Goal: Information Seeking & Learning: Learn about a topic

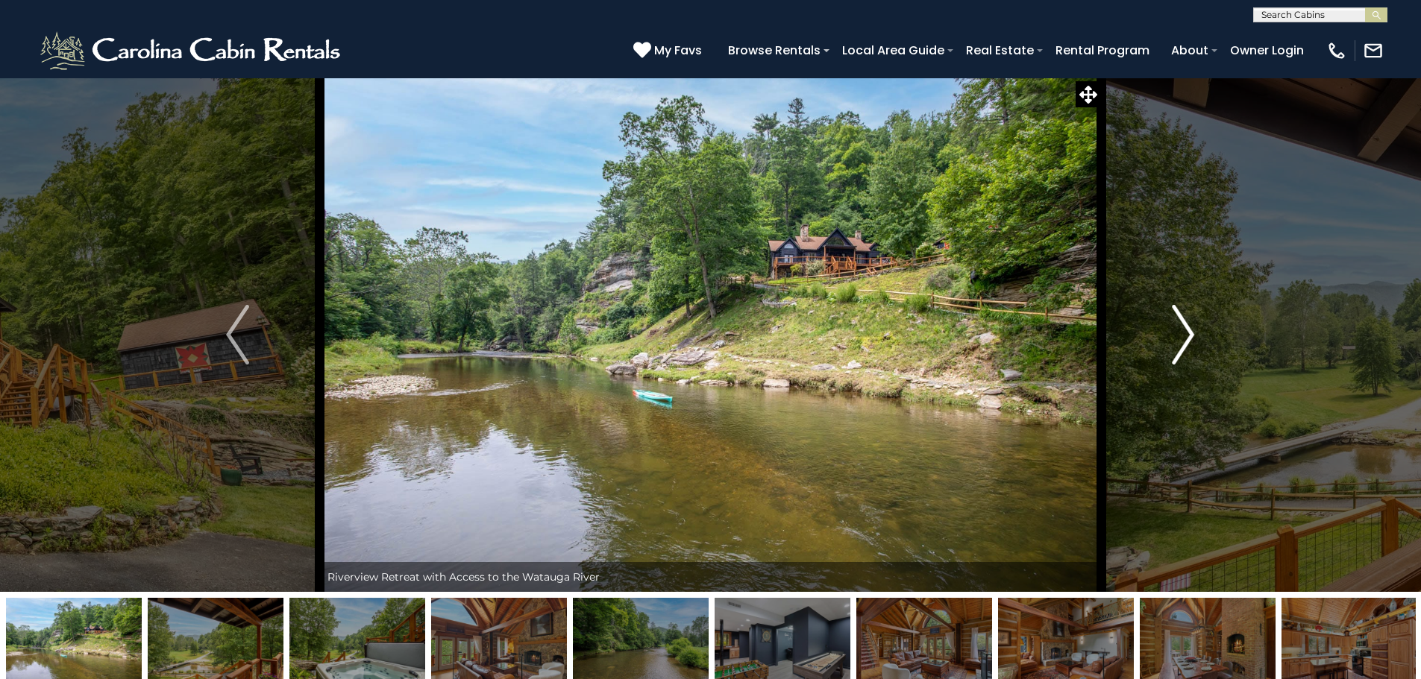
click at [1170, 339] on button "Next" at bounding box center [1183, 335] width 164 height 515
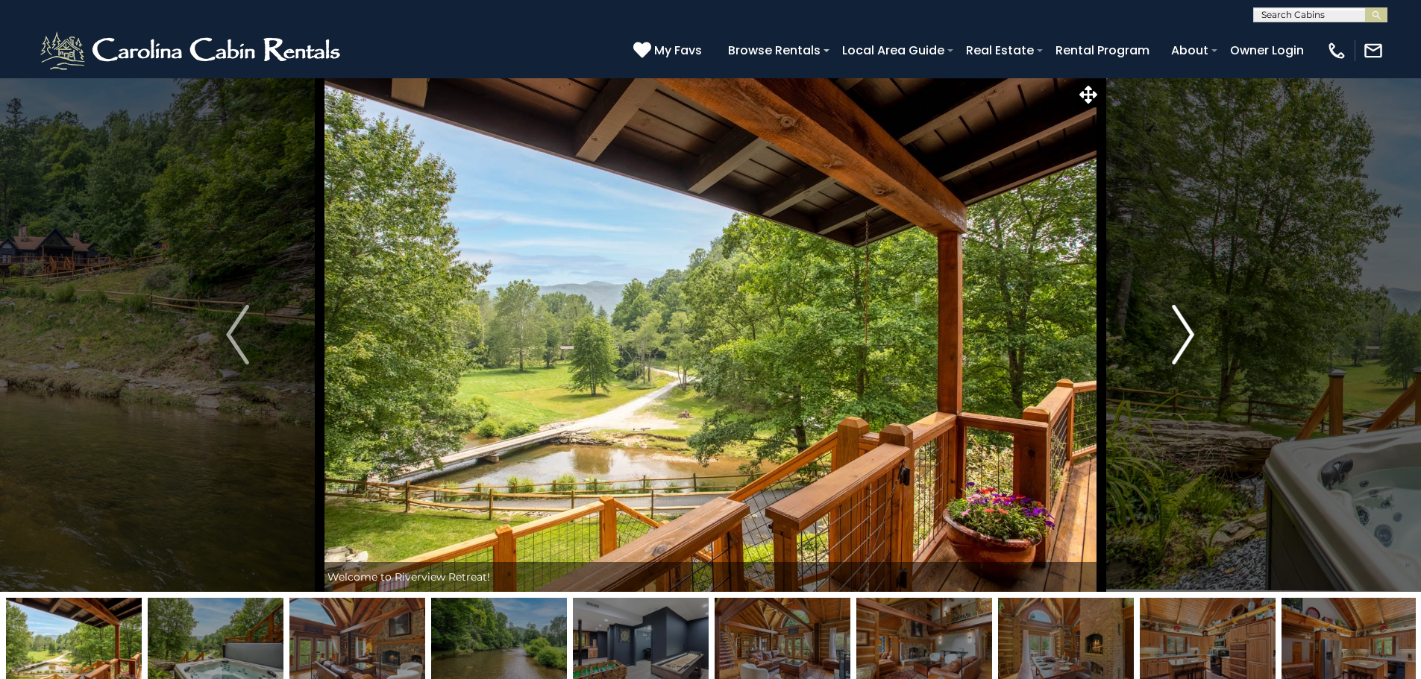
click at [1172, 347] on img "Next" at bounding box center [1183, 335] width 22 height 60
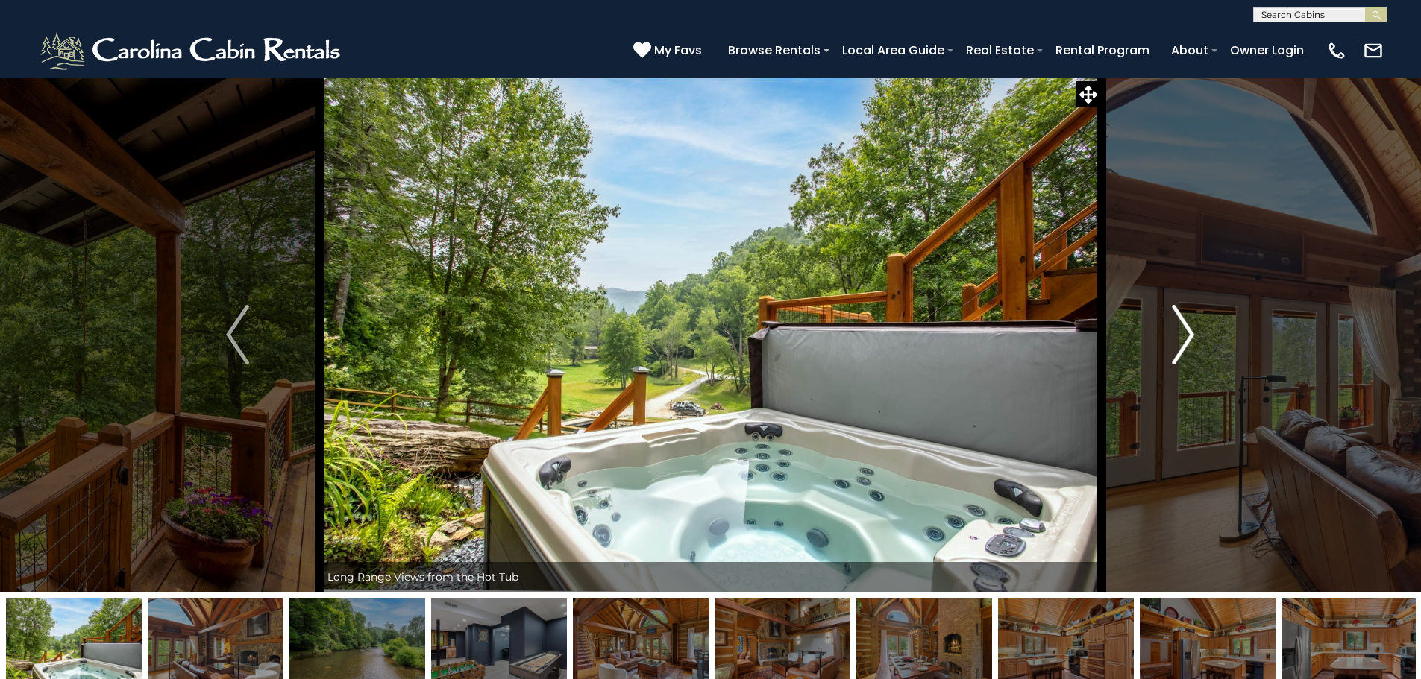
click at [1173, 346] on img "Next" at bounding box center [1183, 335] width 22 height 60
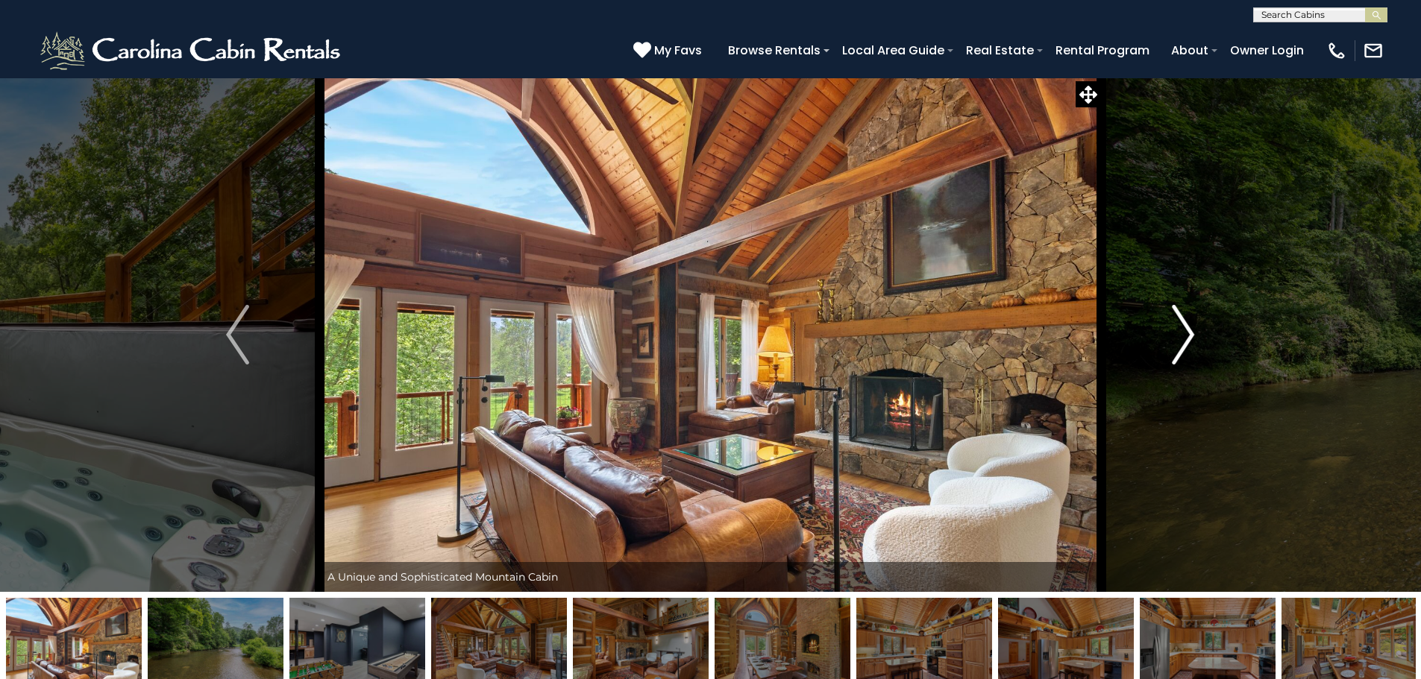
click at [1182, 347] on img "Next" at bounding box center [1183, 335] width 22 height 60
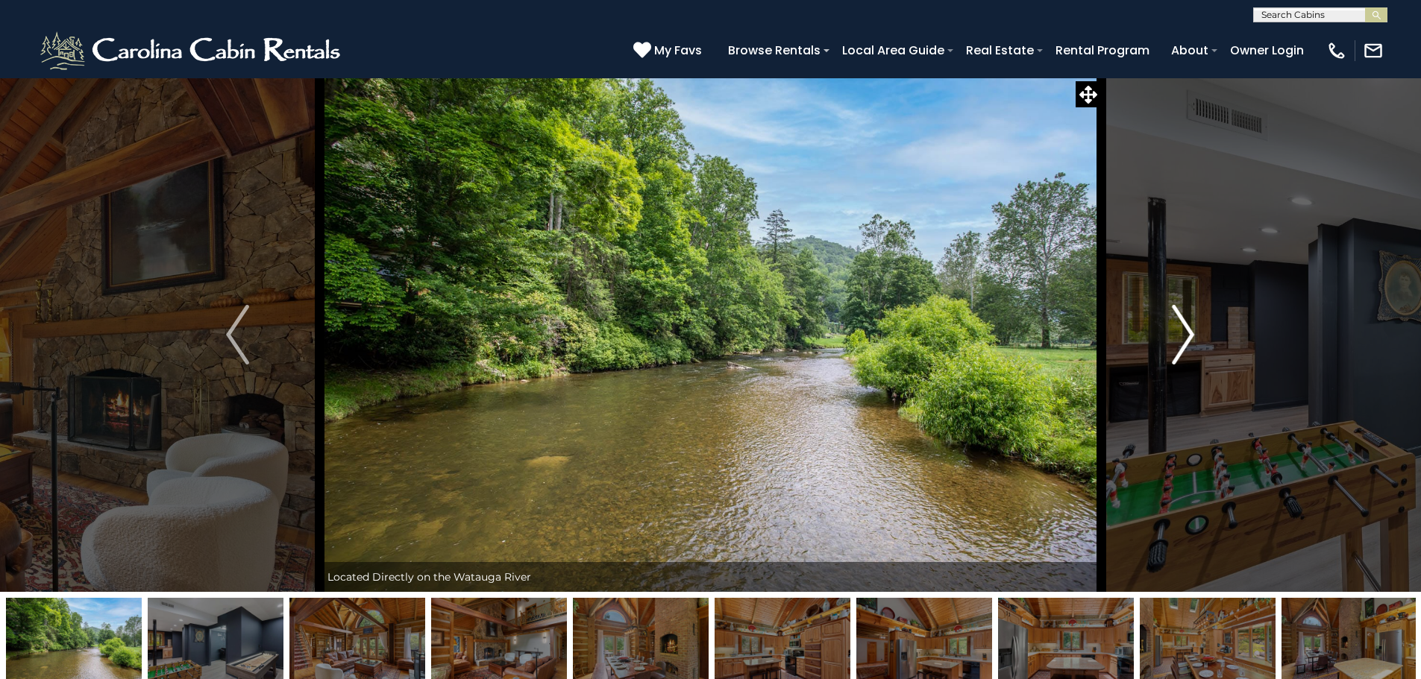
click at [1182, 347] on img "Next" at bounding box center [1183, 335] width 22 height 60
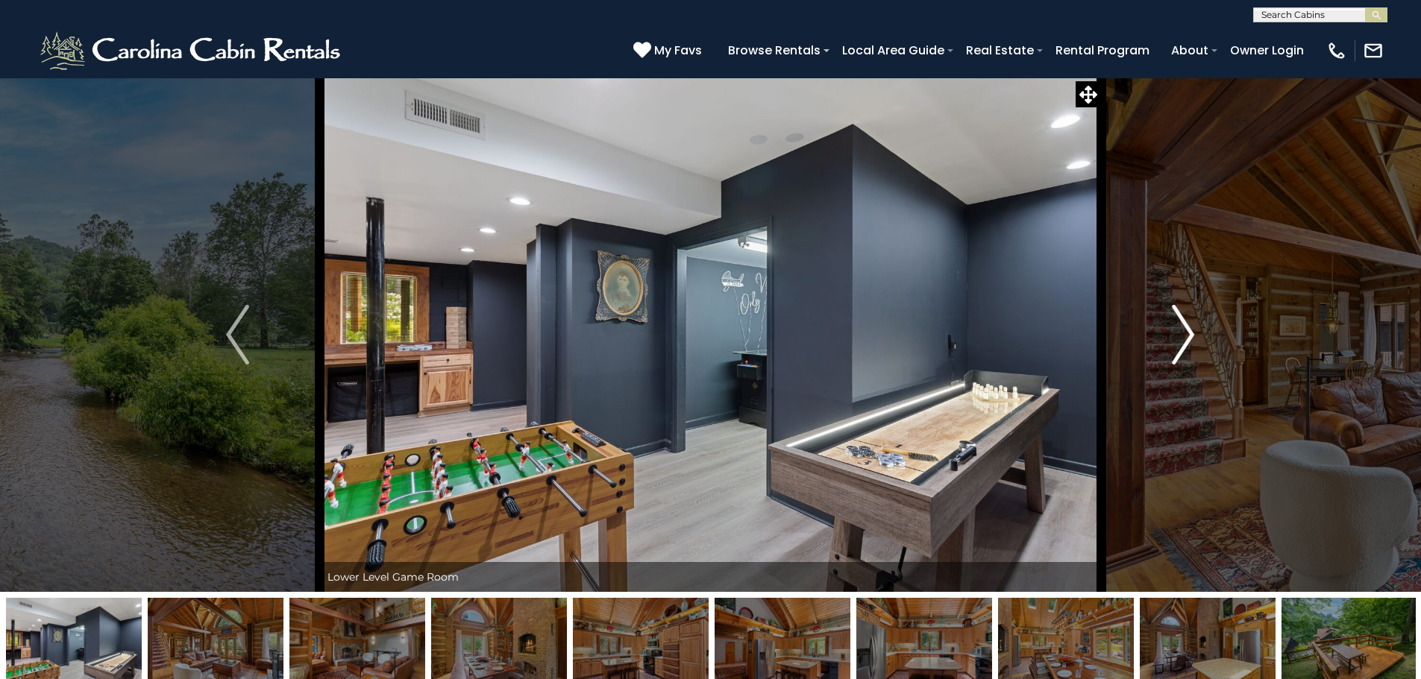
click at [1184, 355] on img "Next" at bounding box center [1183, 335] width 22 height 60
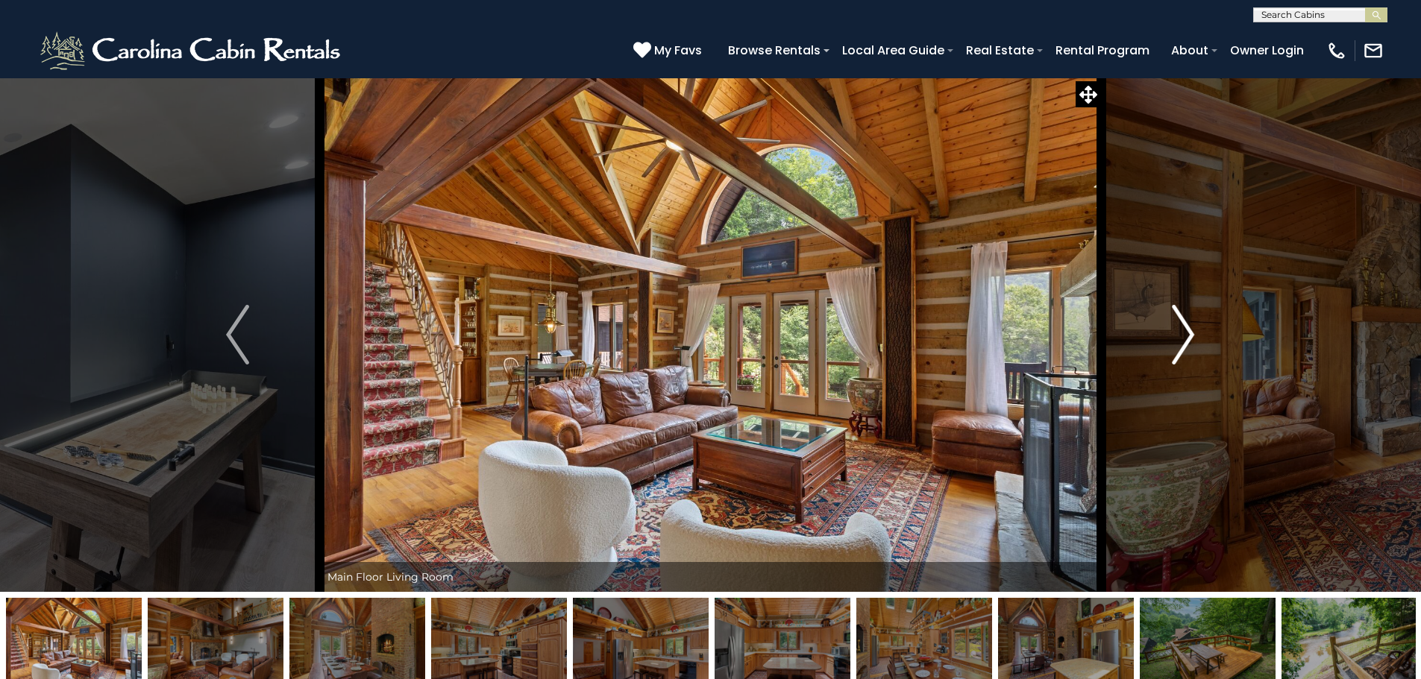
click at [1196, 333] on button "Next" at bounding box center [1183, 335] width 164 height 515
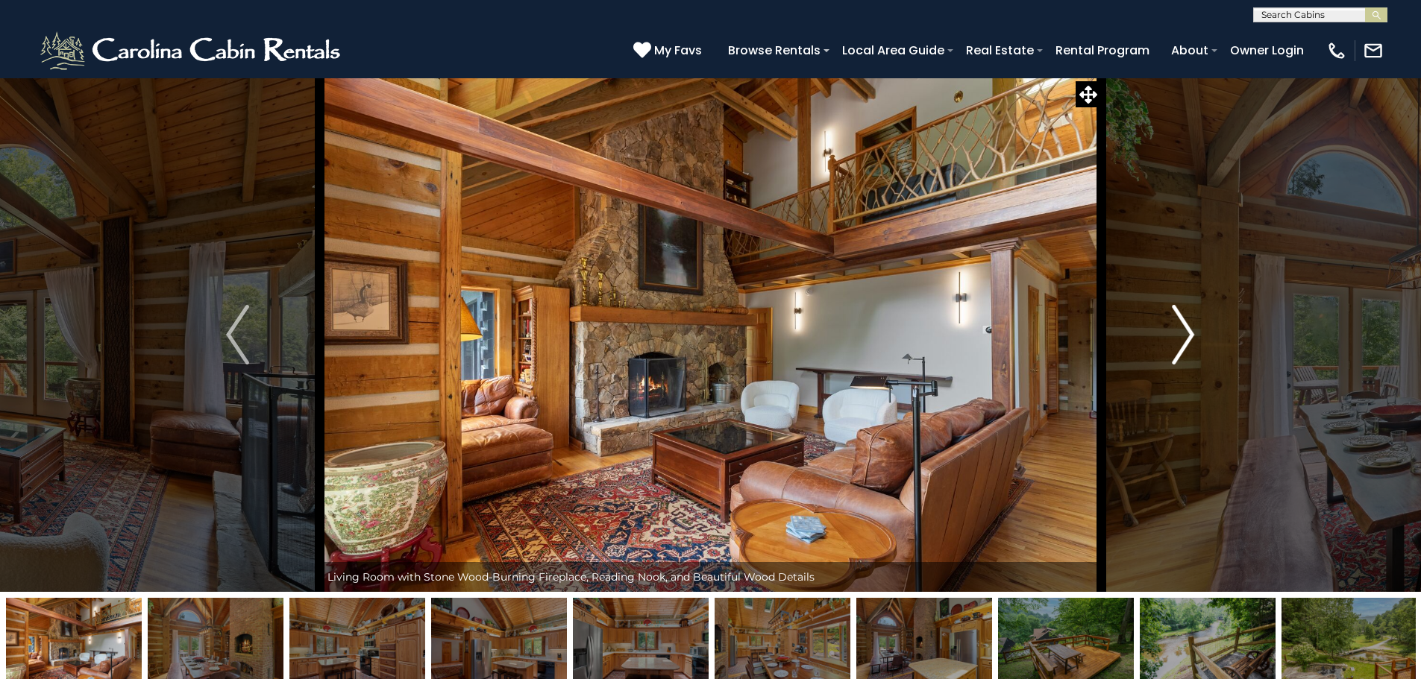
click at [1195, 339] on button "Next" at bounding box center [1183, 335] width 164 height 515
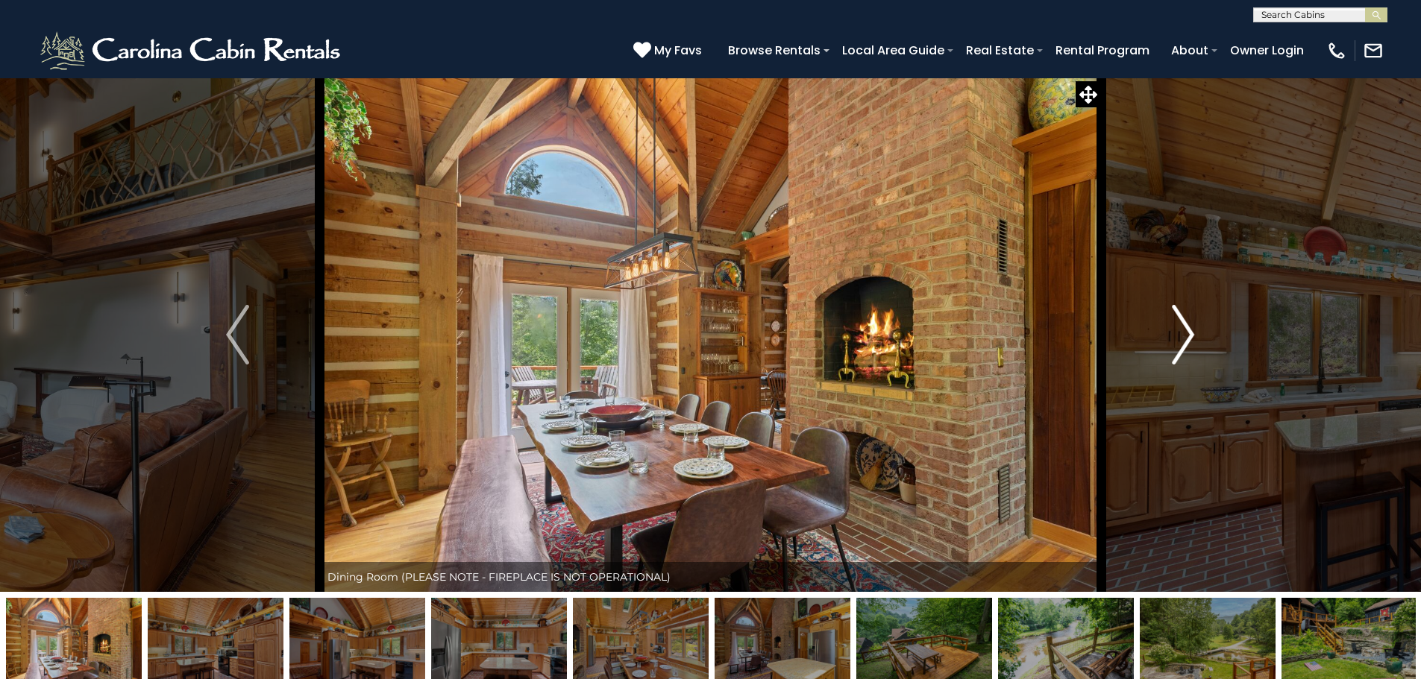
click at [1195, 345] on button "Next" at bounding box center [1183, 335] width 164 height 515
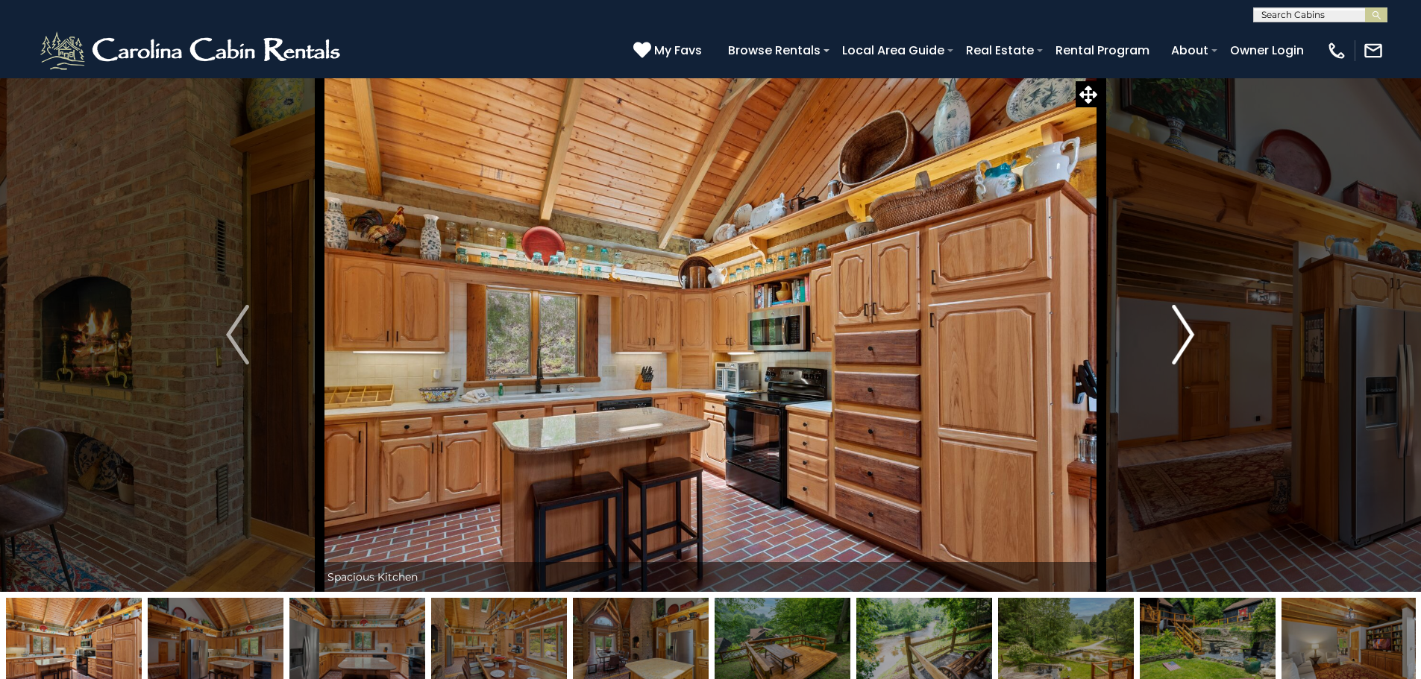
click at [1176, 339] on img "Next" at bounding box center [1183, 335] width 22 height 60
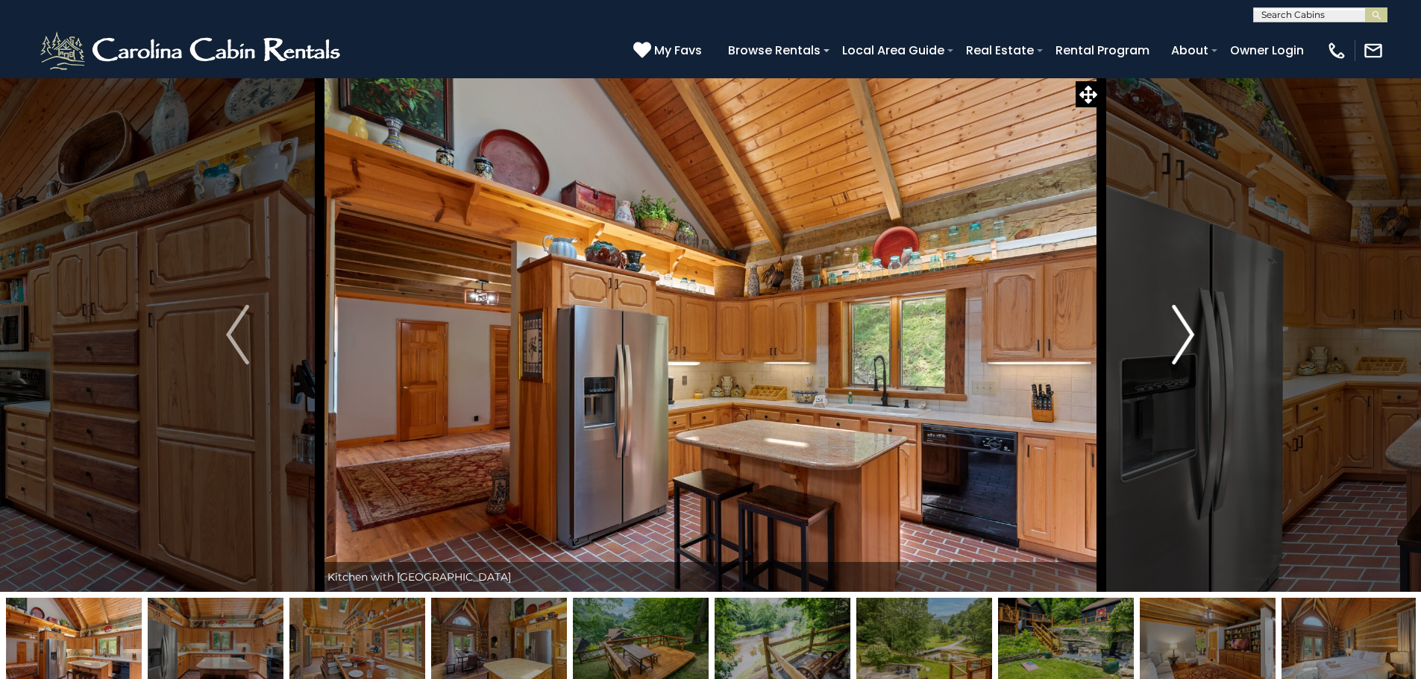
click at [1176, 339] on img "Next" at bounding box center [1183, 335] width 22 height 60
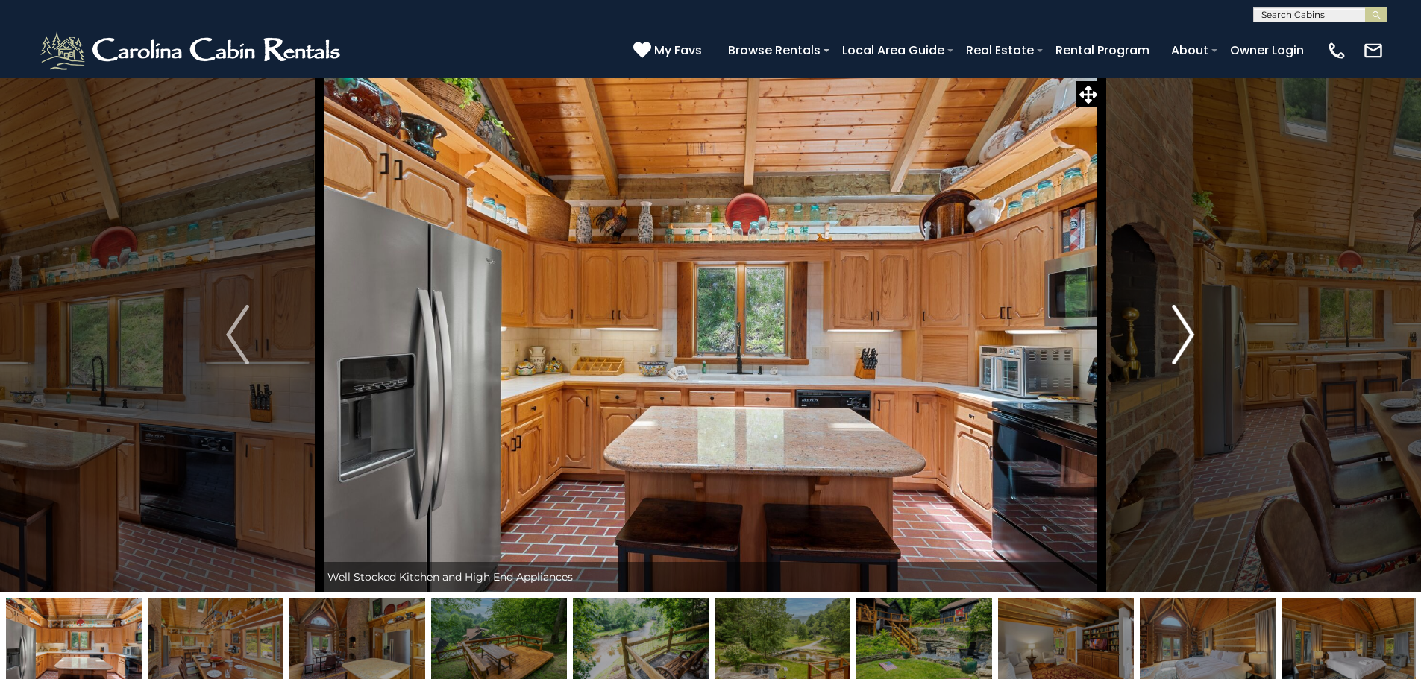
click at [1176, 339] on img "Next" at bounding box center [1183, 335] width 22 height 60
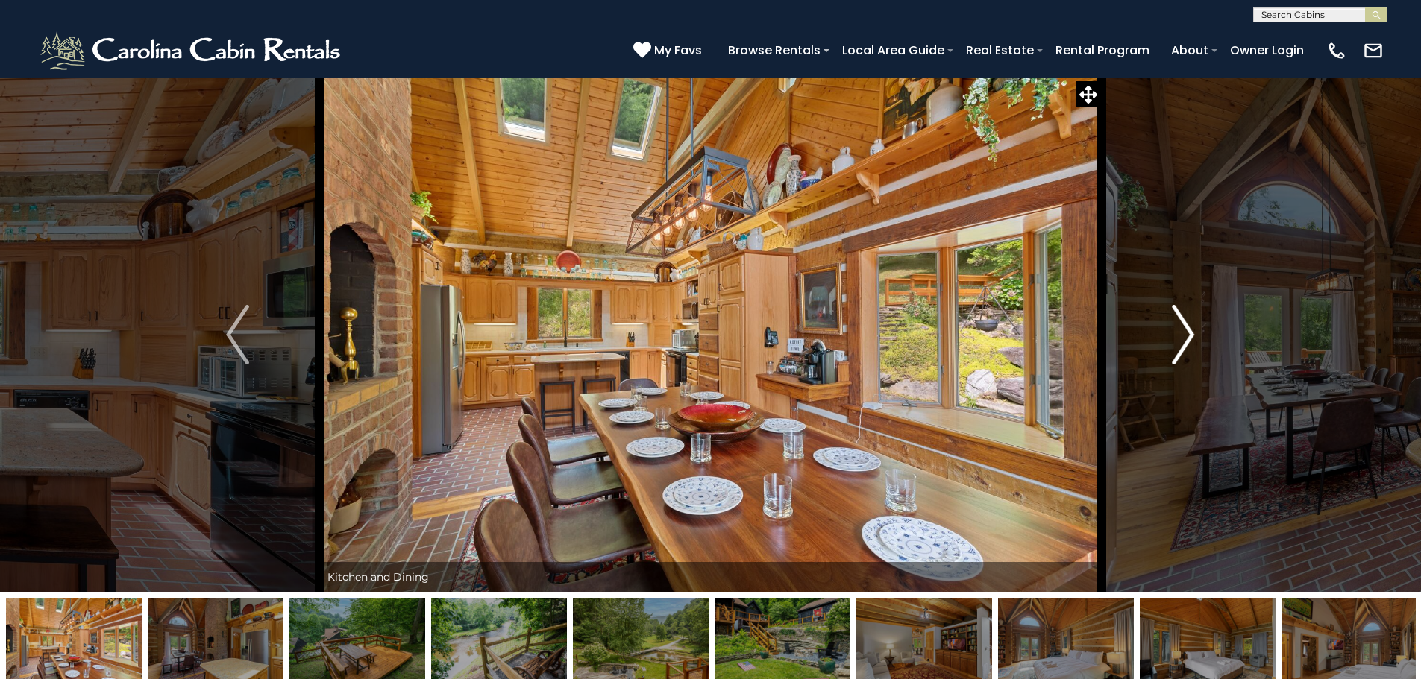
click at [1195, 345] on button "Next" at bounding box center [1183, 335] width 164 height 515
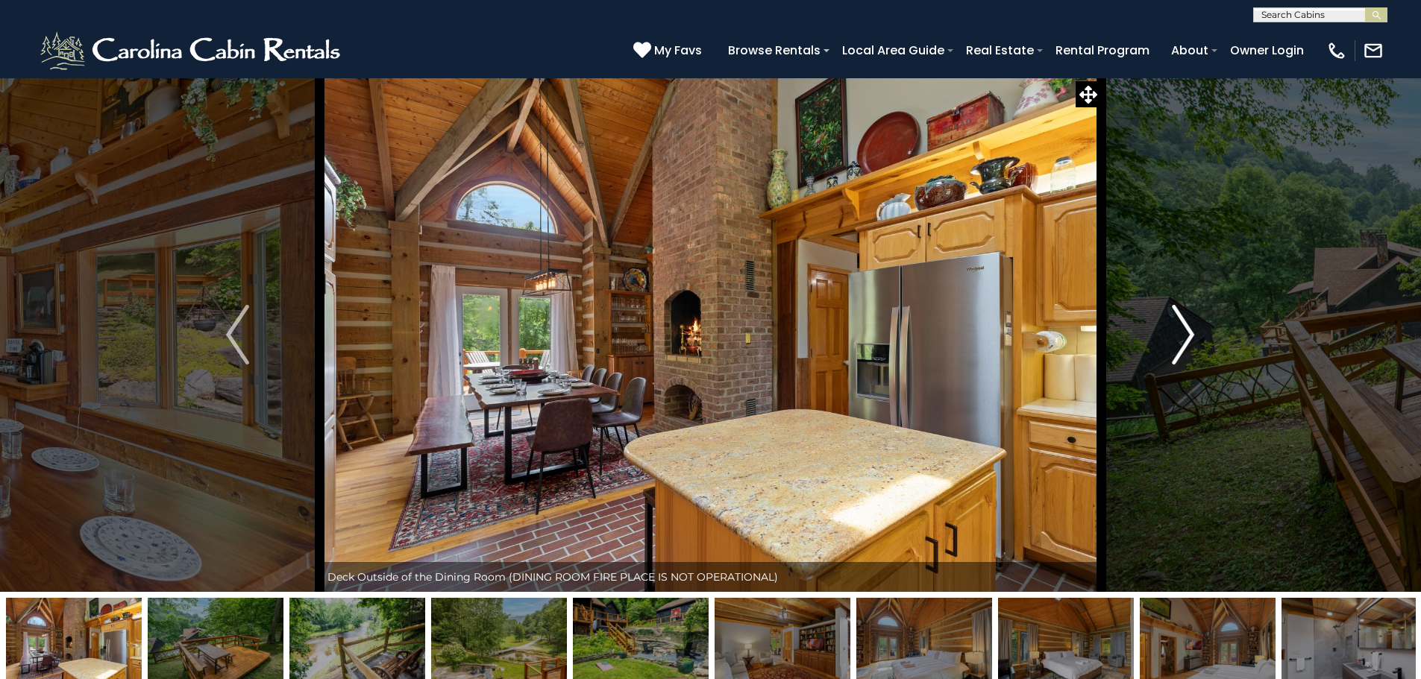
click at [1165, 343] on button "Next" at bounding box center [1183, 335] width 164 height 515
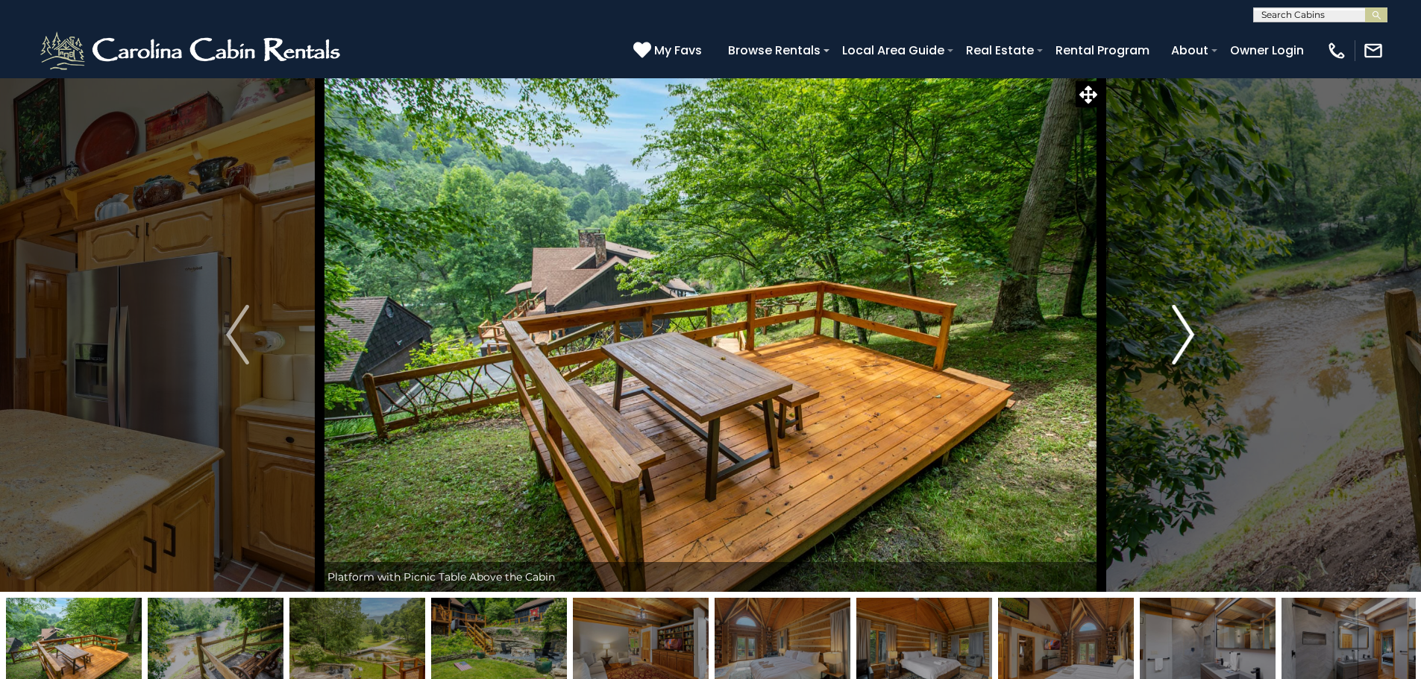
click at [1169, 344] on button "Next" at bounding box center [1183, 335] width 164 height 515
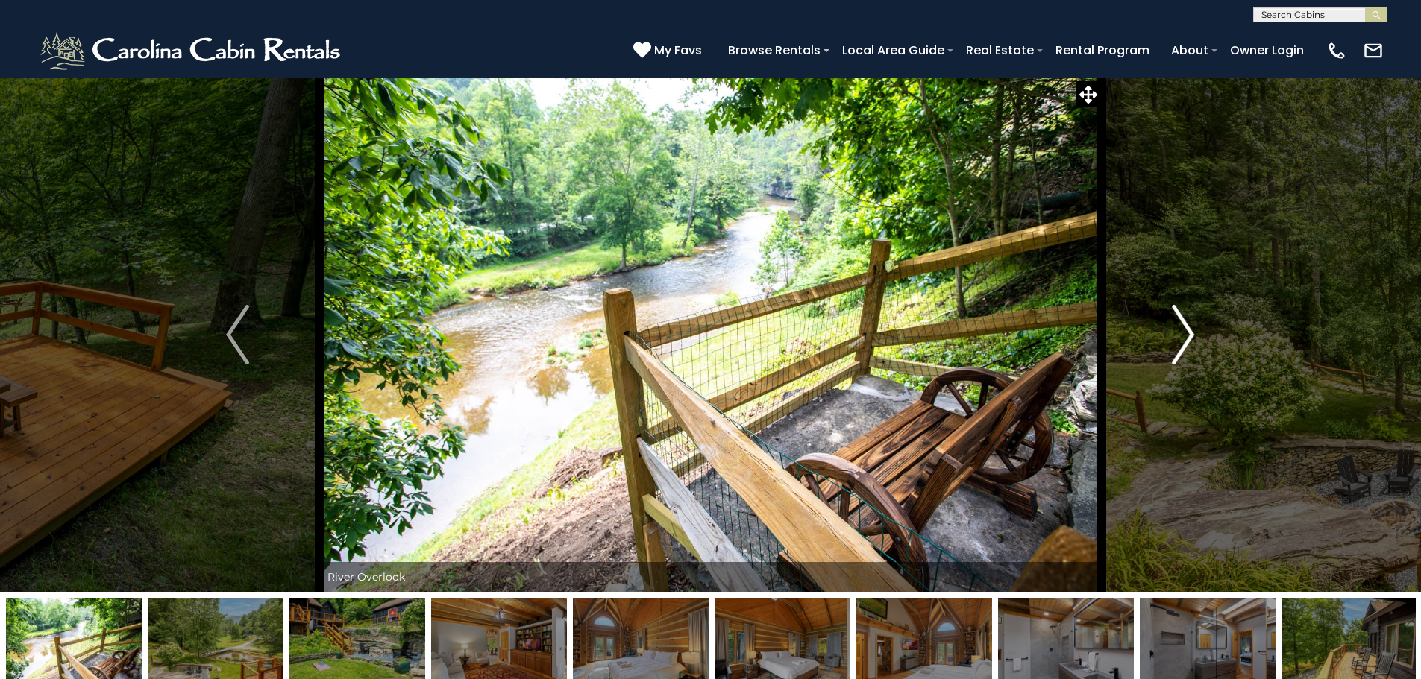
click at [1169, 344] on button "Next" at bounding box center [1183, 335] width 164 height 515
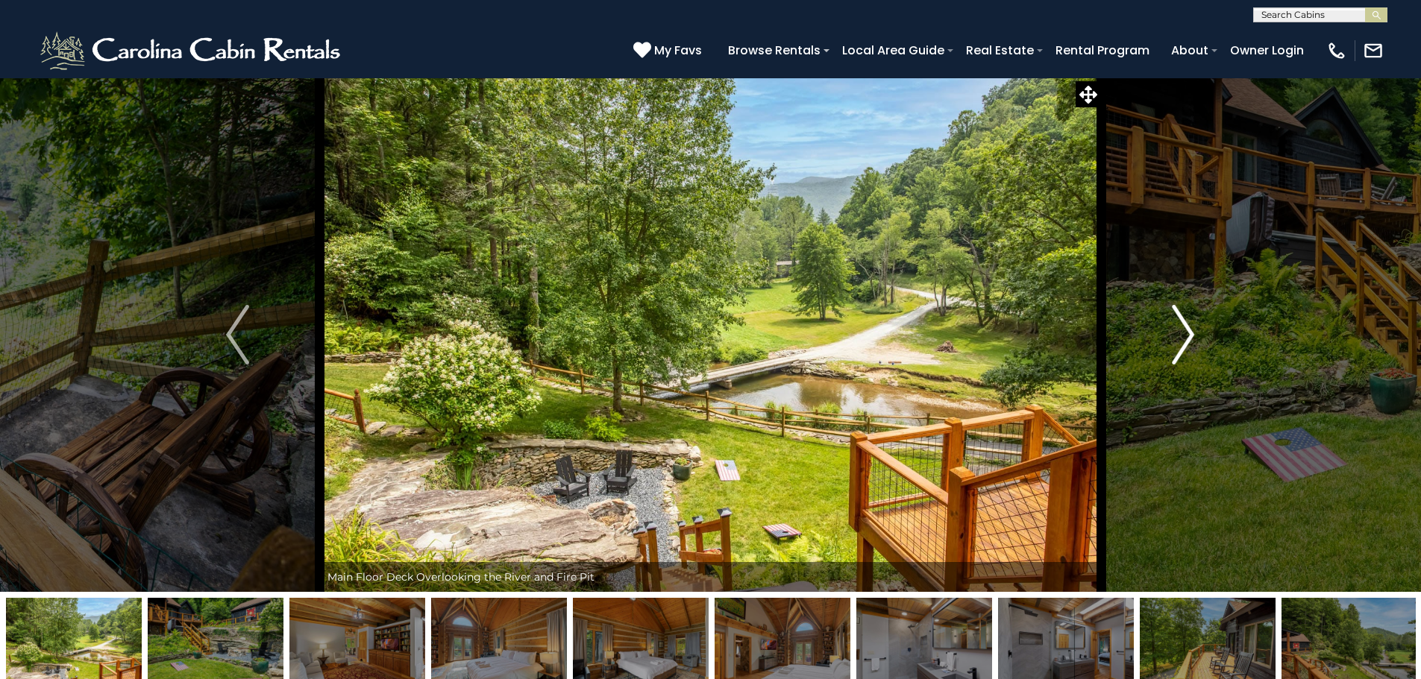
click at [1189, 332] on img "Next" at bounding box center [1183, 335] width 22 height 60
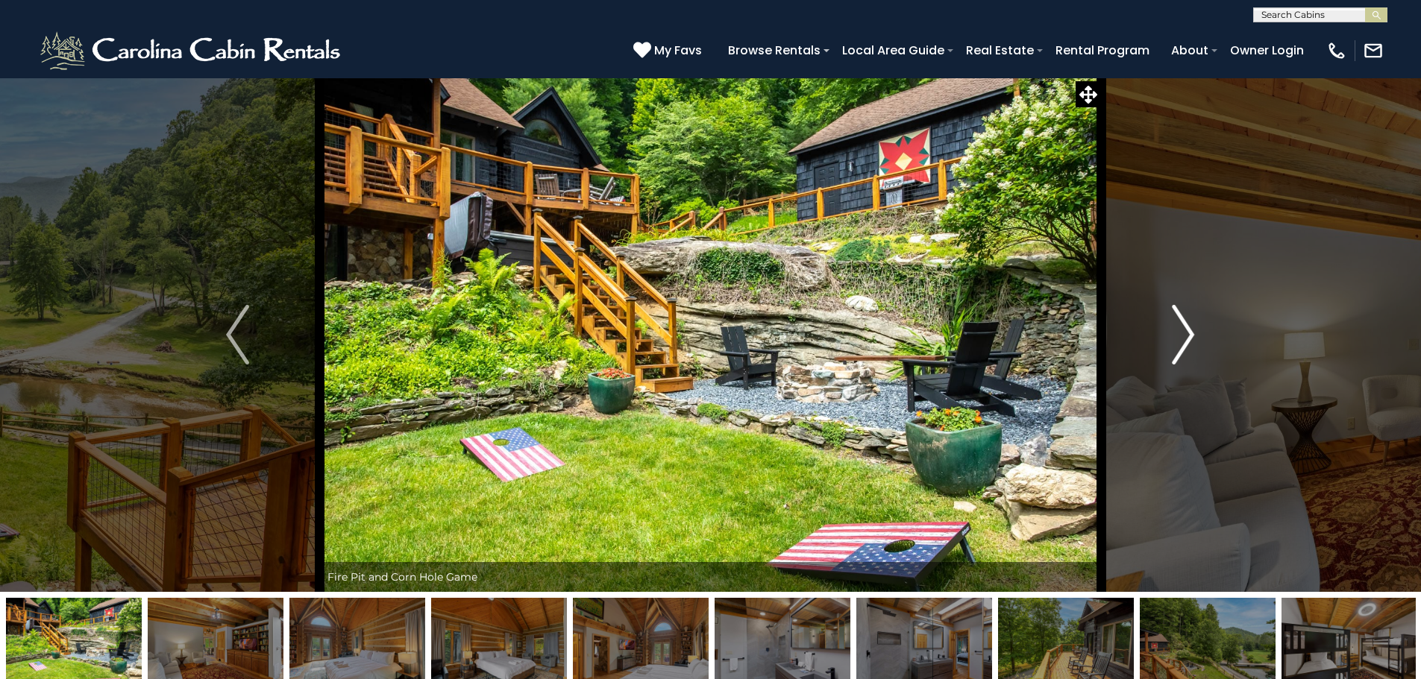
click at [1178, 333] on img "Next" at bounding box center [1183, 335] width 22 height 60
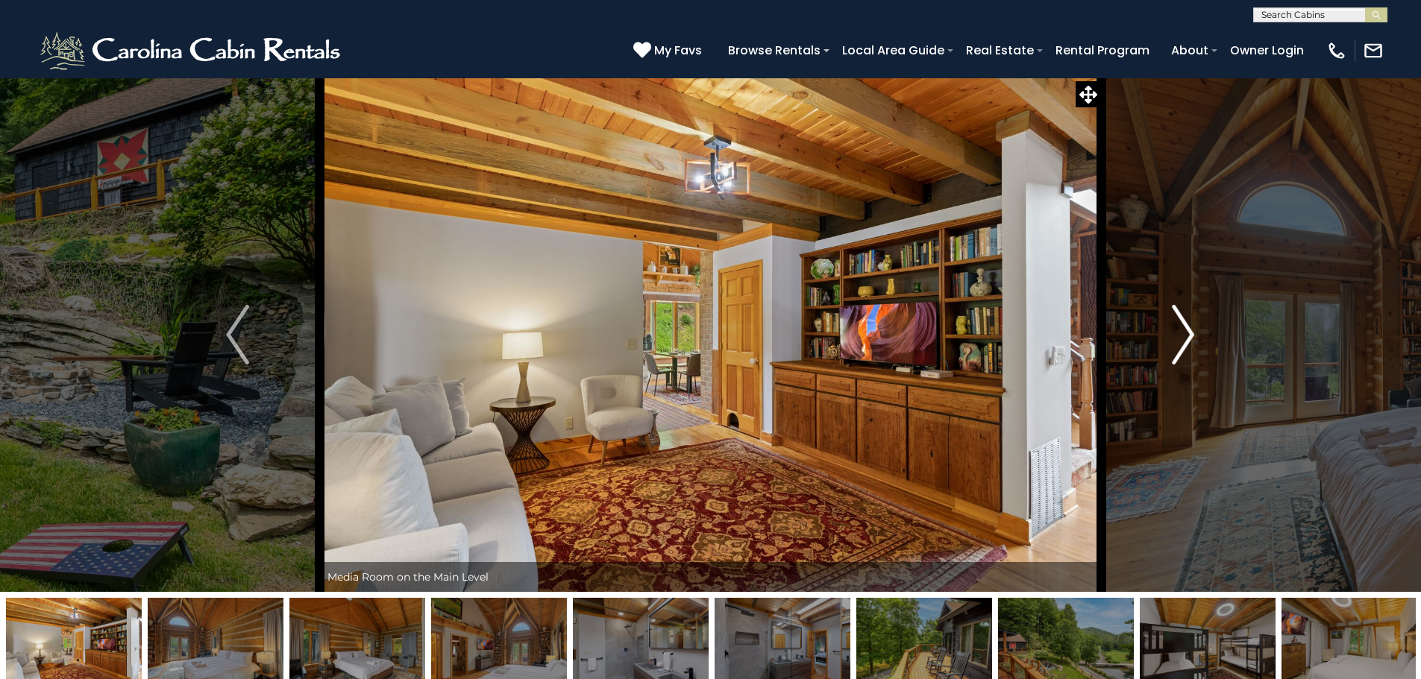
click at [1178, 333] on img "Next" at bounding box center [1183, 335] width 22 height 60
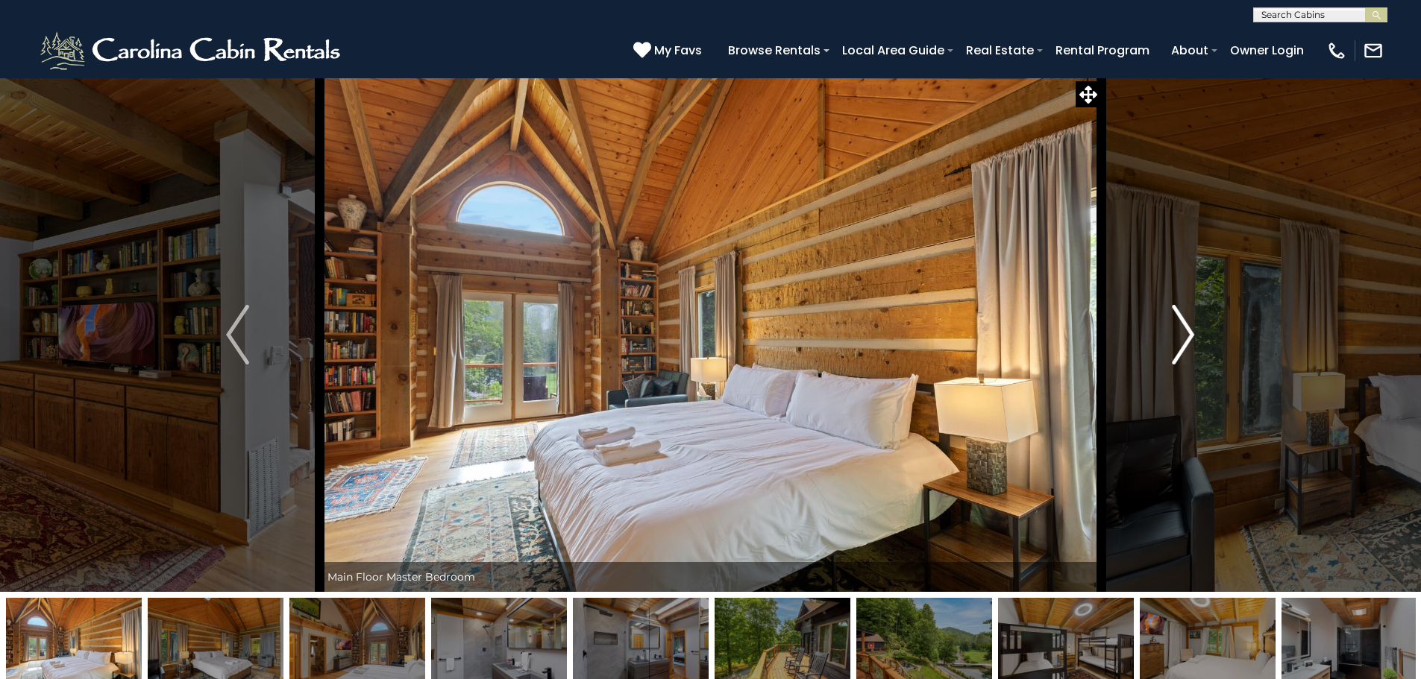
click at [1178, 333] on img "Next" at bounding box center [1183, 335] width 22 height 60
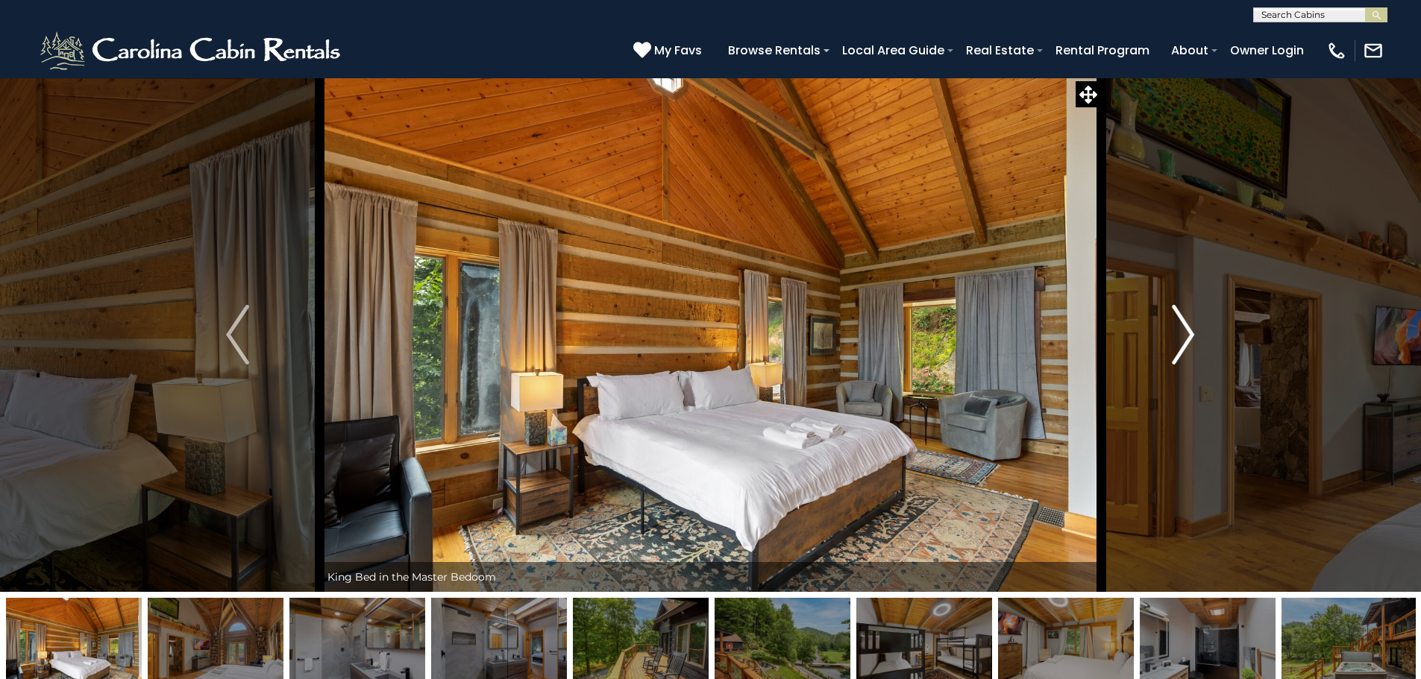
click at [1178, 333] on img "Next" at bounding box center [1183, 335] width 22 height 60
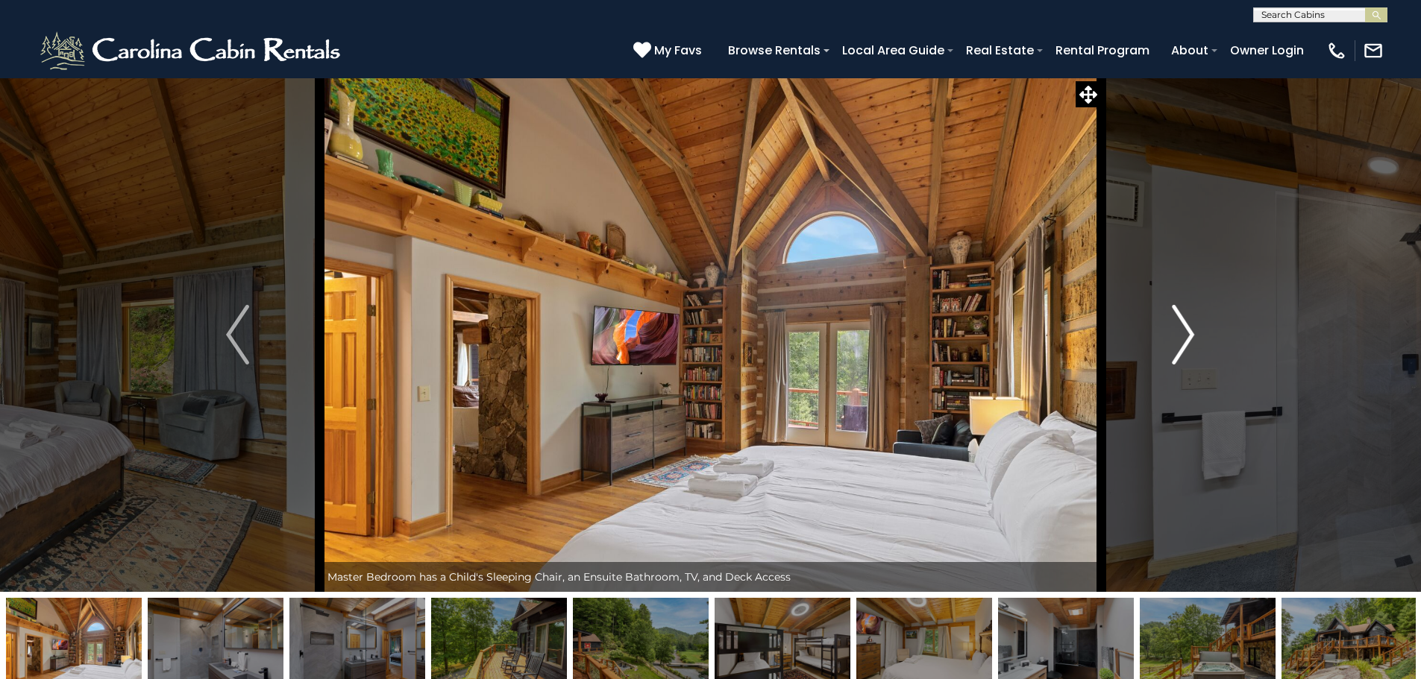
click at [1178, 333] on img "Next" at bounding box center [1183, 335] width 22 height 60
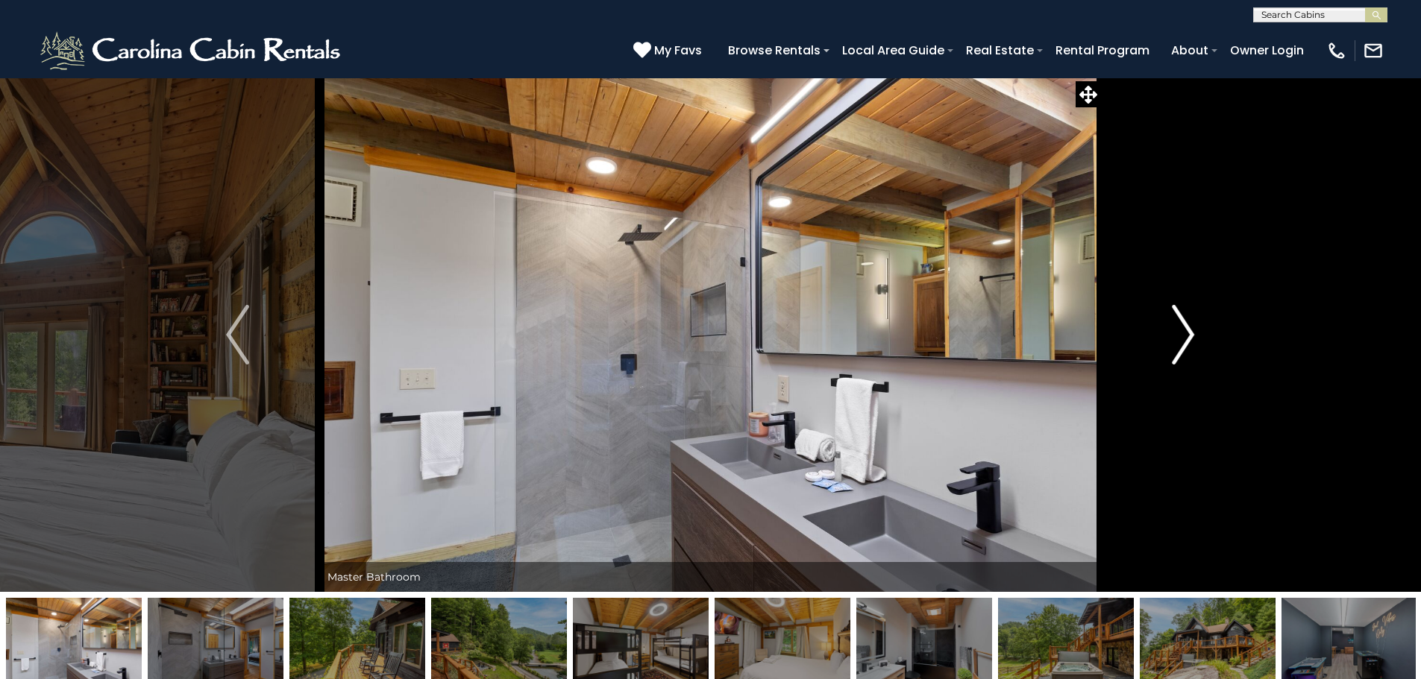
click at [1178, 333] on img "Next" at bounding box center [1183, 335] width 22 height 60
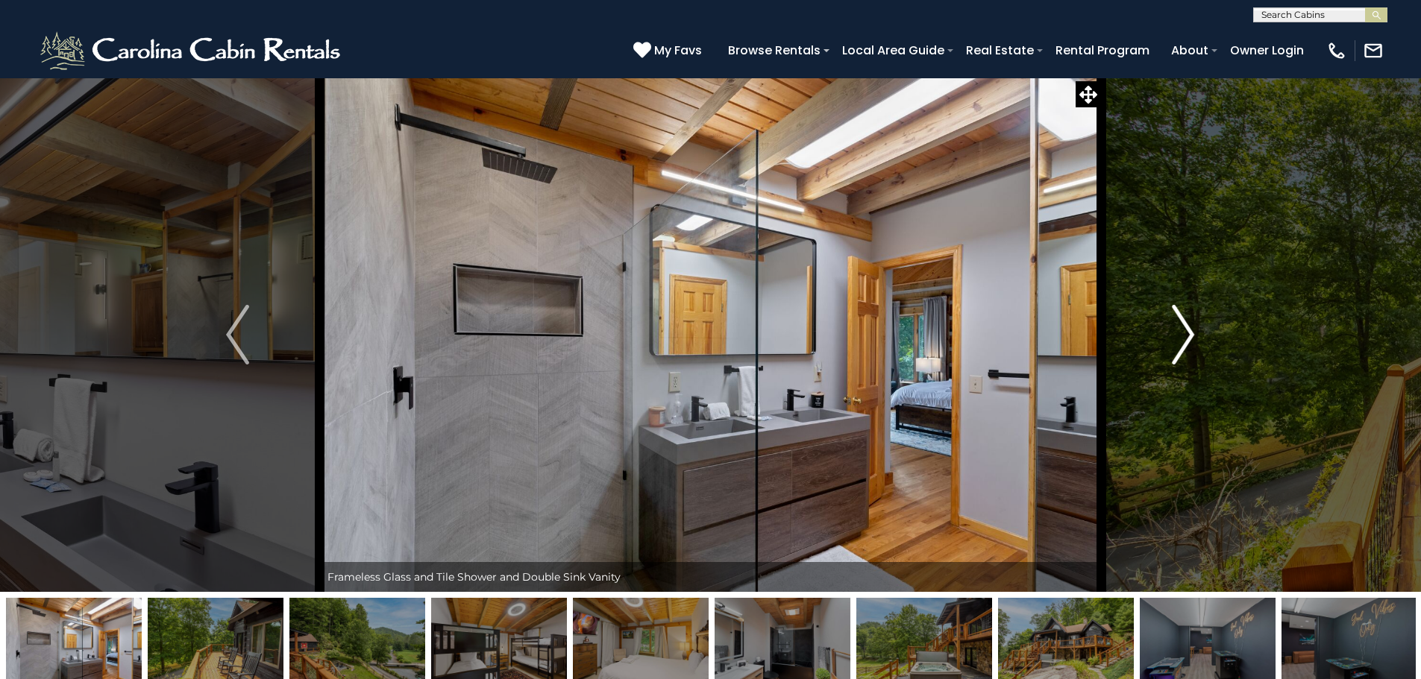
click at [1178, 333] on img "Next" at bounding box center [1183, 335] width 22 height 60
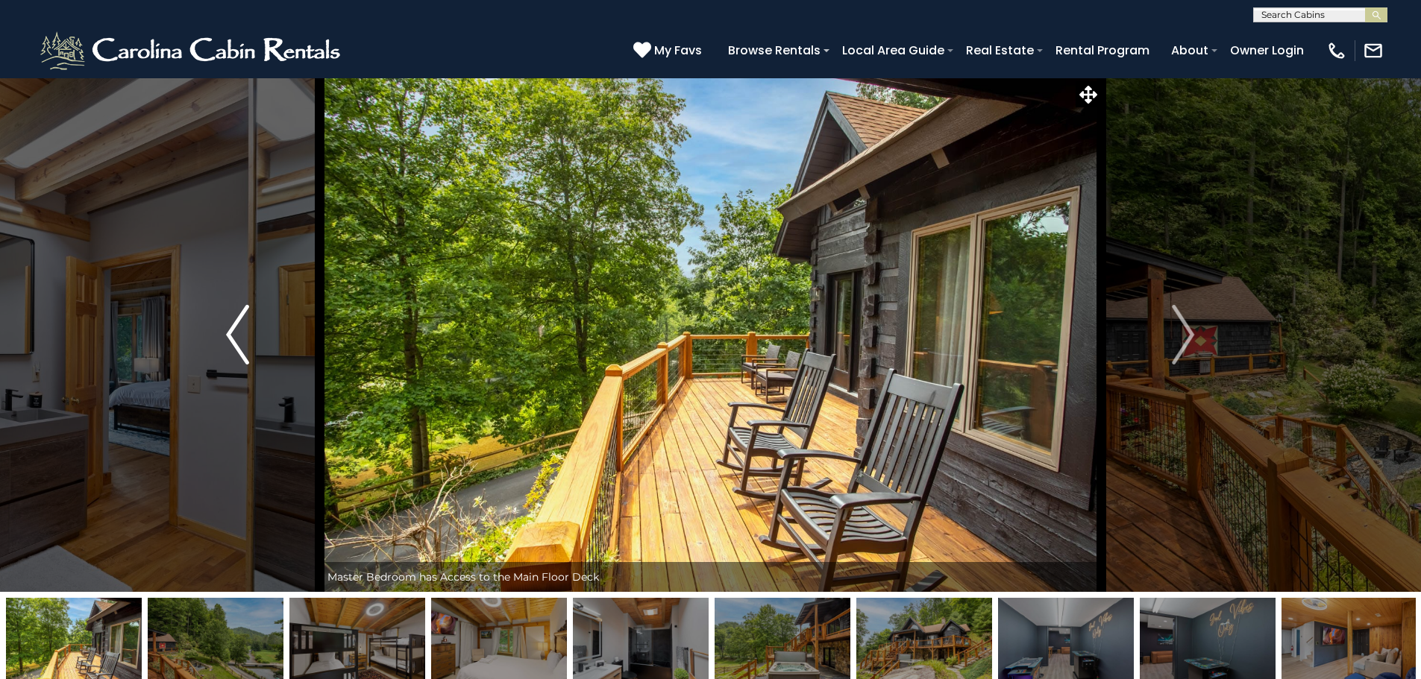
click at [247, 349] on img "Previous" at bounding box center [237, 335] width 22 height 60
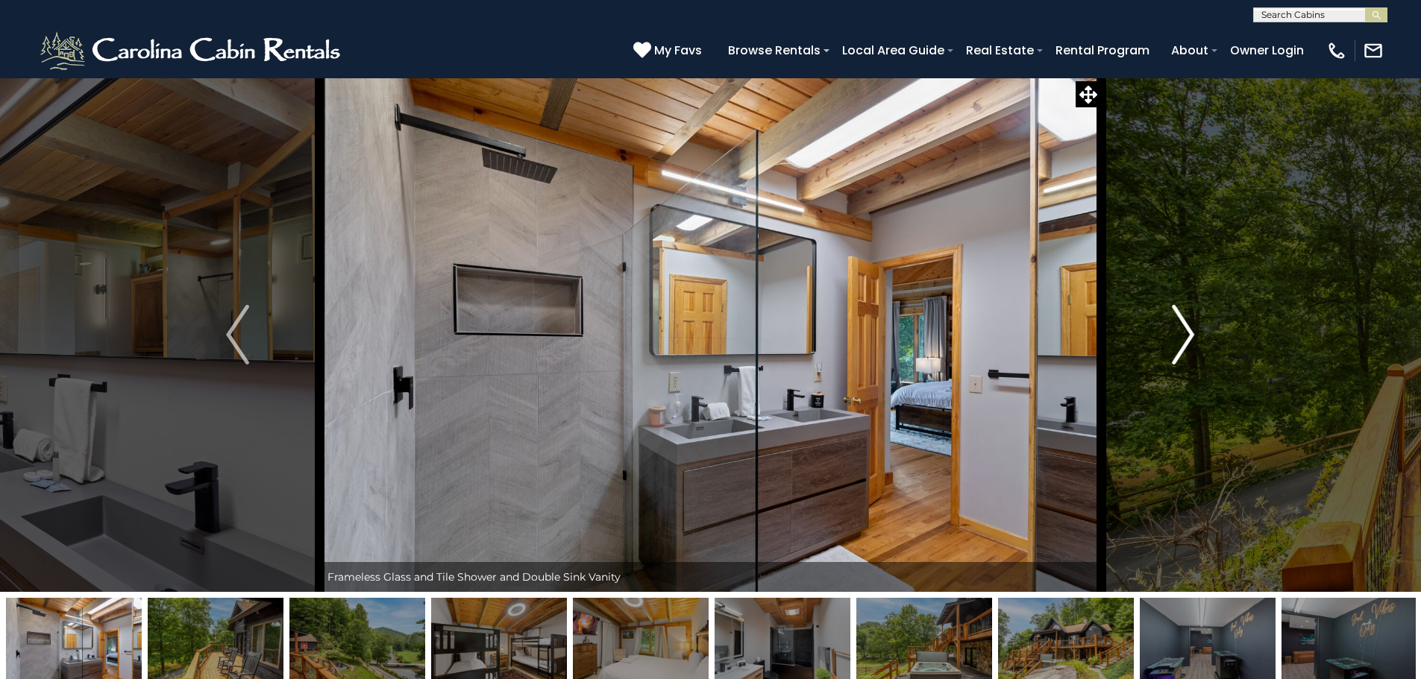
click at [1183, 343] on img "Next" at bounding box center [1183, 335] width 22 height 60
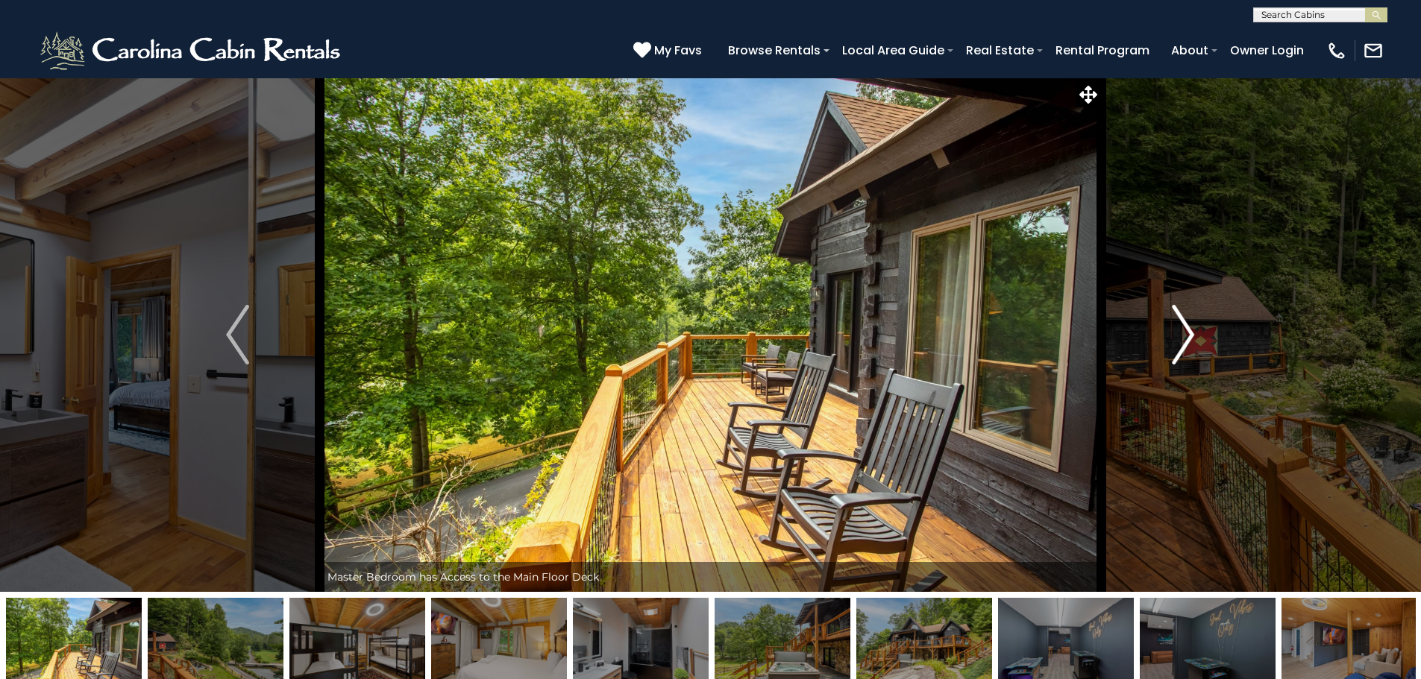
click at [1183, 343] on img "Next" at bounding box center [1183, 335] width 22 height 60
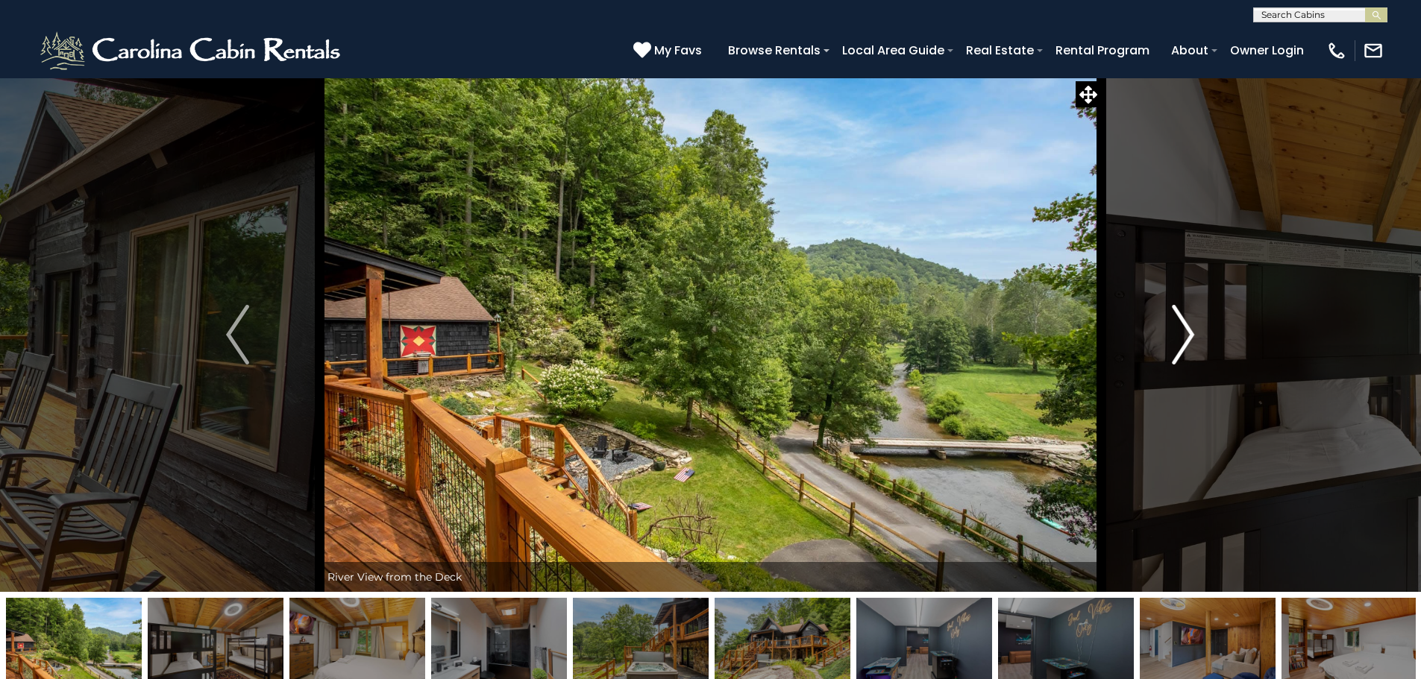
click at [1186, 297] on button "Next" at bounding box center [1183, 335] width 164 height 515
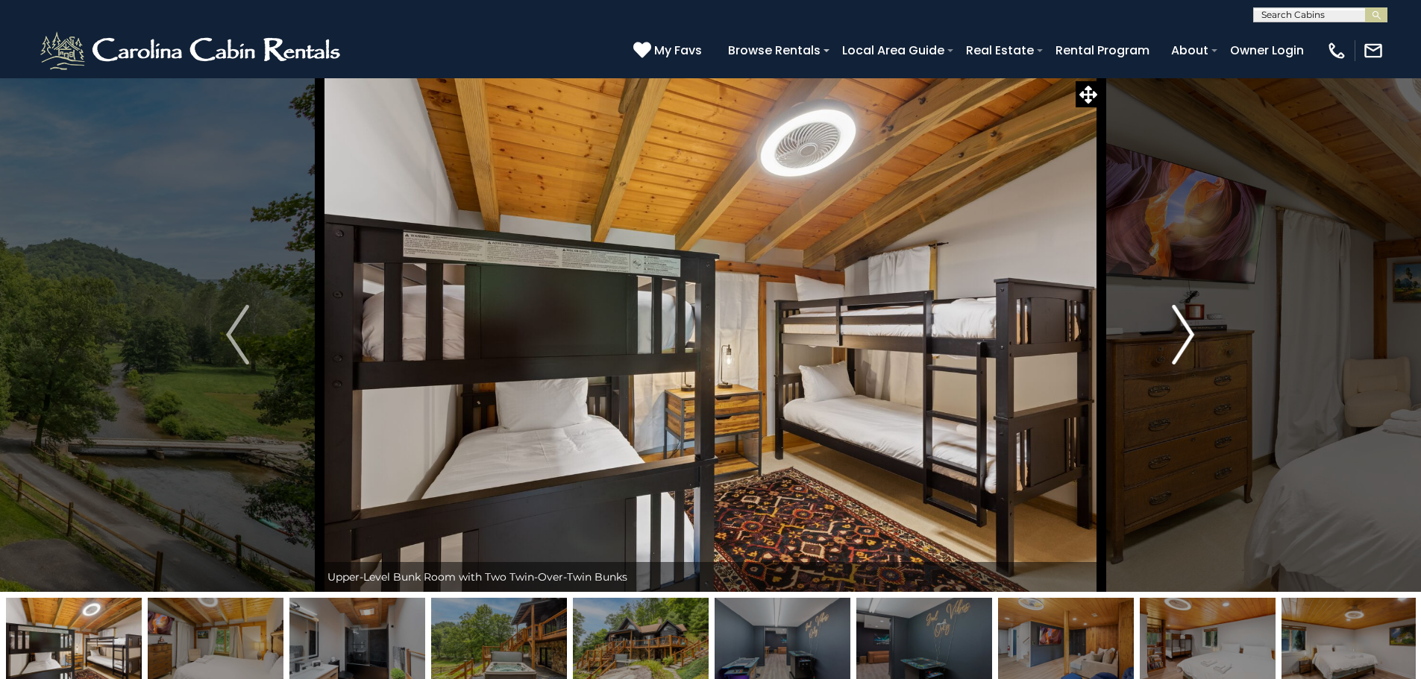
click at [1190, 339] on img "Next" at bounding box center [1183, 335] width 22 height 60
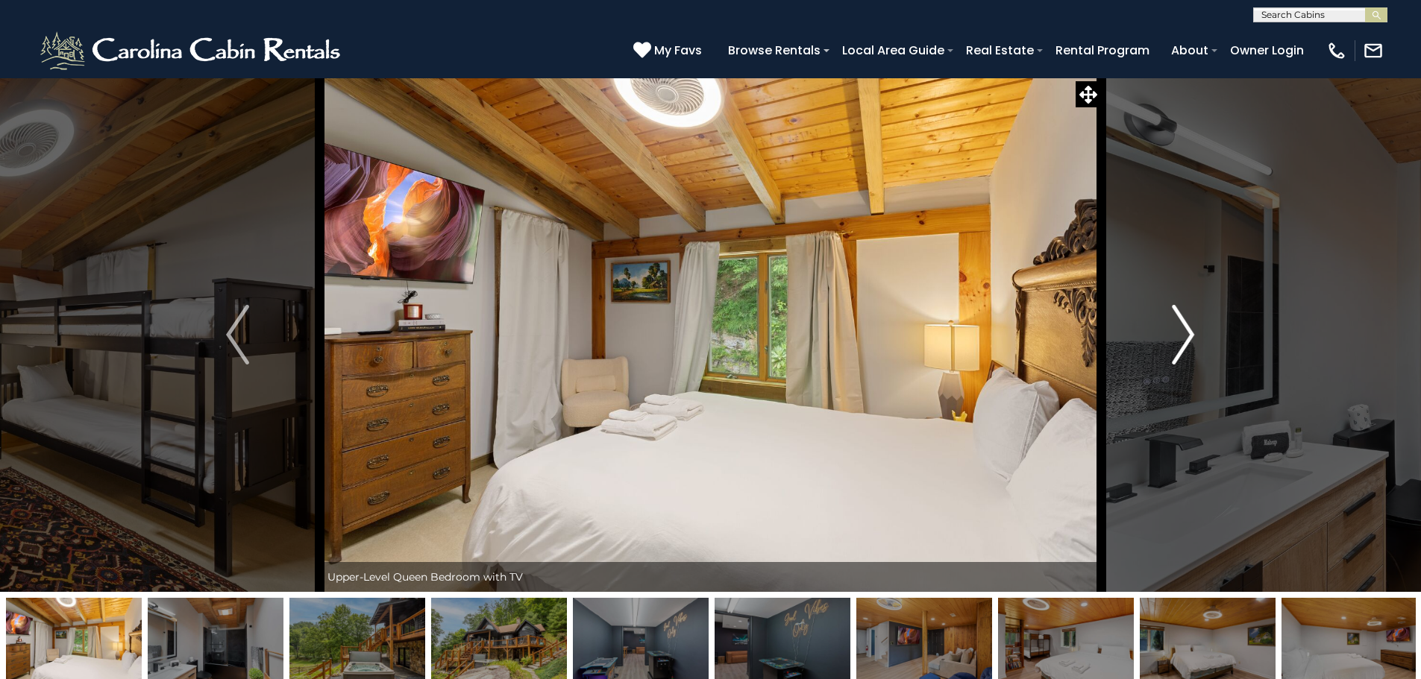
click at [1185, 337] on img "Next" at bounding box center [1183, 335] width 22 height 60
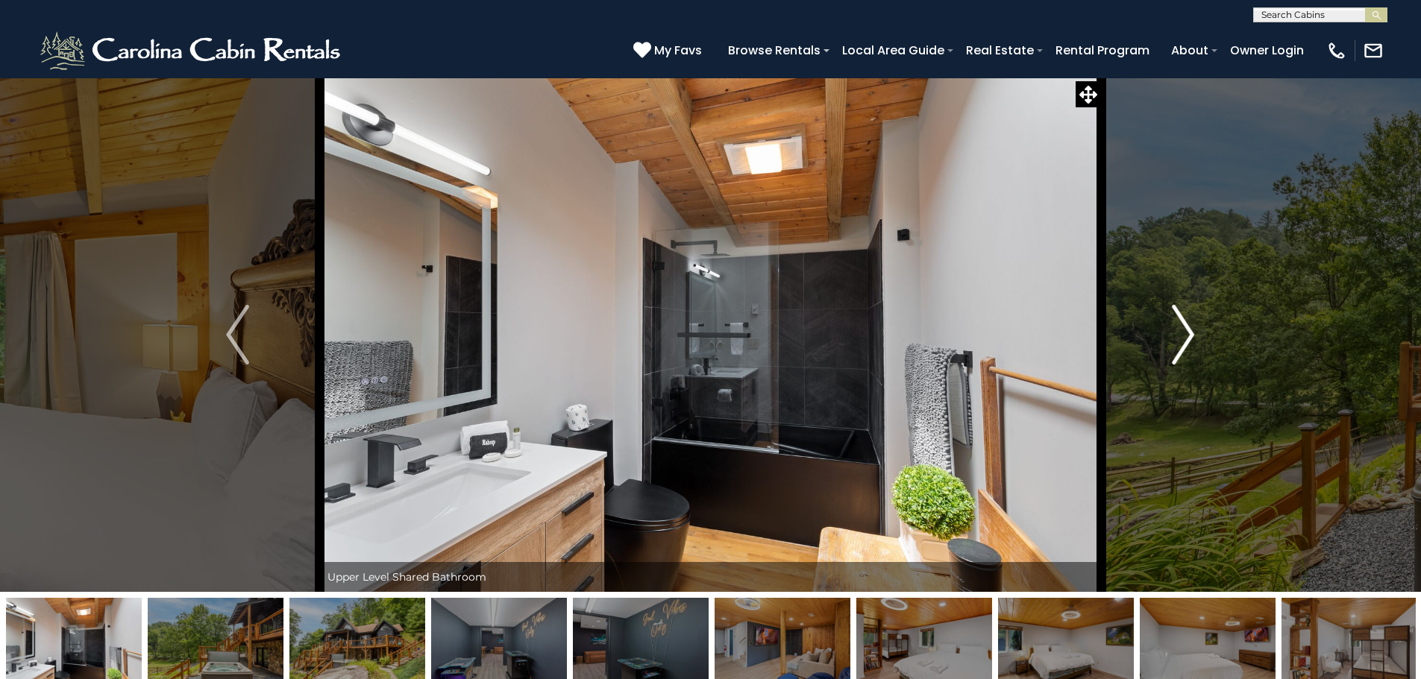
click at [1166, 344] on button "Next" at bounding box center [1183, 335] width 164 height 515
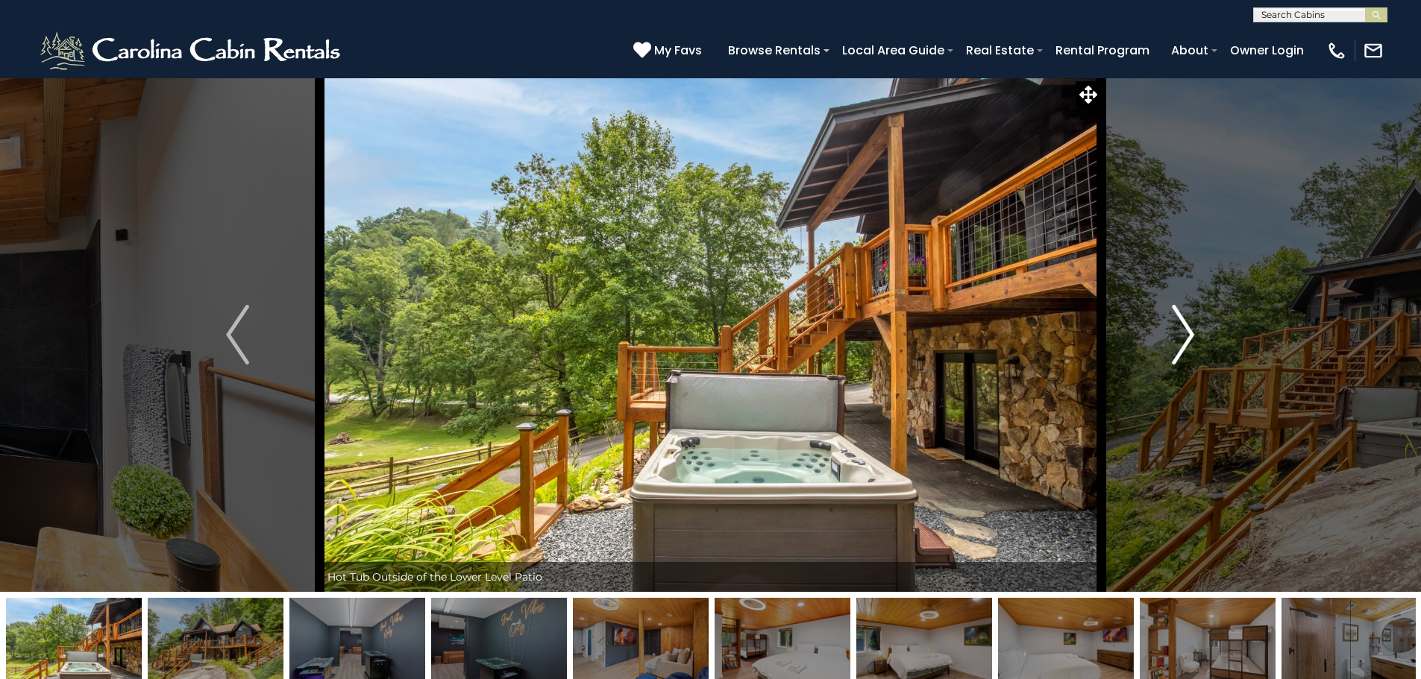
click at [1173, 345] on img "Next" at bounding box center [1183, 335] width 22 height 60
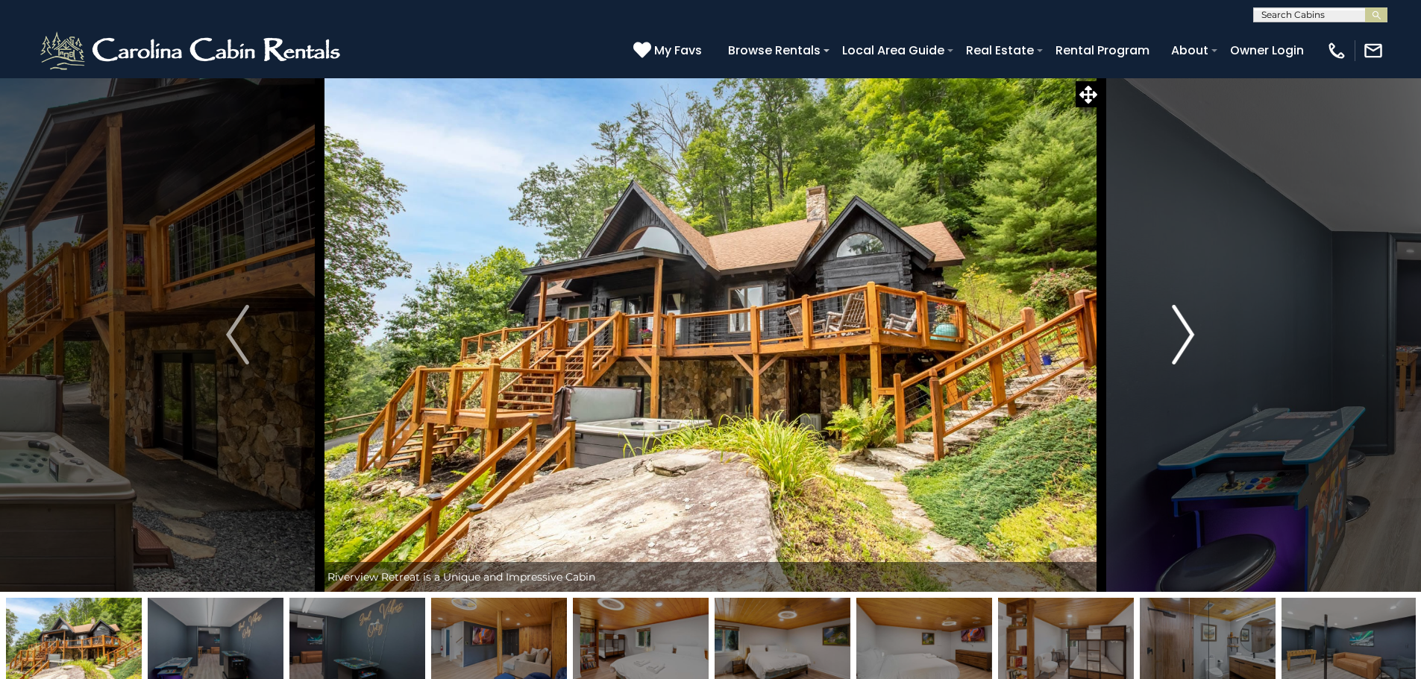
click at [1173, 345] on img "Next" at bounding box center [1183, 335] width 22 height 60
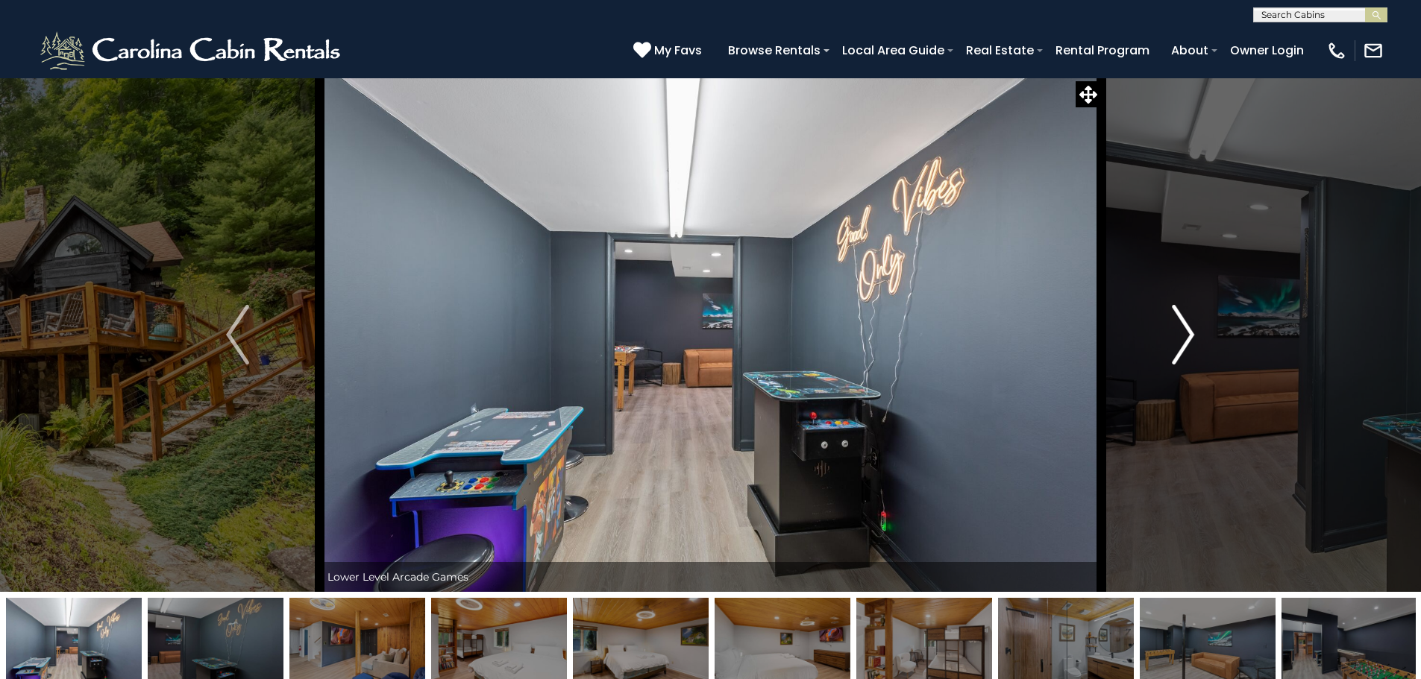
click at [1179, 331] on img "Next" at bounding box center [1183, 335] width 22 height 60
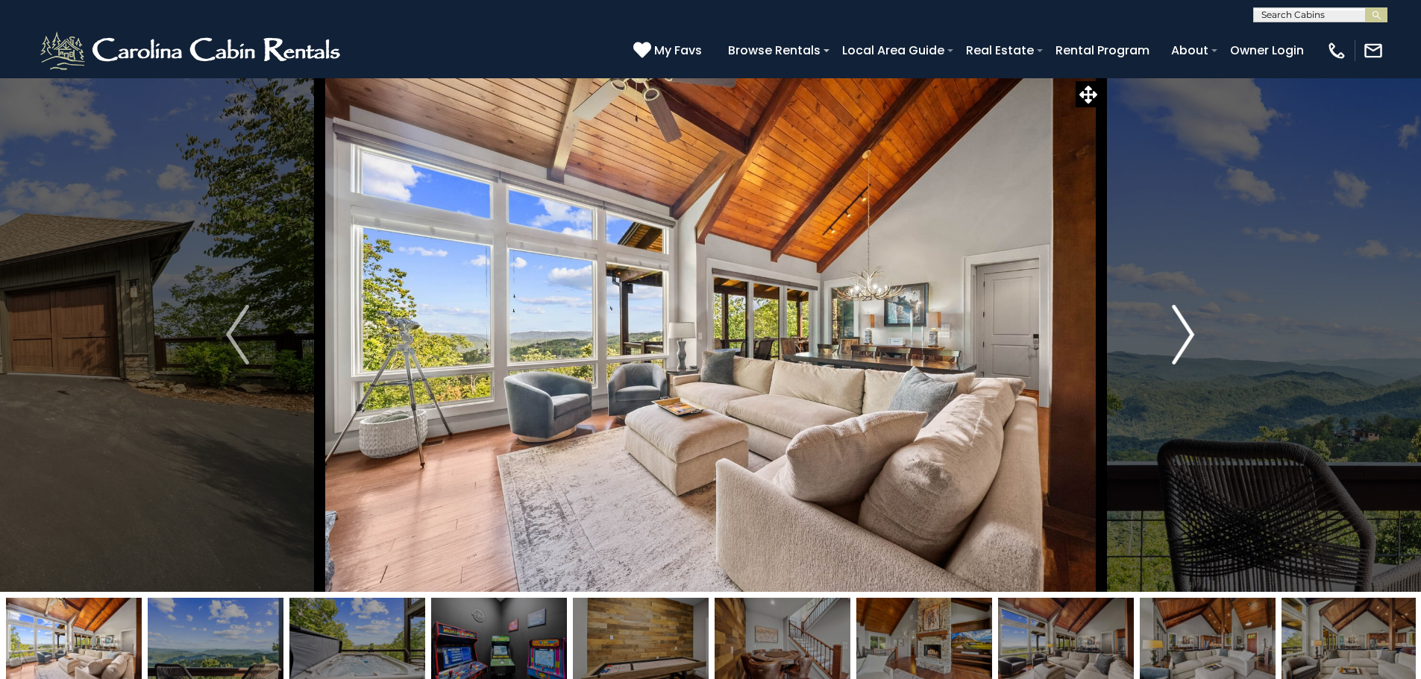
click at [1185, 317] on img "Next" at bounding box center [1183, 335] width 22 height 60
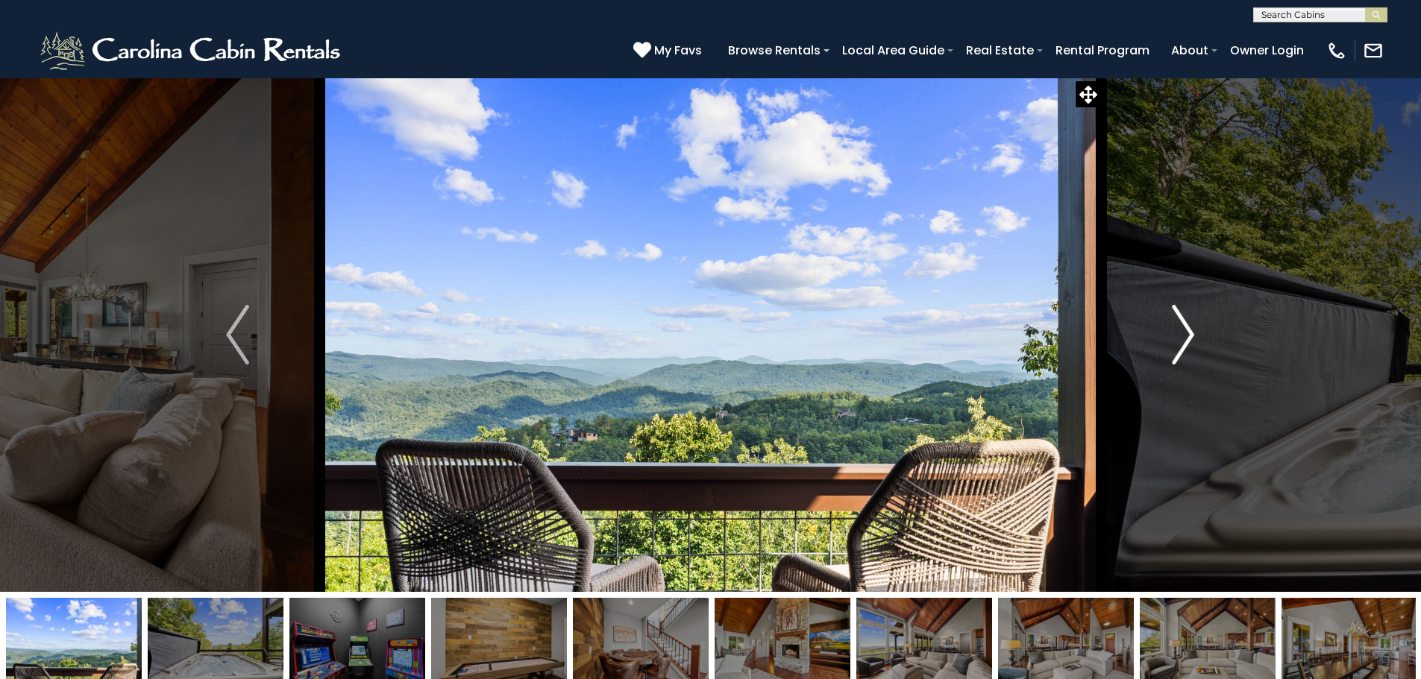
click at [1185, 317] on img "Next" at bounding box center [1183, 335] width 22 height 60
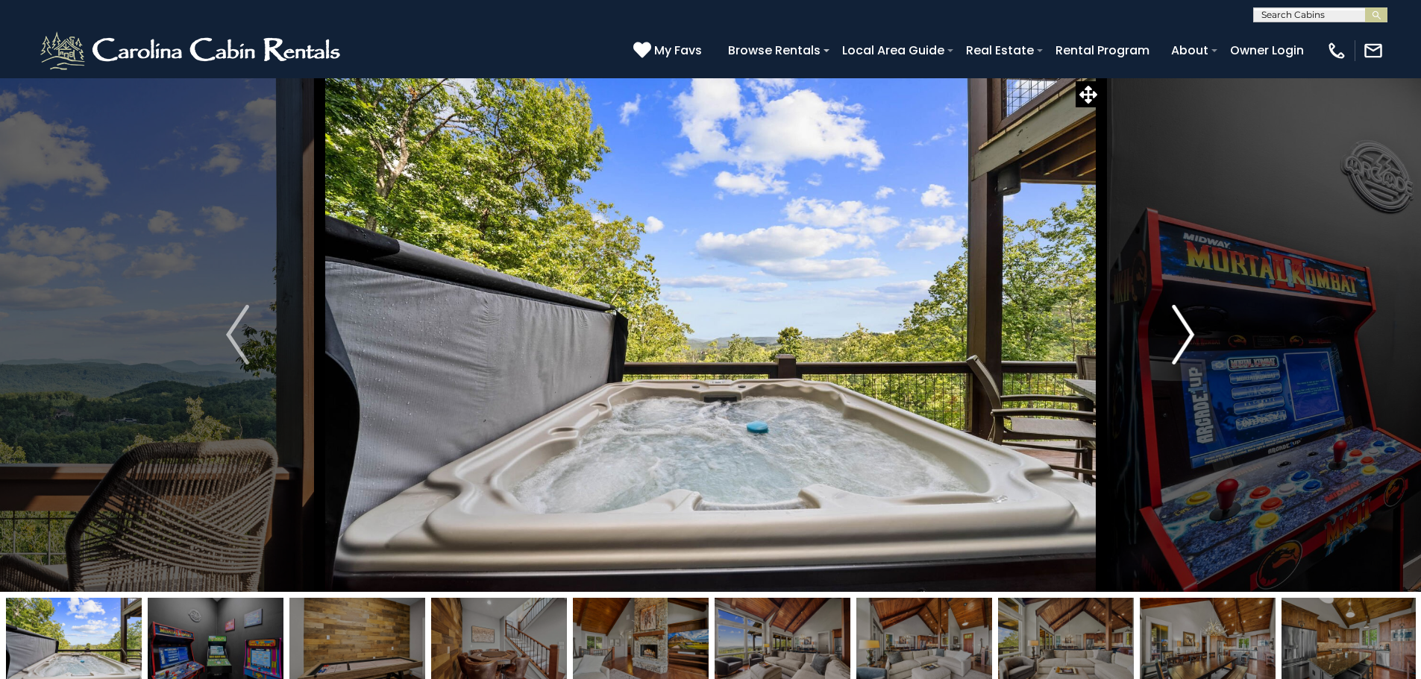
click at [1185, 317] on img "Next" at bounding box center [1183, 335] width 22 height 60
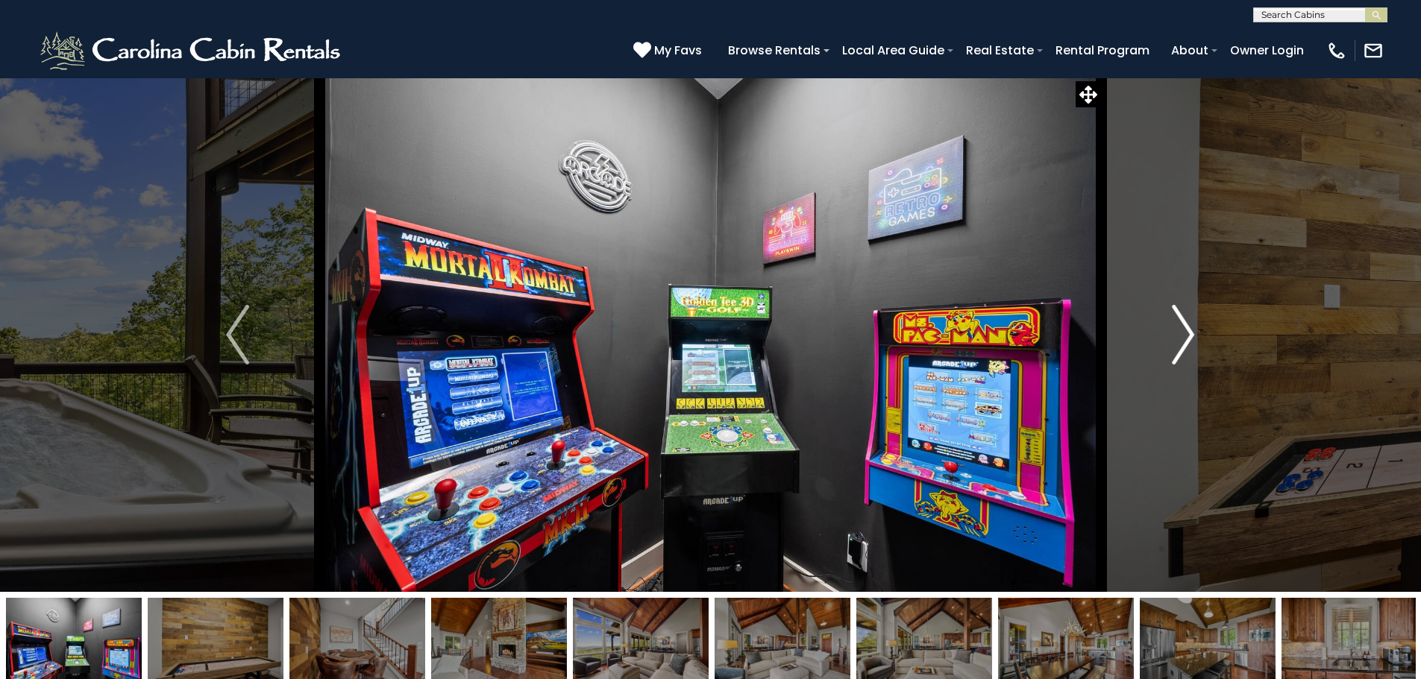
click at [1192, 337] on img "Next" at bounding box center [1183, 335] width 22 height 60
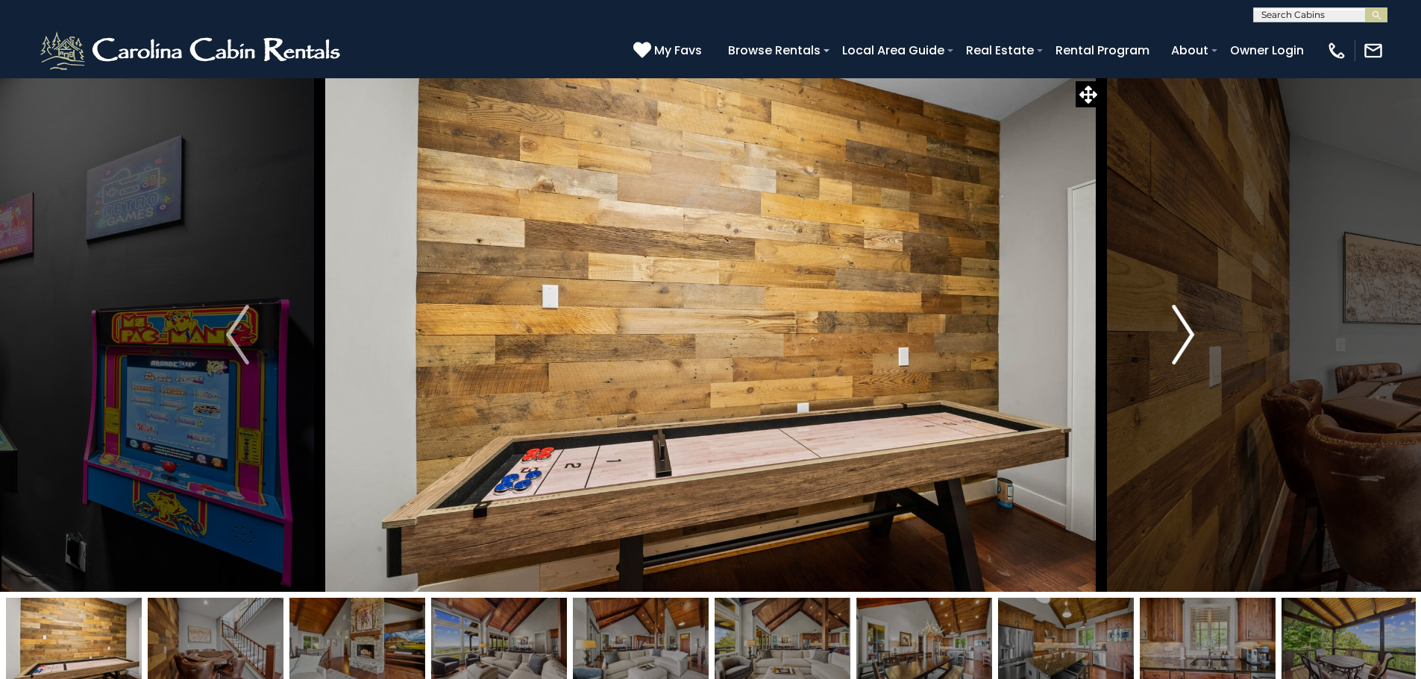
click at [1190, 335] on img "Next" at bounding box center [1183, 335] width 22 height 60
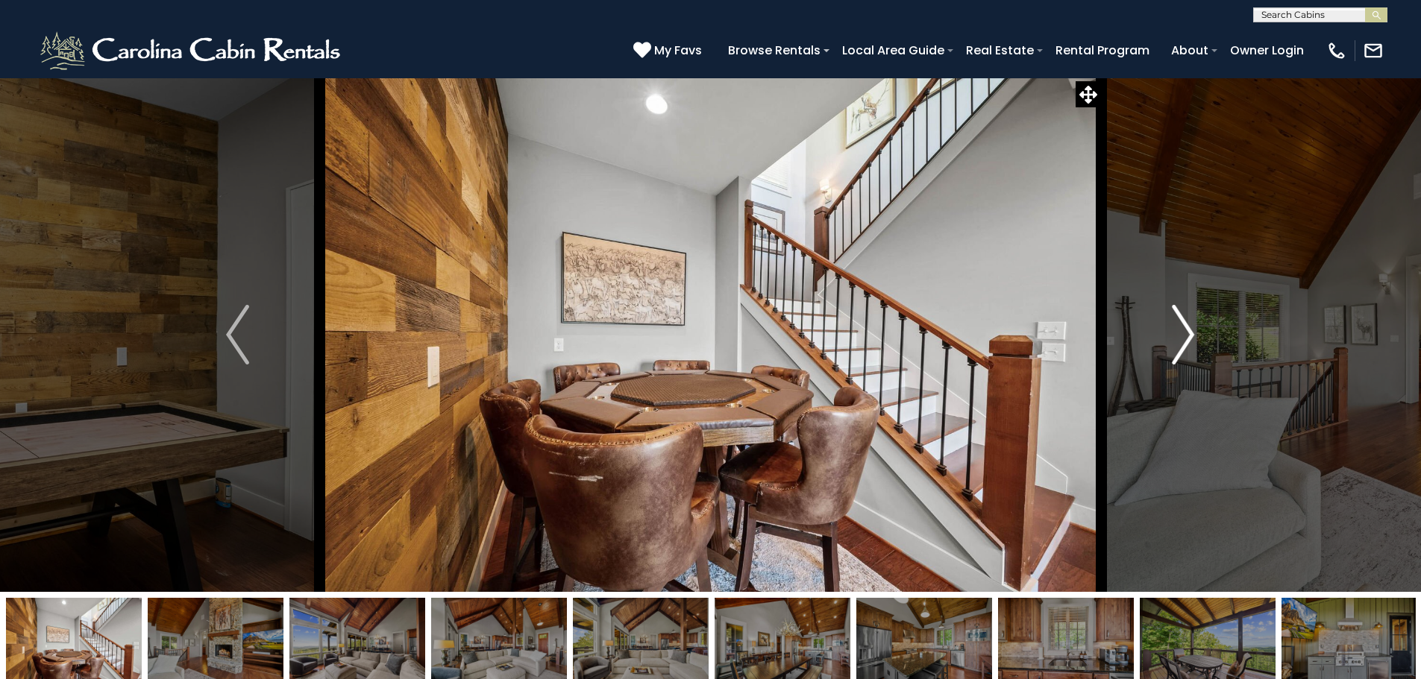
click at [1190, 335] on img "Next" at bounding box center [1183, 335] width 22 height 60
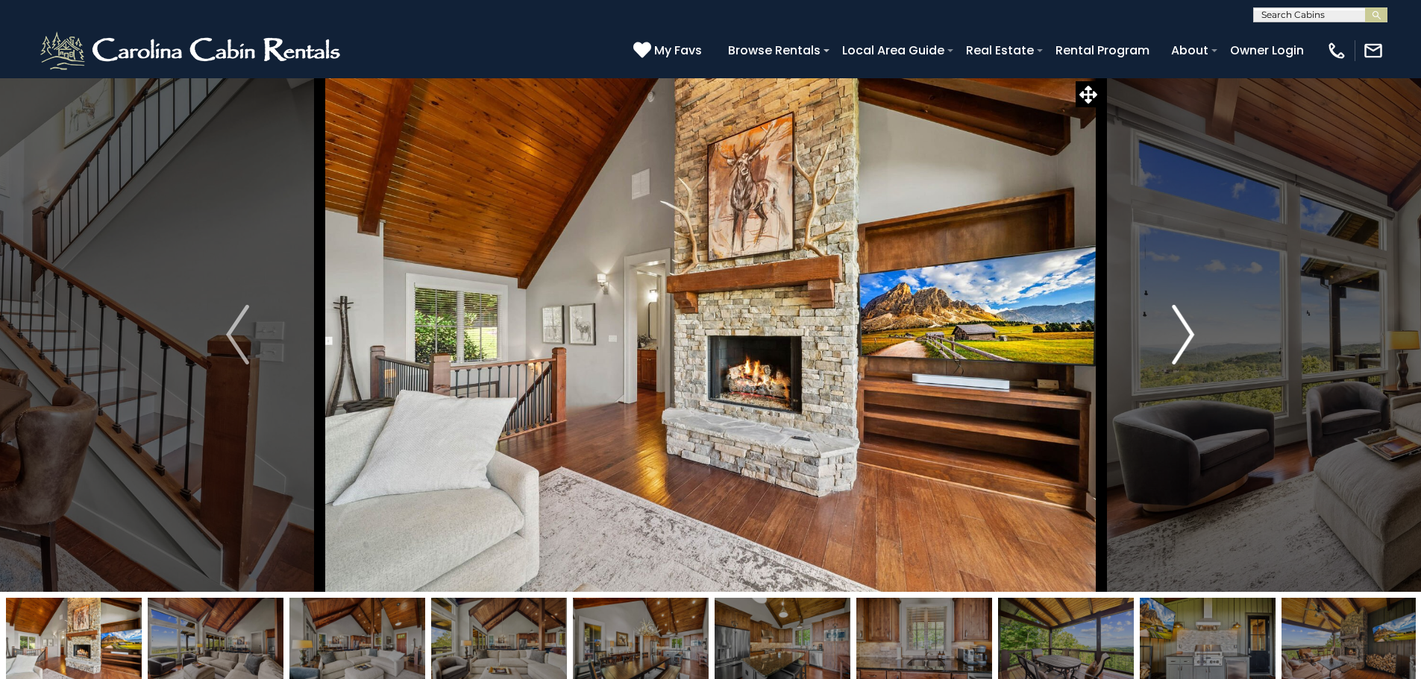
click at [1195, 333] on button "Next" at bounding box center [1183, 335] width 164 height 515
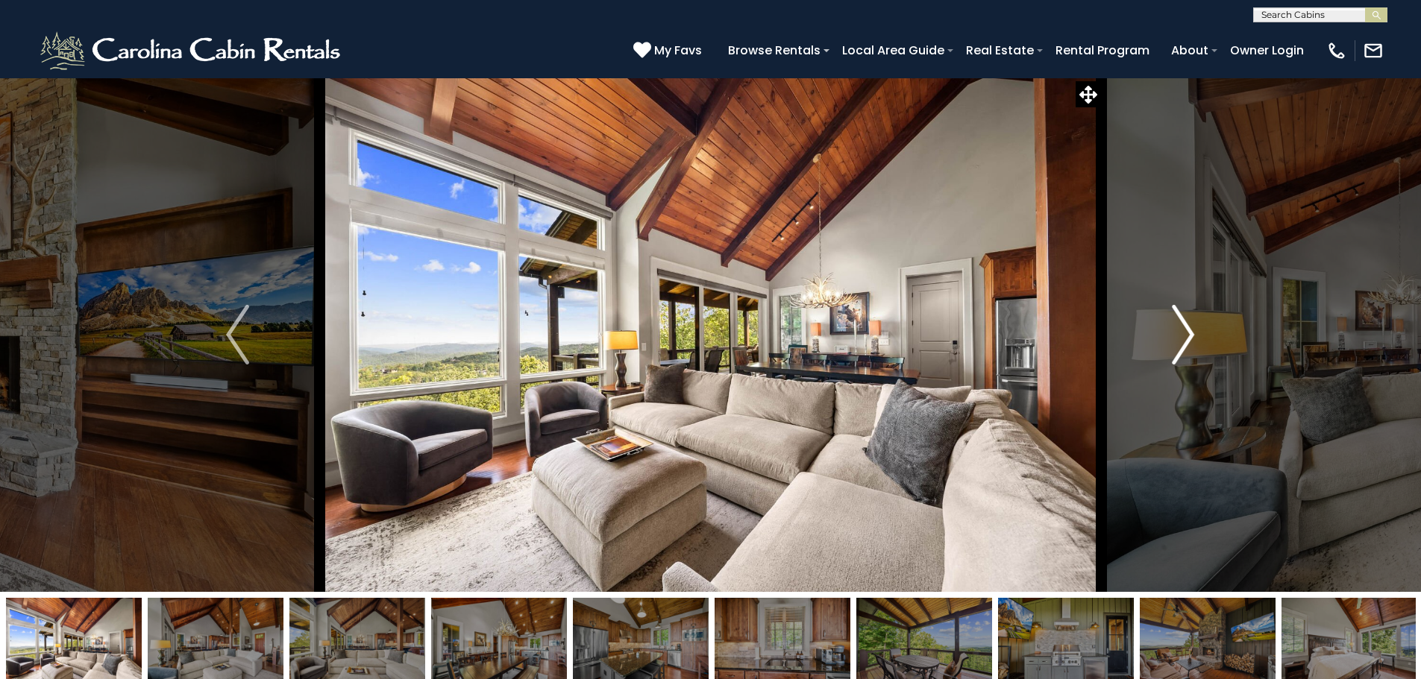
click at [1194, 332] on img "Next" at bounding box center [1183, 335] width 22 height 60
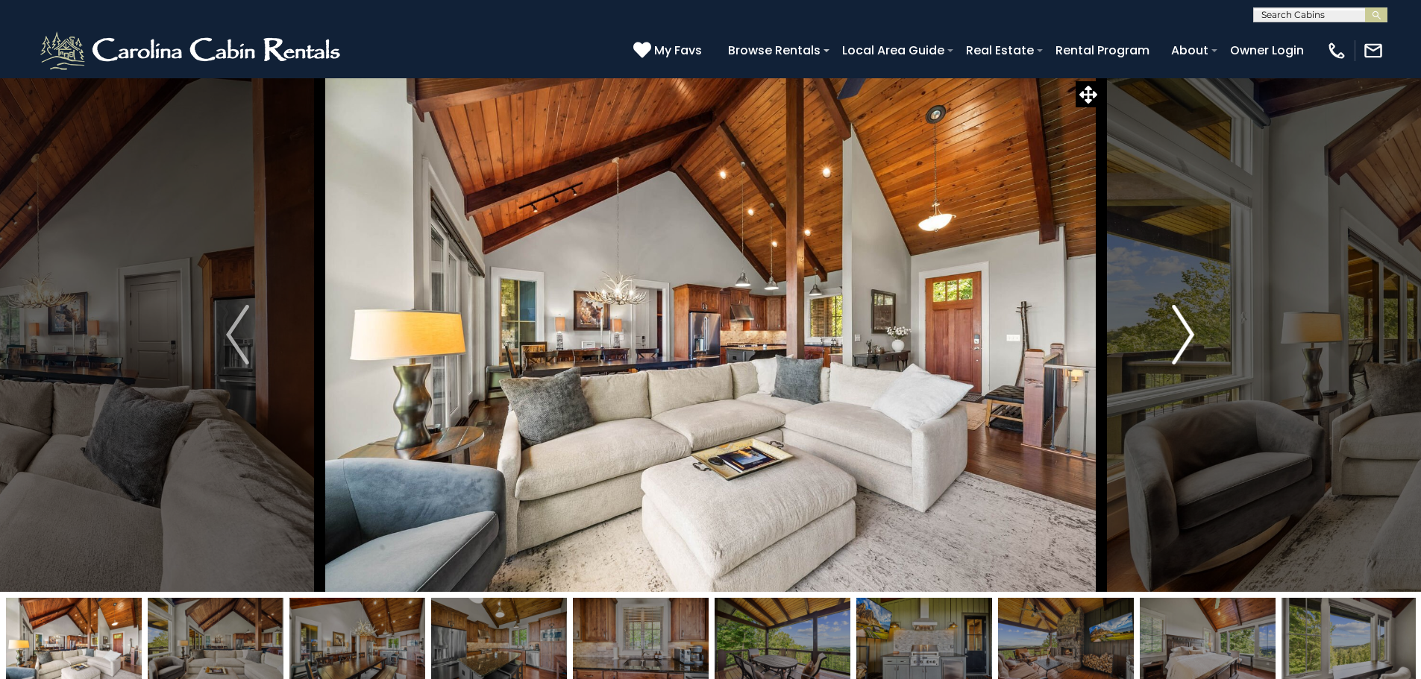
click at [1194, 332] on img "Next" at bounding box center [1183, 335] width 22 height 60
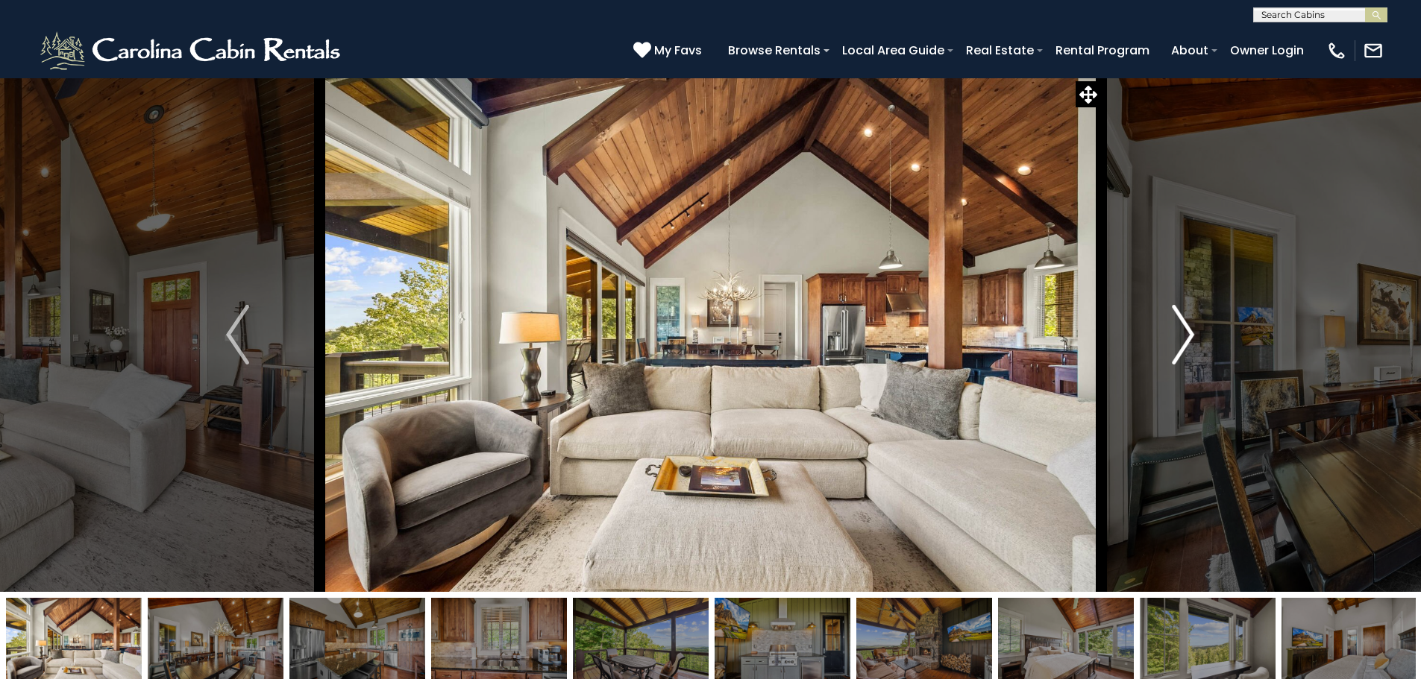
click at [1194, 332] on img "Next" at bounding box center [1183, 335] width 22 height 60
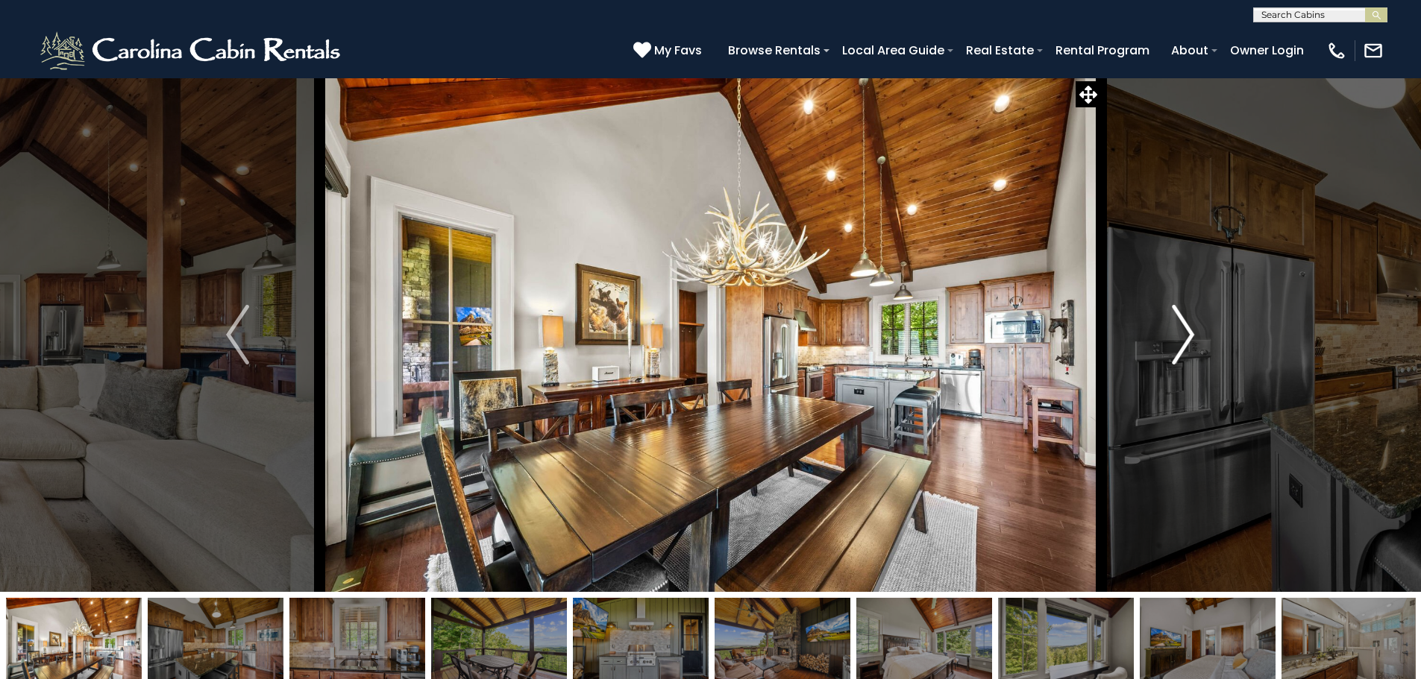
click at [1184, 336] on img "Next" at bounding box center [1183, 335] width 22 height 60
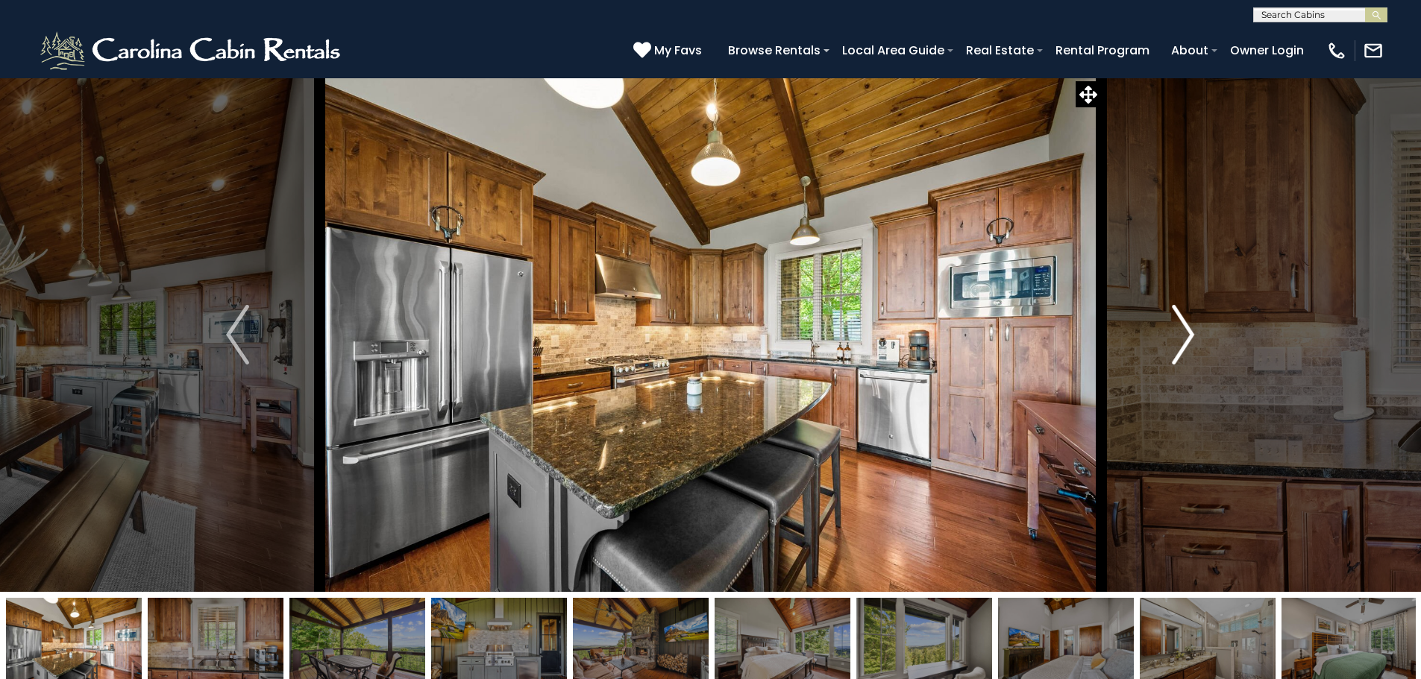
click at [1181, 339] on img "Next" at bounding box center [1183, 335] width 22 height 60
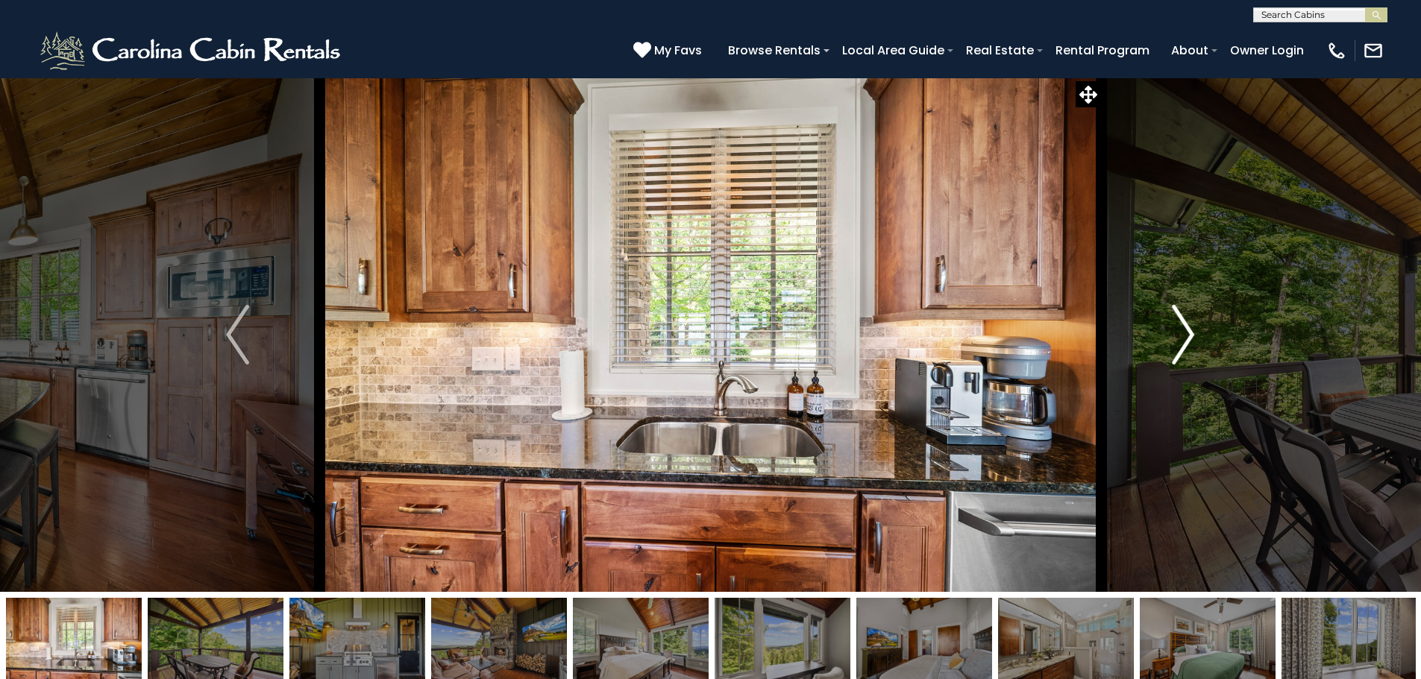
click at [1179, 337] on img "Next" at bounding box center [1183, 335] width 22 height 60
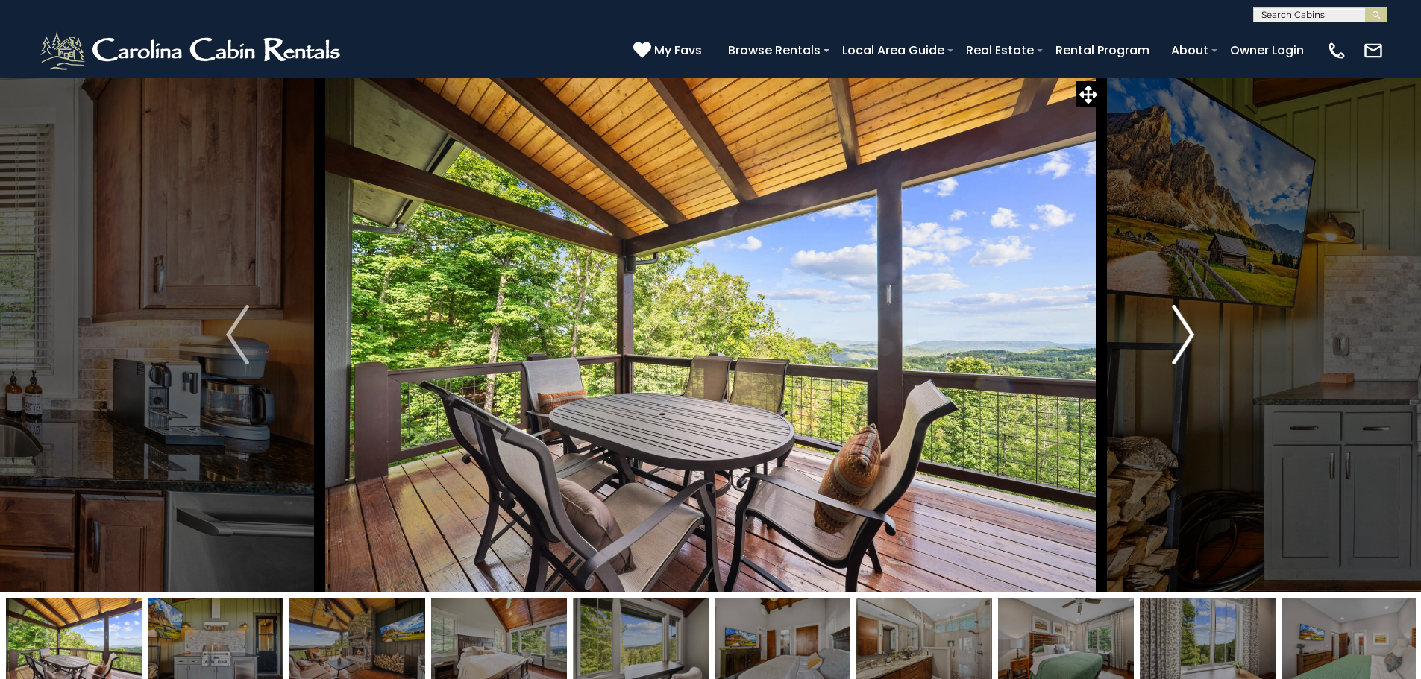
click at [1179, 337] on img "Next" at bounding box center [1183, 335] width 22 height 60
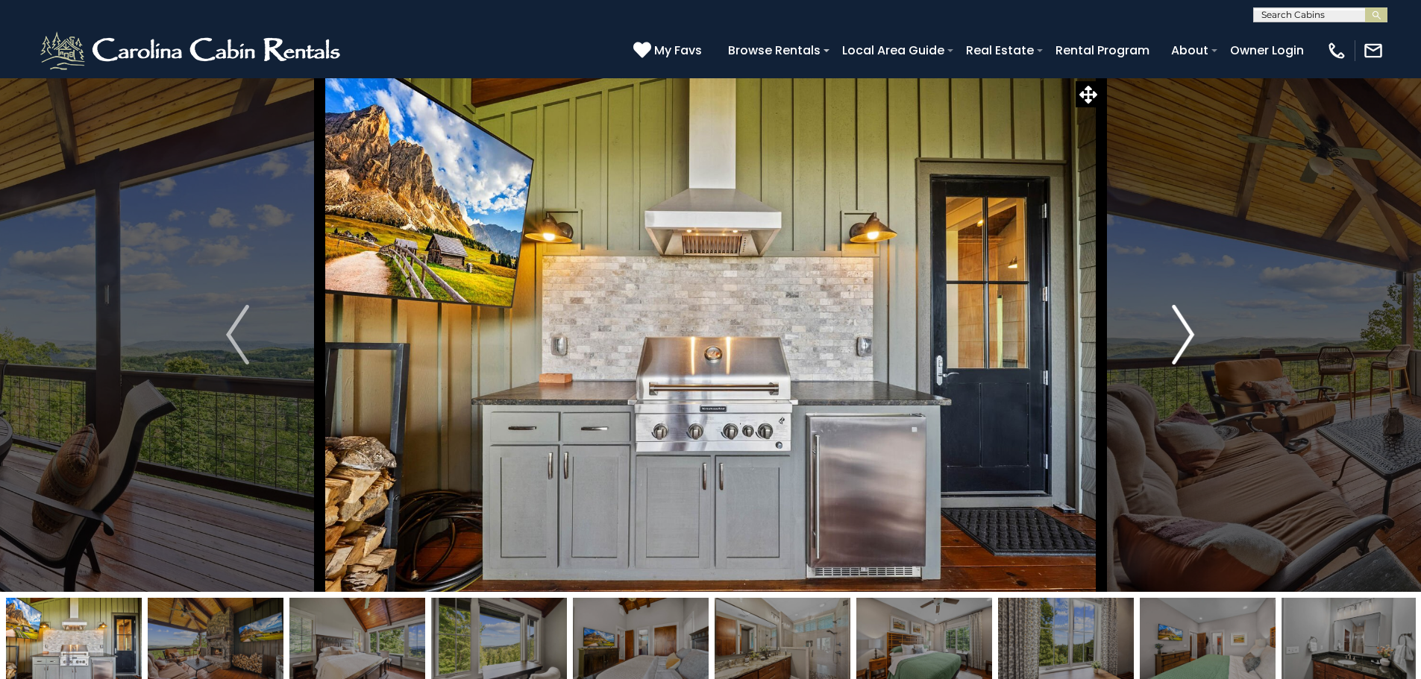
click at [1178, 349] on img "Next" at bounding box center [1183, 335] width 22 height 60
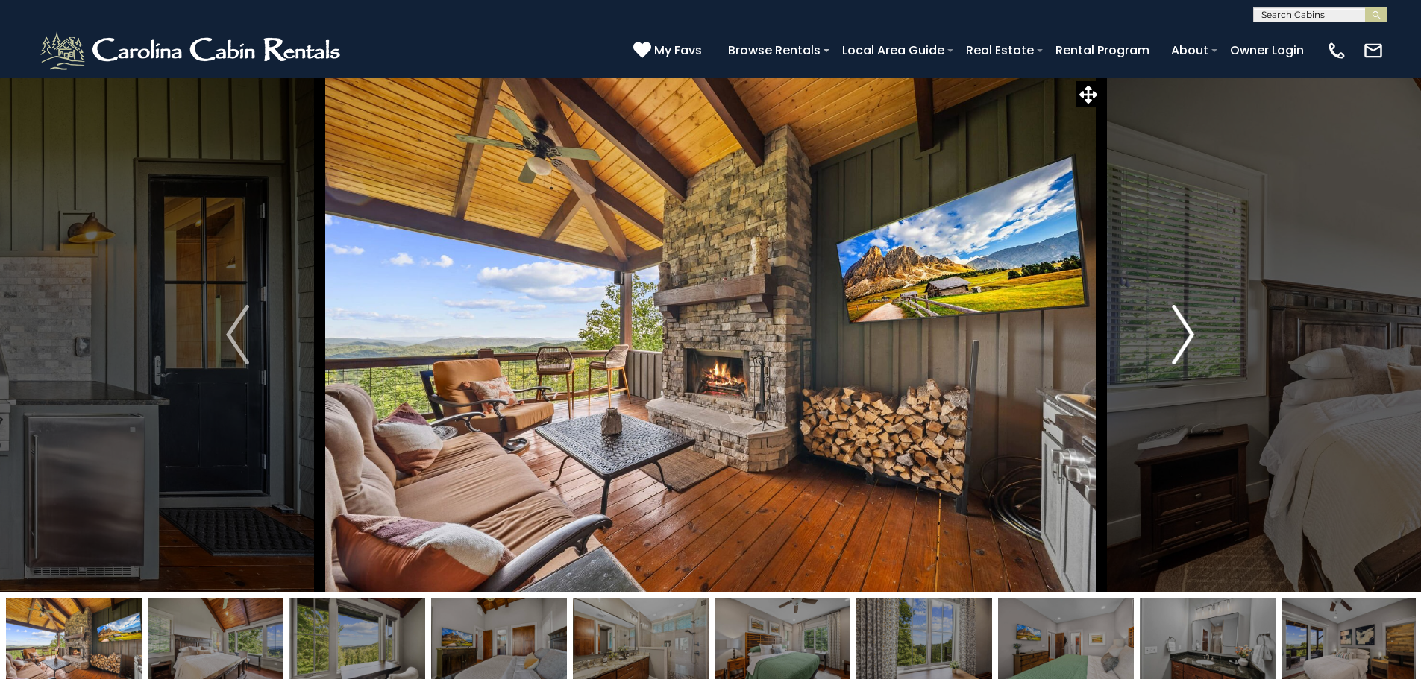
click at [1175, 329] on img "Next" at bounding box center [1183, 335] width 22 height 60
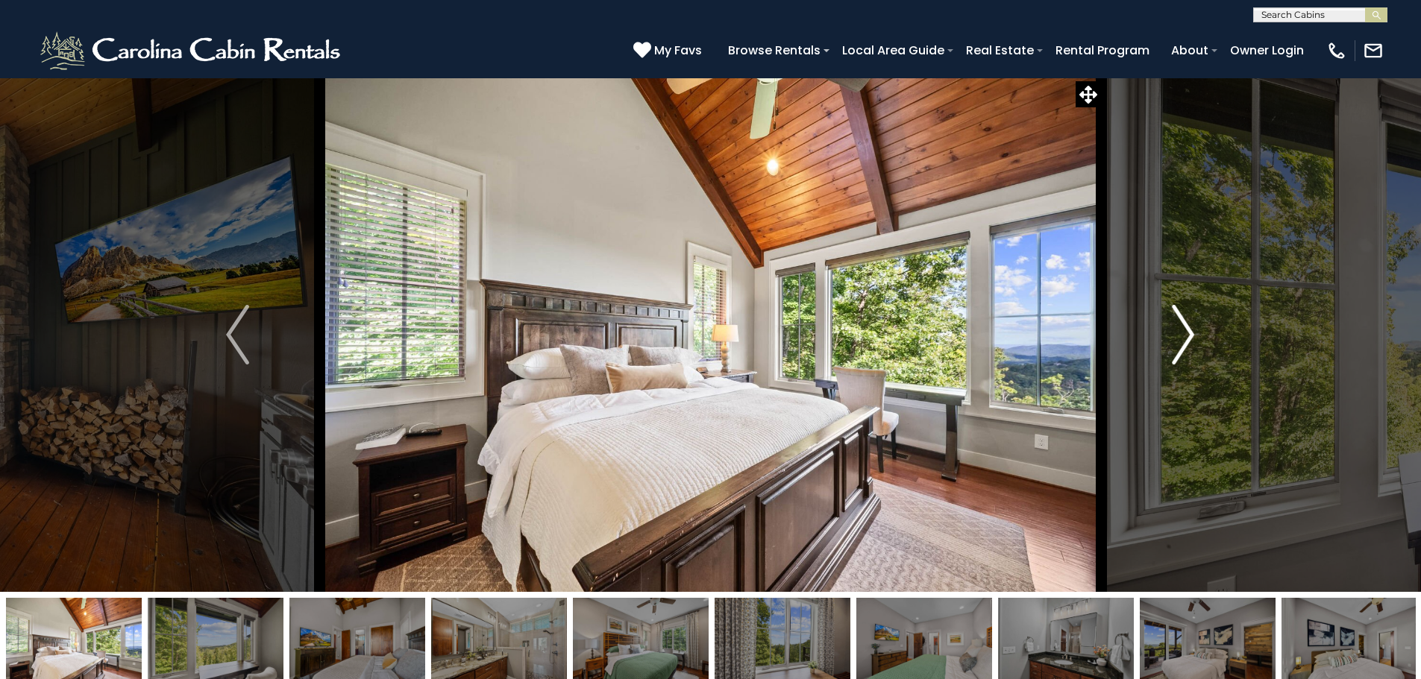
click at [1172, 340] on img "Next" at bounding box center [1183, 335] width 22 height 60
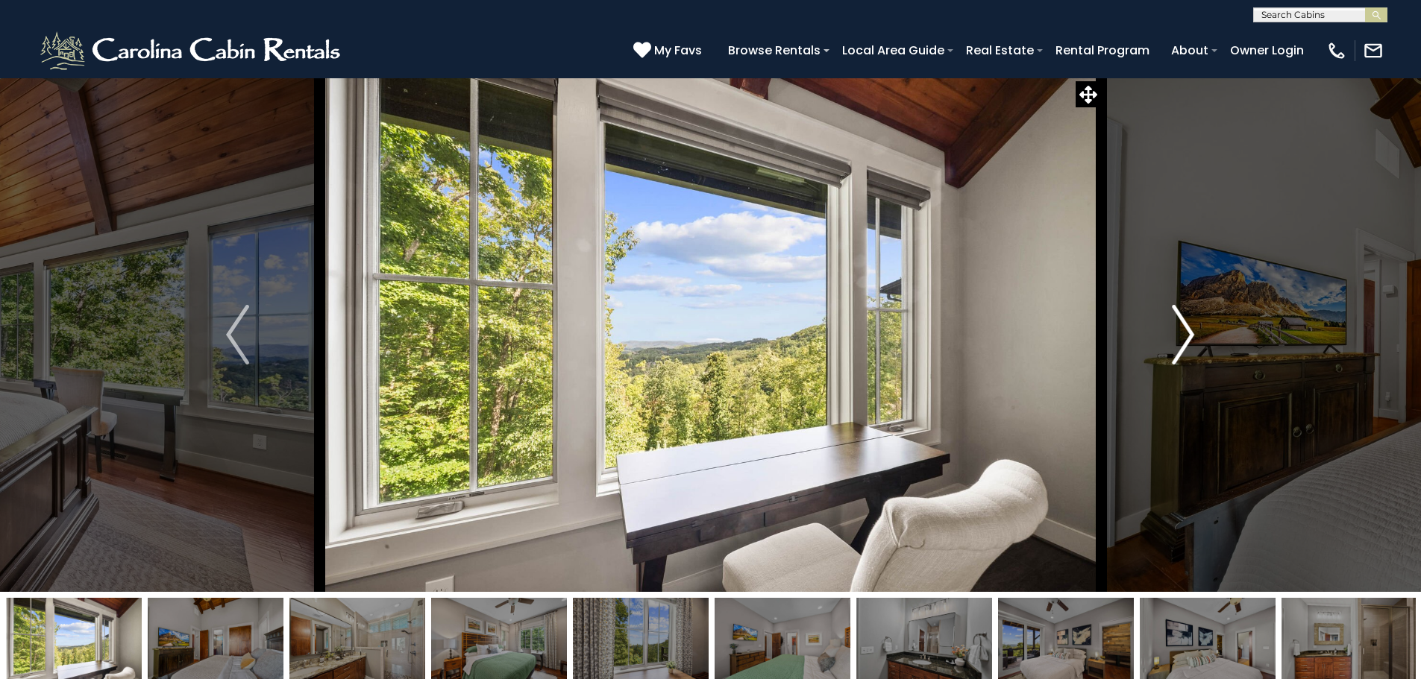
click at [1172, 341] on img "Next" at bounding box center [1183, 335] width 22 height 60
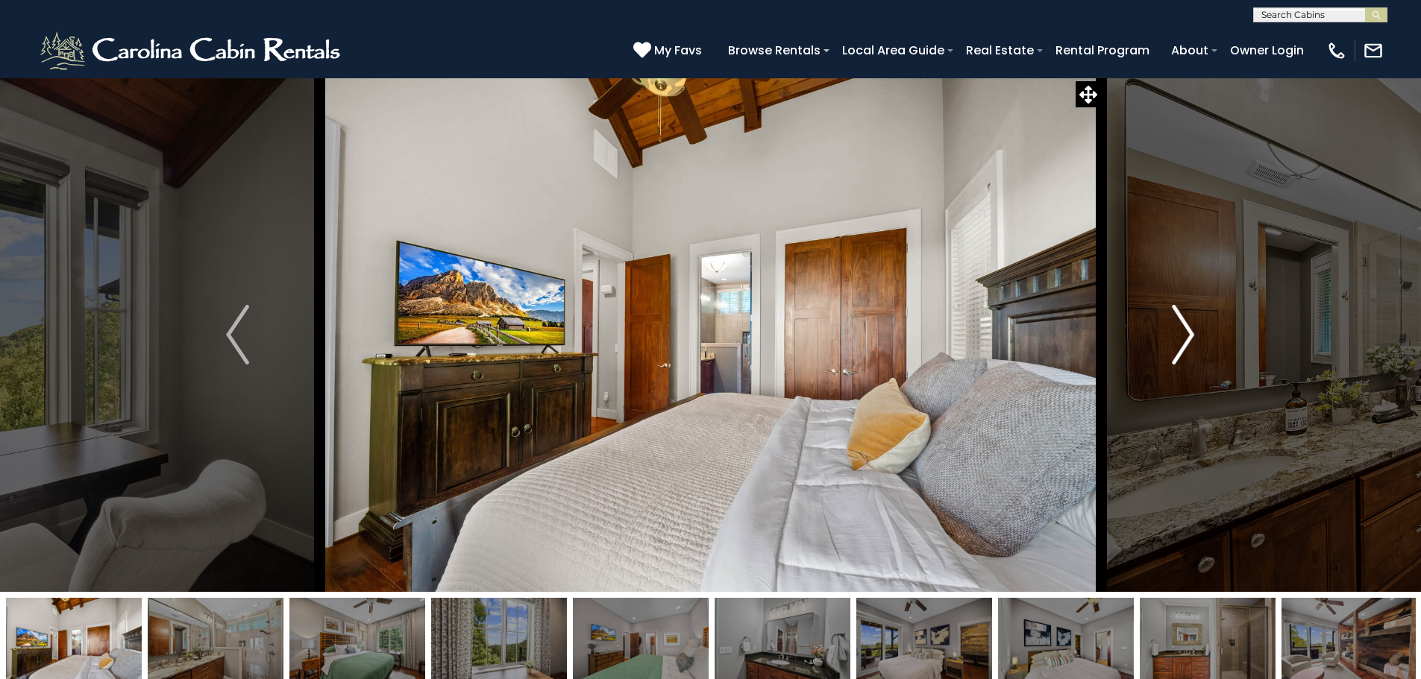
click at [1173, 345] on img "Next" at bounding box center [1183, 335] width 22 height 60
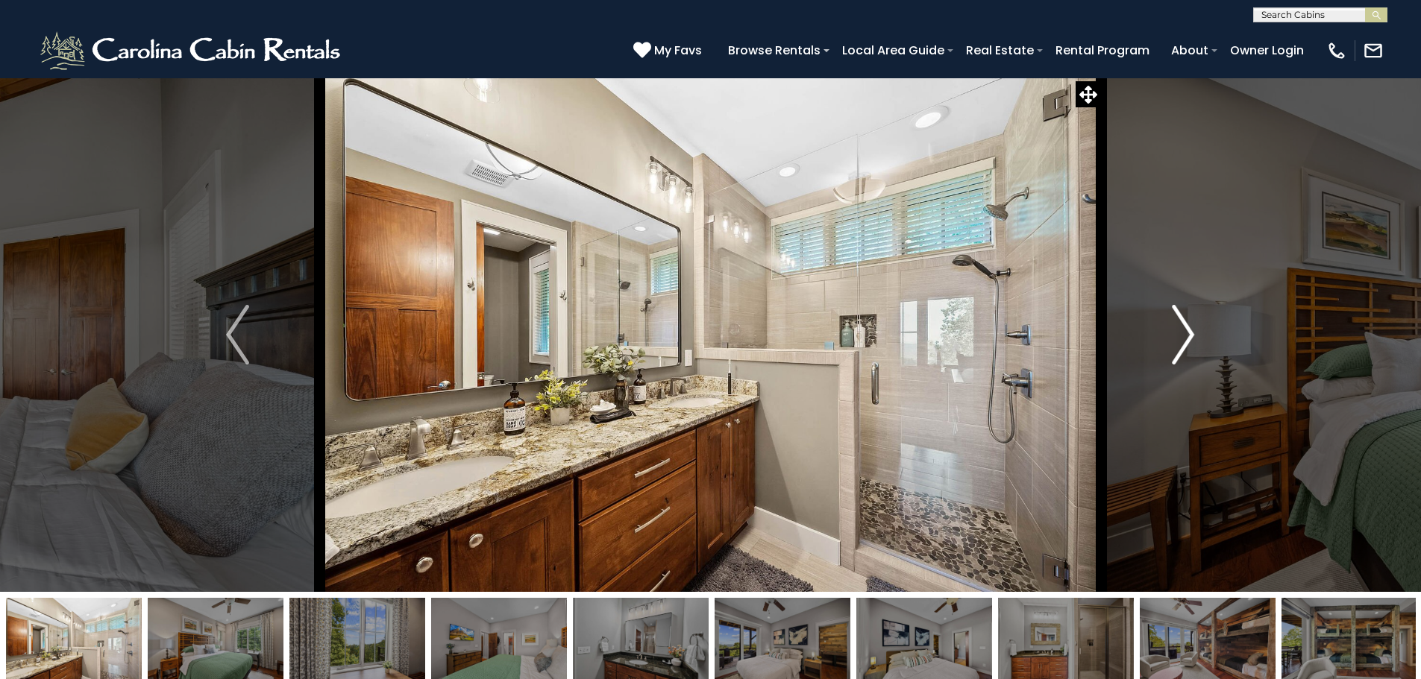
click at [1173, 345] on img "Next" at bounding box center [1183, 335] width 22 height 60
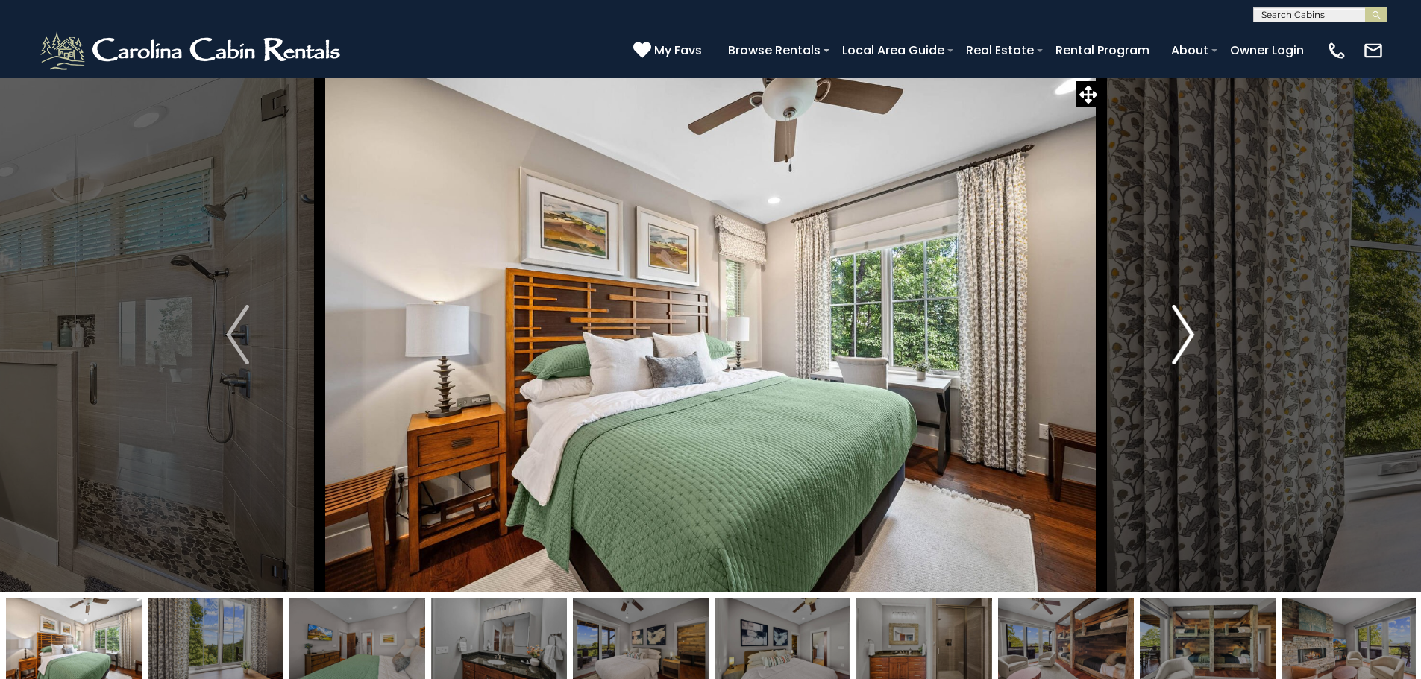
click at [1173, 345] on img "Next" at bounding box center [1183, 335] width 22 height 60
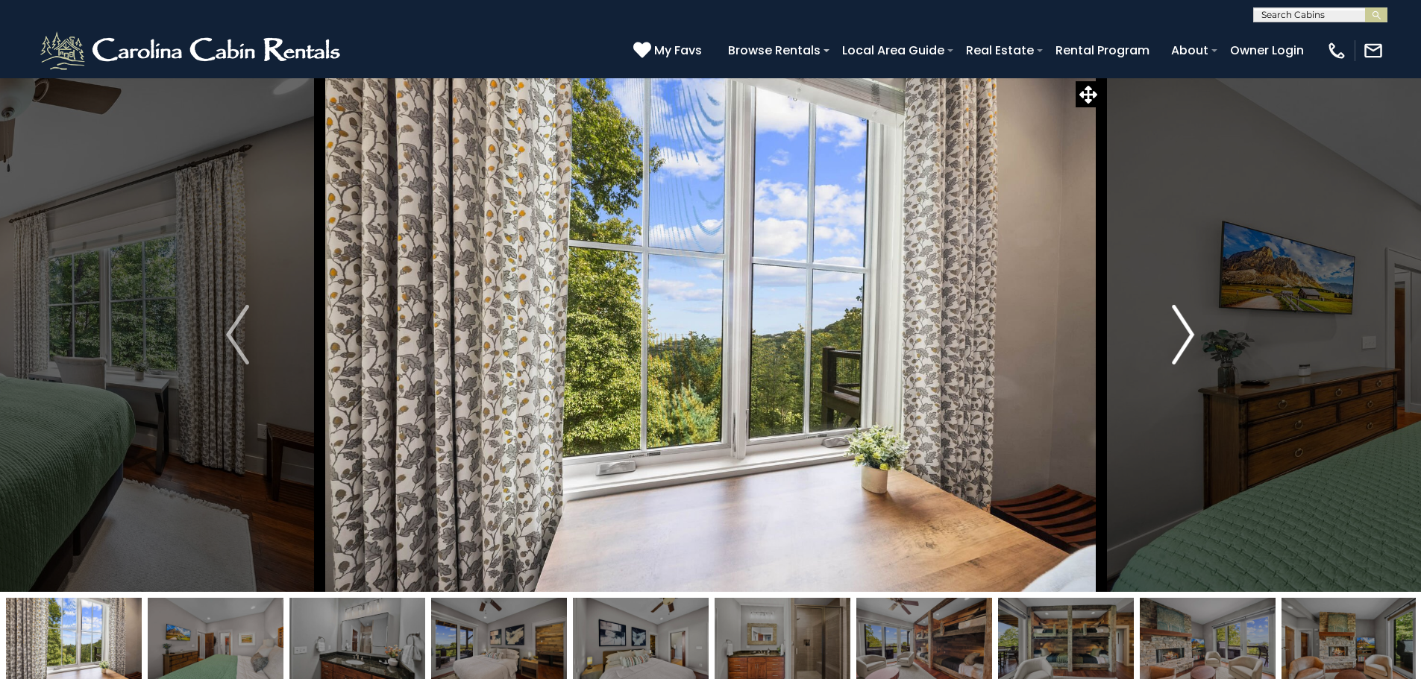
click at [1173, 345] on img "Next" at bounding box center [1183, 335] width 22 height 60
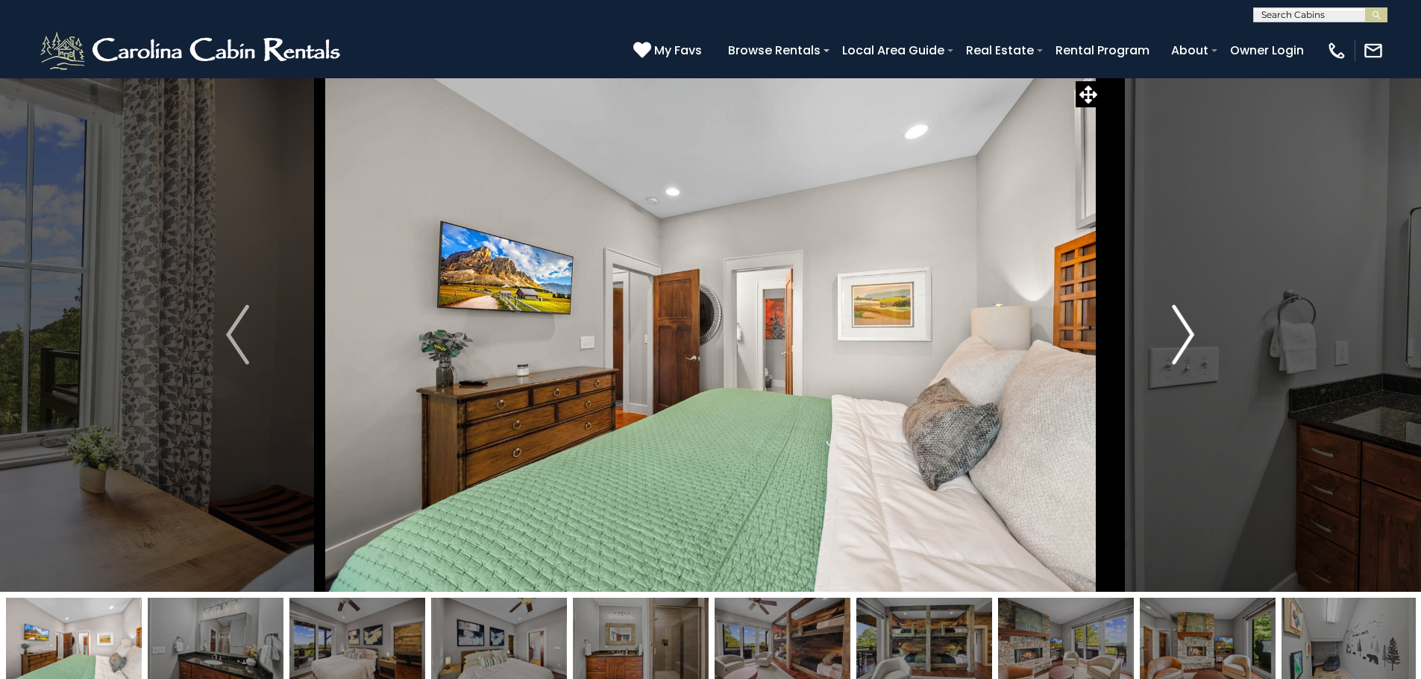
click at [1174, 356] on img "Next" at bounding box center [1183, 335] width 22 height 60
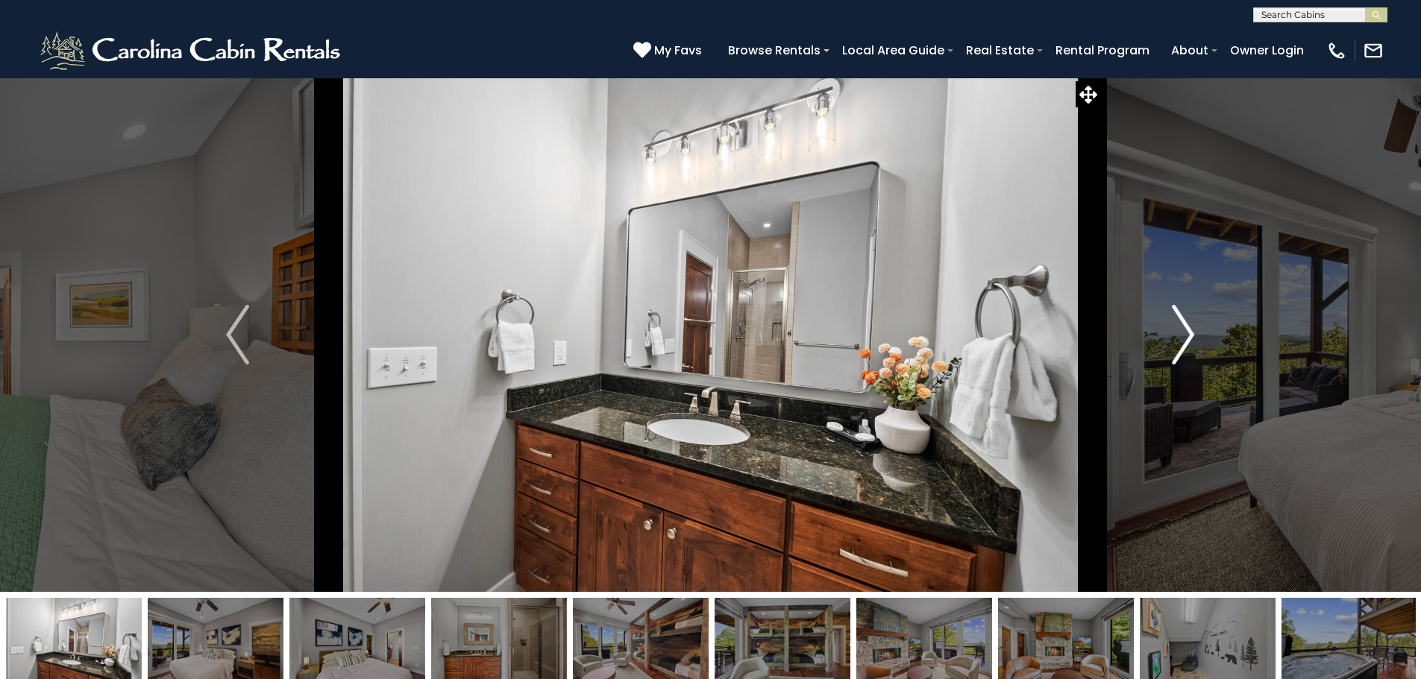
click at [1172, 351] on img "Next" at bounding box center [1183, 335] width 22 height 60
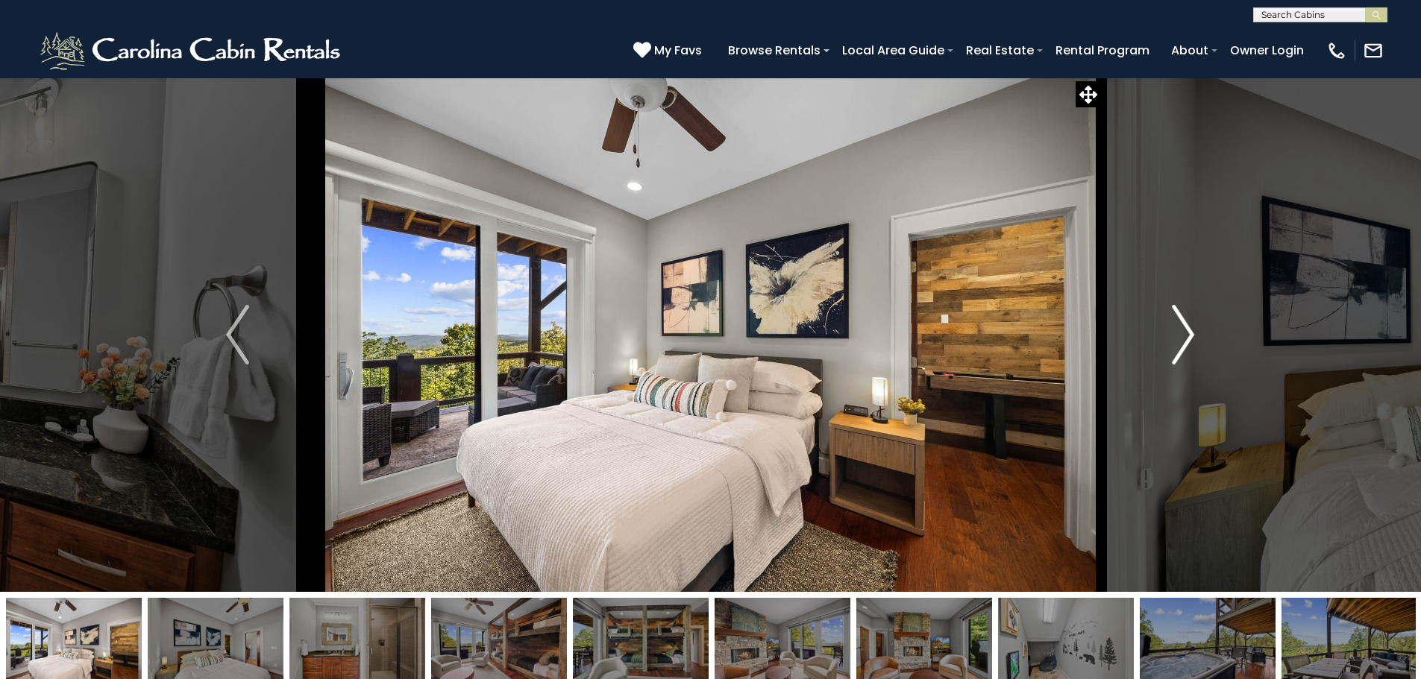
click at [1172, 351] on img "Next" at bounding box center [1183, 335] width 22 height 60
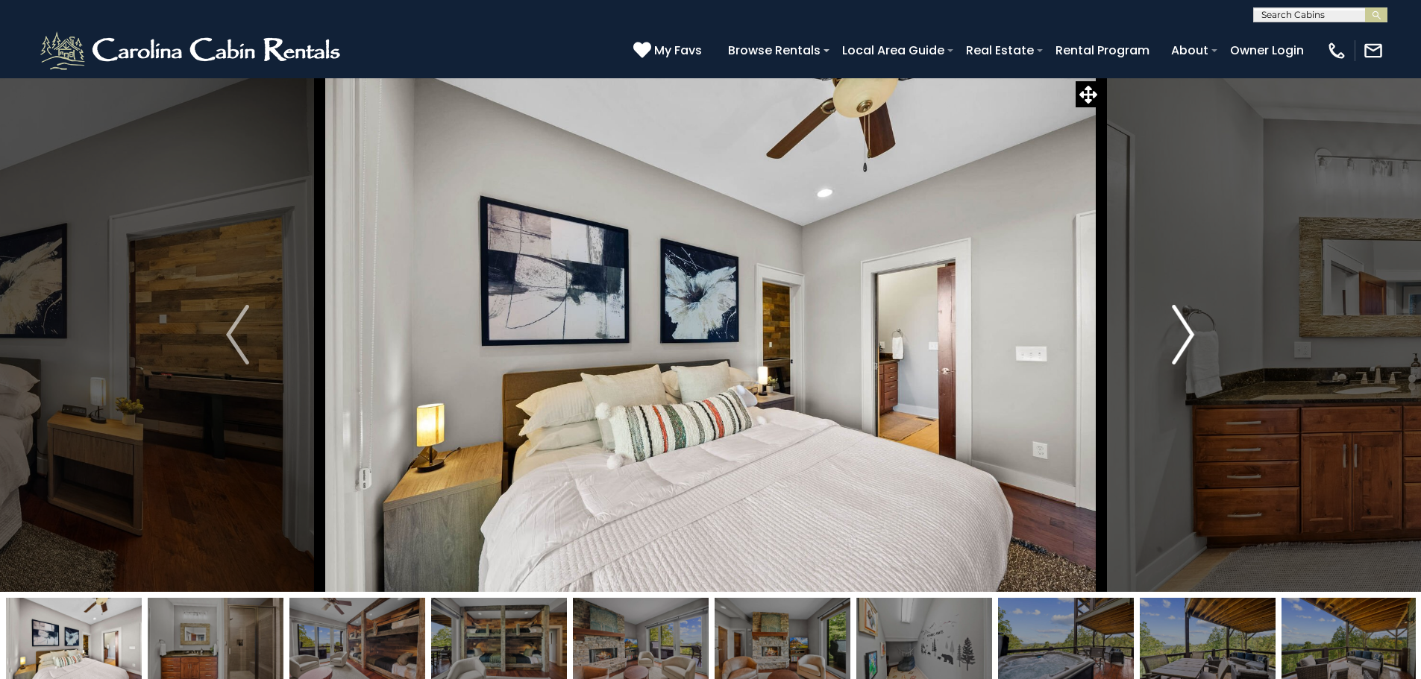
click at [1172, 351] on img "Next" at bounding box center [1183, 335] width 22 height 60
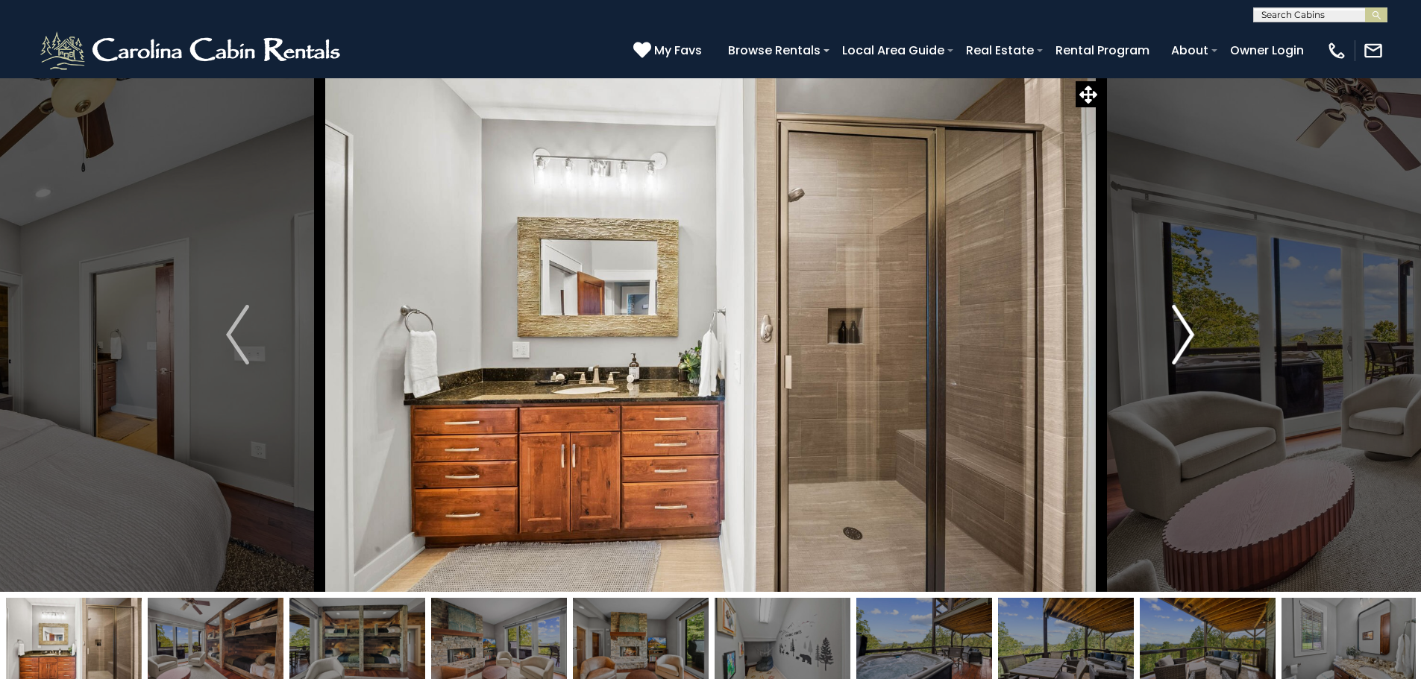
click at [1176, 348] on img "Next" at bounding box center [1183, 335] width 22 height 60
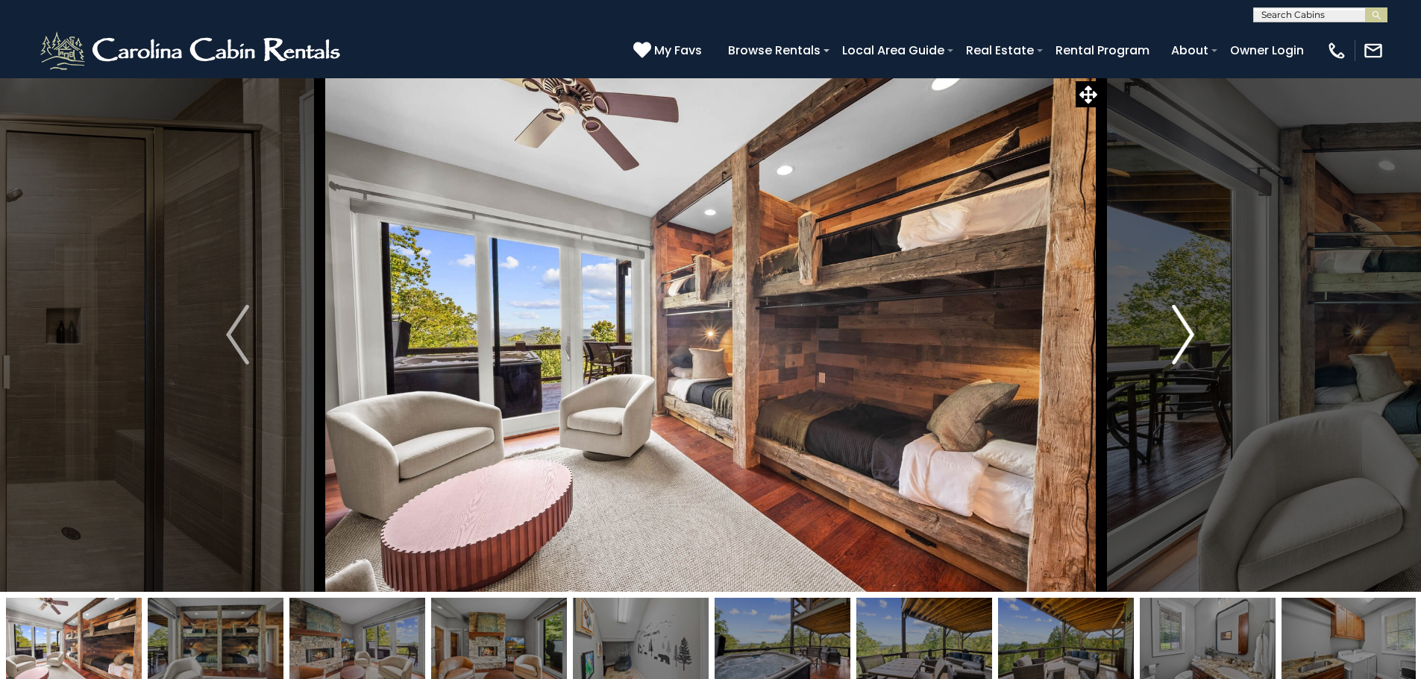
click at [1184, 333] on img "Next" at bounding box center [1183, 335] width 22 height 60
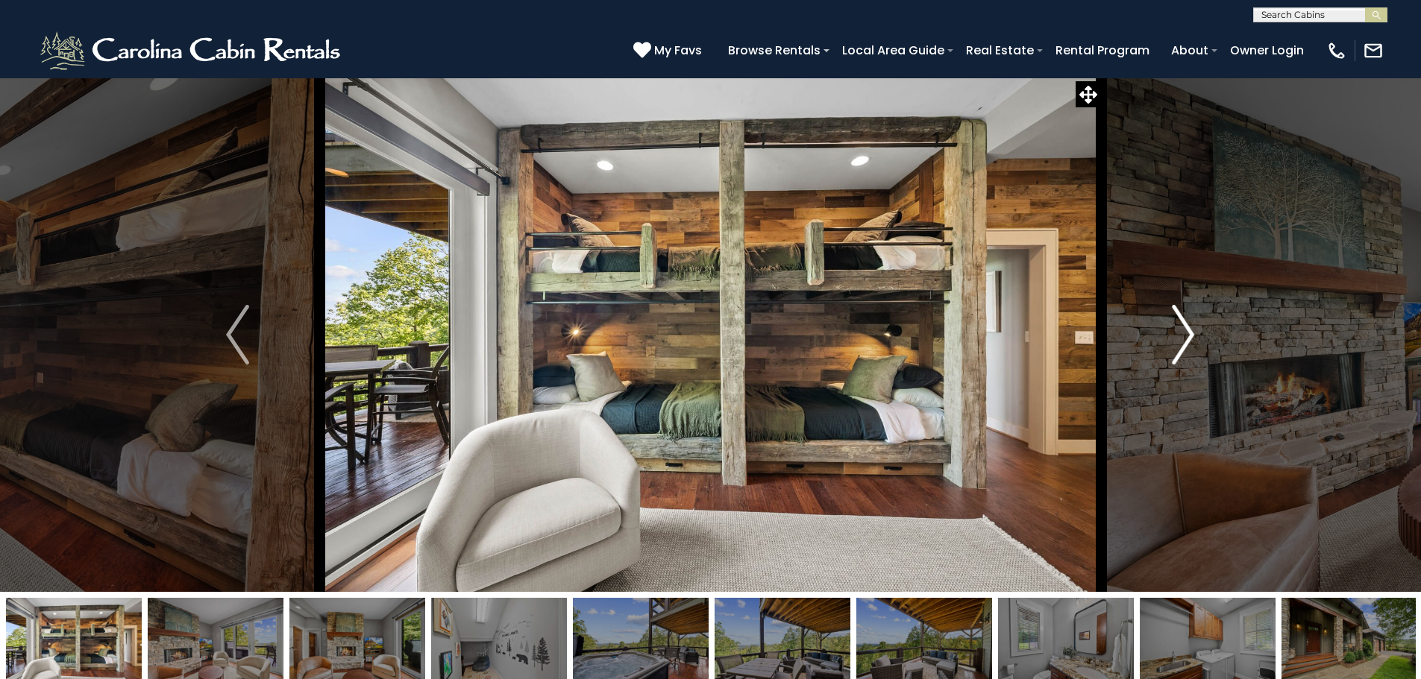
click at [1186, 335] on img "Next" at bounding box center [1183, 335] width 22 height 60
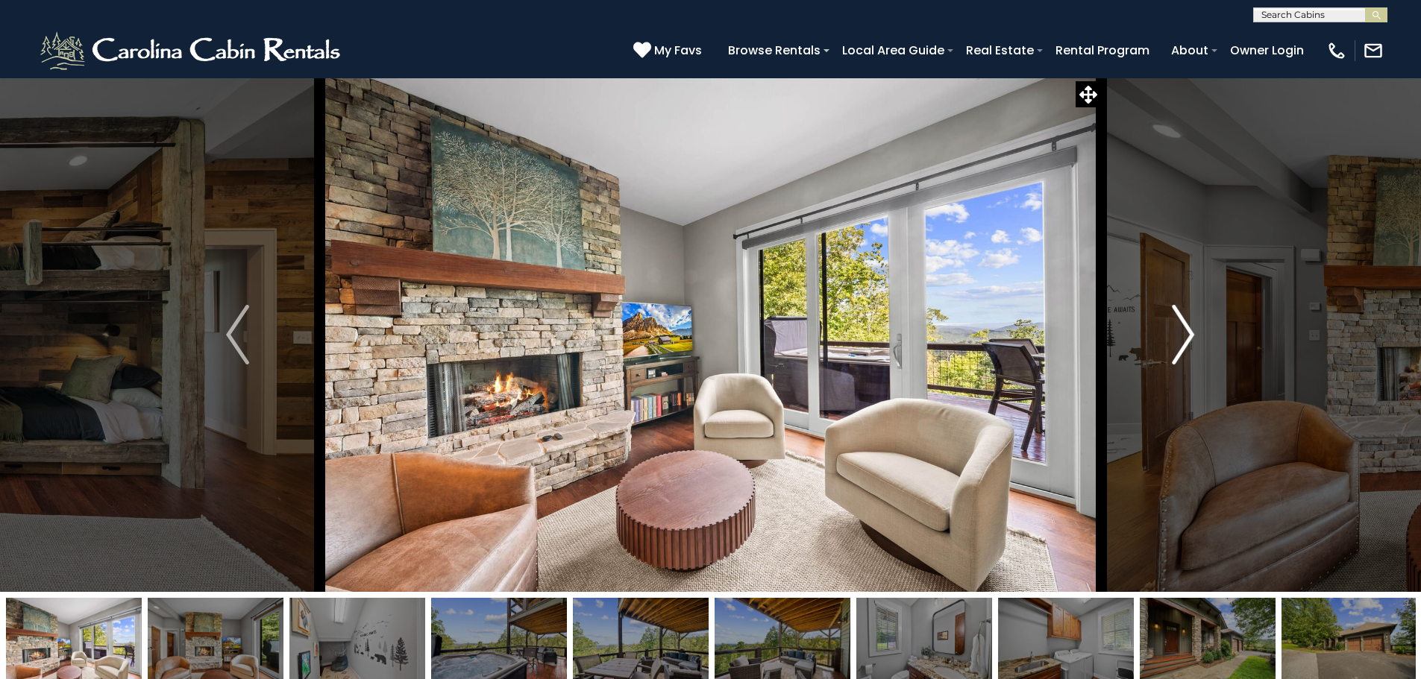
click at [1179, 325] on img "Next" at bounding box center [1183, 335] width 22 height 60
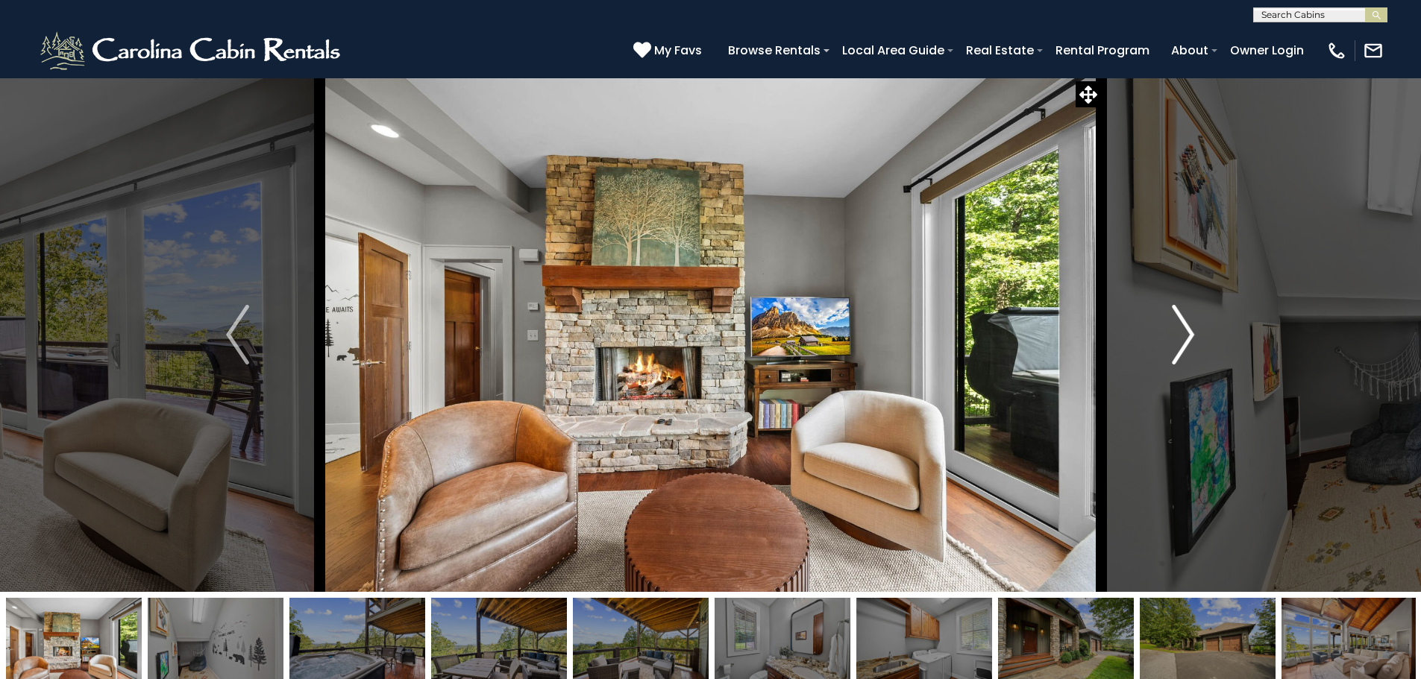
click at [1169, 339] on button "Next" at bounding box center [1183, 335] width 164 height 515
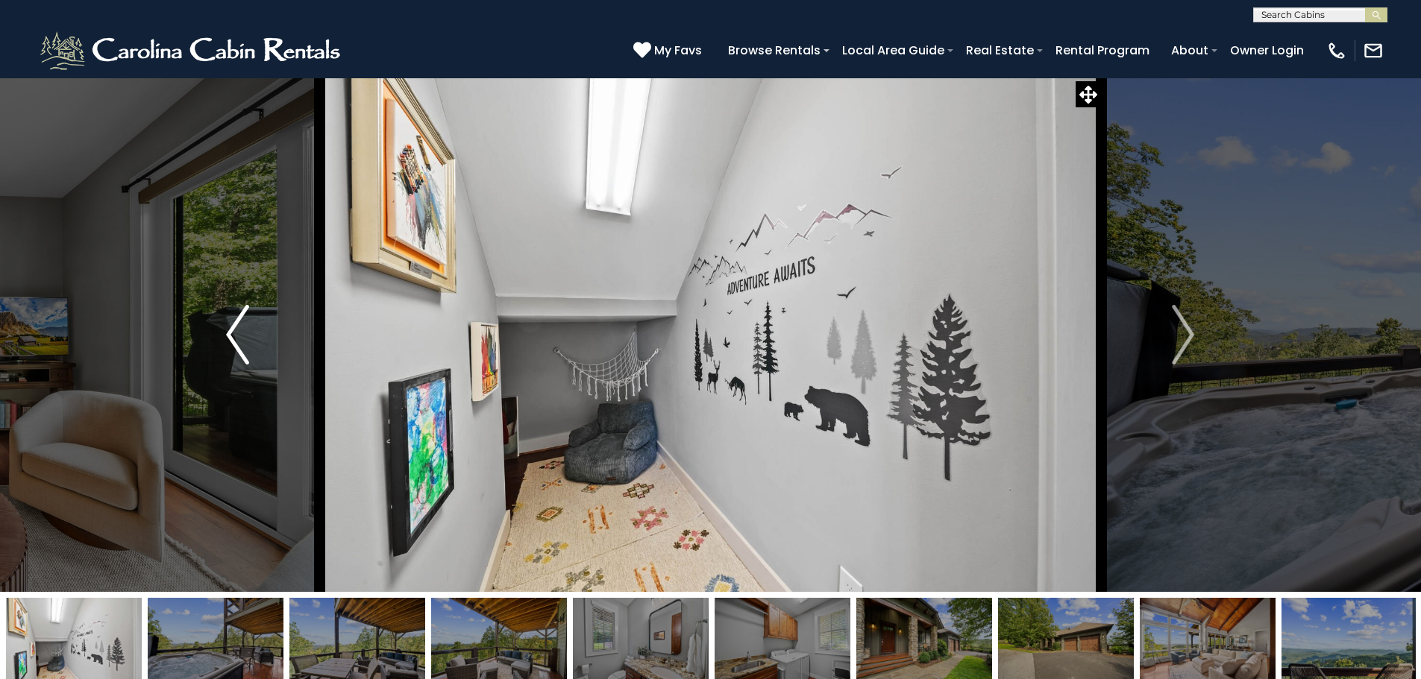
click at [223, 353] on button "Previous" at bounding box center [237, 335] width 164 height 515
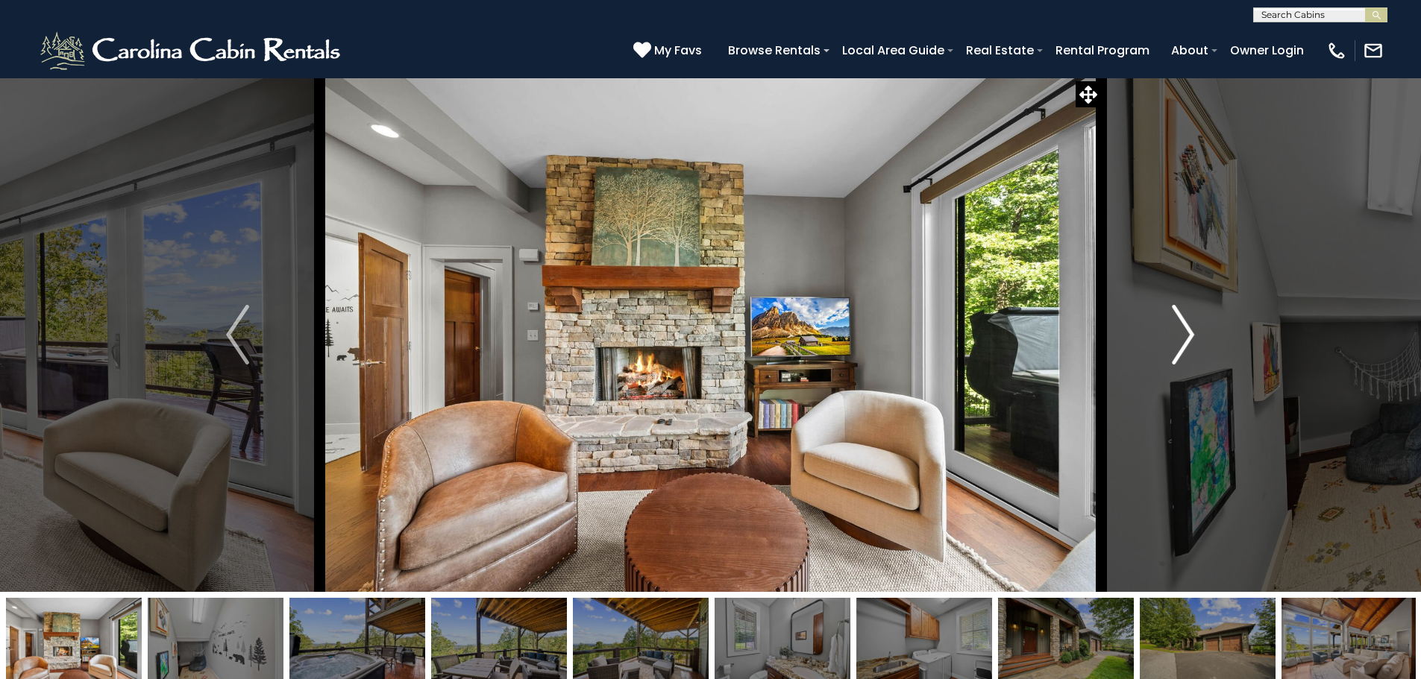
click at [1195, 336] on button "Next" at bounding box center [1183, 335] width 164 height 515
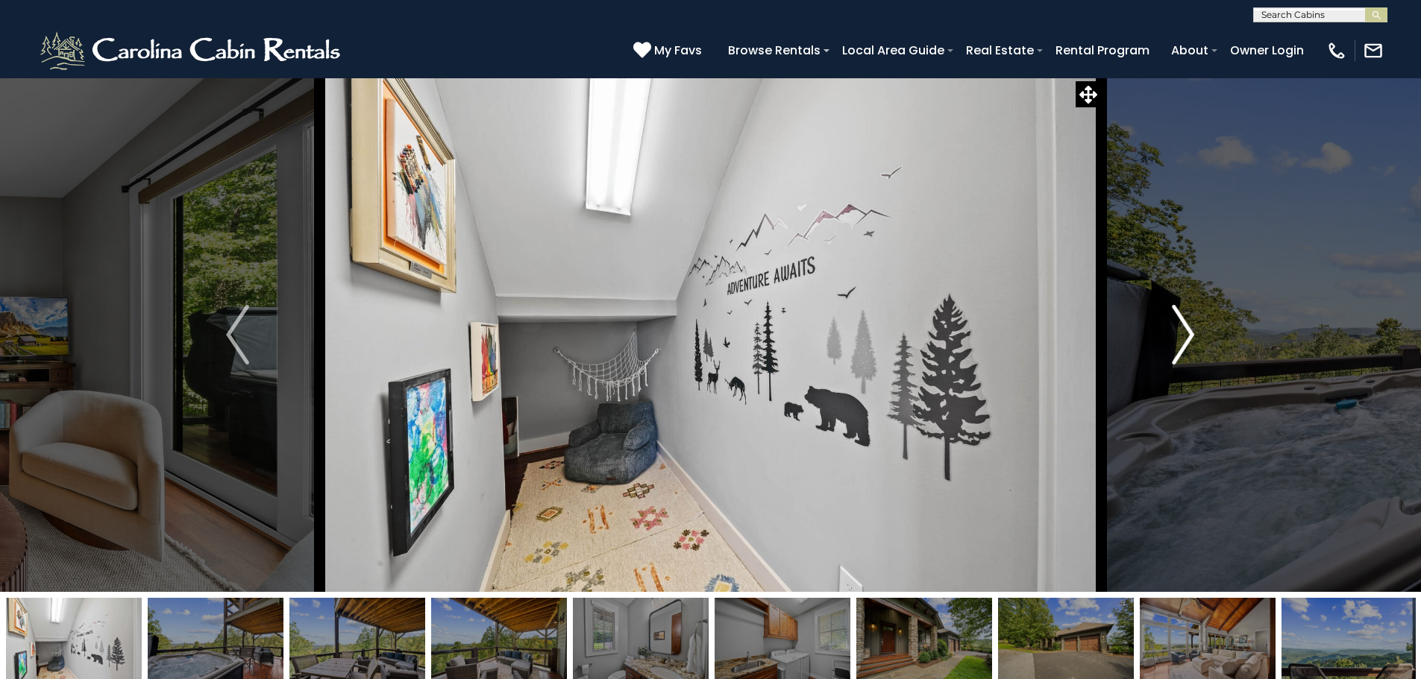
click at [1181, 337] on img "Next" at bounding box center [1183, 335] width 22 height 60
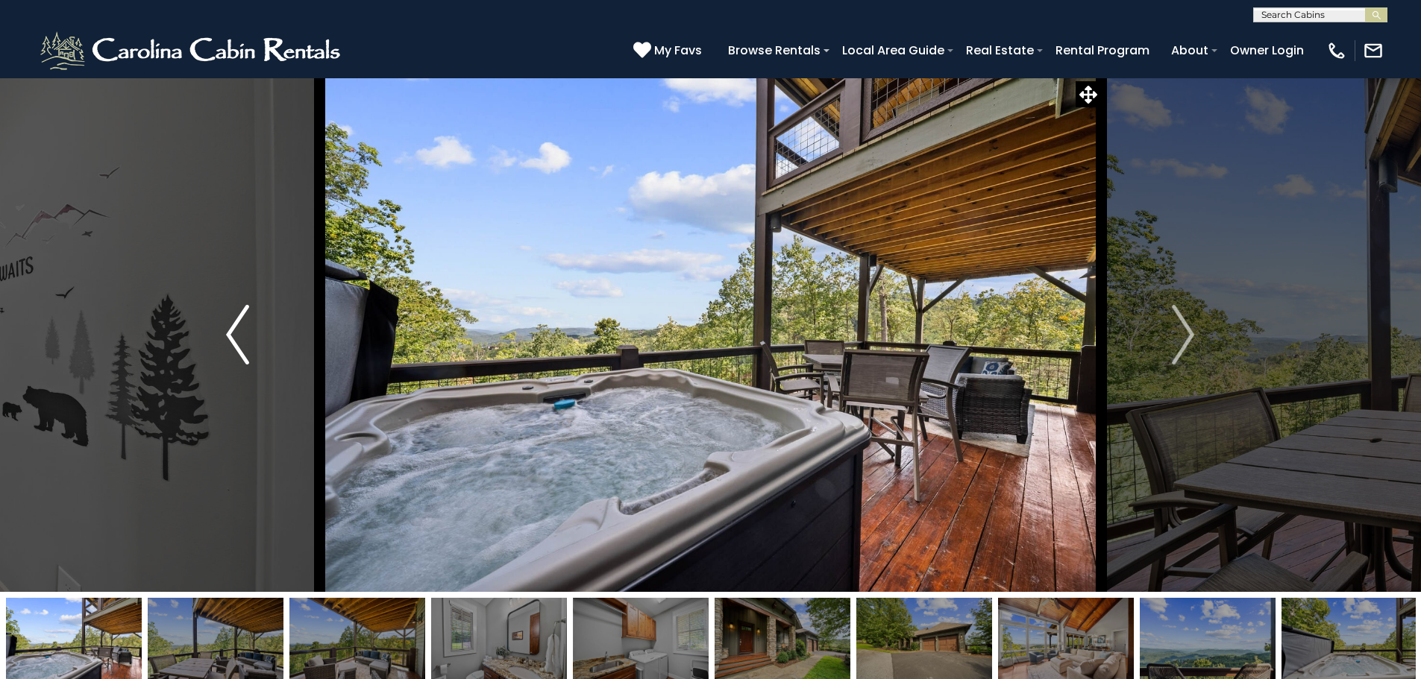
click at [262, 365] on button "Previous" at bounding box center [237, 335] width 164 height 515
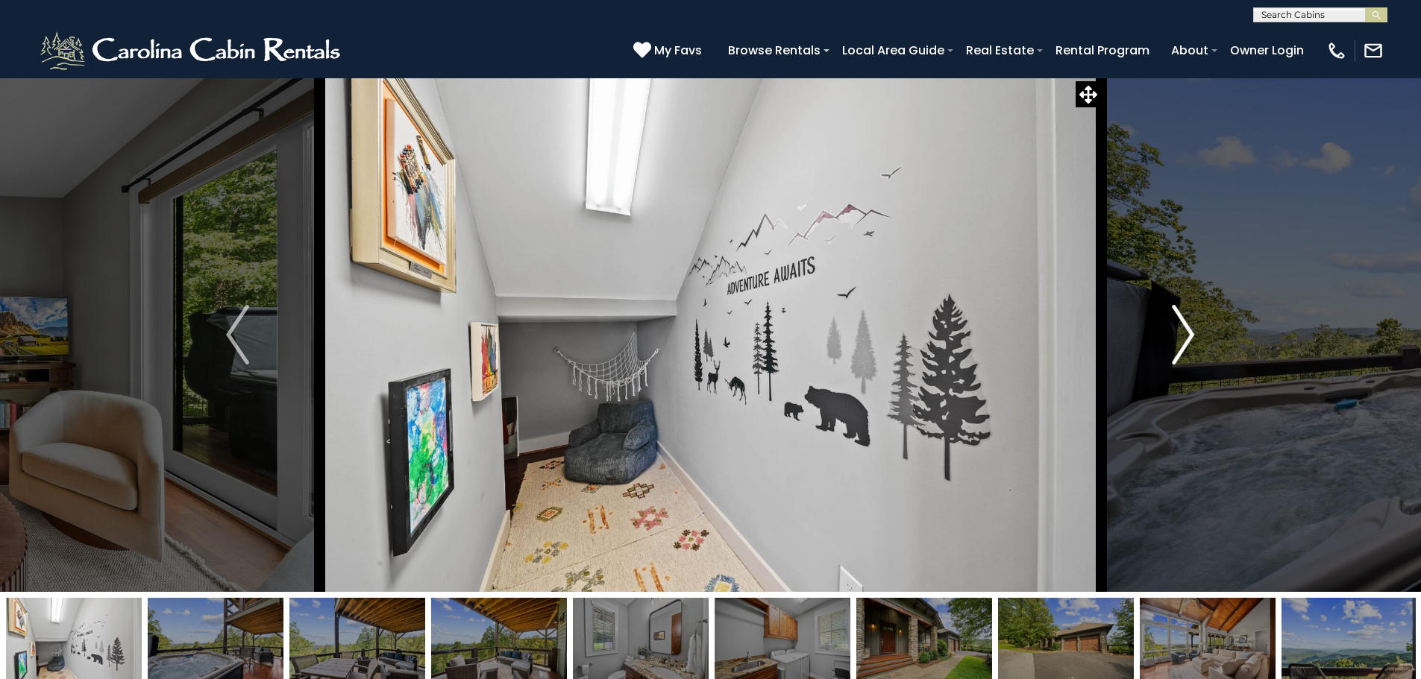
click at [1187, 298] on button "Next" at bounding box center [1183, 335] width 164 height 515
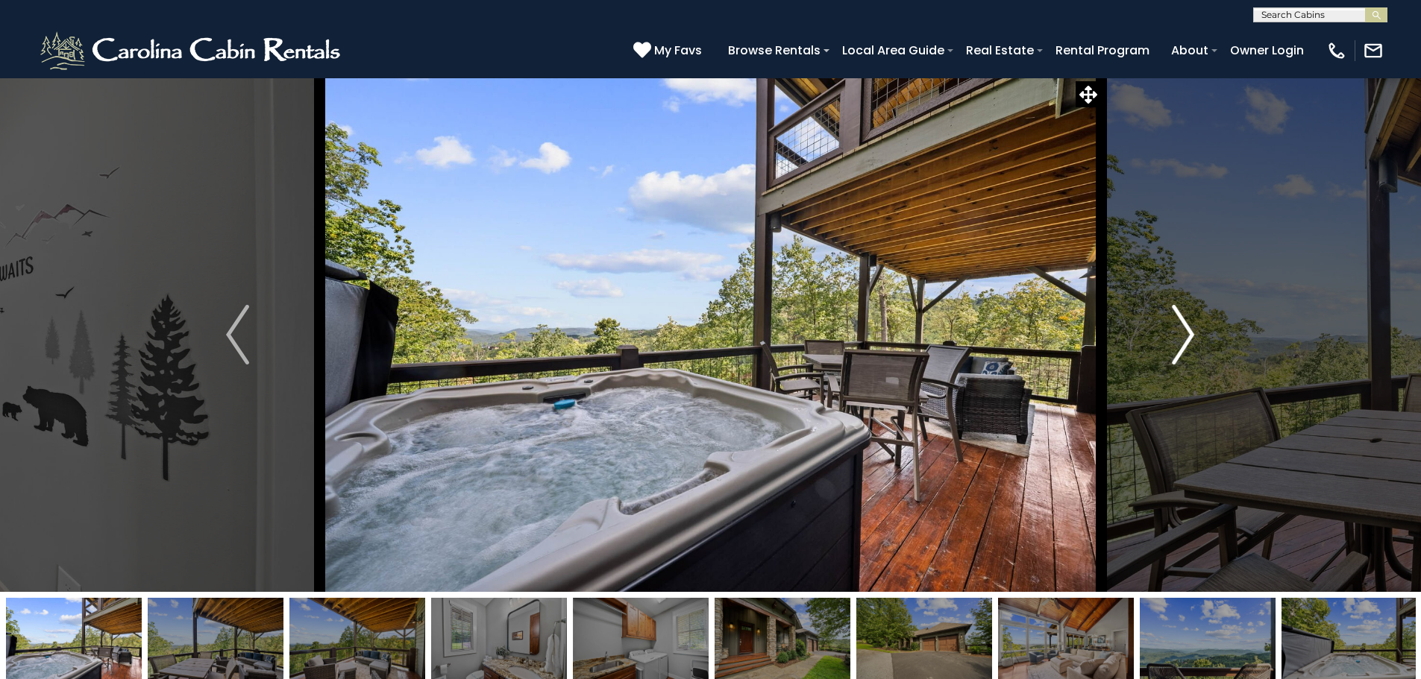
click at [1186, 324] on img "Next" at bounding box center [1183, 335] width 22 height 60
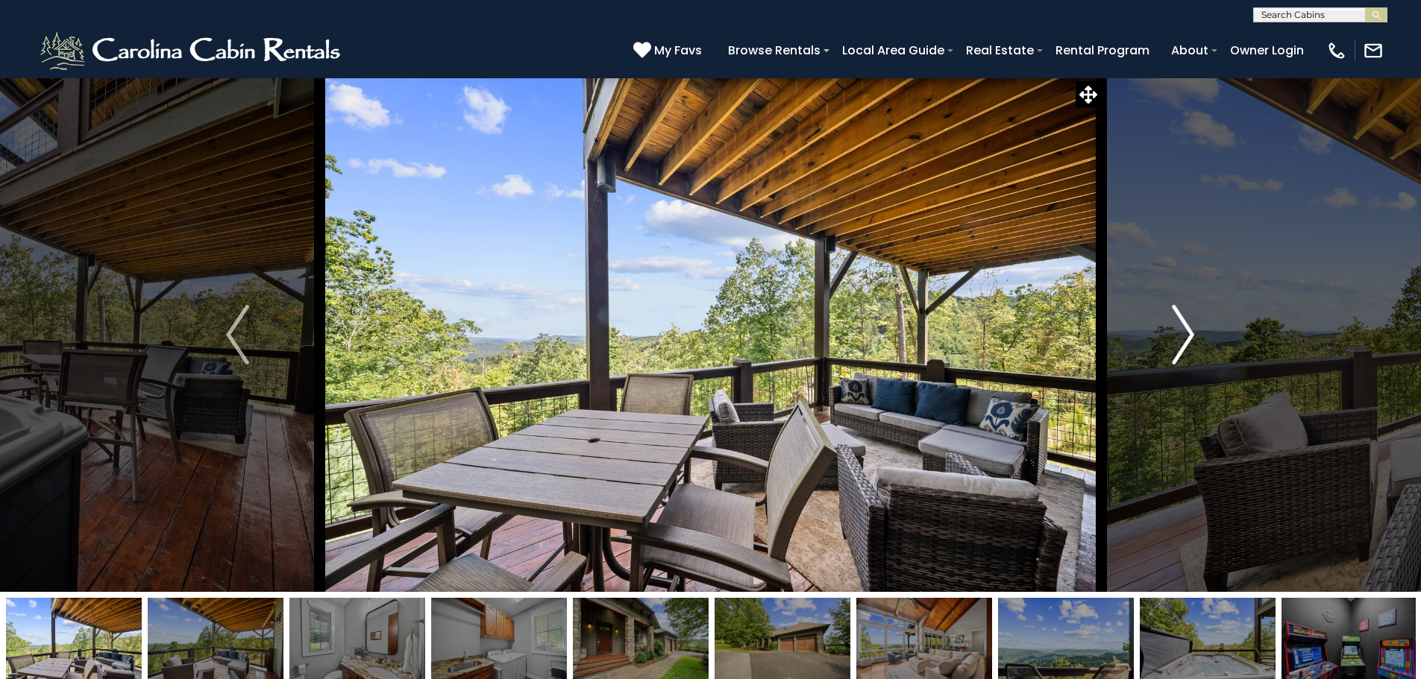
click at [1192, 324] on img "Next" at bounding box center [1183, 335] width 22 height 60
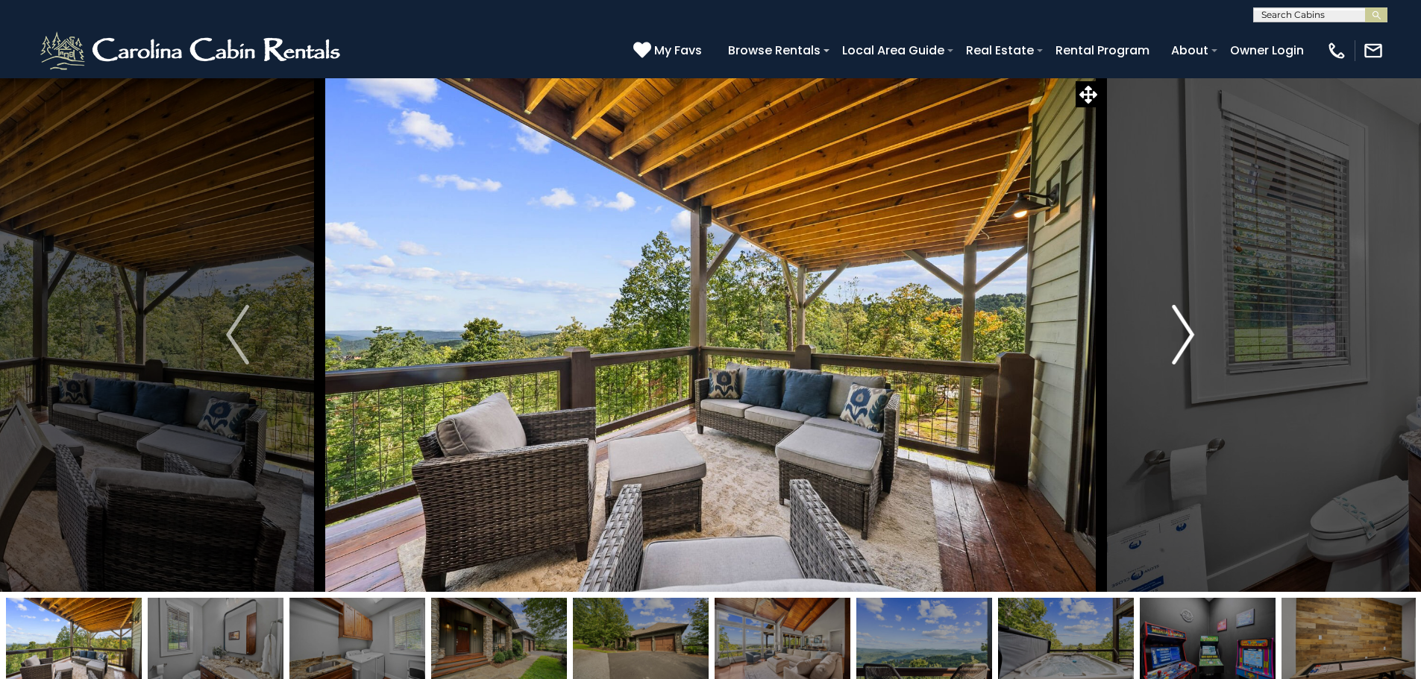
click at [1192, 324] on img "Next" at bounding box center [1183, 335] width 22 height 60
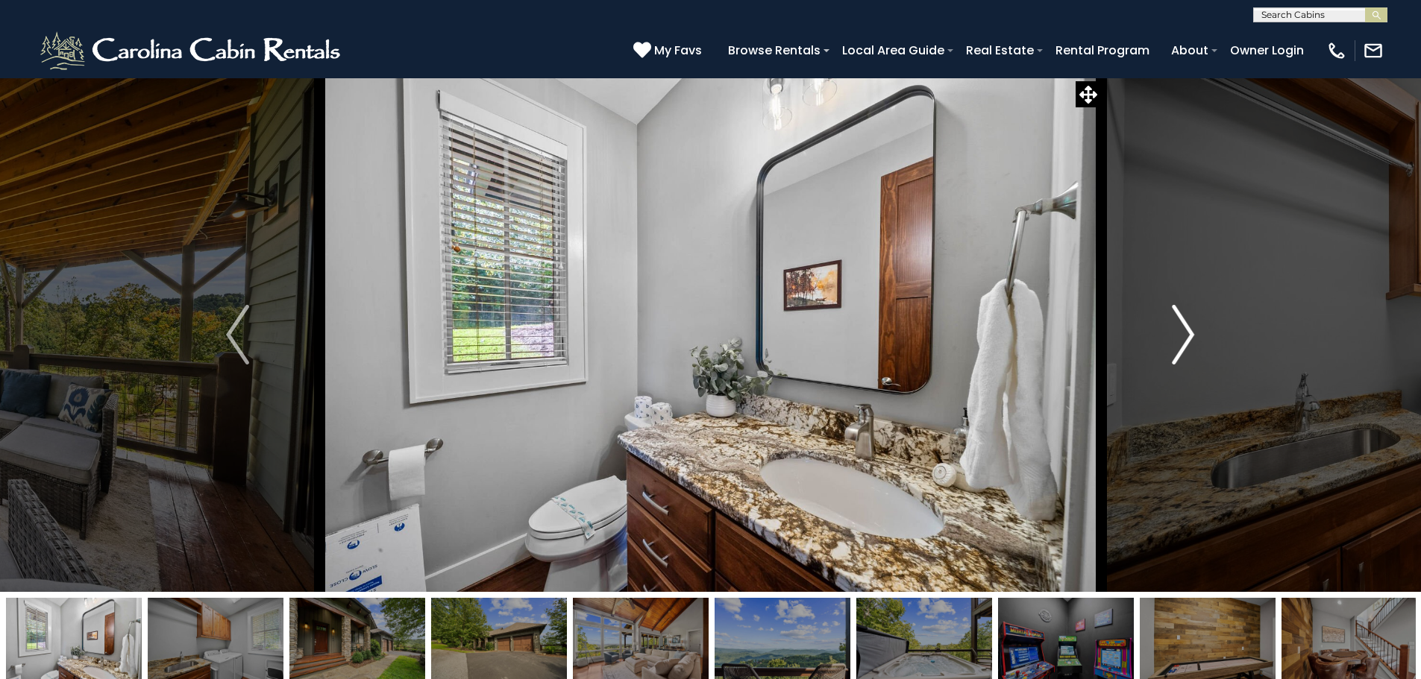
click at [1192, 324] on img "Next" at bounding box center [1183, 335] width 22 height 60
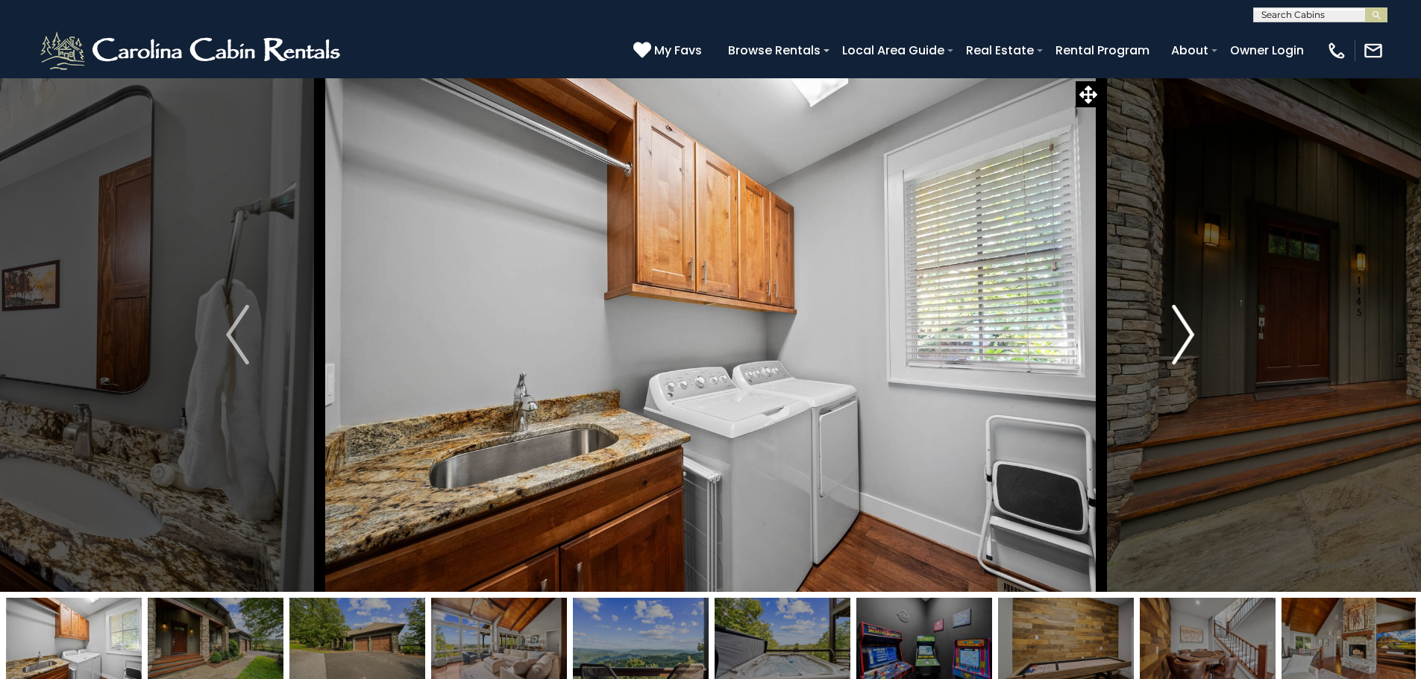
click at [1190, 339] on img "Next" at bounding box center [1183, 335] width 22 height 60
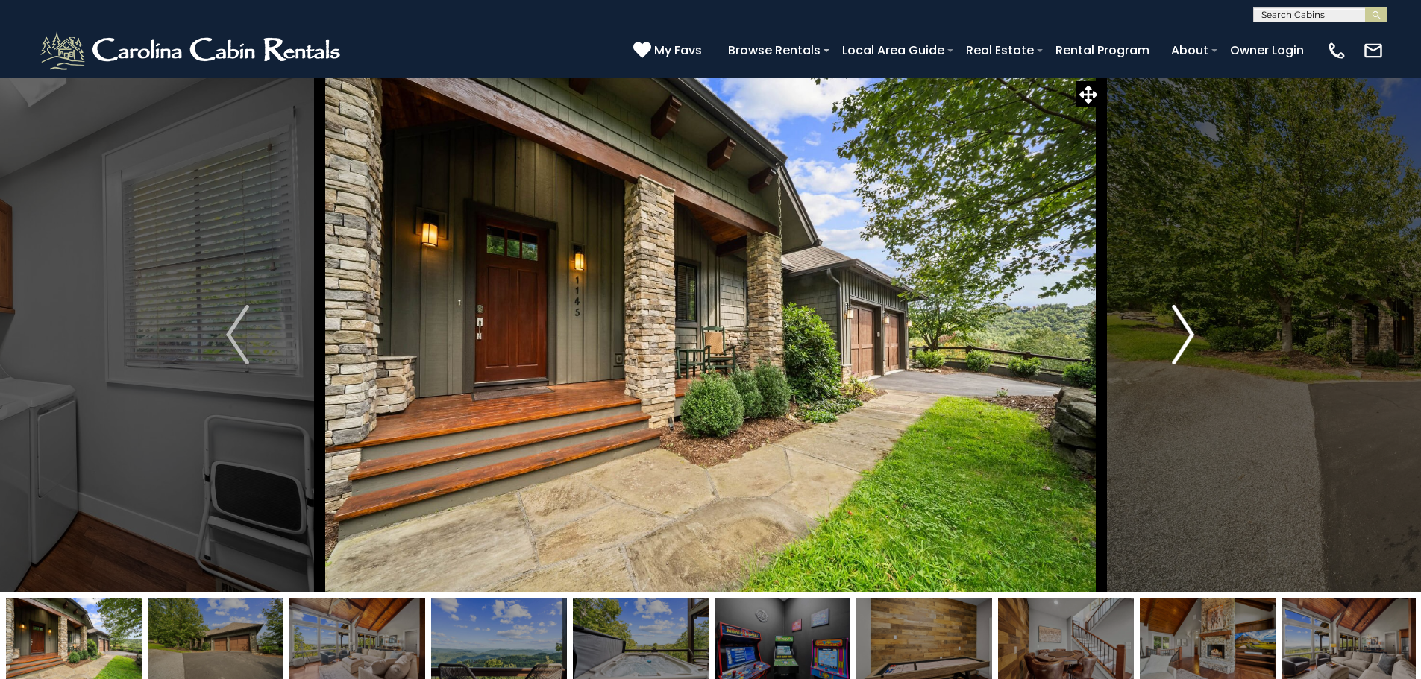
click at [1190, 339] on img "Next" at bounding box center [1183, 335] width 22 height 60
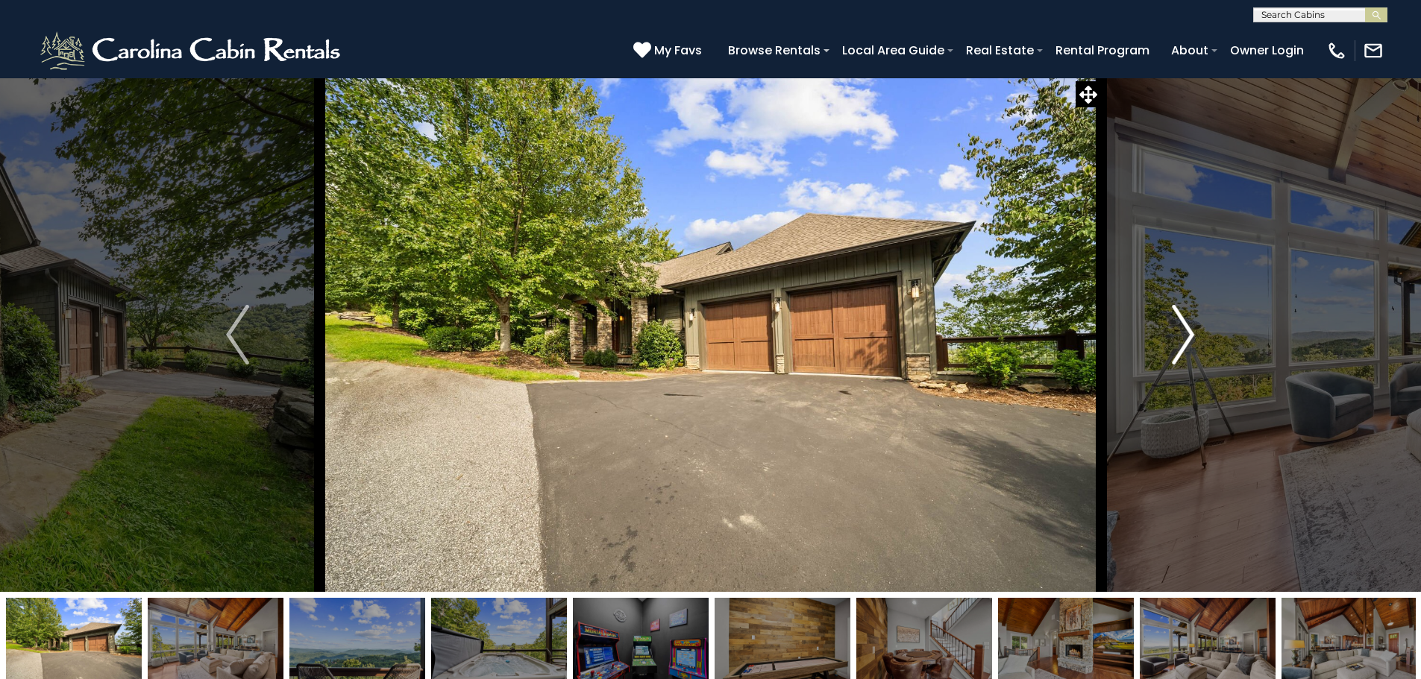
click at [1190, 339] on img "Next" at bounding box center [1183, 335] width 22 height 60
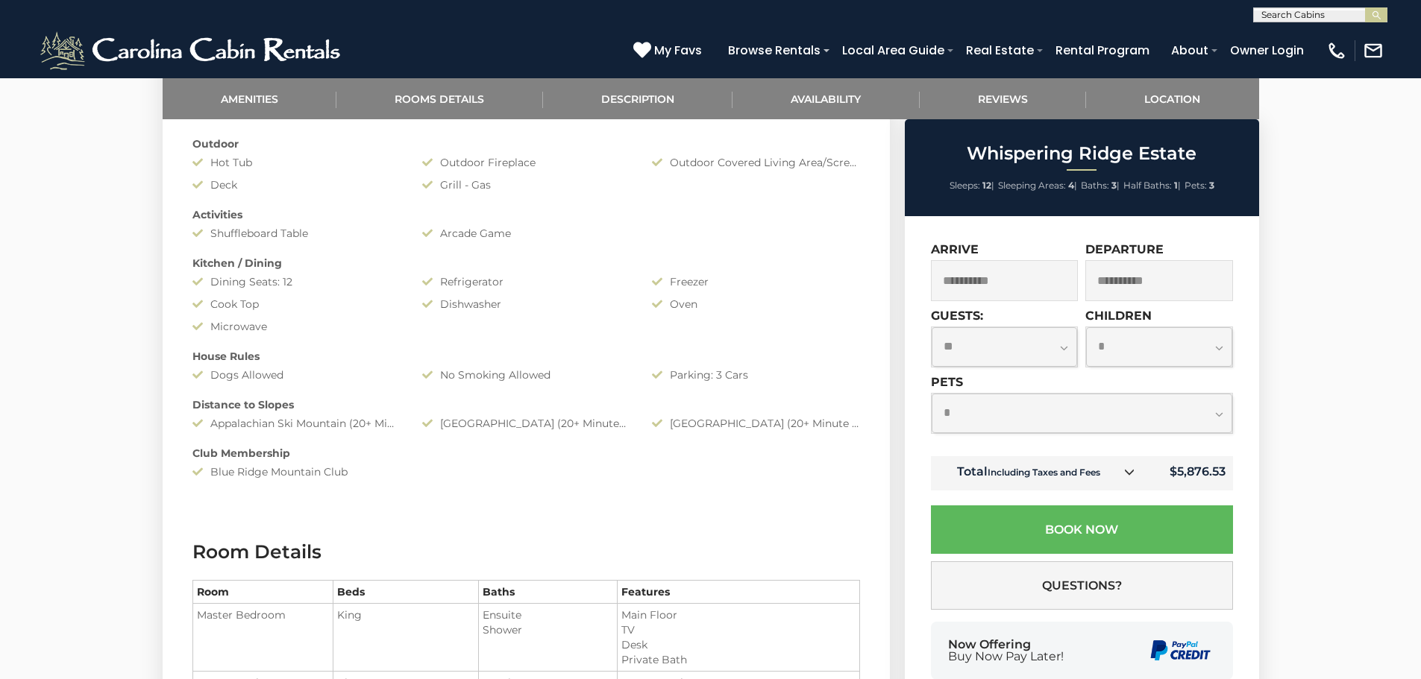
scroll to position [895, 0]
click at [541, 381] on div "Amenities Game Room Air Conditioning: Central Heat: Central/ Heat Pump Fireplac…" at bounding box center [526, 249] width 690 height 474
click at [352, 394] on div "Amenities Game Room Air Conditioning: Central Heat: Central/ Heat Pump Fireplac…" at bounding box center [526, 249] width 690 height 474
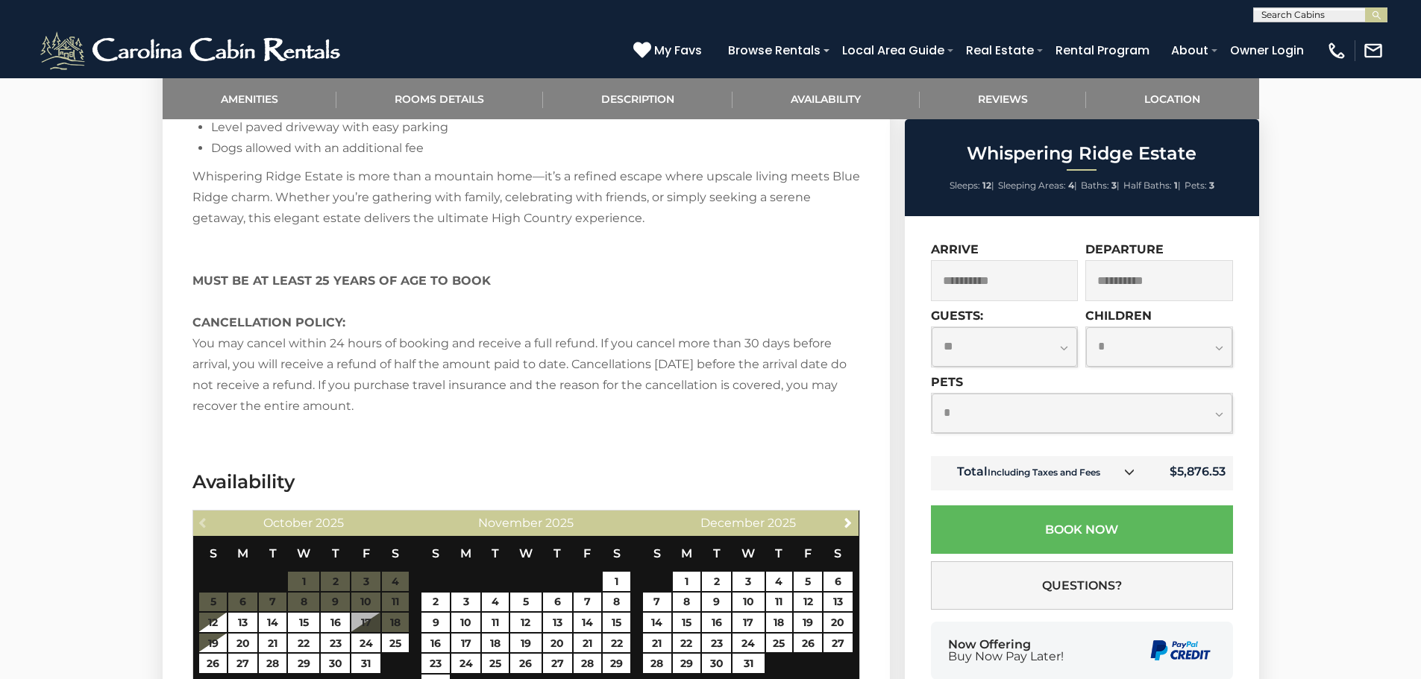
scroll to position [2461, 0]
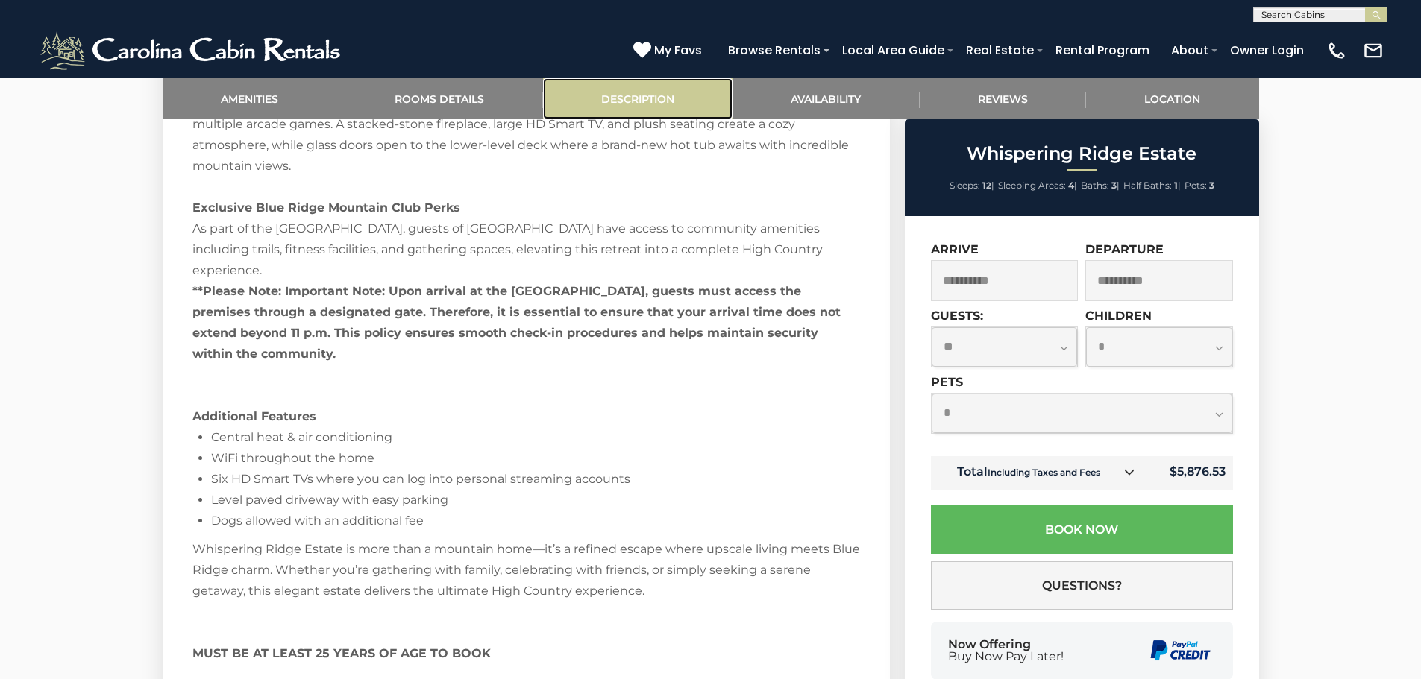
click at [643, 101] on link "Description" at bounding box center [638, 98] width 190 height 41
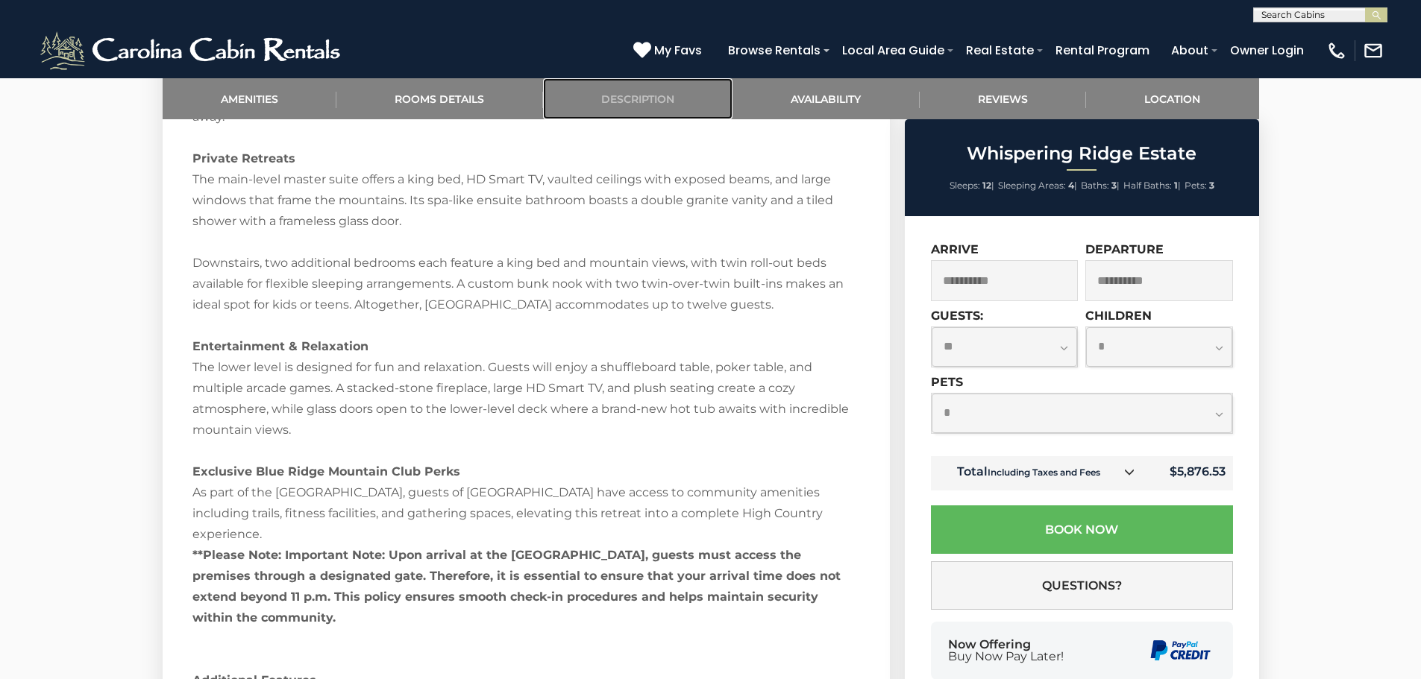
scroll to position [2223, 0]
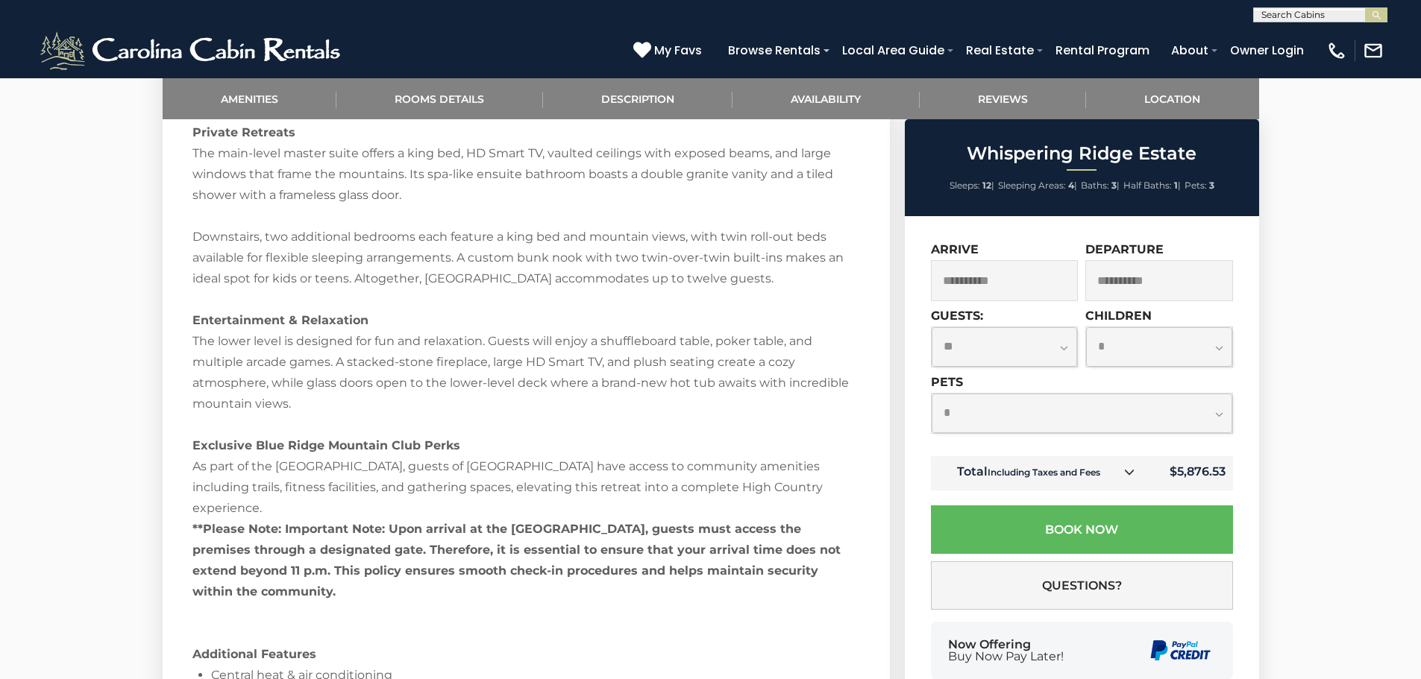
click at [283, 431] on div "Whispering Ridge Estate | Blue Ridge Mountain Club An Upscale Mountain Retreat …" at bounding box center [525, 356] width 667 height 1344
drag, startPoint x: 277, startPoint y: 436, endPoint x: 432, endPoint y: 430, distance: 155.2
click at [432, 430] on div "Whispering Ridge Estate | Blue Ridge Mountain Club An Upscale Mountain Retreat …" at bounding box center [525, 356] width 667 height 1344
copy div "Blue Ridge Mountain Club"
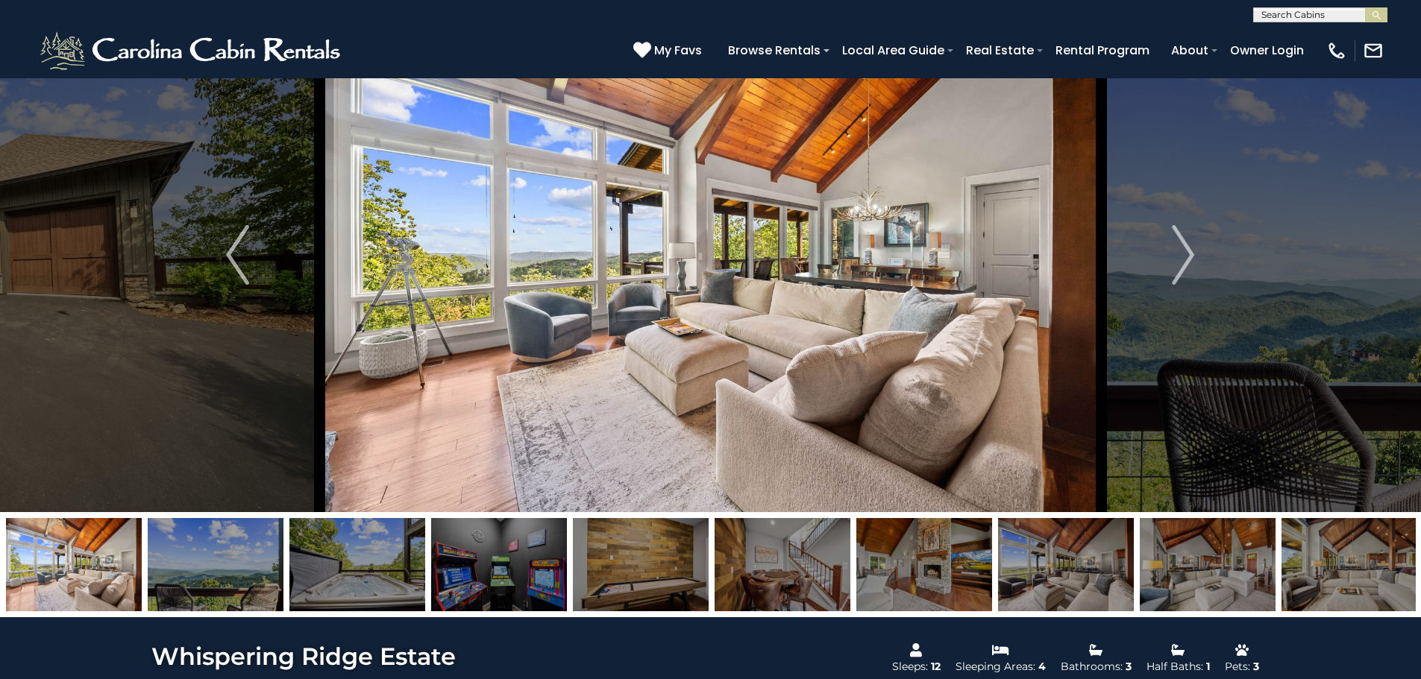
scroll to position [0, 0]
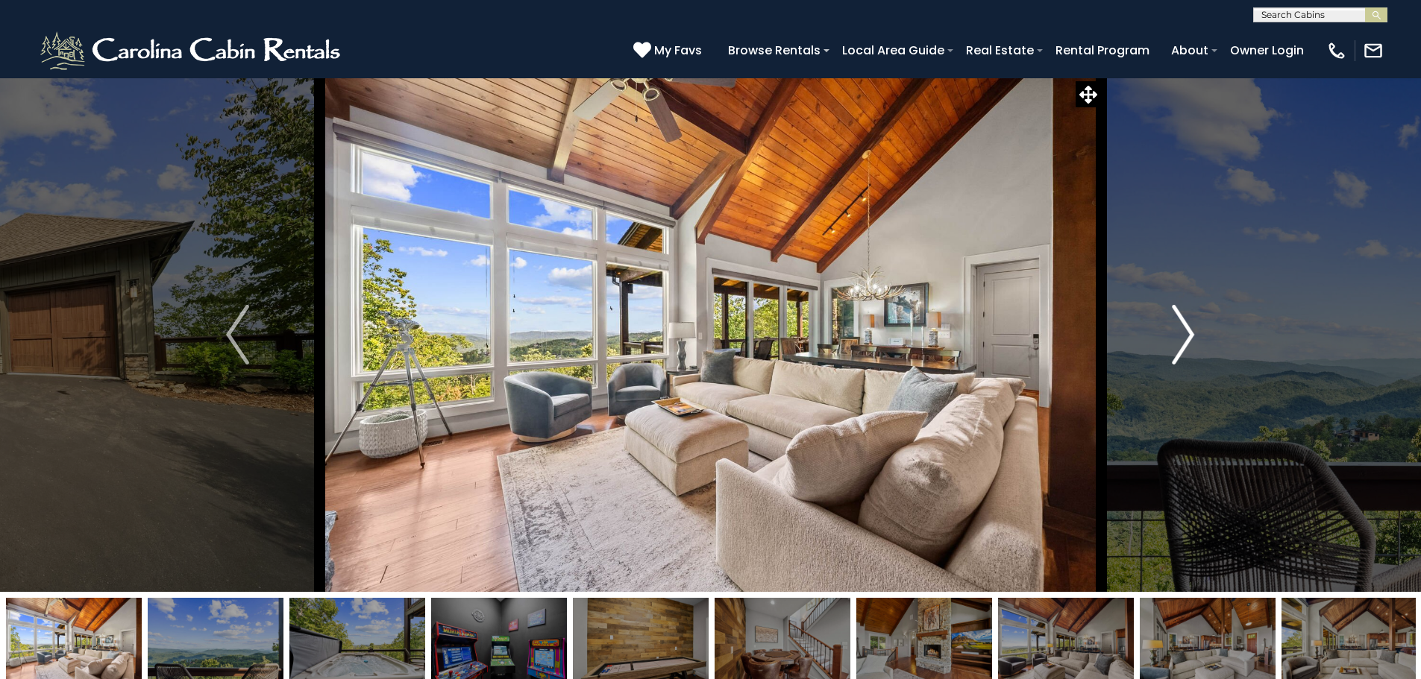
click at [1192, 331] on img "Next" at bounding box center [1183, 335] width 22 height 60
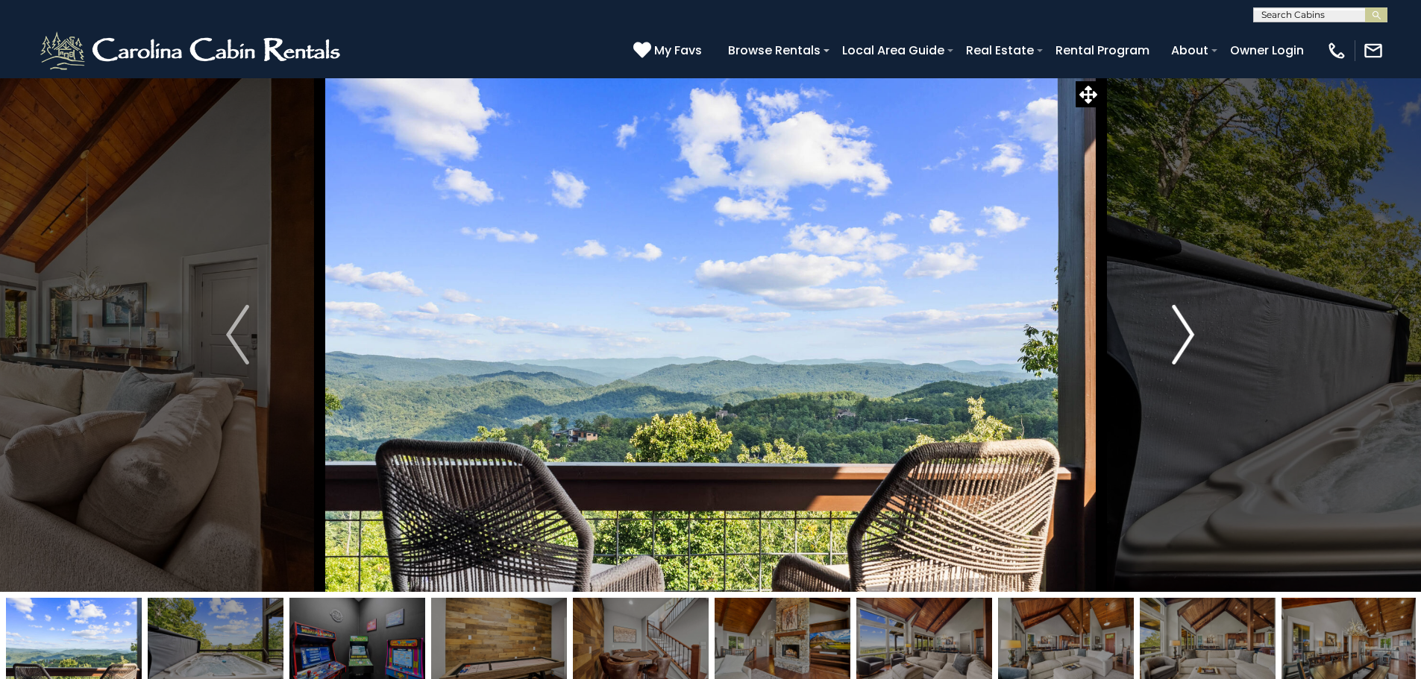
click at [1192, 331] on img "Next" at bounding box center [1183, 335] width 22 height 60
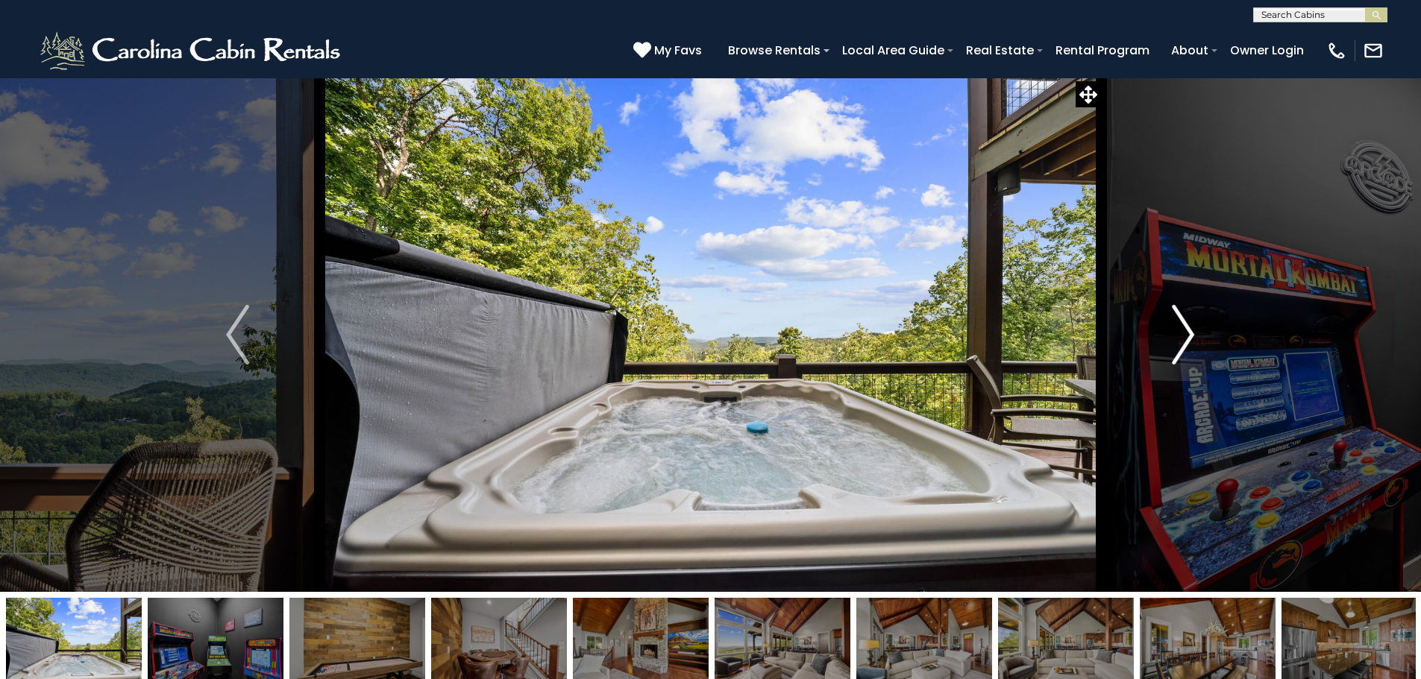
click at [1192, 331] on img "Next" at bounding box center [1183, 335] width 22 height 60
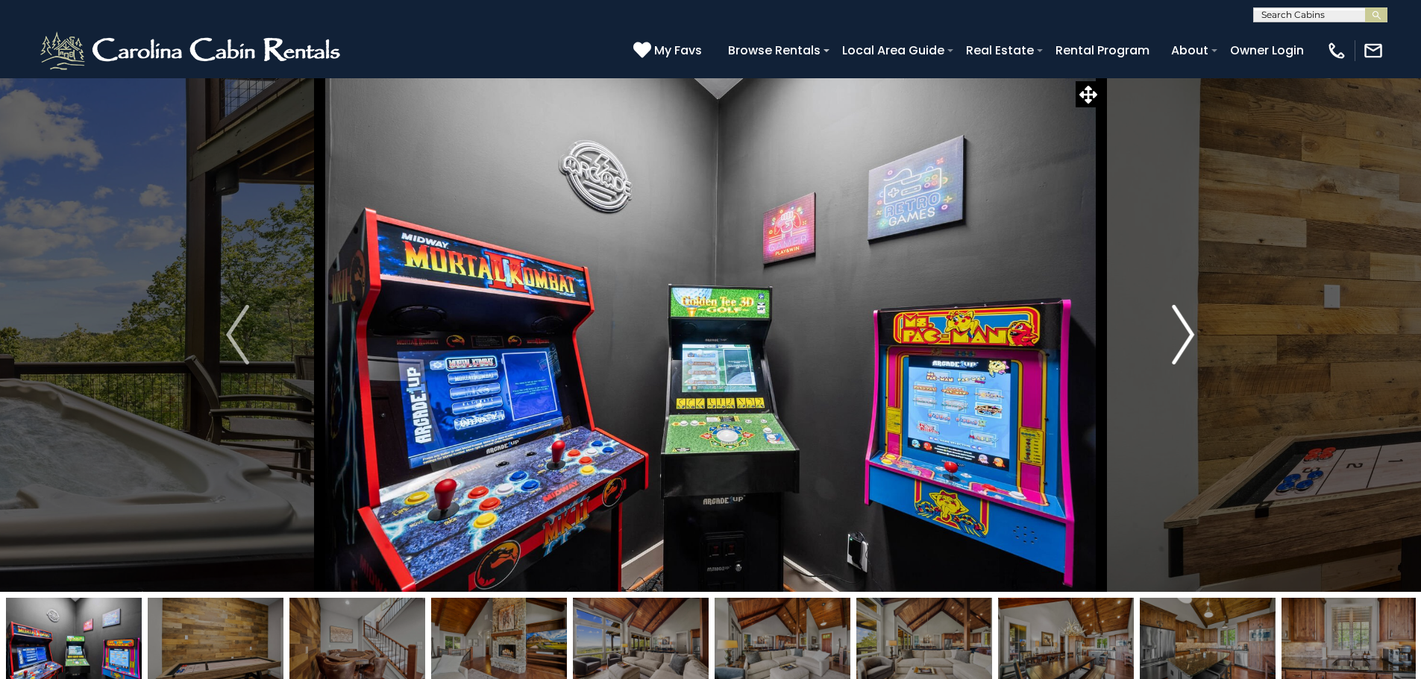
click at [1171, 350] on button "Next" at bounding box center [1183, 335] width 164 height 515
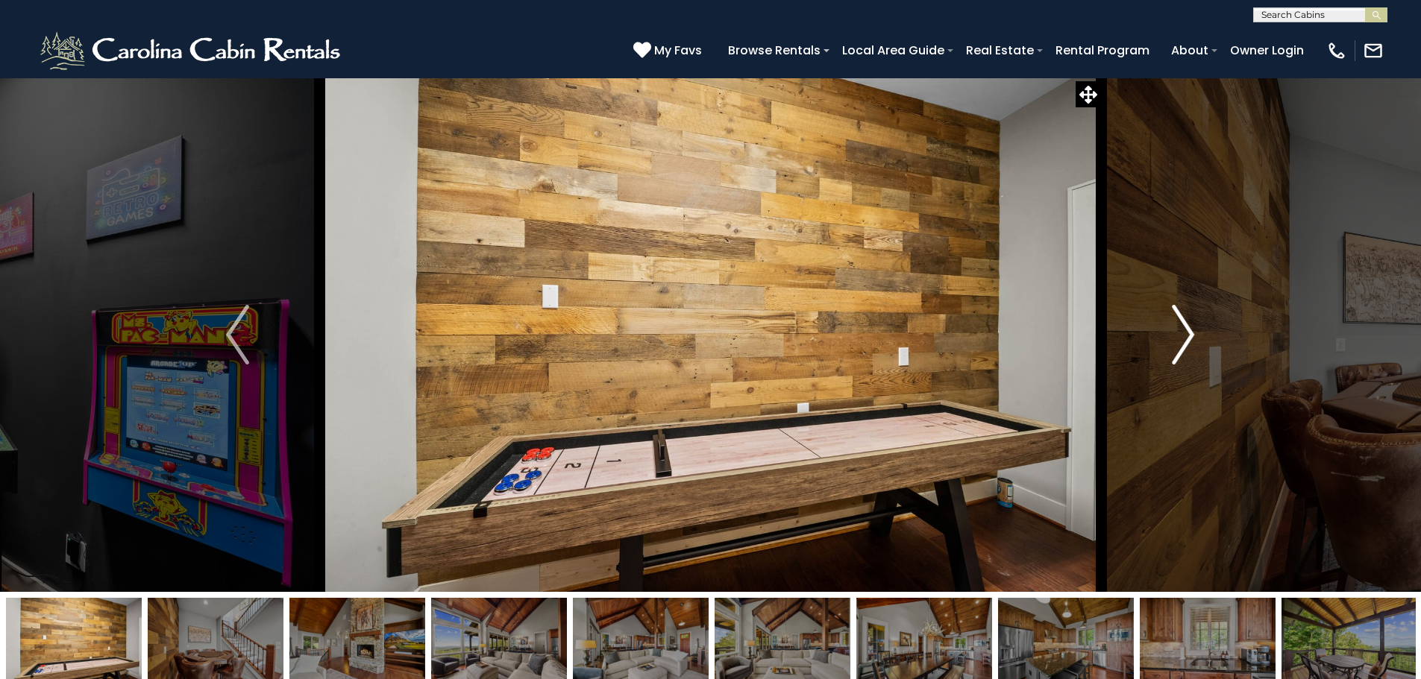
click at [1171, 350] on button "Next" at bounding box center [1183, 335] width 164 height 515
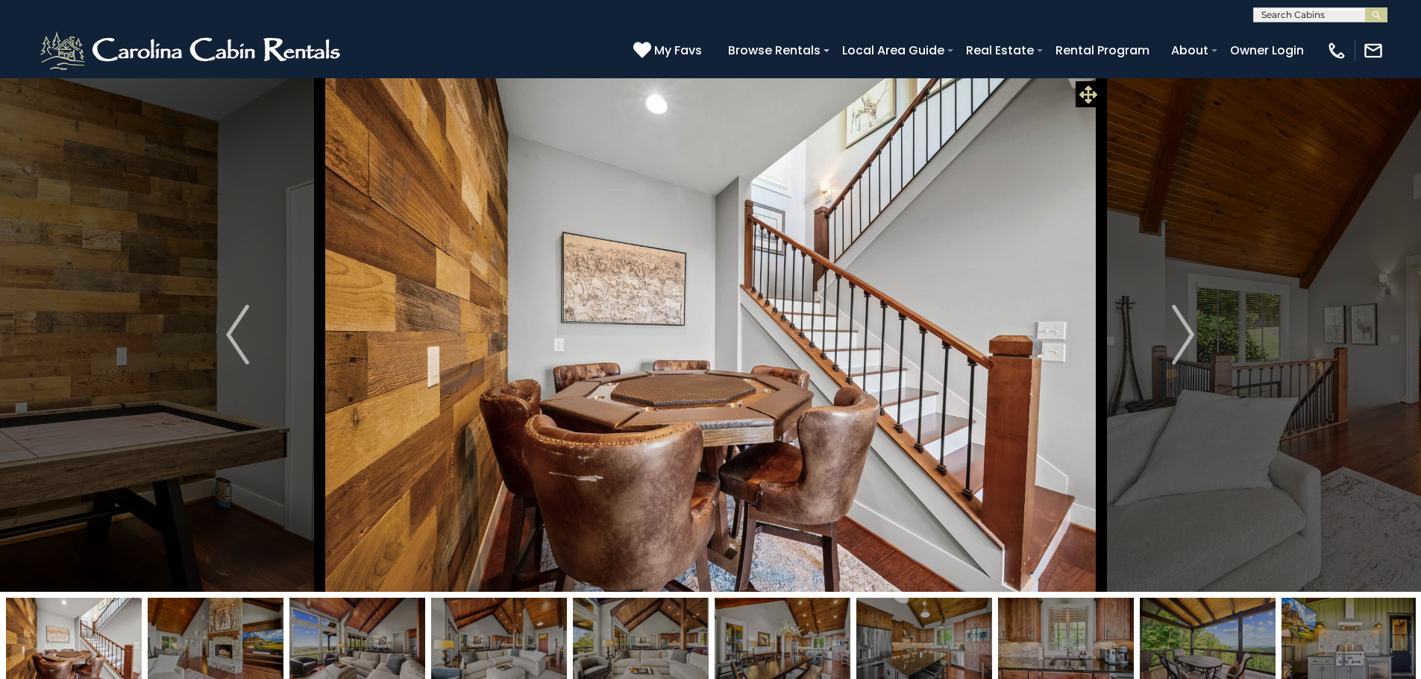
click at [1098, 95] on span at bounding box center [1088, 94] width 26 height 26
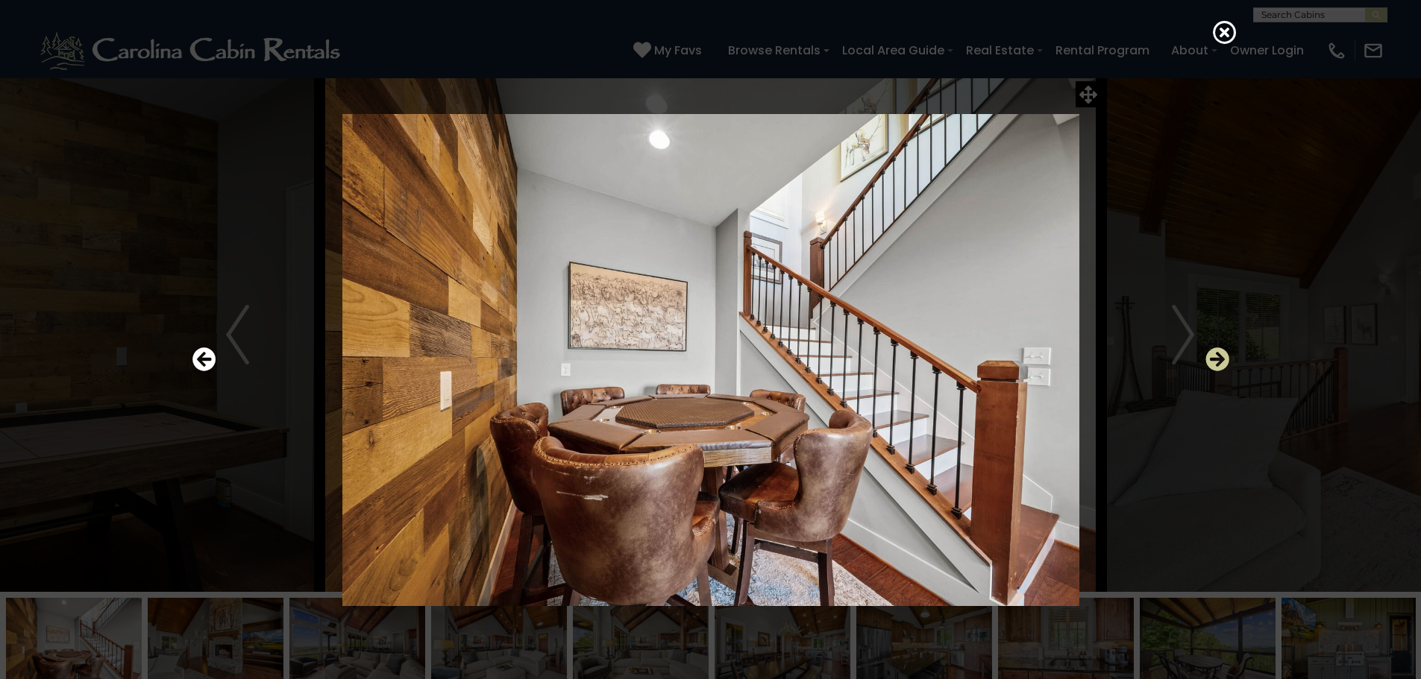
click at [1224, 368] on icon "Next" at bounding box center [1217, 360] width 24 height 24
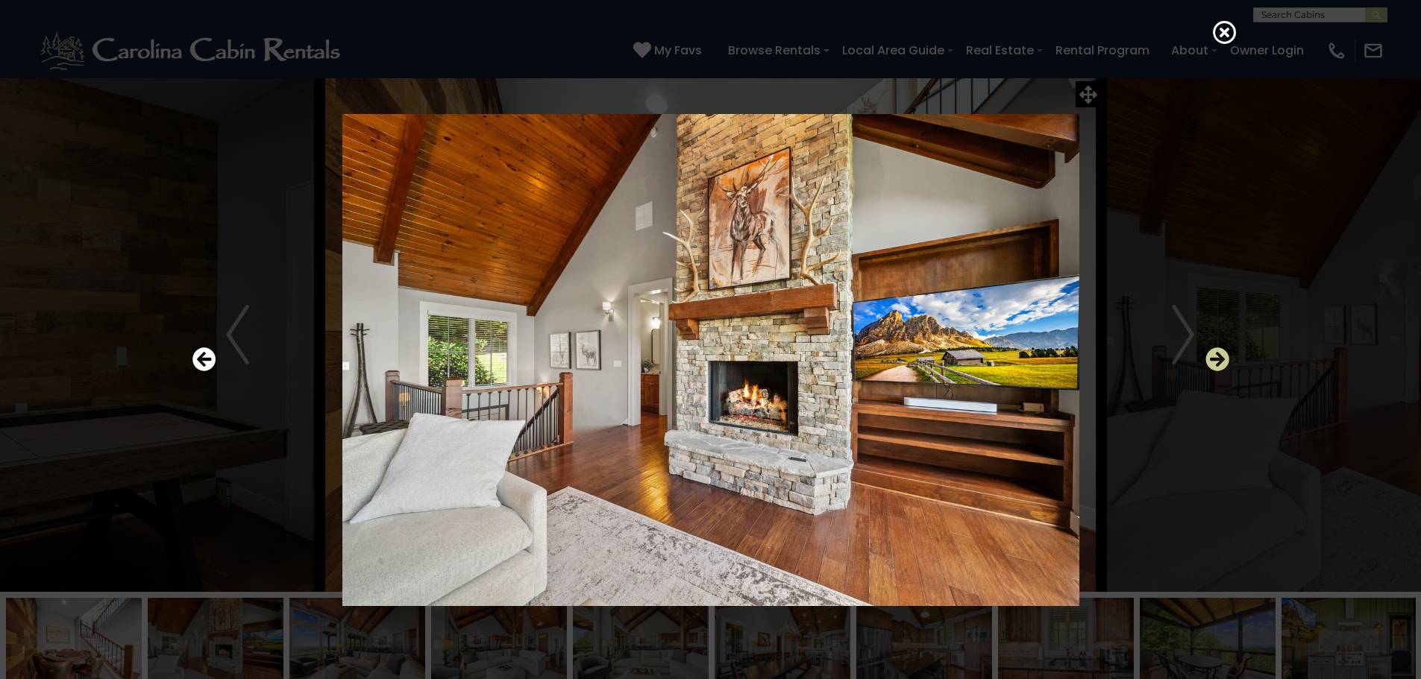
click at [1224, 368] on icon "Next" at bounding box center [1217, 360] width 24 height 24
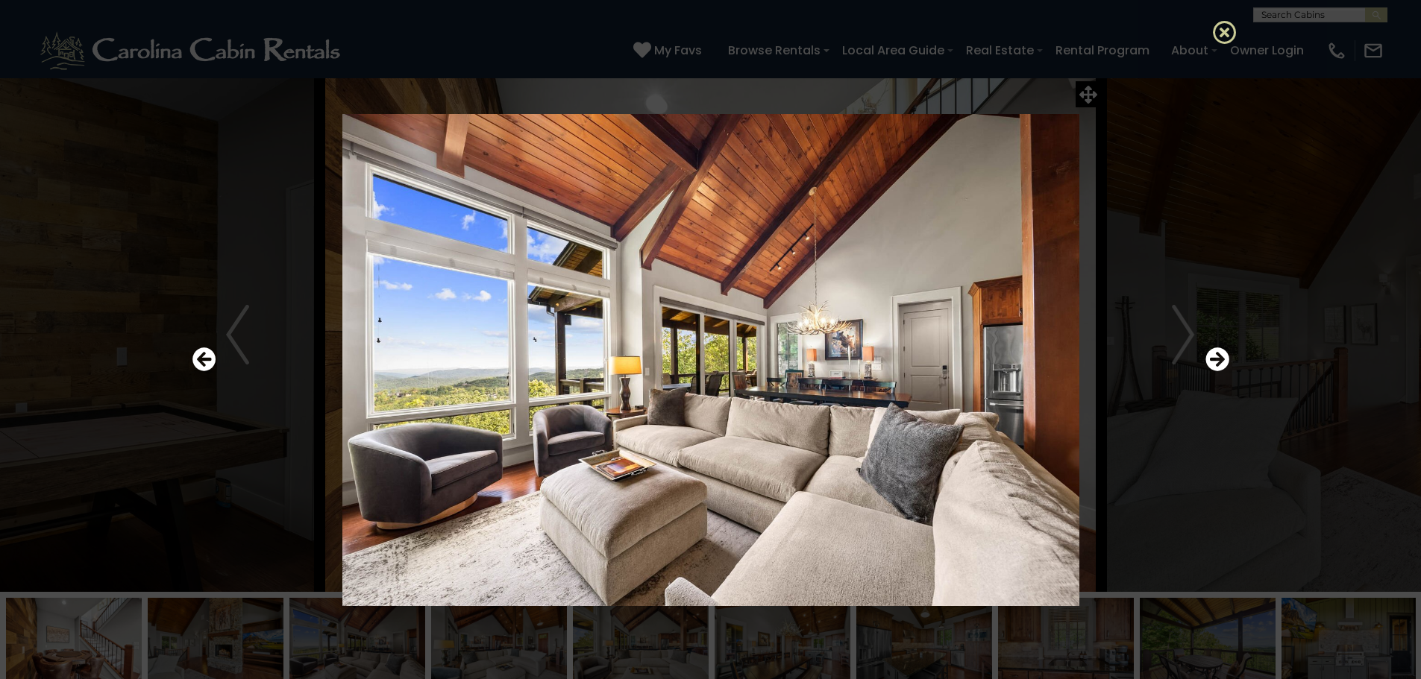
click at [1227, 34] on icon at bounding box center [1225, 32] width 24 height 24
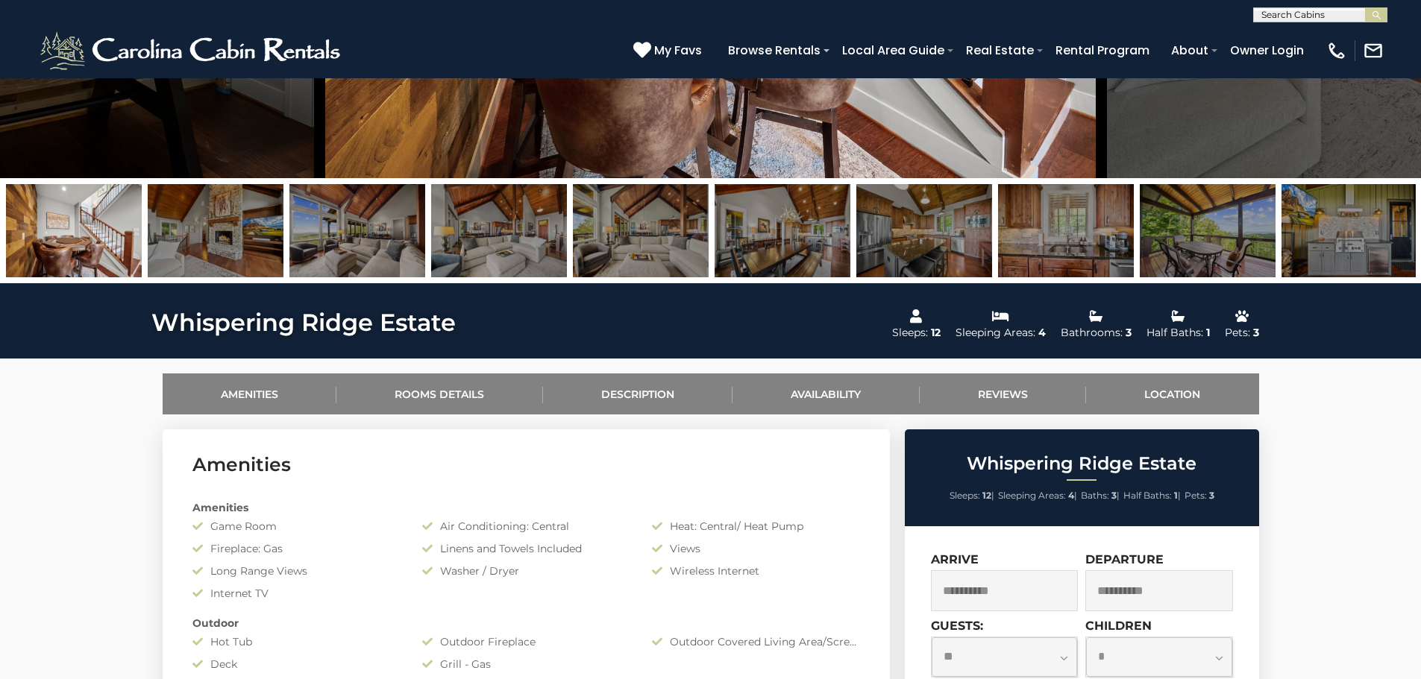
scroll to position [447, 0]
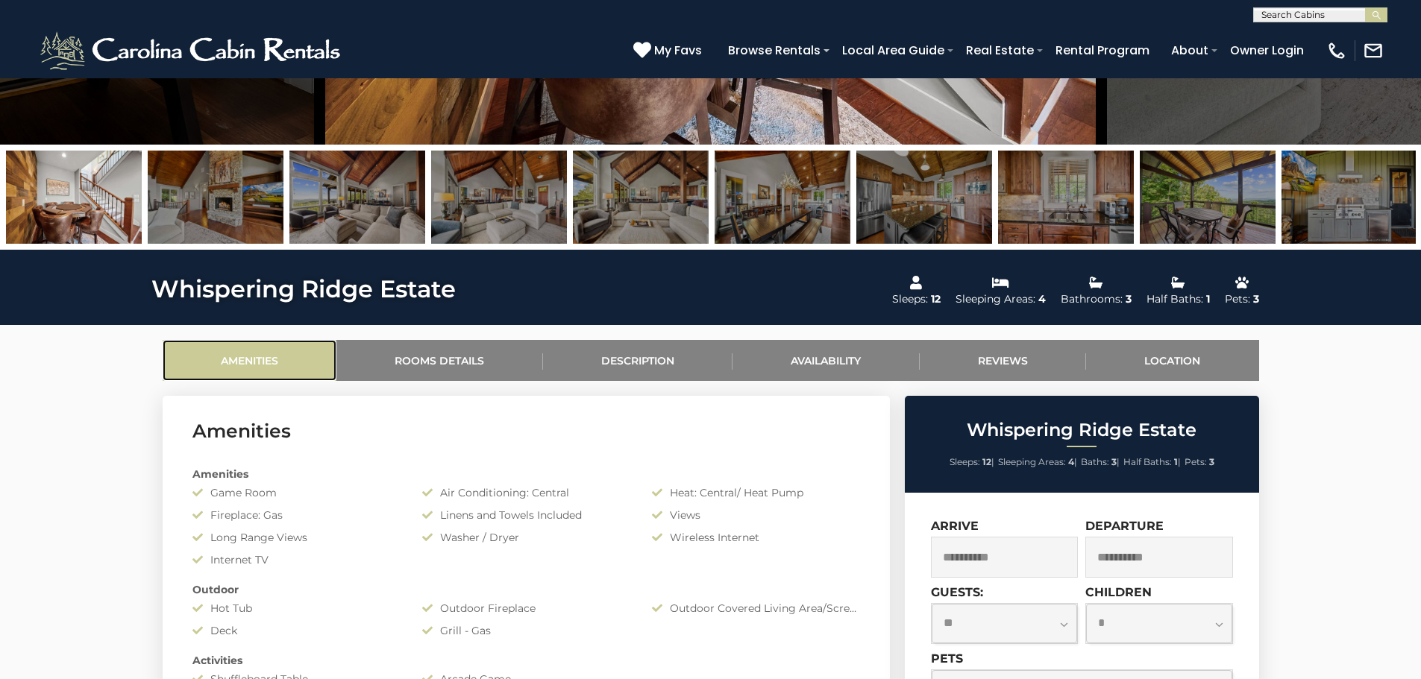
click at [236, 361] on link "Amenities" at bounding box center [250, 360] width 175 height 41
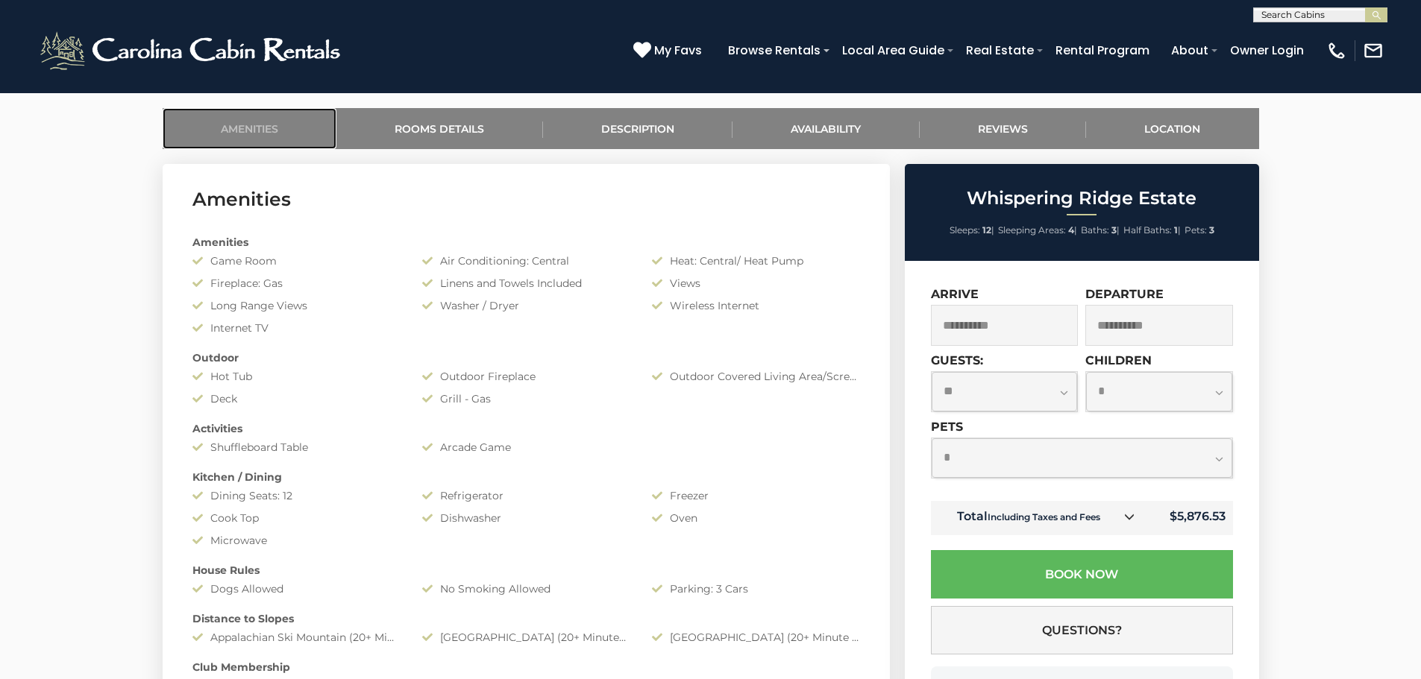
scroll to position [656, 0]
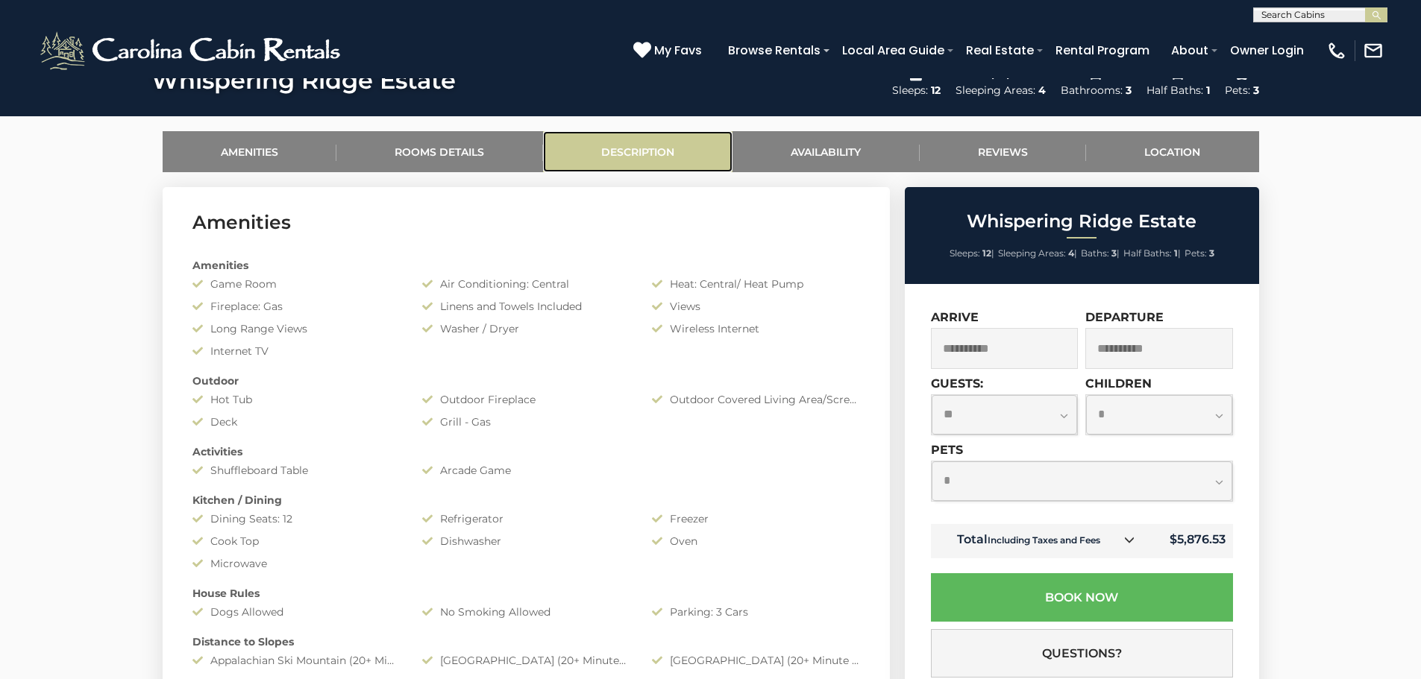
click at [626, 141] on link "Description" at bounding box center [638, 151] width 190 height 41
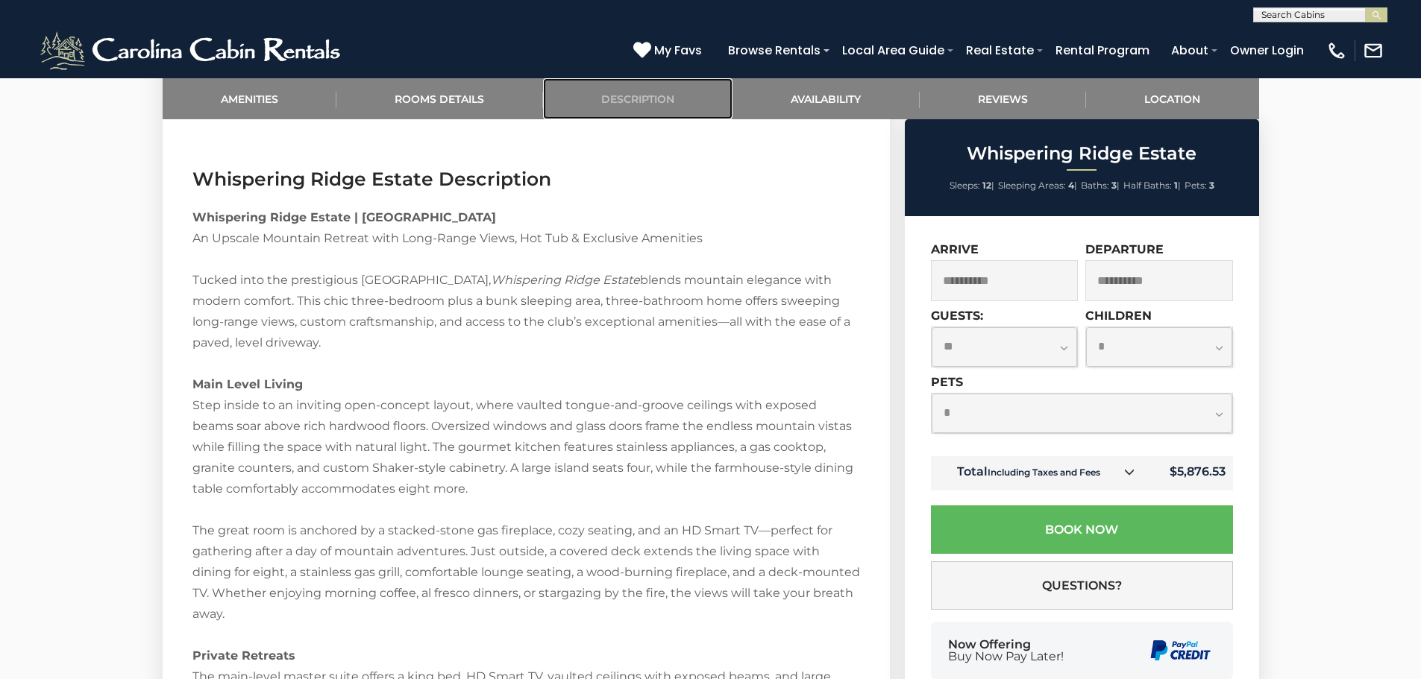
scroll to position [1701, 0]
click at [836, 95] on link "Availability" at bounding box center [825, 98] width 187 height 41
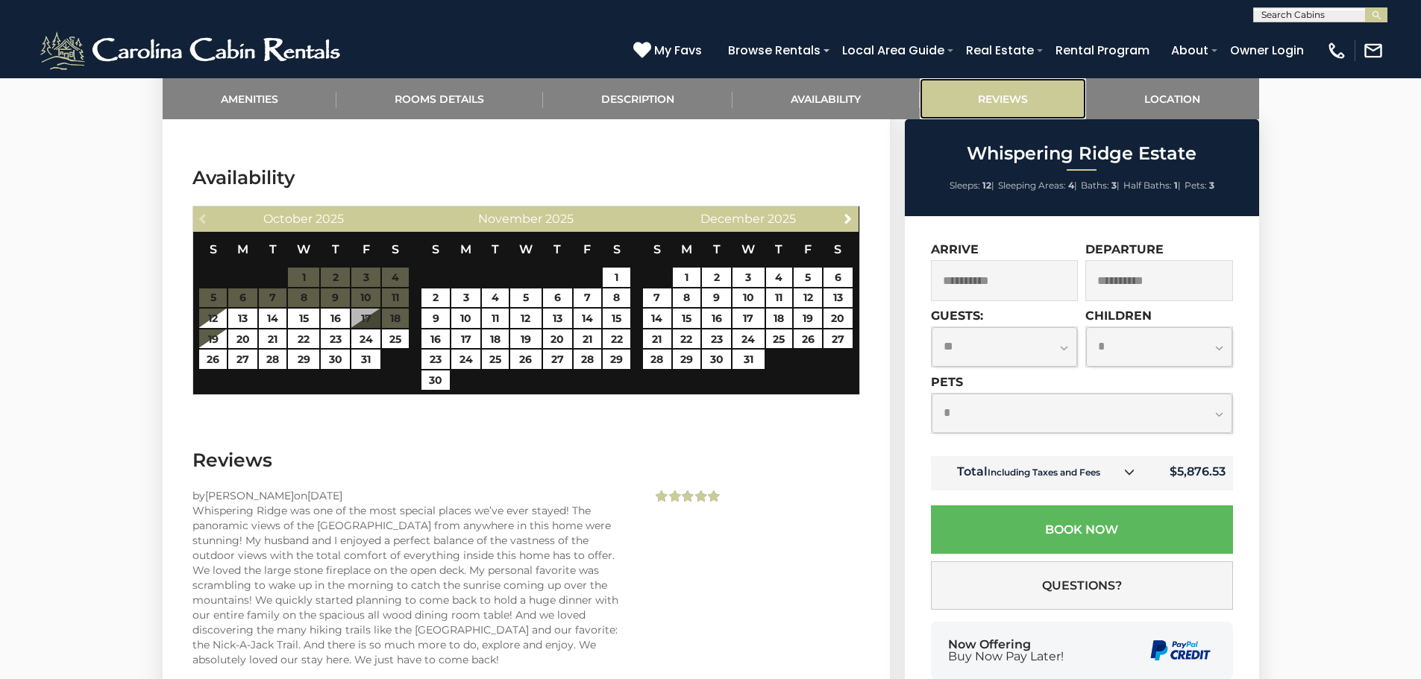
click at [975, 95] on link "Reviews" at bounding box center [1003, 98] width 167 height 41
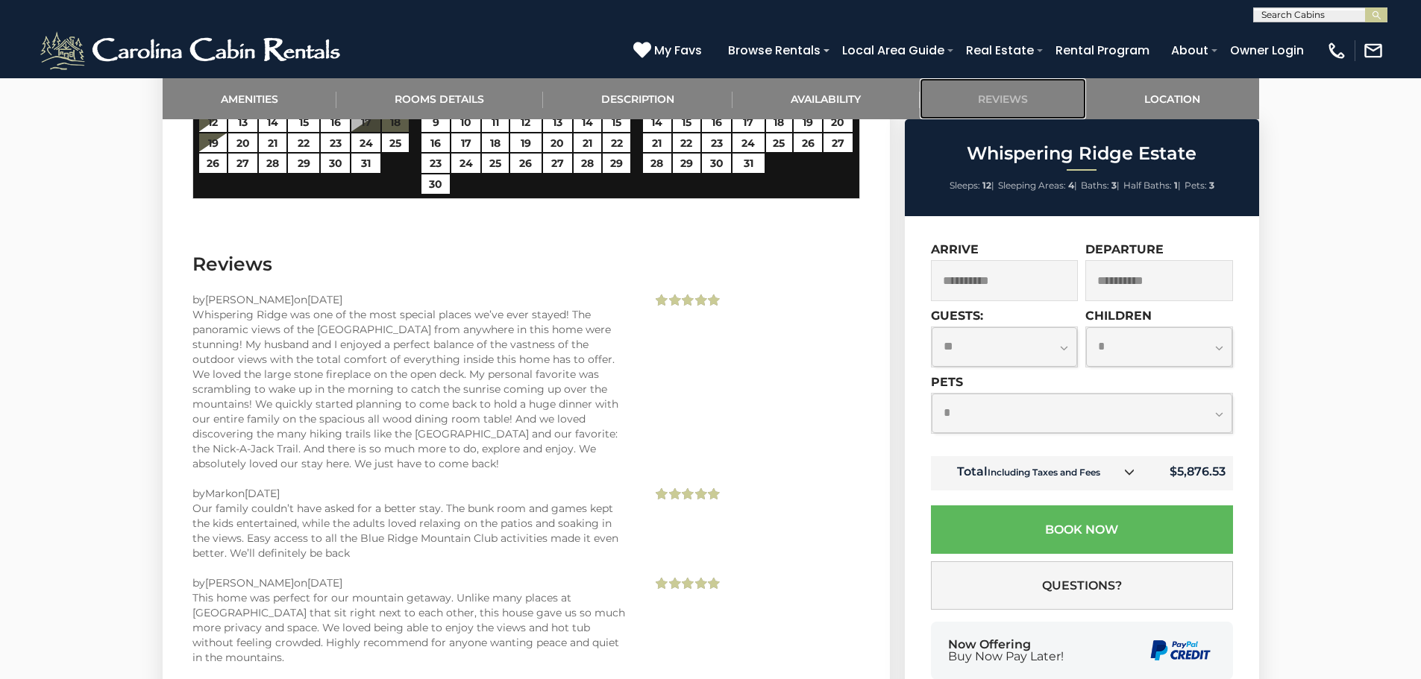
scroll to position [3122, 0]
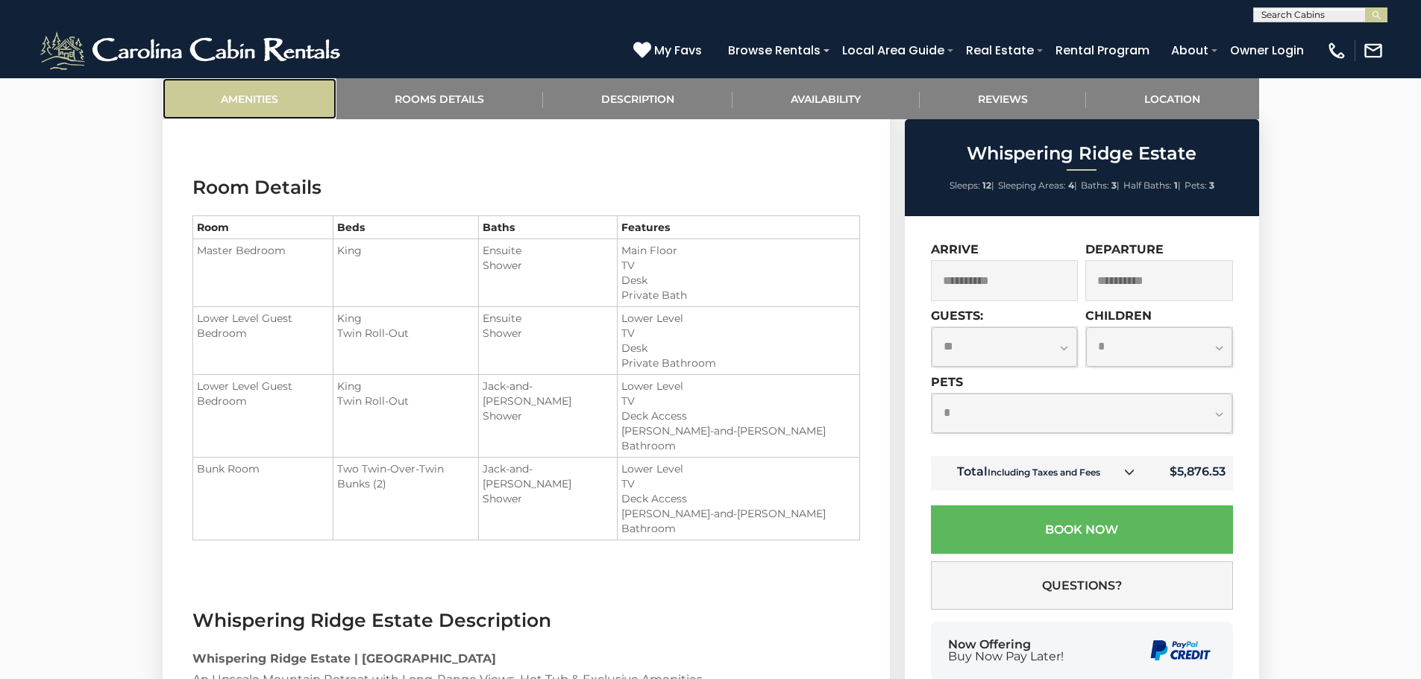
click at [218, 85] on link "Amenities" at bounding box center [250, 98] width 175 height 41
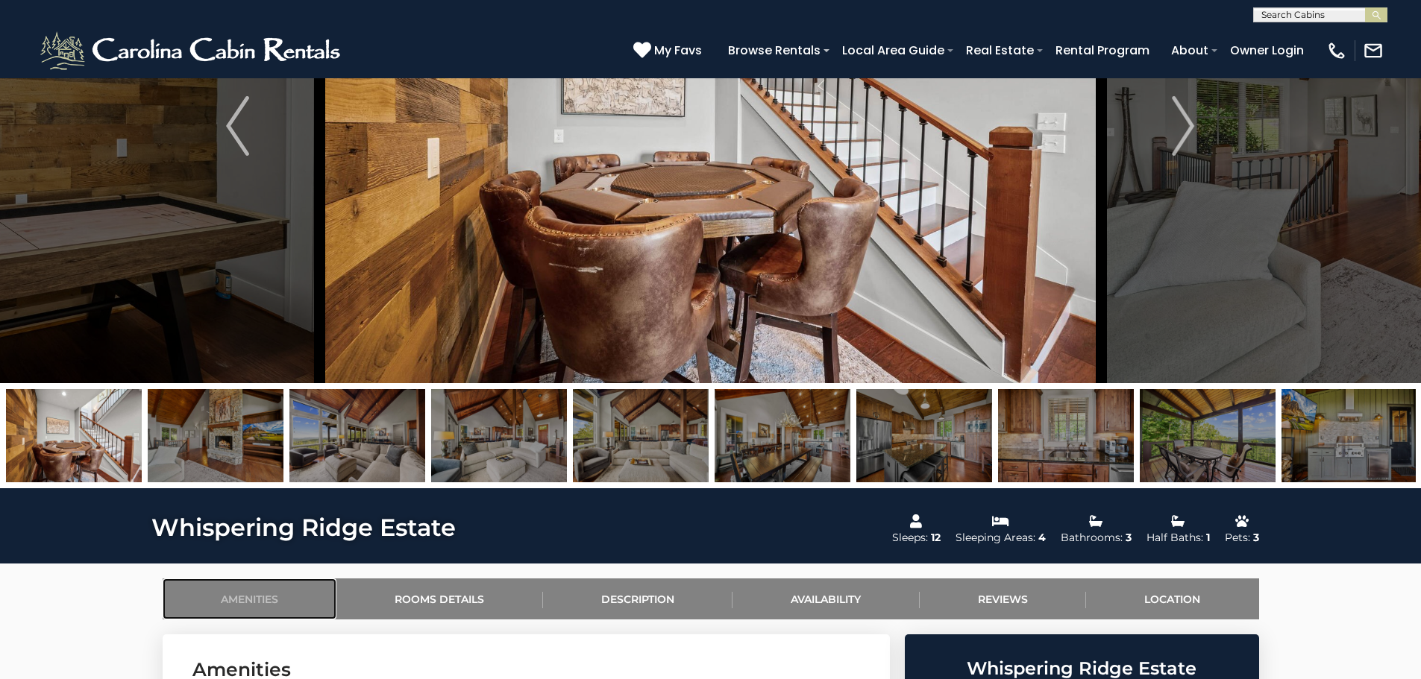
scroll to position [0, 0]
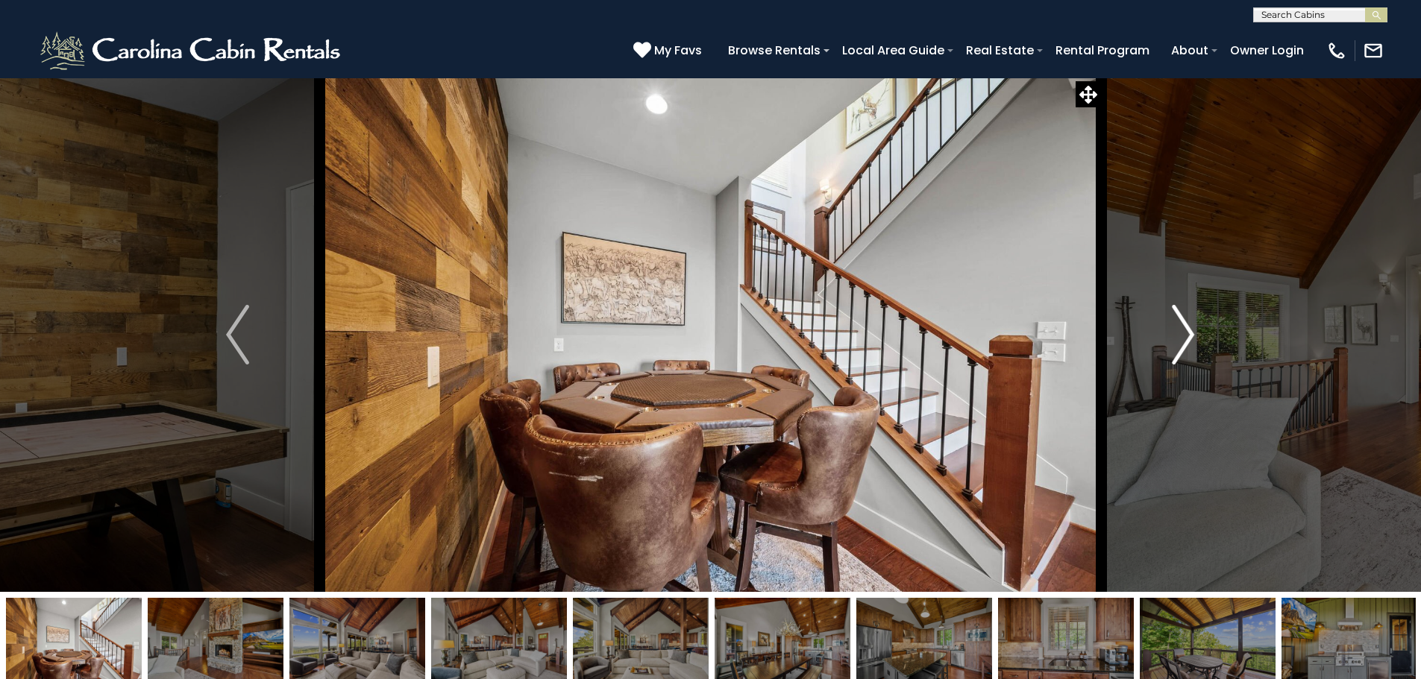
click at [1180, 351] on img "Next" at bounding box center [1183, 335] width 22 height 60
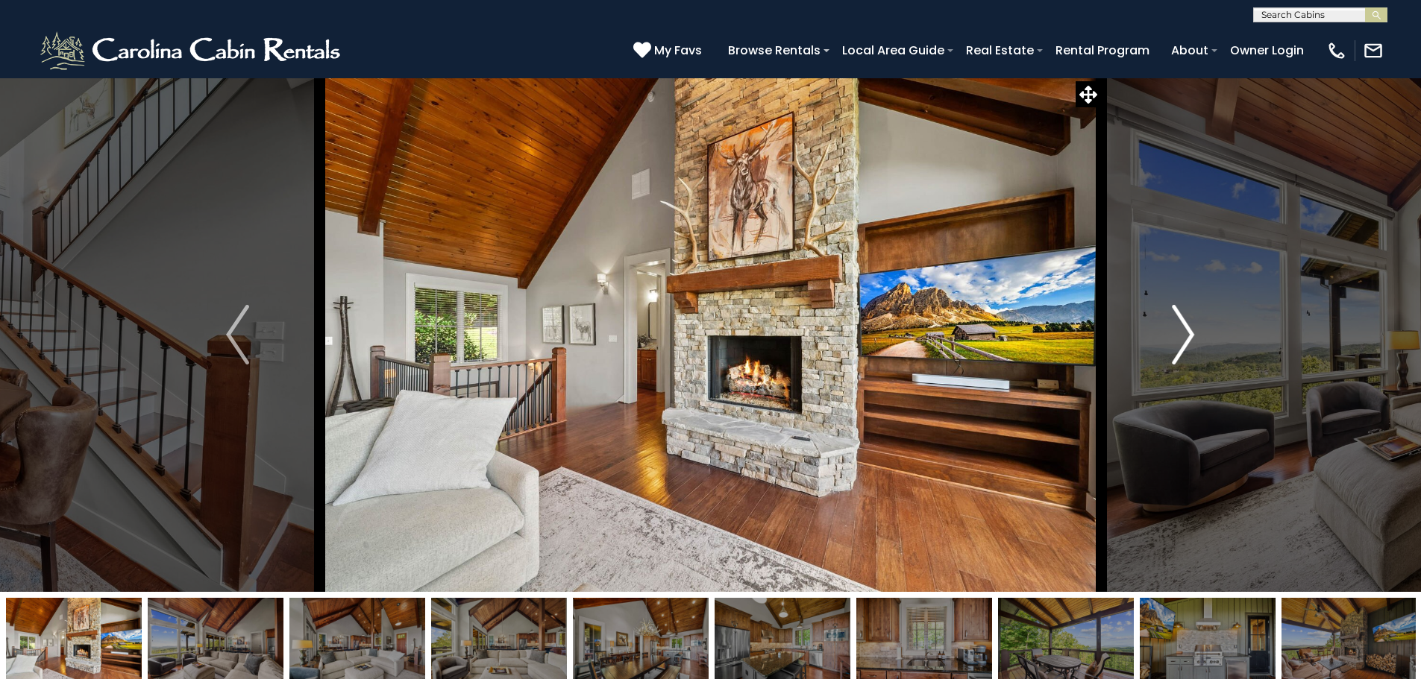
click at [1180, 351] on img "Next" at bounding box center [1183, 335] width 22 height 60
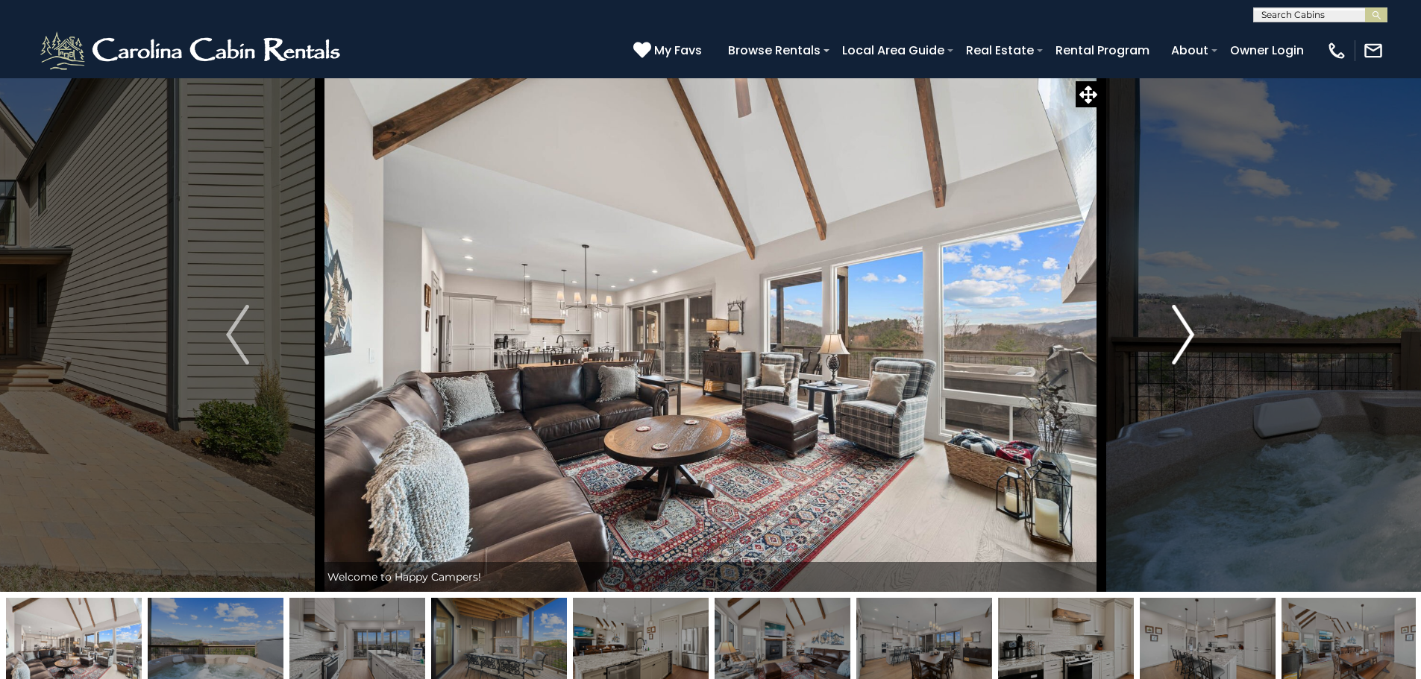
click at [1159, 340] on button "Next" at bounding box center [1183, 335] width 164 height 515
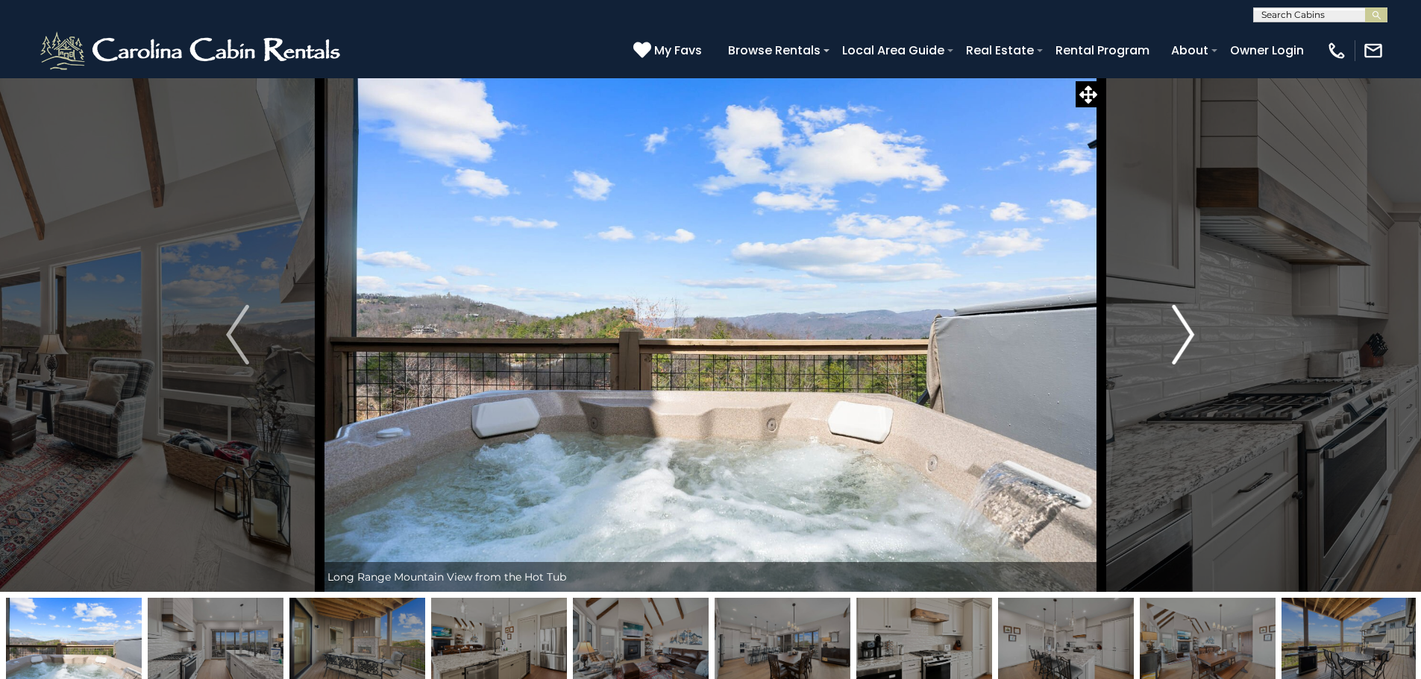
click at [1159, 340] on button "Next" at bounding box center [1183, 335] width 164 height 515
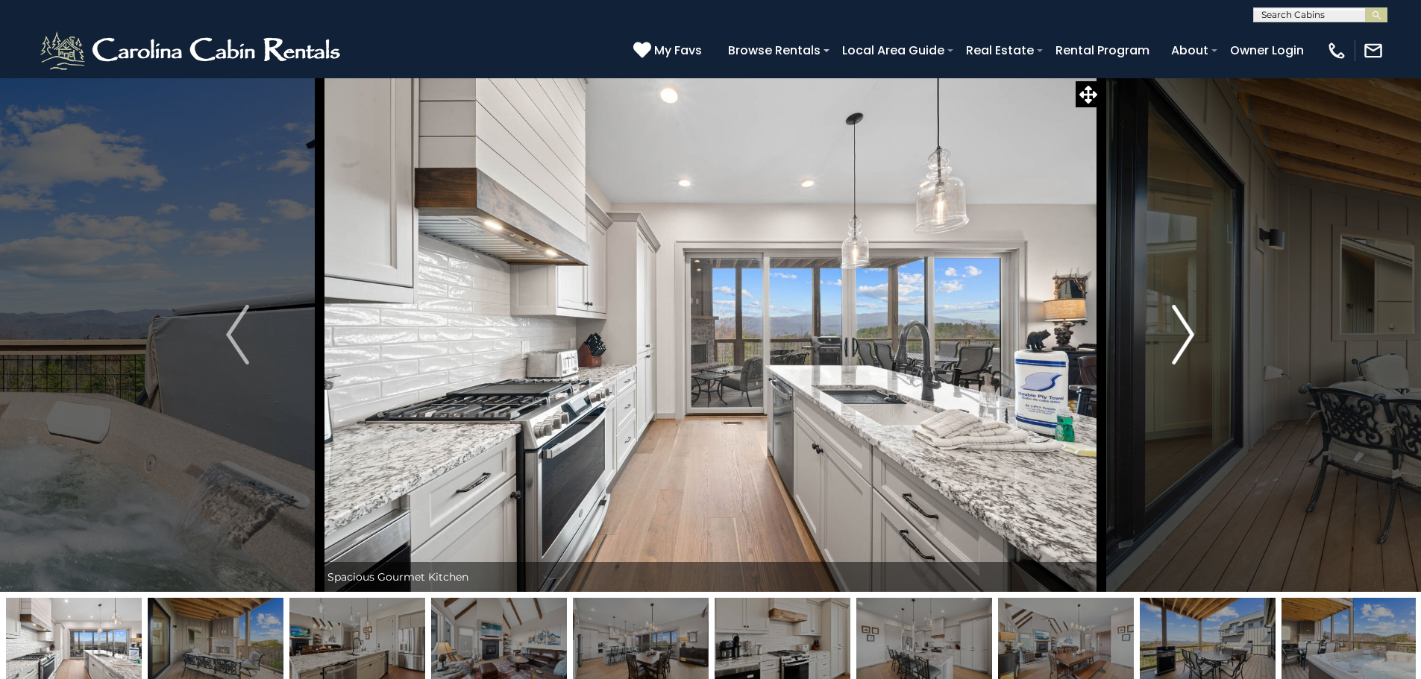
click at [1159, 340] on button "Next" at bounding box center [1183, 335] width 164 height 515
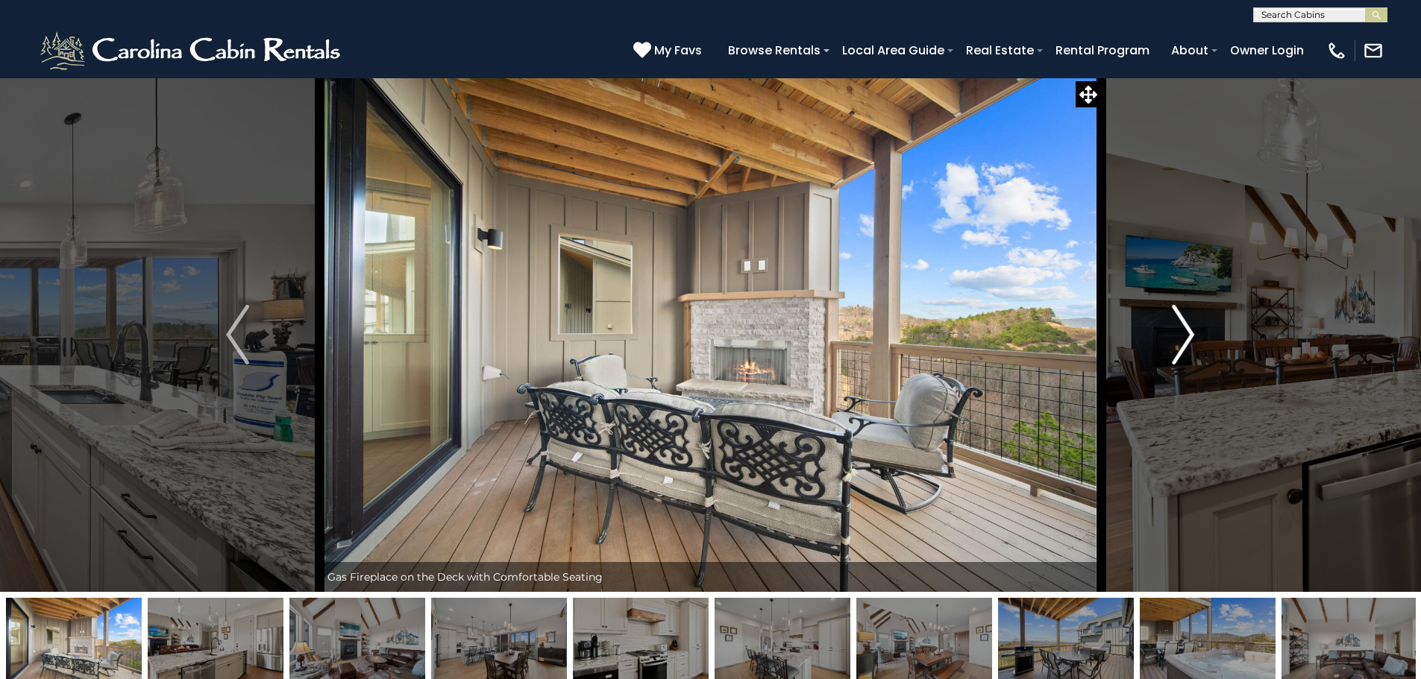
click at [1159, 340] on button "Next" at bounding box center [1183, 335] width 164 height 515
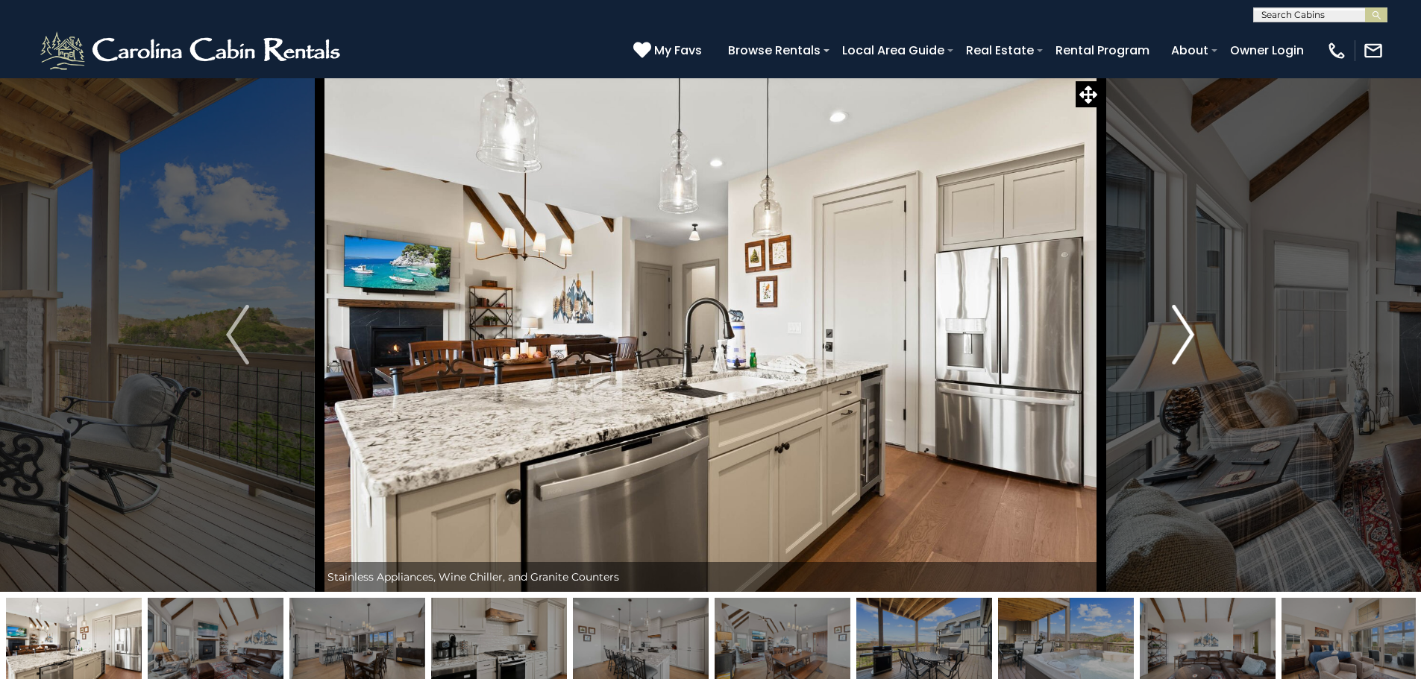
click at [1159, 340] on button "Next" at bounding box center [1183, 335] width 164 height 515
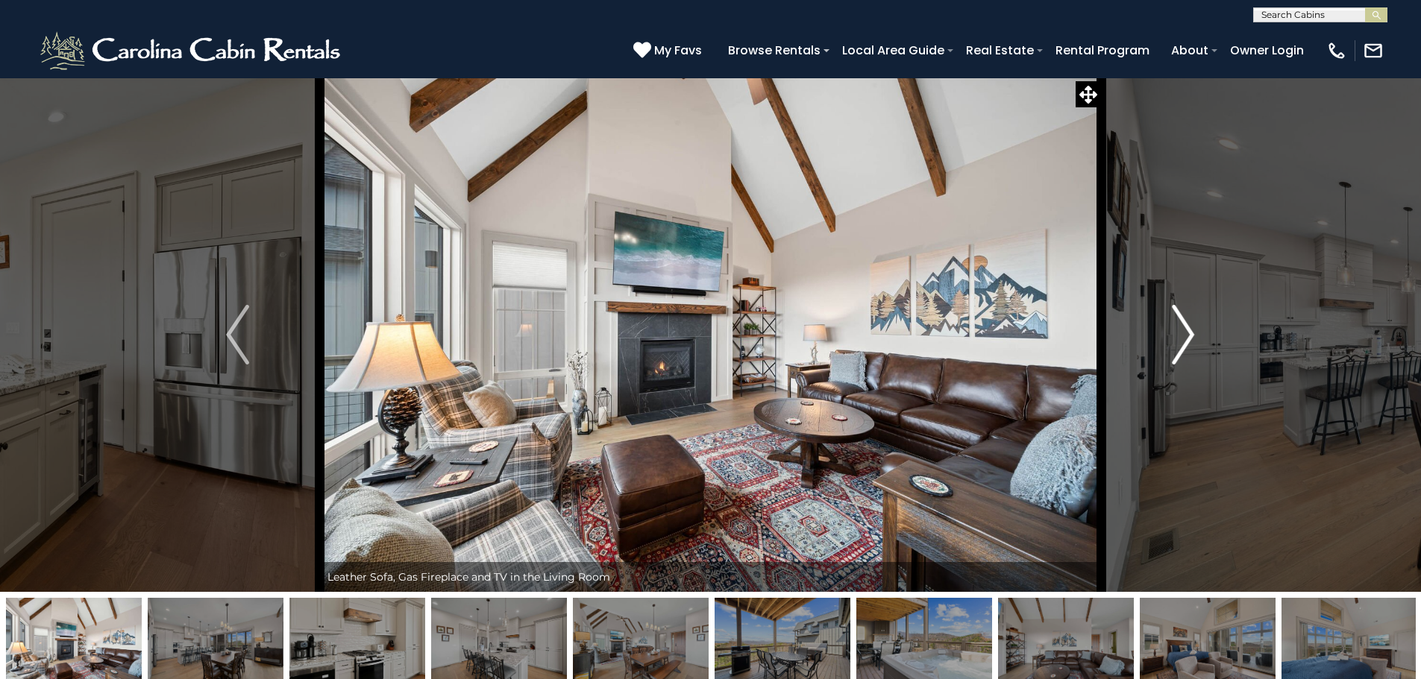
click at [1159, 340] on button "Next" at bounding box center [1183, 335] width 164 height 515
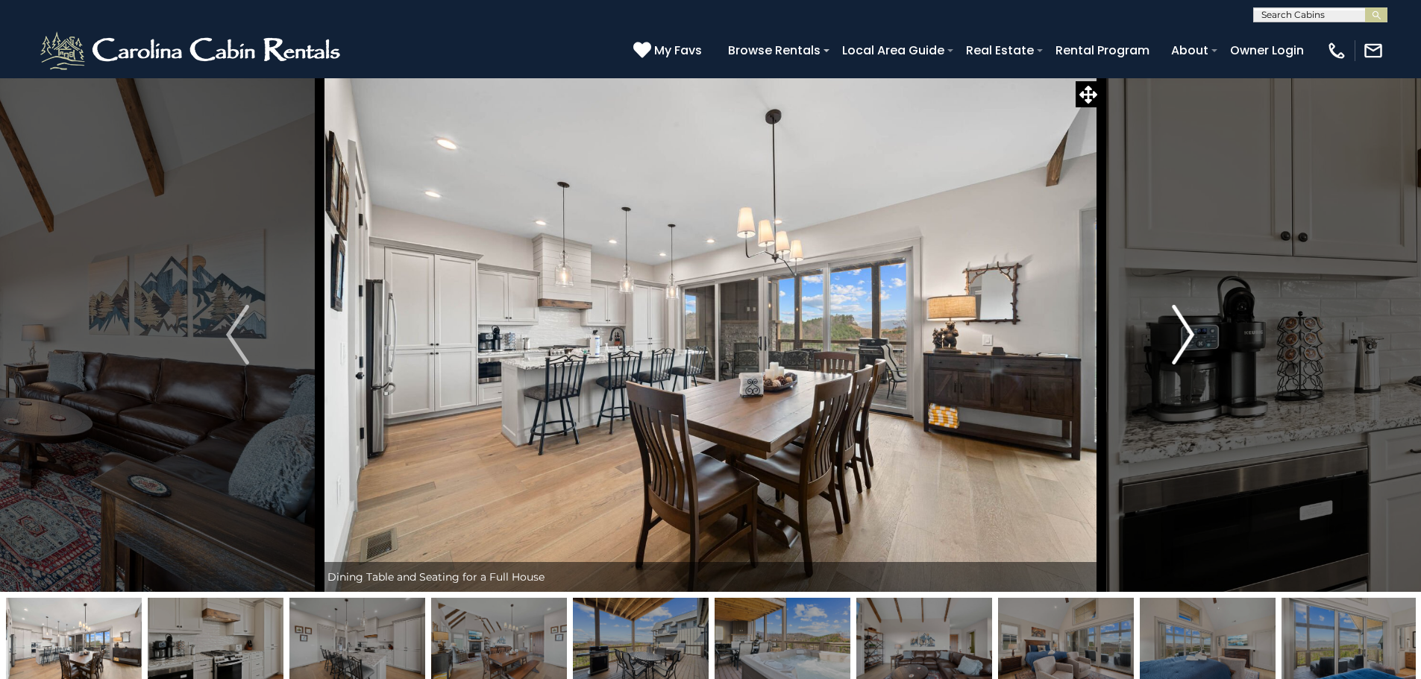
click at [1159, 340] on button "Next" at bounding box center [1183, 335] width 164 height 515
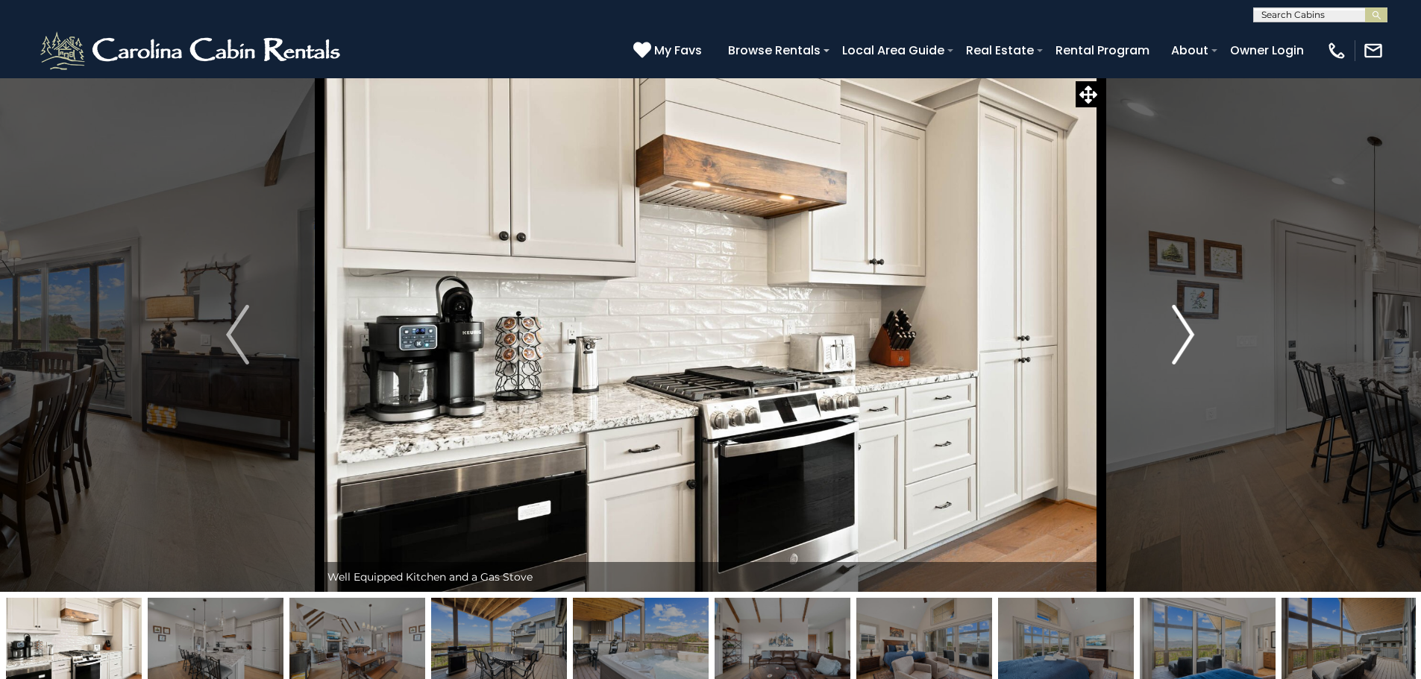
click at [1159, 340] on button "Next" at bounding box center [1183, 335] width 164 height 515
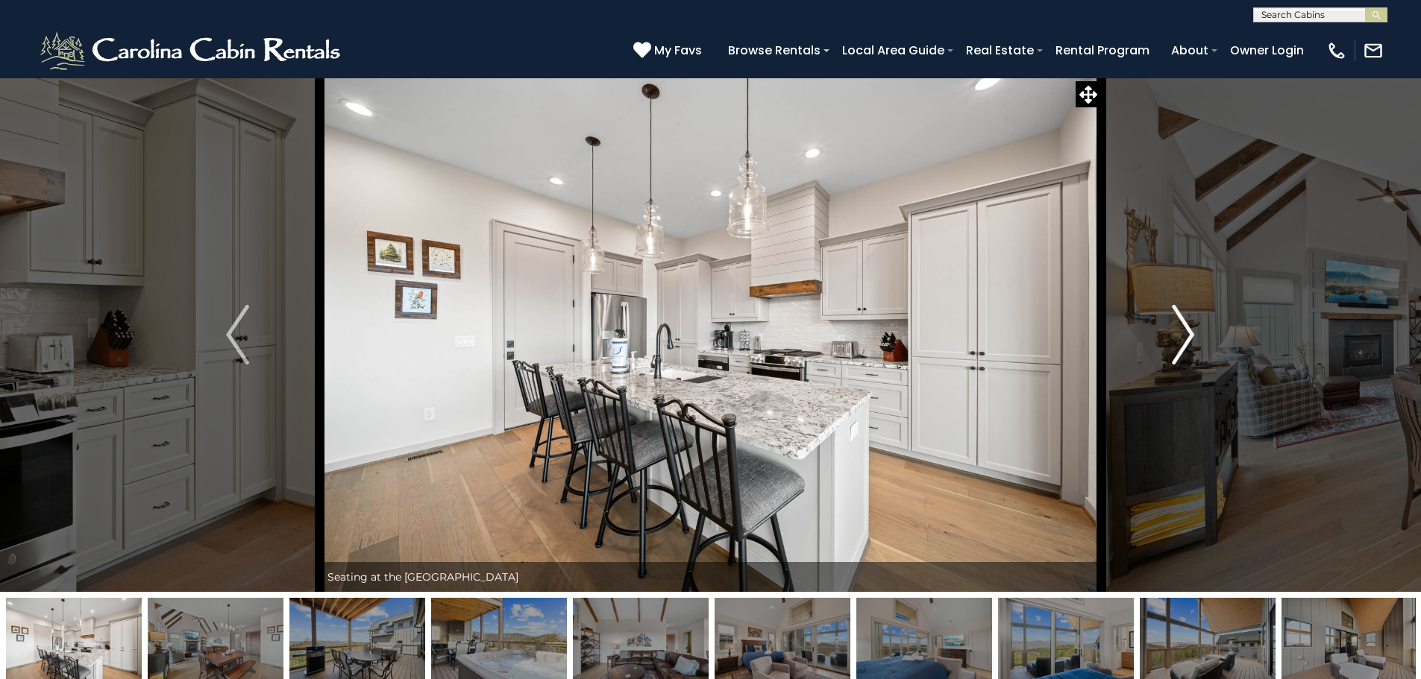
click at [1159, 340] on button "Next" at bounding box center [1183, 335] width 164 height 515
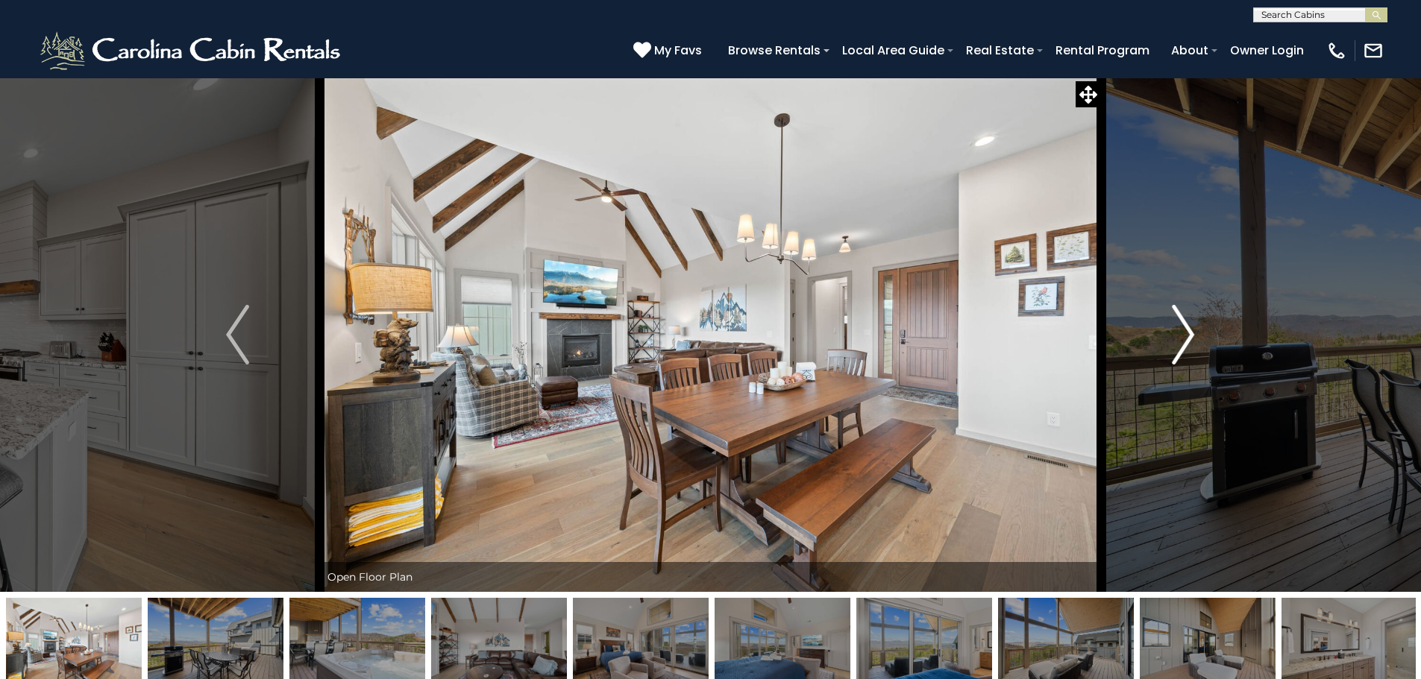
click at [1159, 340] on button "Next" at bounding box center [1183, 335] width 164 height 515
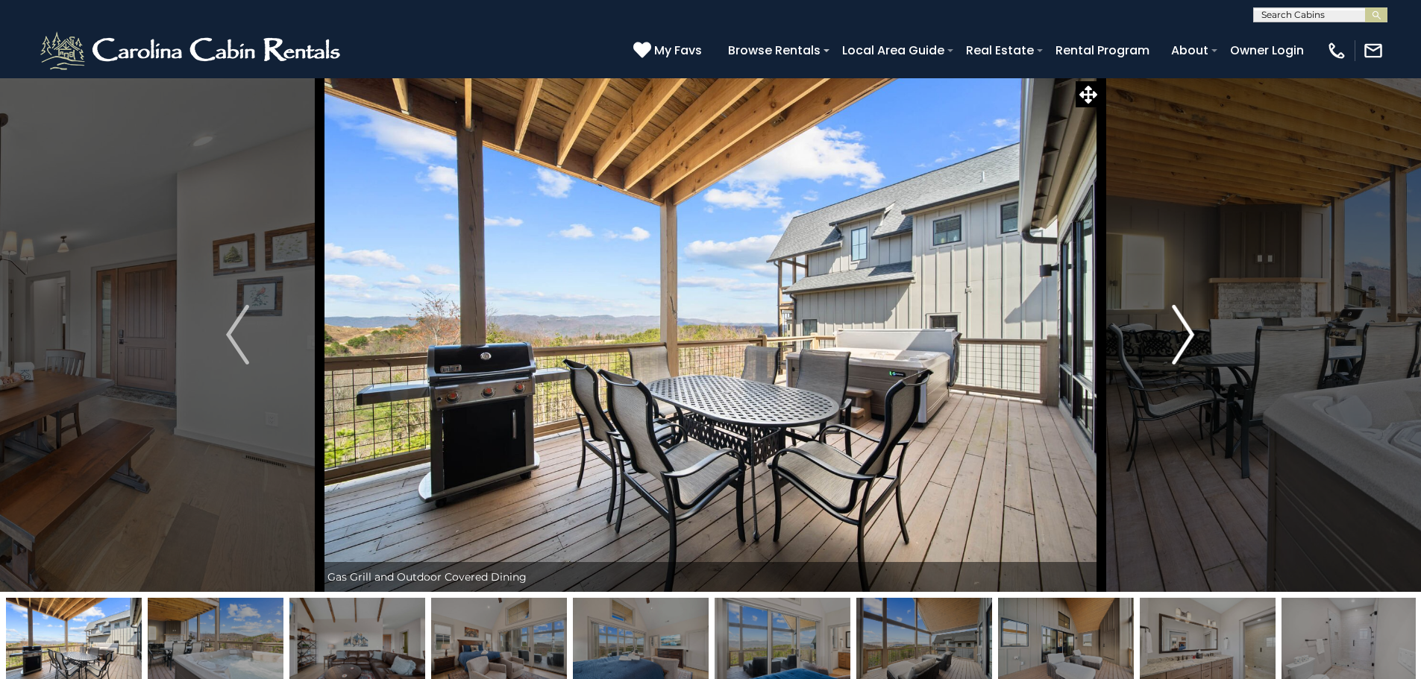
click at [1174, 341] on img "Next" at bounding box center [1183, 335] width 22 height 60
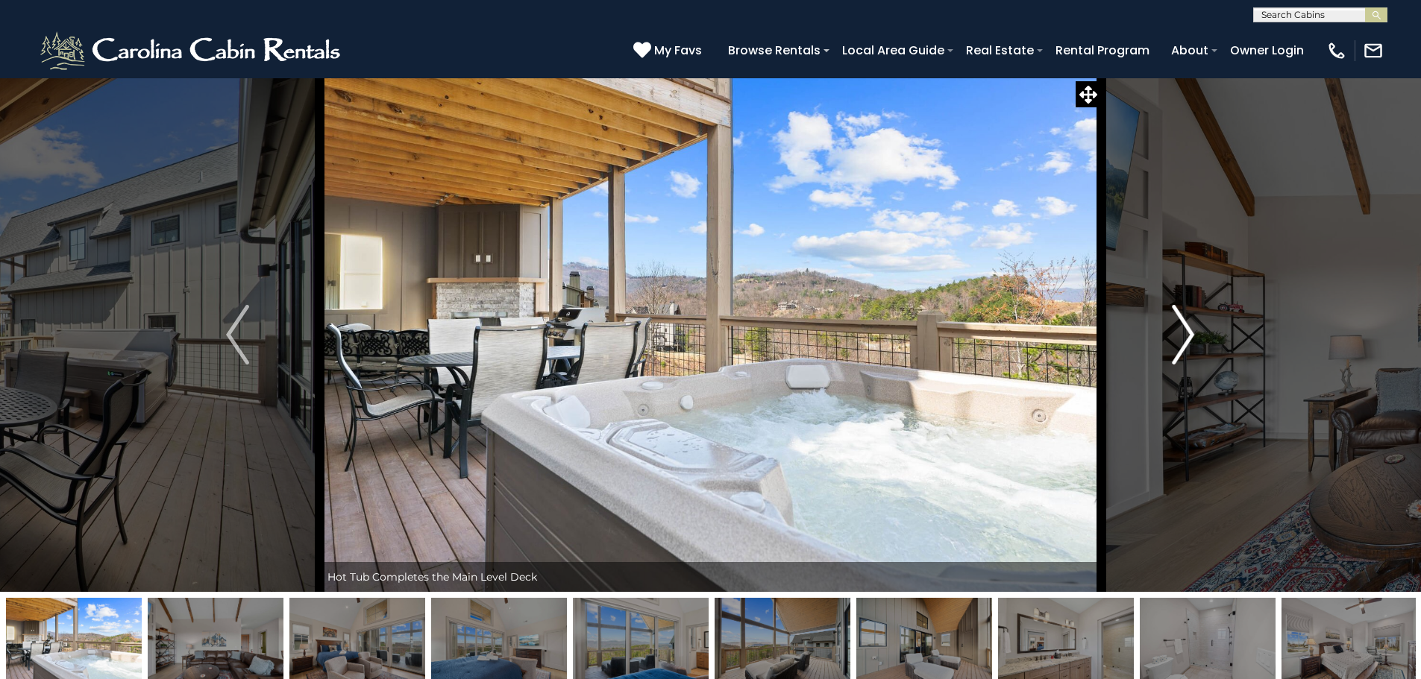
click at [1174, 341] on img "Next" at bounding box center [1183, 335] width 22 height 60
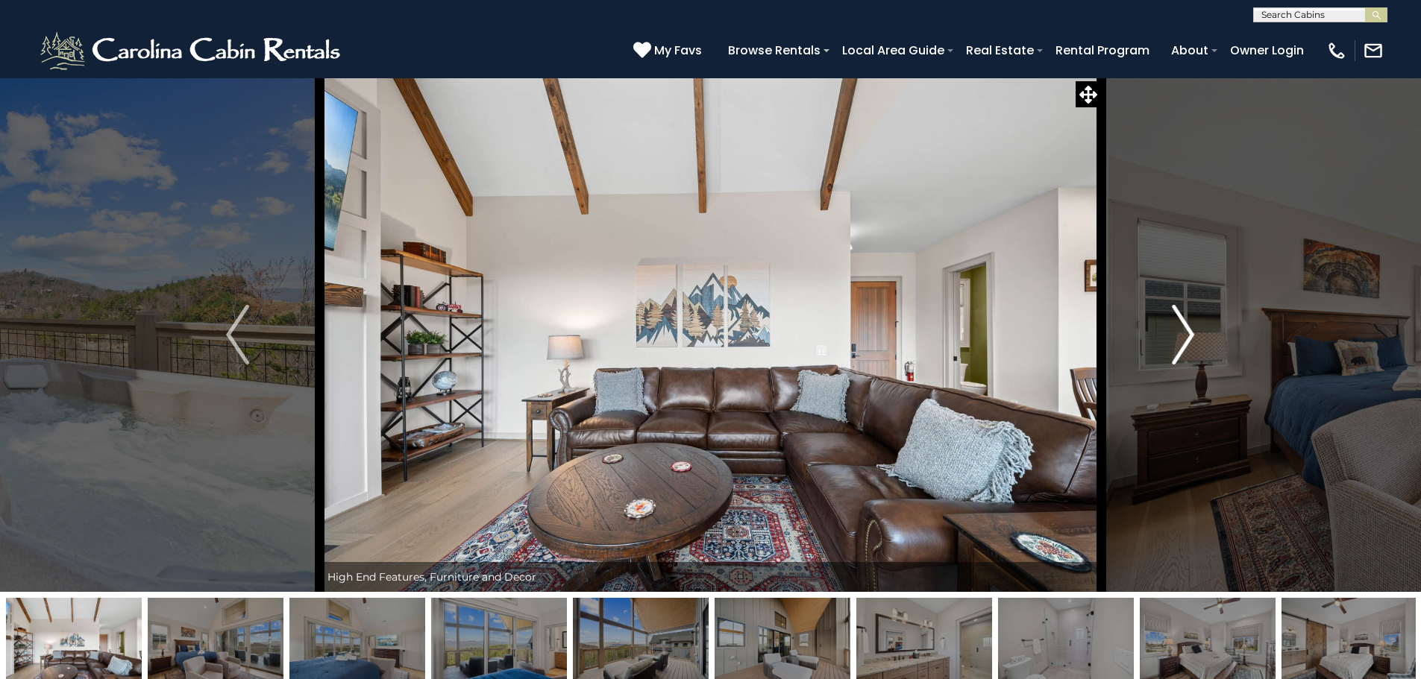
click at [1174, 341] on img "Next" at bounding box center [1183, 335] width 22 height 60
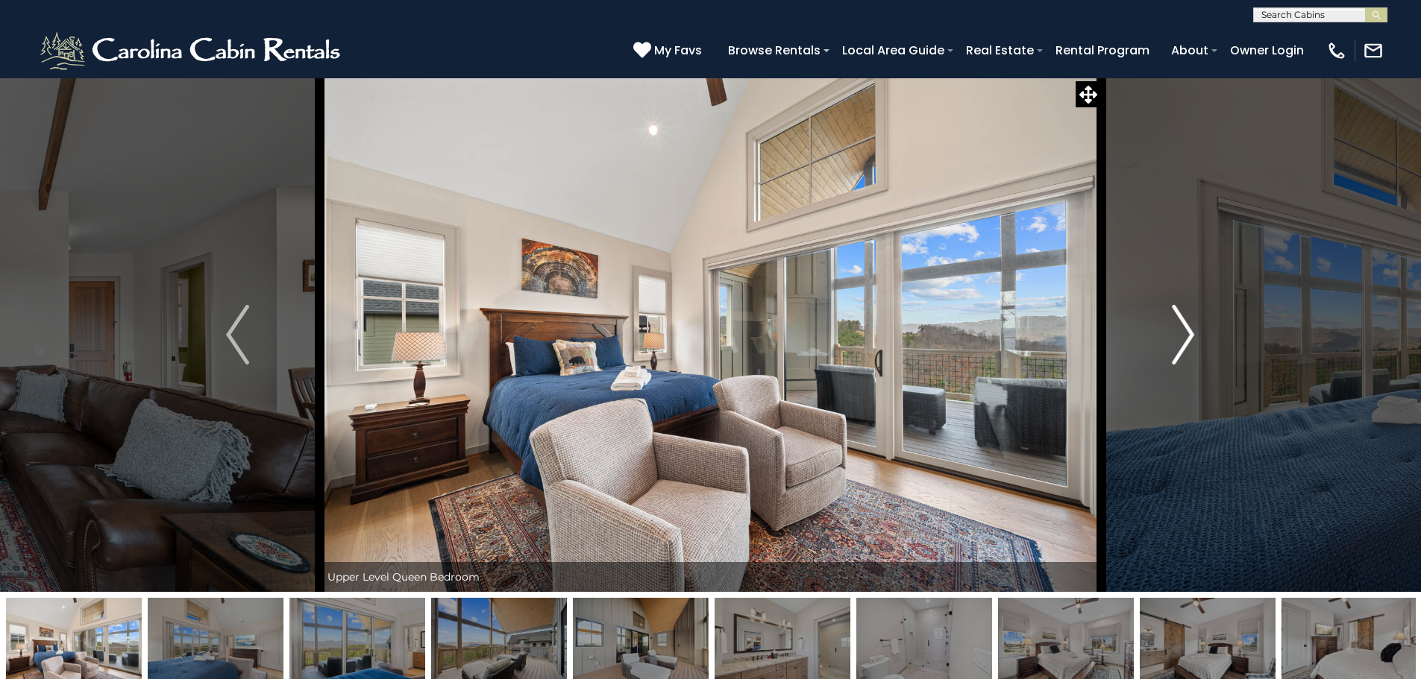
click at [1174, 341] on img "Next" at bounding box center [1183, 335] width 22 height 60
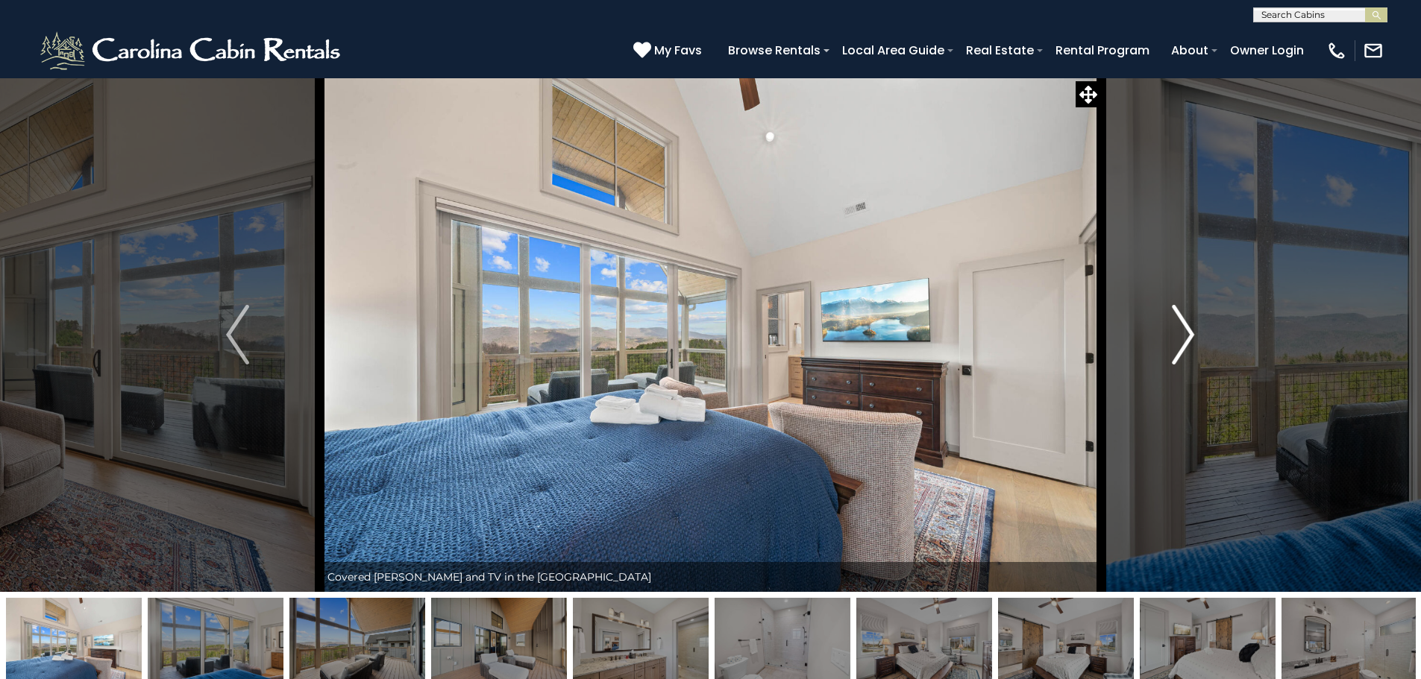
click at [1181, 324] on img "Next" at bounding box center [1183, 335] width 22 height 60
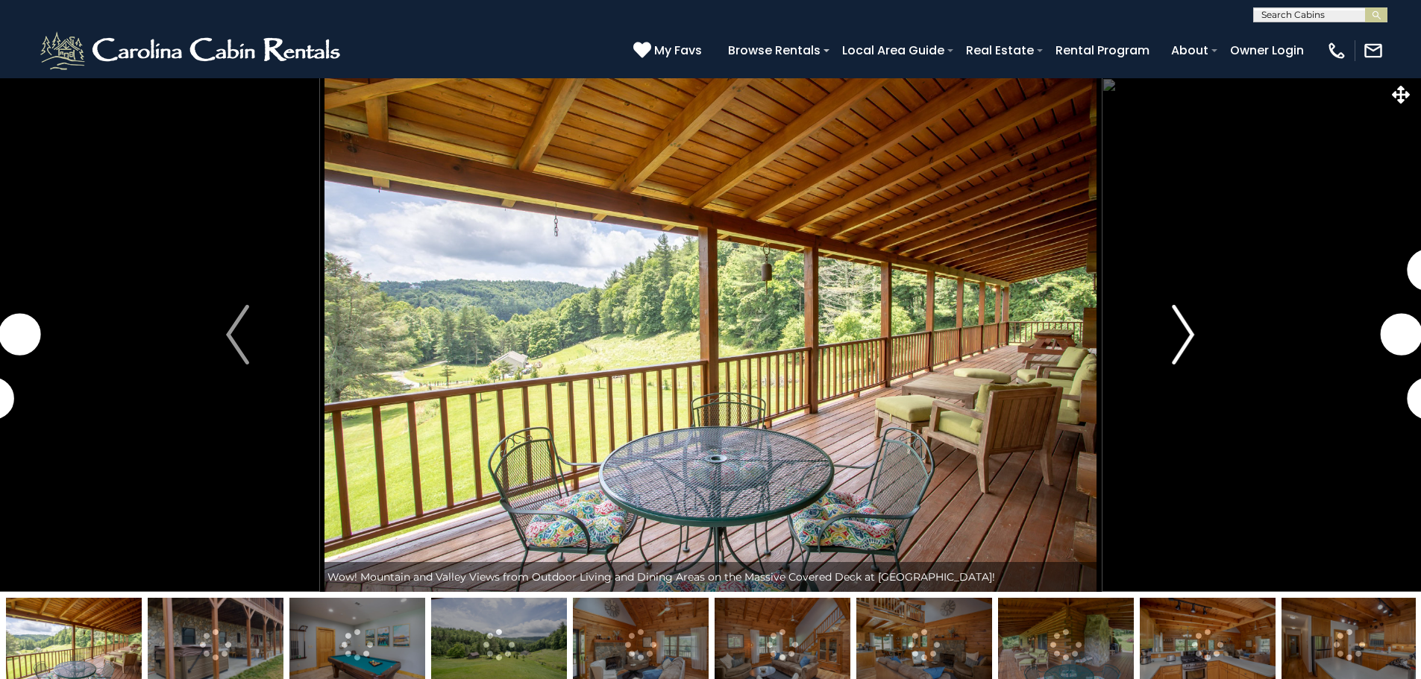
click at [1157, 348] on button "Next" at bounding box center [1183, 335] width 164 height 515
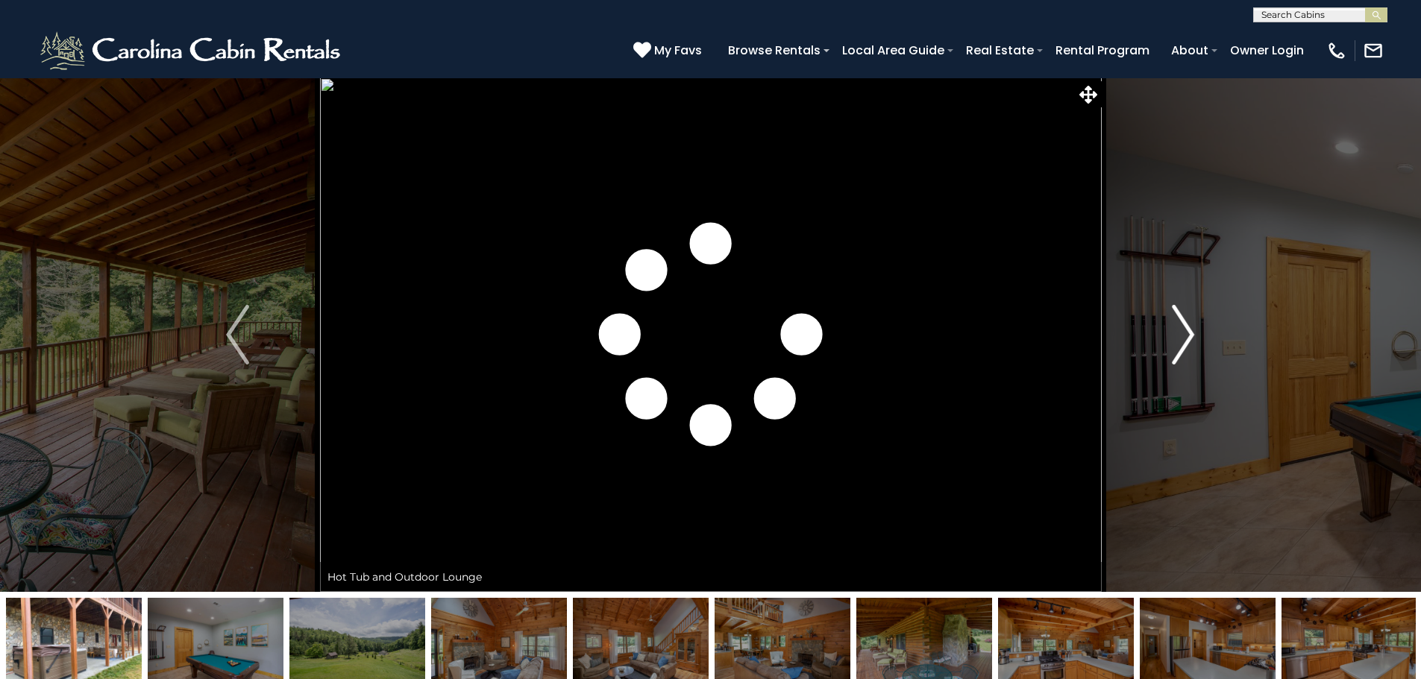
click at [1187, 340] on img "Next" at bounding box center [1183, 335] width 22 height 60
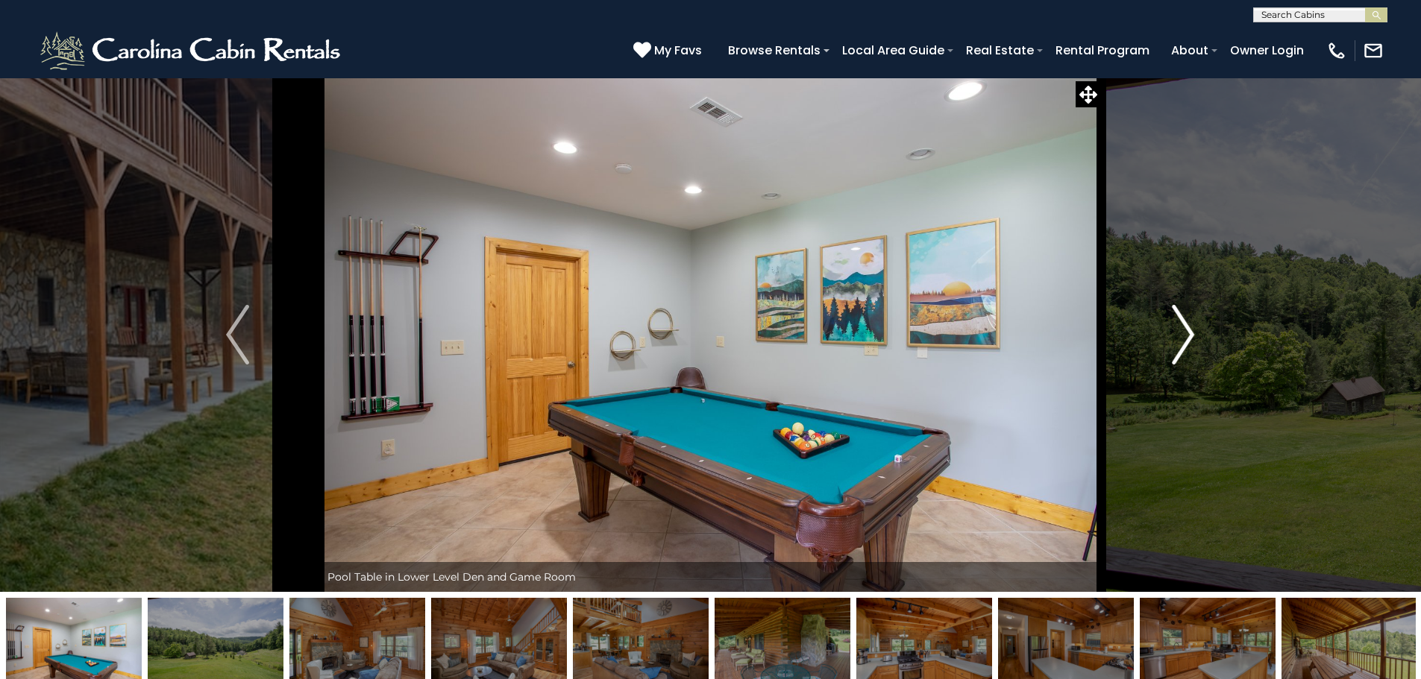
click at [1187, 340] on img "Next" at bounding box center [1183, 335] width 22 height 60
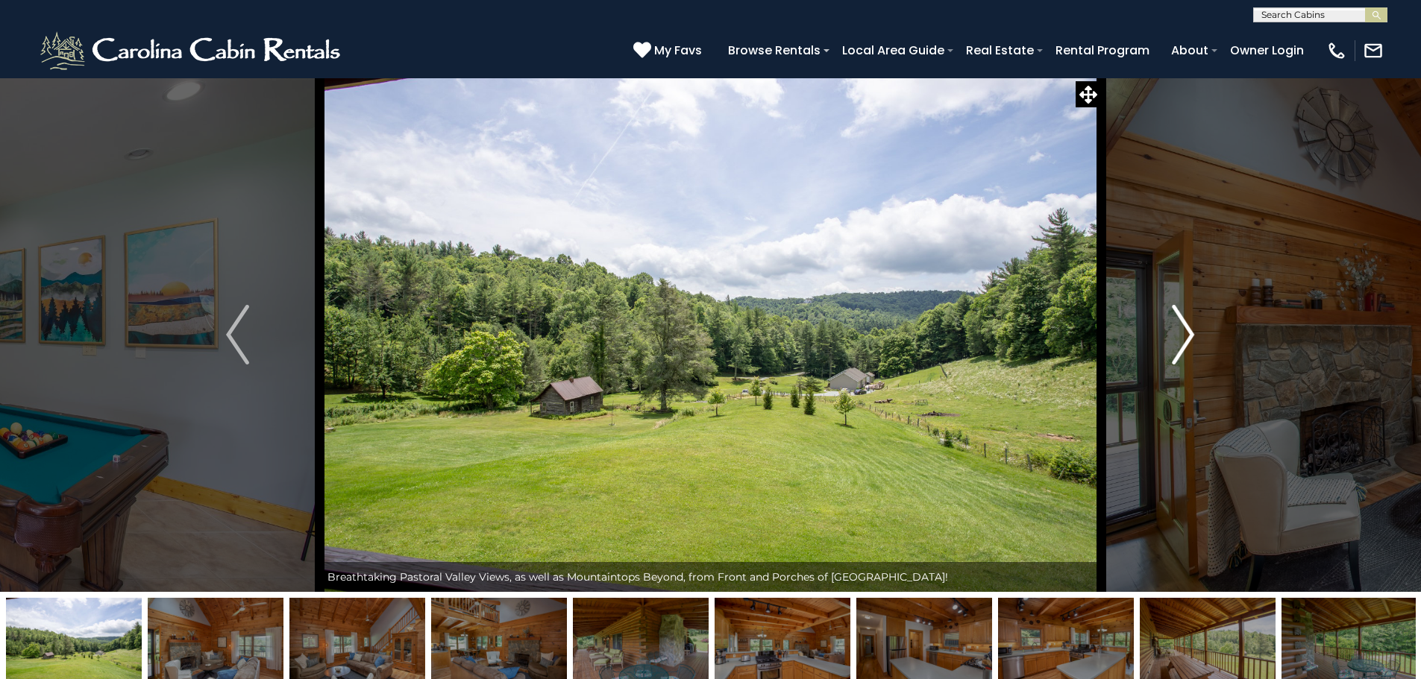
click at [1187, 340] on img "Next" at bounding box center [1183, 335] width 22 height 60
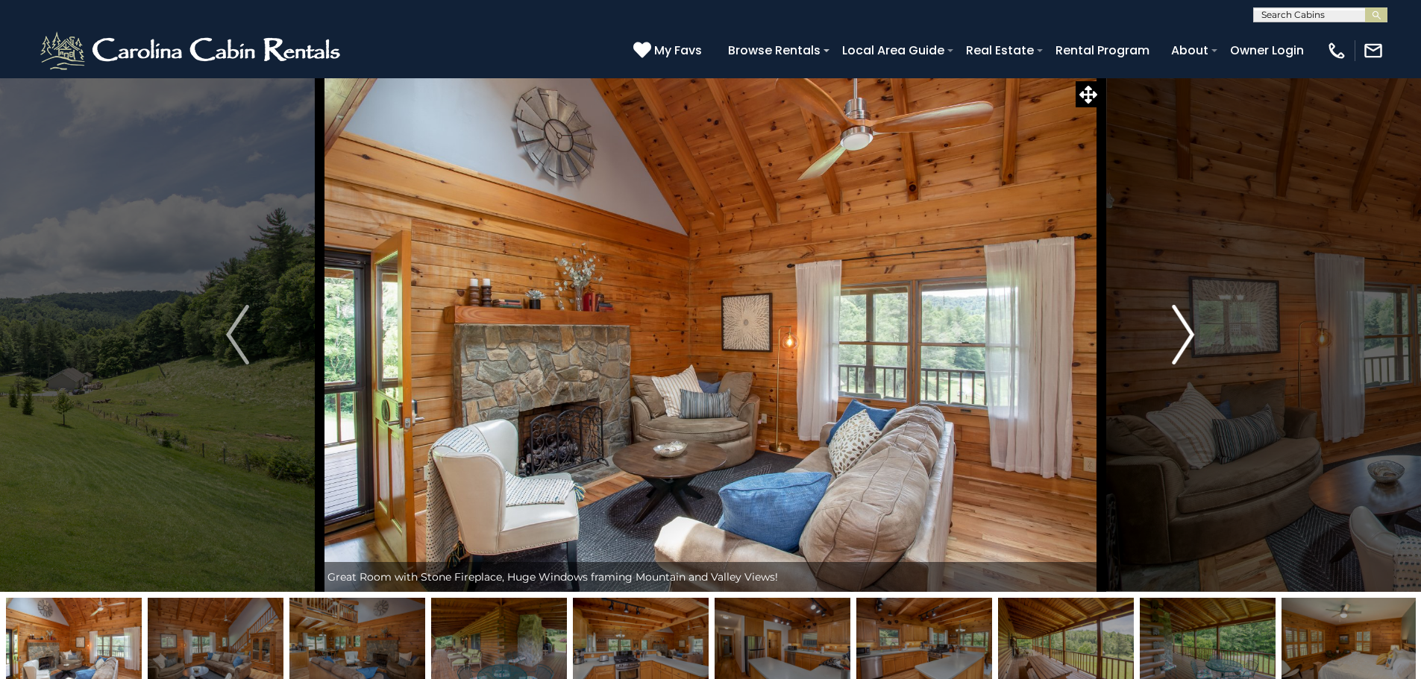
click at [1187, 340] on img "Next" at bounding box center [1183, 335] width 22 height 60
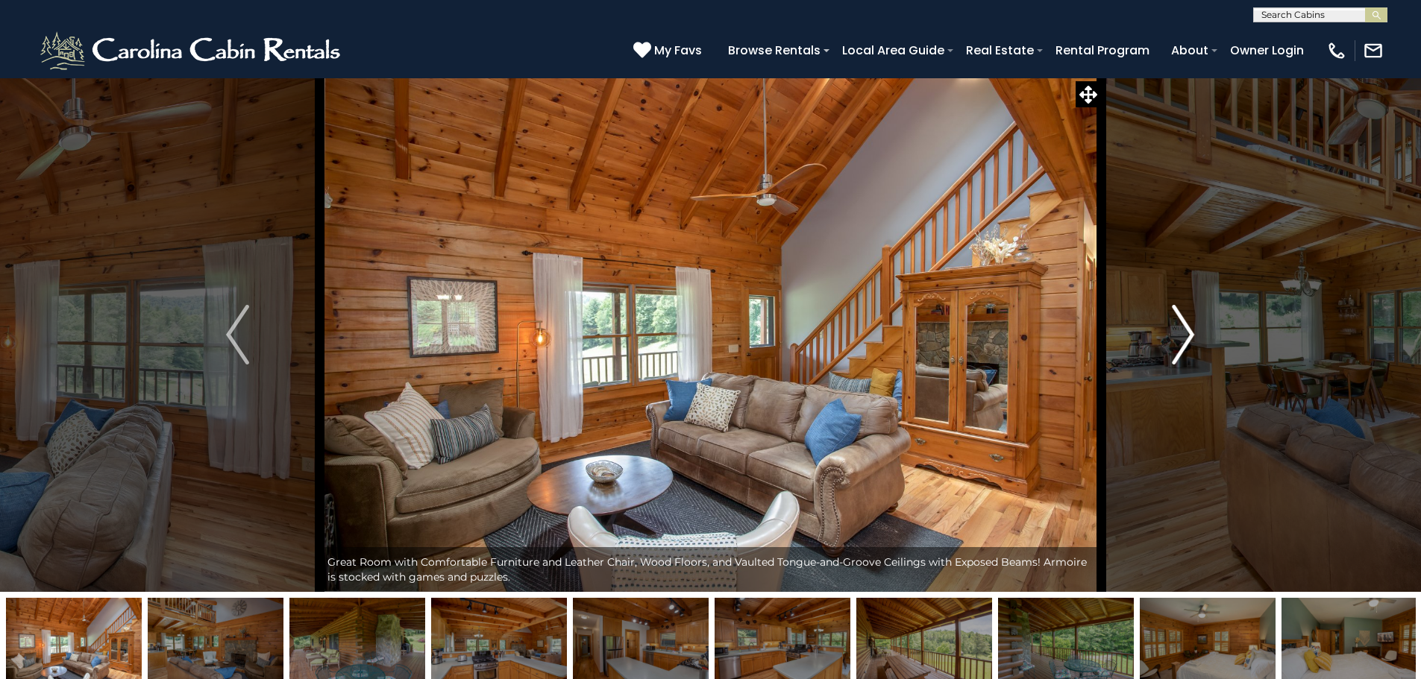
click at [1187, 340] on img "Next" at bounding box center [1183, 335] width 22 height 60
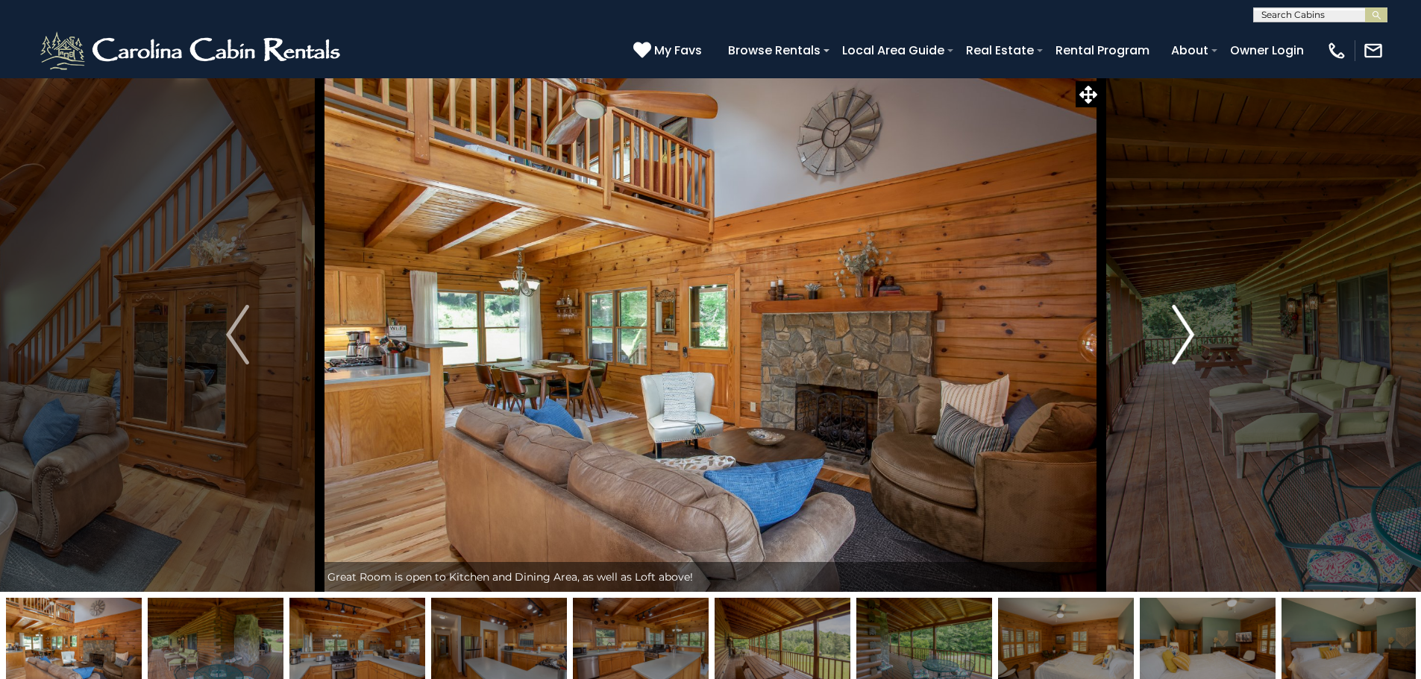
click at [1187, 340] on img "Next" at bounding box center [1183, 335] width 22 height 60
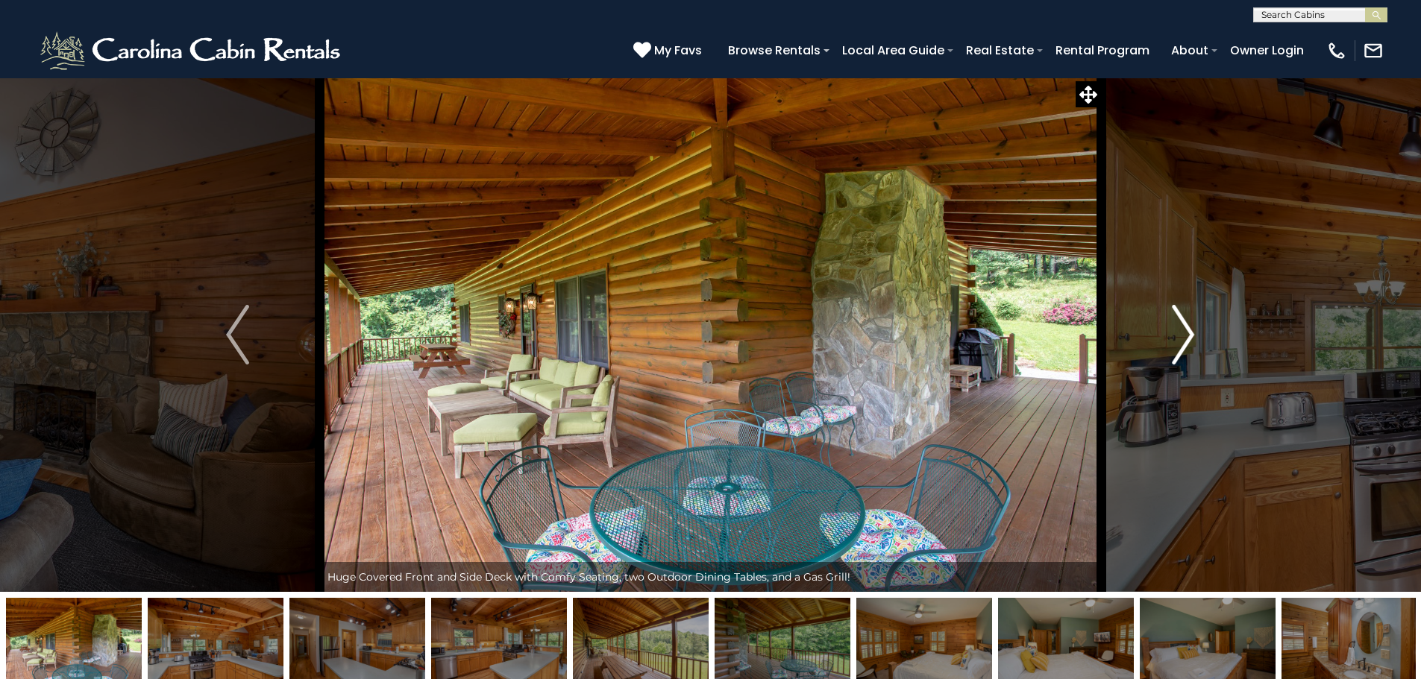
click at [1187, 340] on img "Next" at bounding box center [1183, 335] width 22 height 60
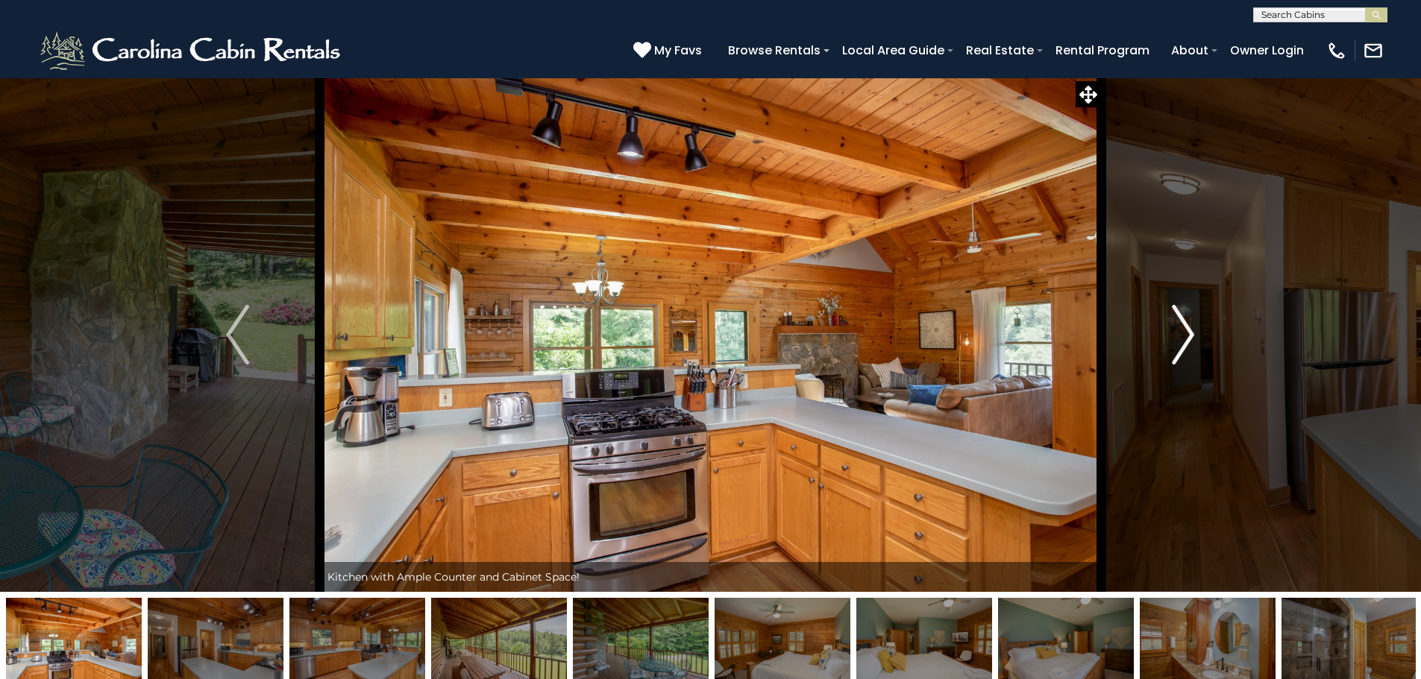
click at [1187, 340] on img "Next" at bounding box center [1183, 335] width 22 height 60
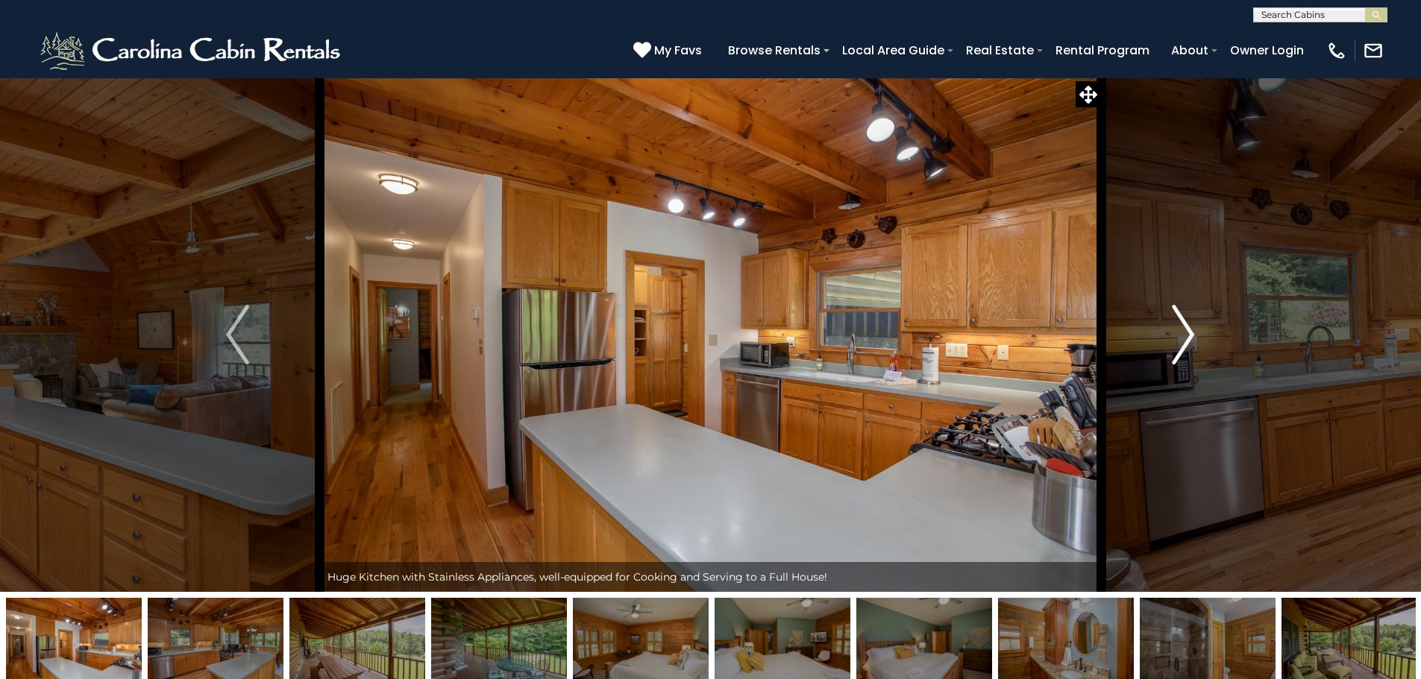
click at [1187, 340] on img "Next" at bounding box center [1183, 335] width 22 height 60
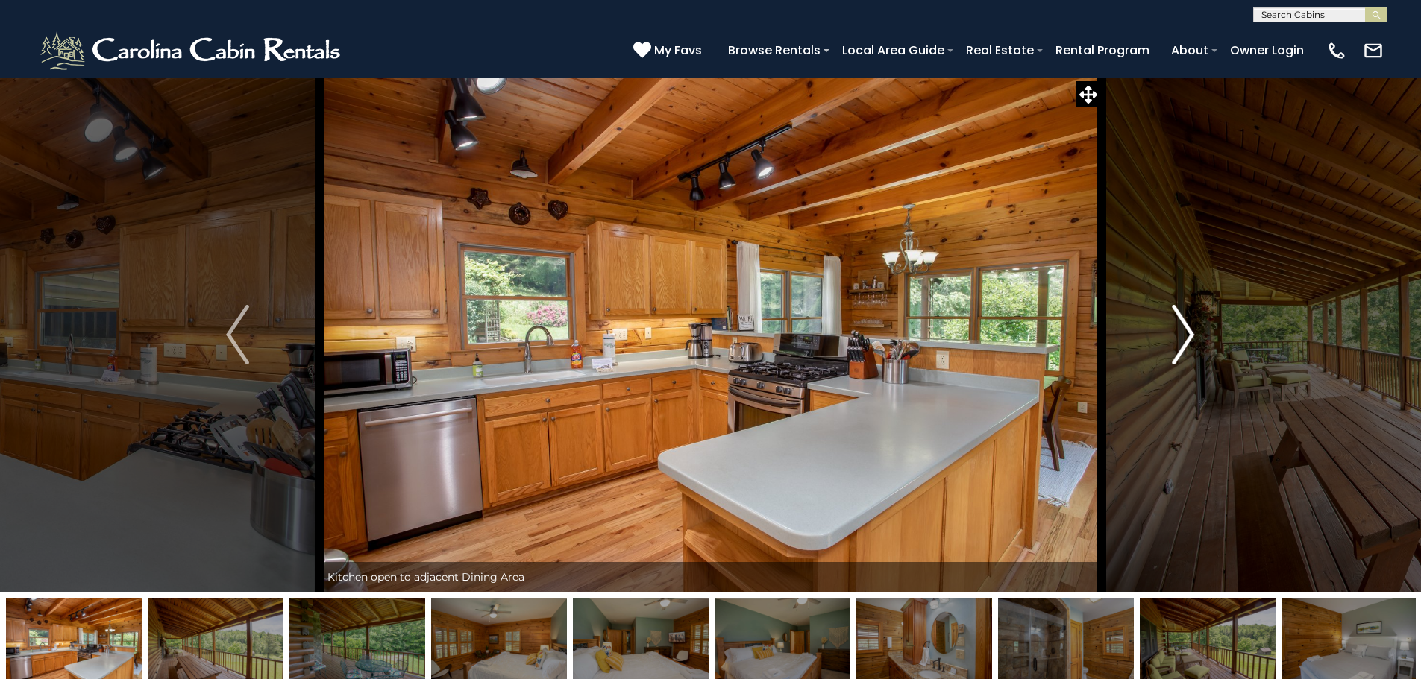
click at [1187, 340] on img "Next" at bounding box center [1183, 335] width 22 height 60
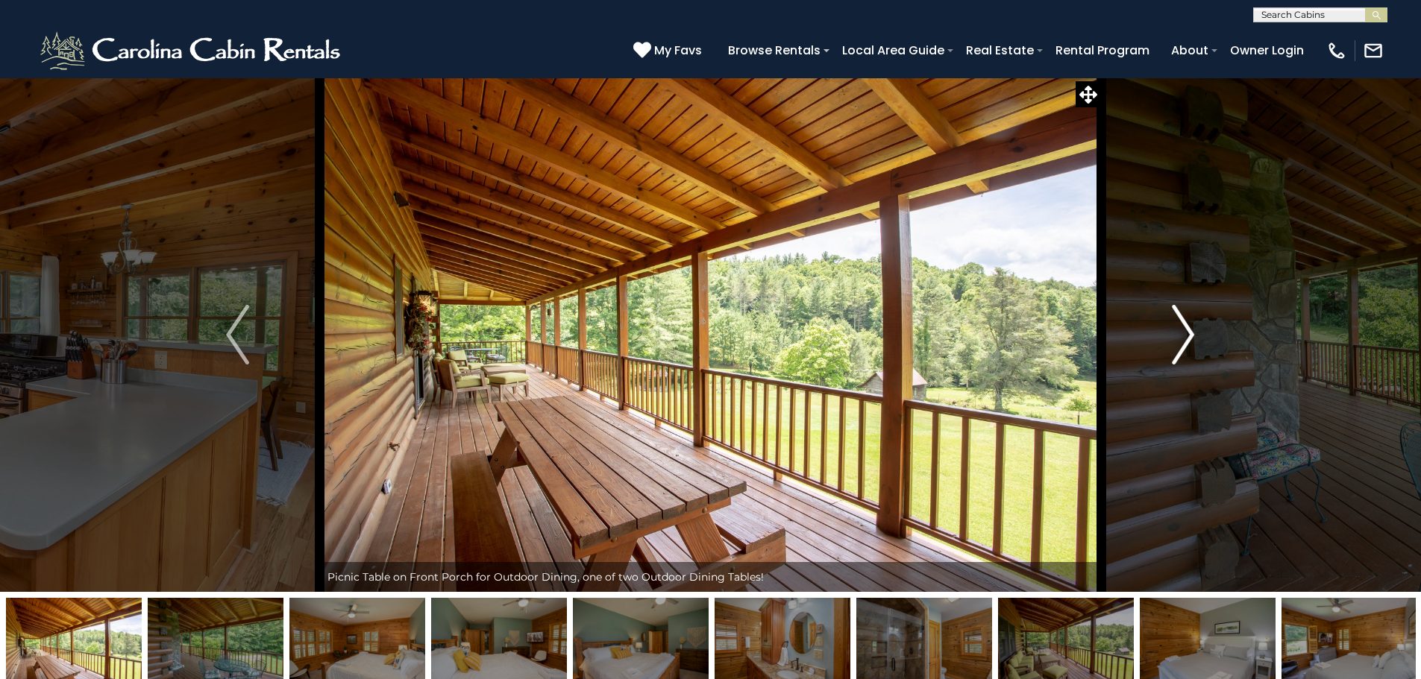
click at [1187, 340] on img "Next" at bounding box center [1183, 335] width 22 height 60
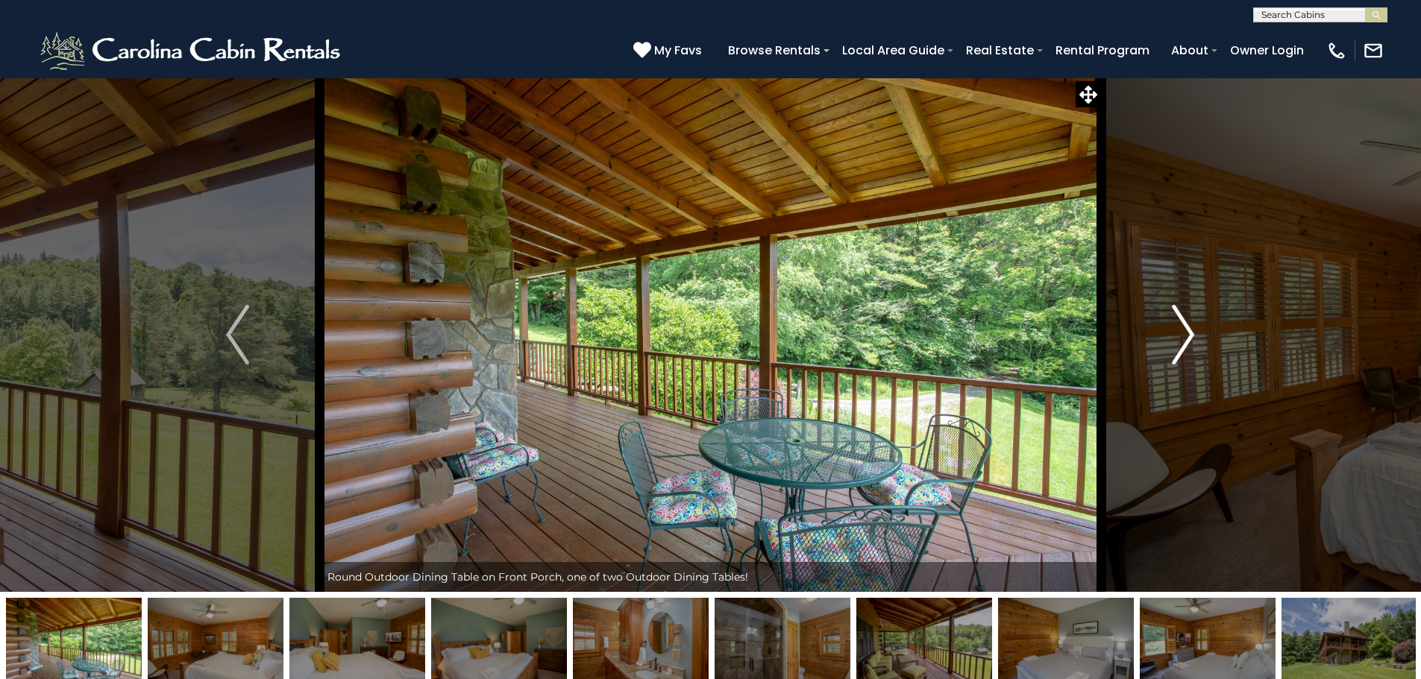
click at [1187, 340] on img "Next" at bounding box center [1183, 335] width 22 height 60
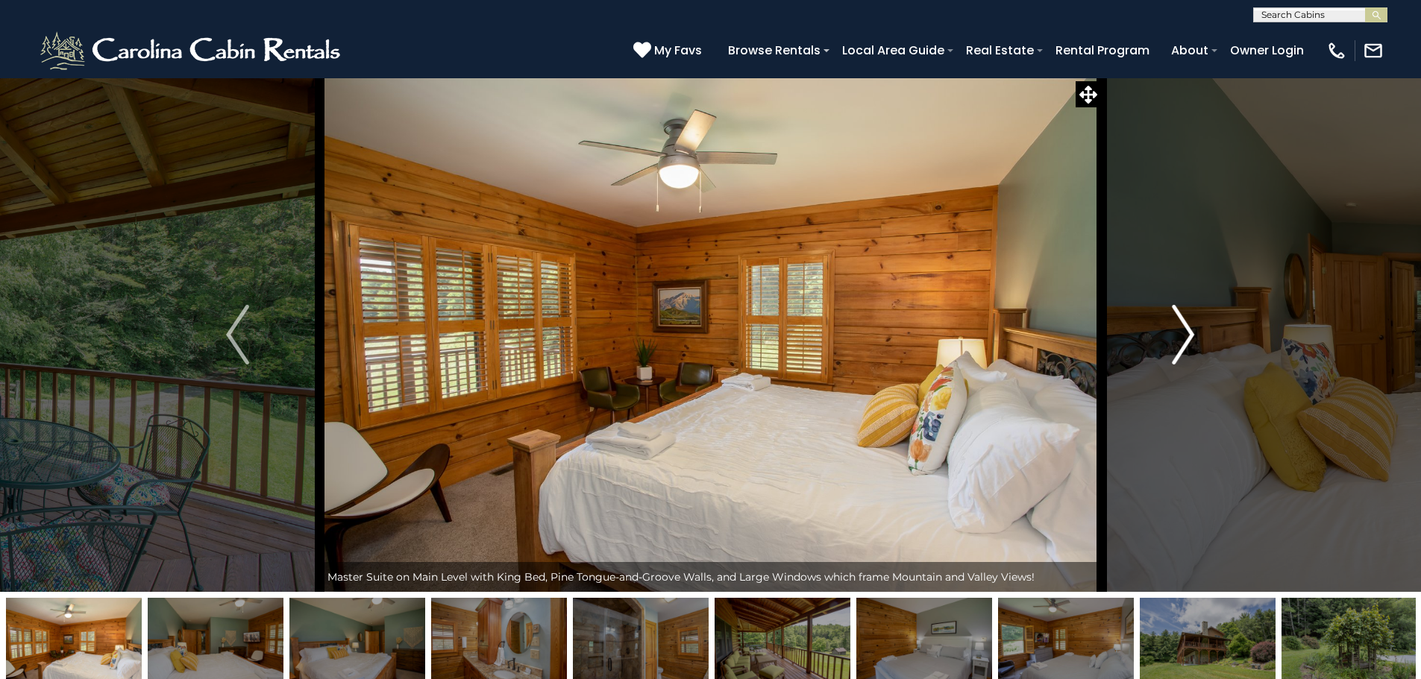
click at [1187, 340] on img "Next" at bounding box center [1183, 335] width 22 height 60
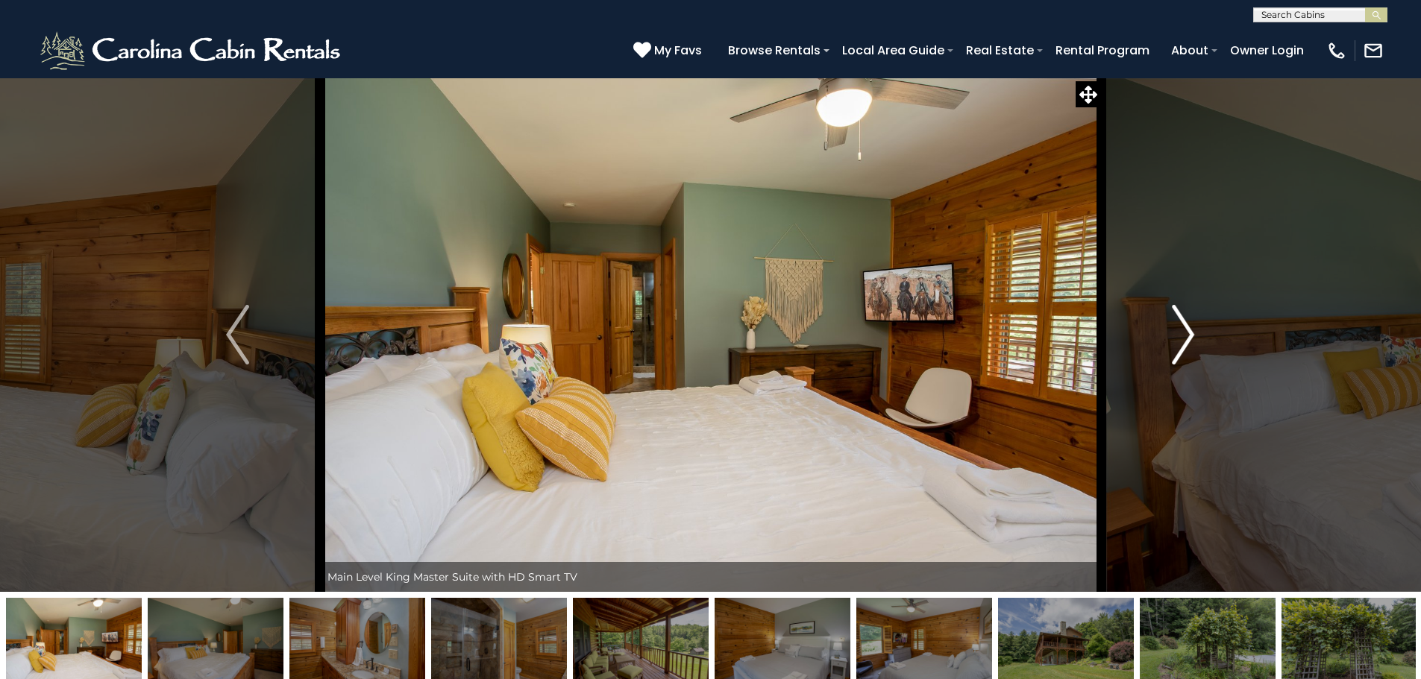
click at [1187, 340] on img "Next" at bounding box center [1183, 335] width 22 height 60
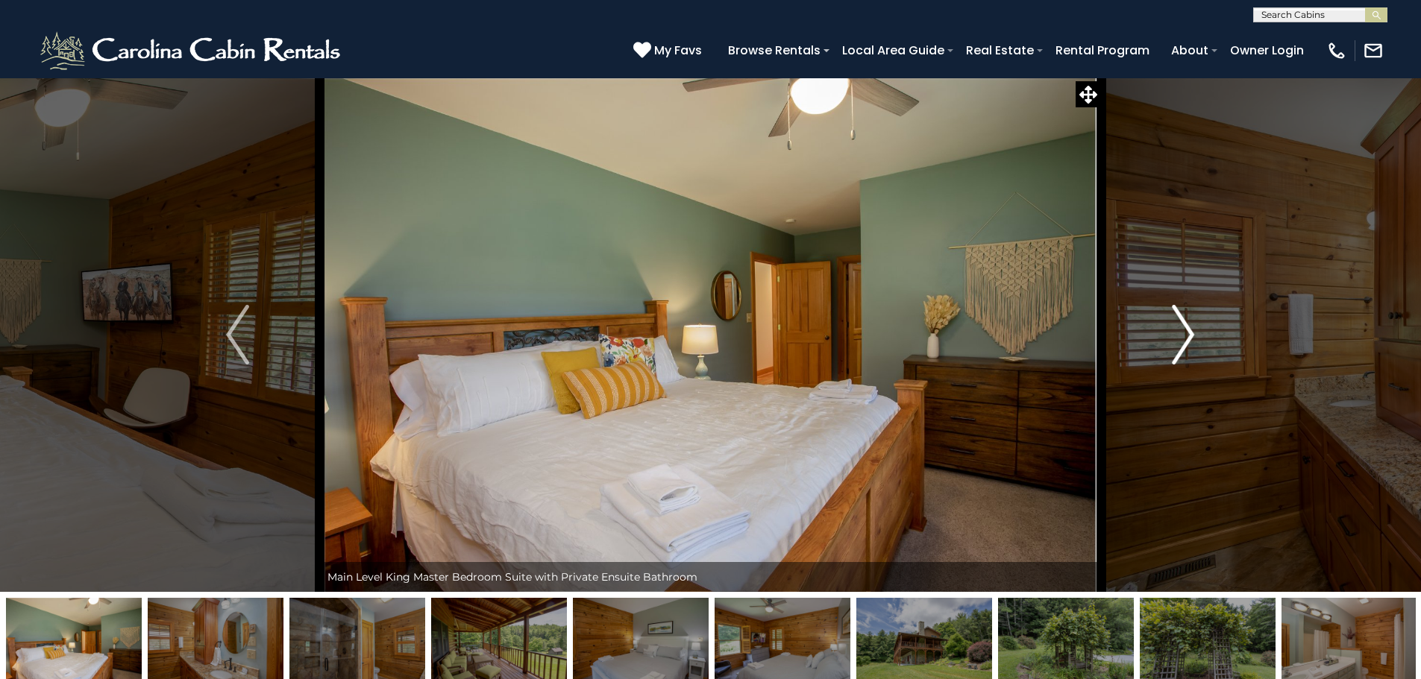
click at [1187, 340] on img "Next" at bounding box center [1183, 335] width 22 height 60
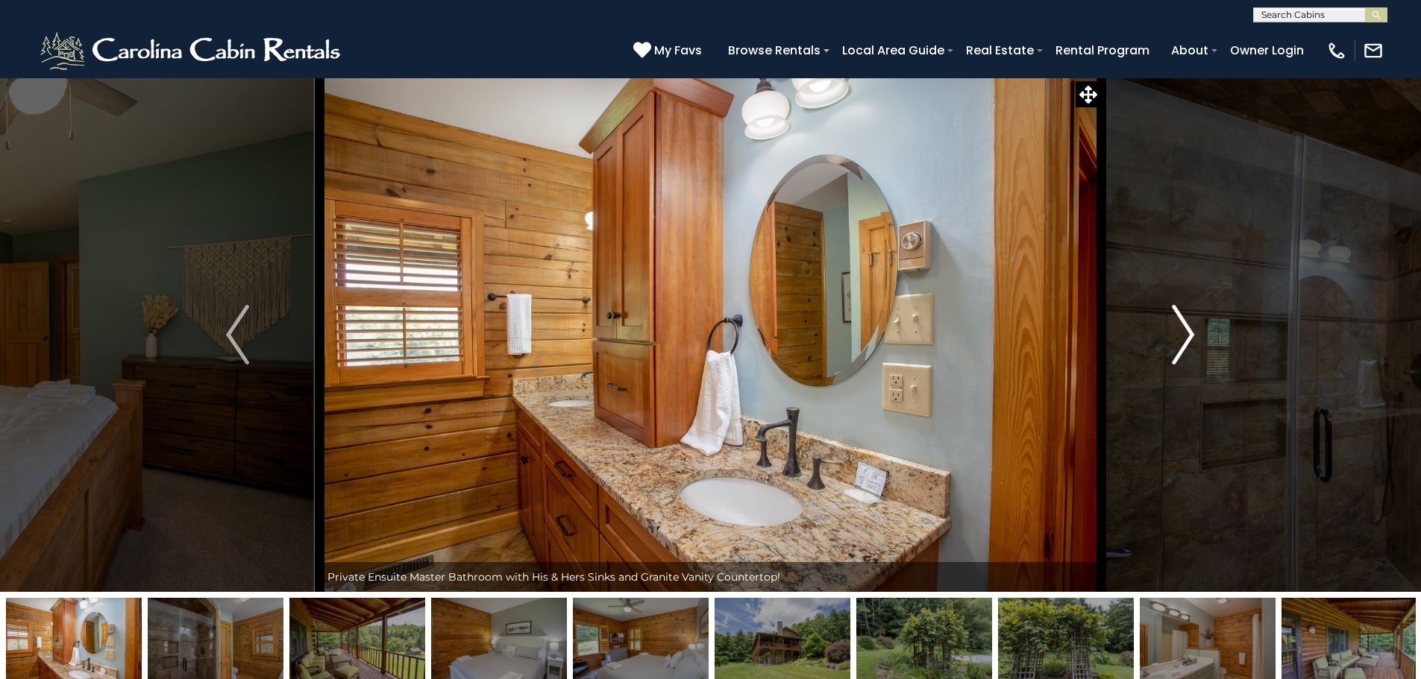
click at [1187, 340] on img "Next" at bounding box center [1183, 335] width 22 height 60
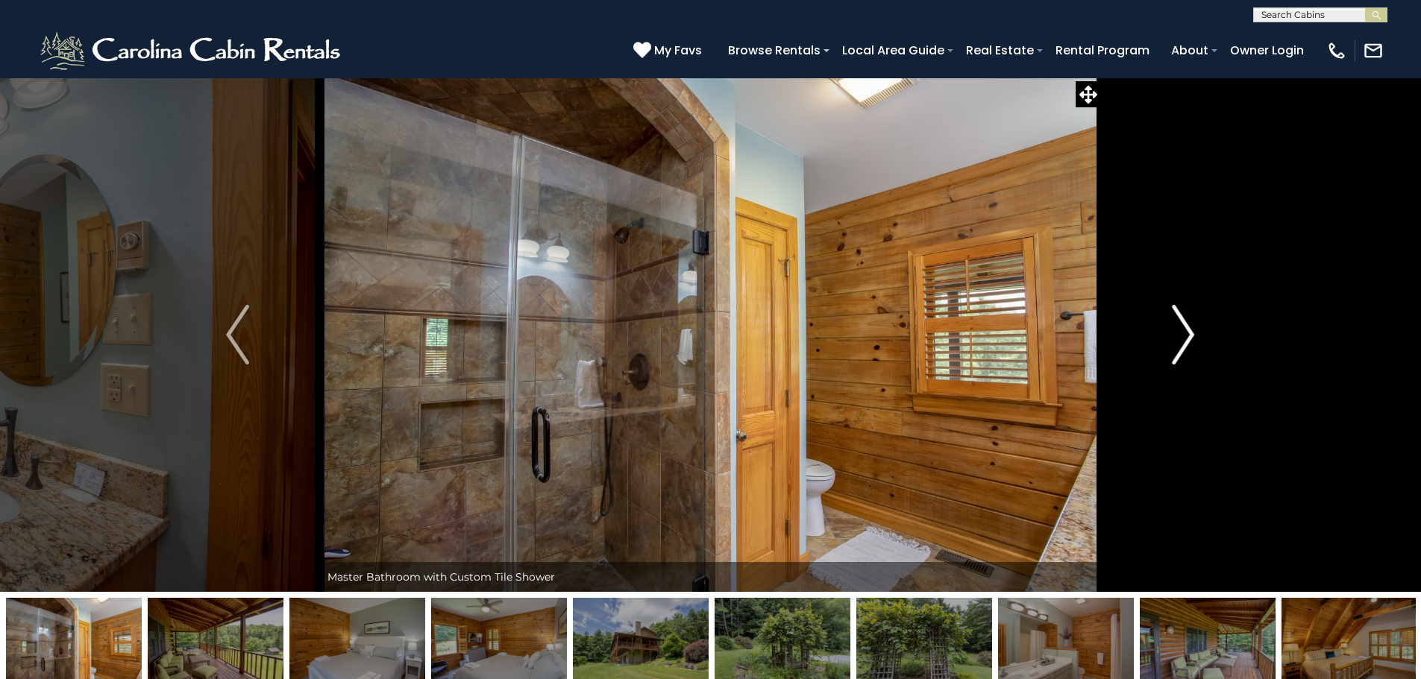
click at [1189, 342] on img "Next" at bounding box center [1183, 335] width 22 height 60
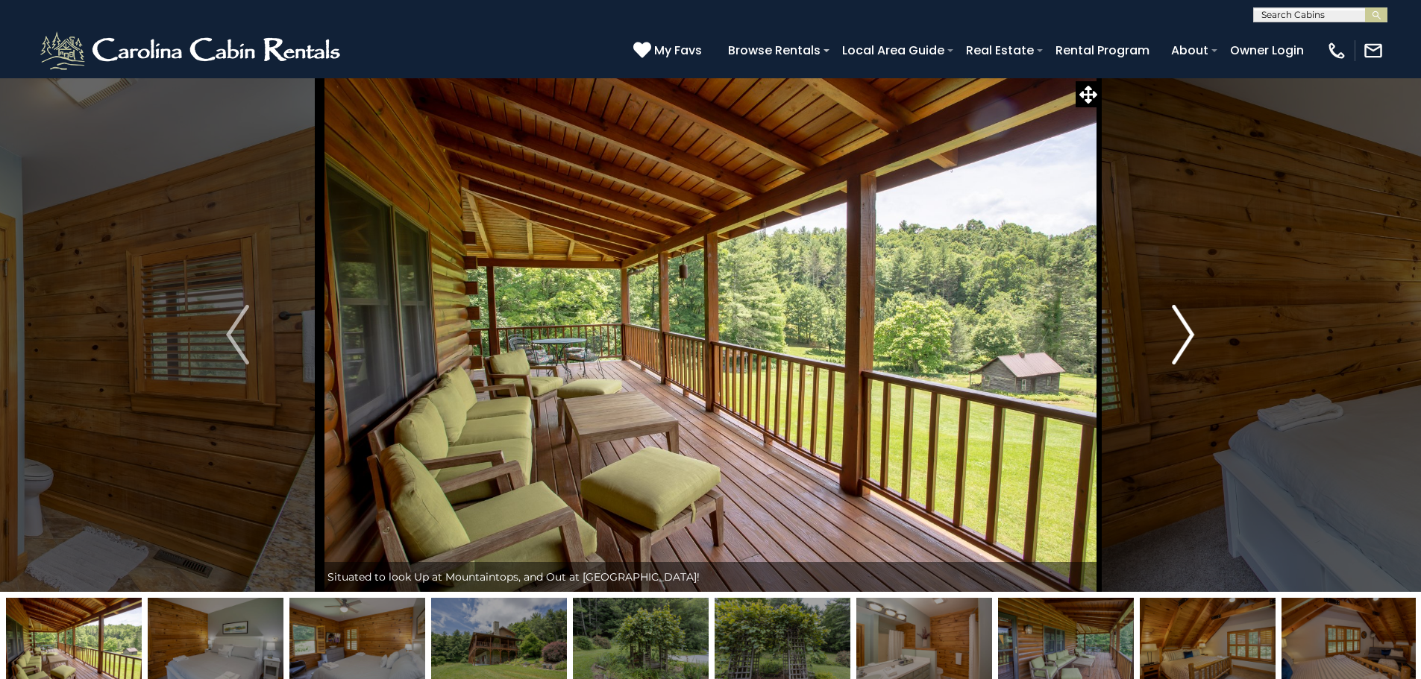
click at [1189, 342] on img "Next" at bounding box center [1183, 335] width 22 height 60
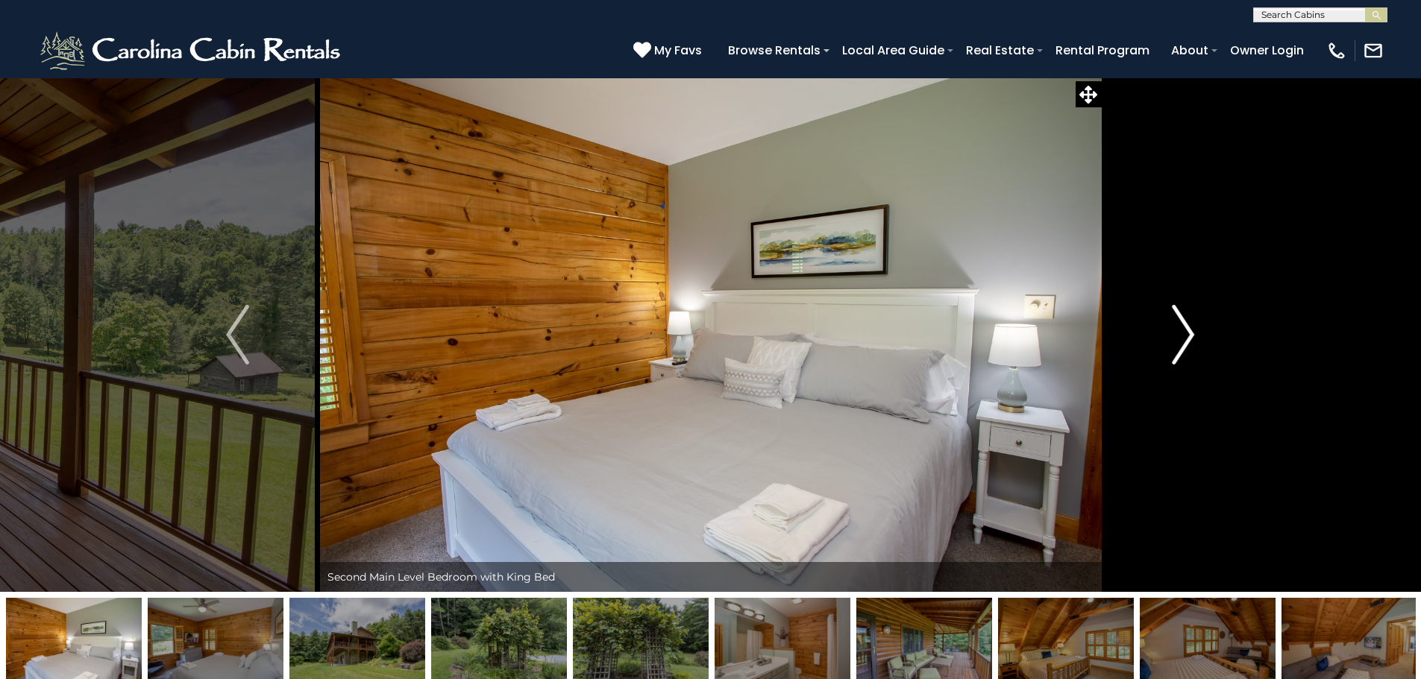
click at [1189, 342] on img "Next" at bounding box center [1183, 335] width 22 height 60
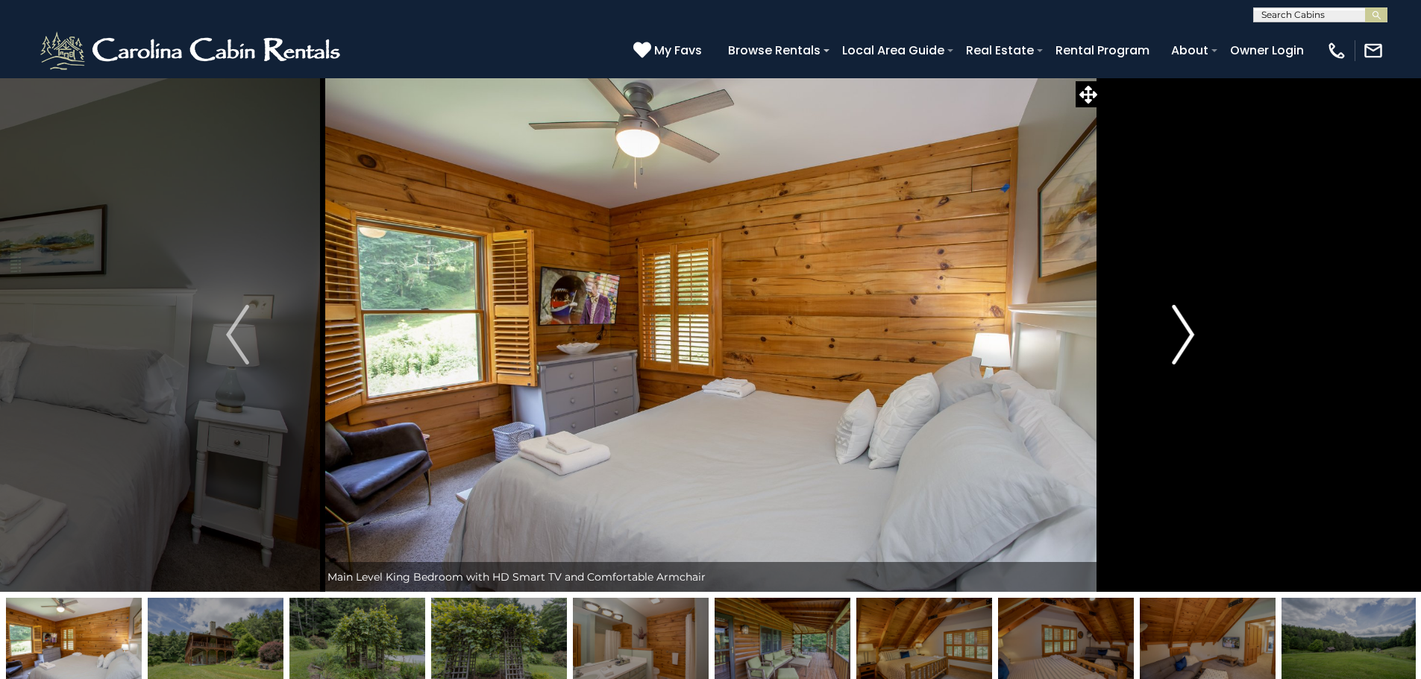
click at [1189, 342] on img "Next" at bounding box center [1183, 335] width 22 height 60
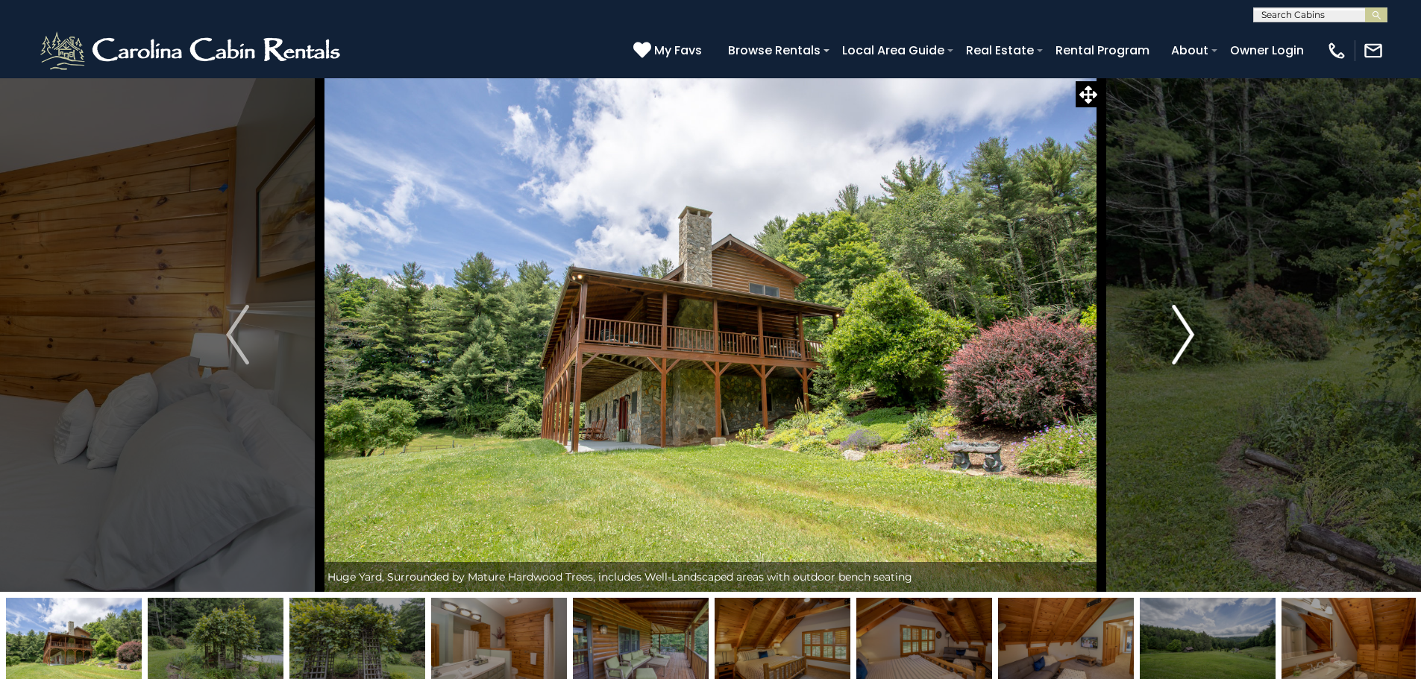
click at [1189, 342] on img "Next" at bounding box center [1183, 335] width 22 height 60
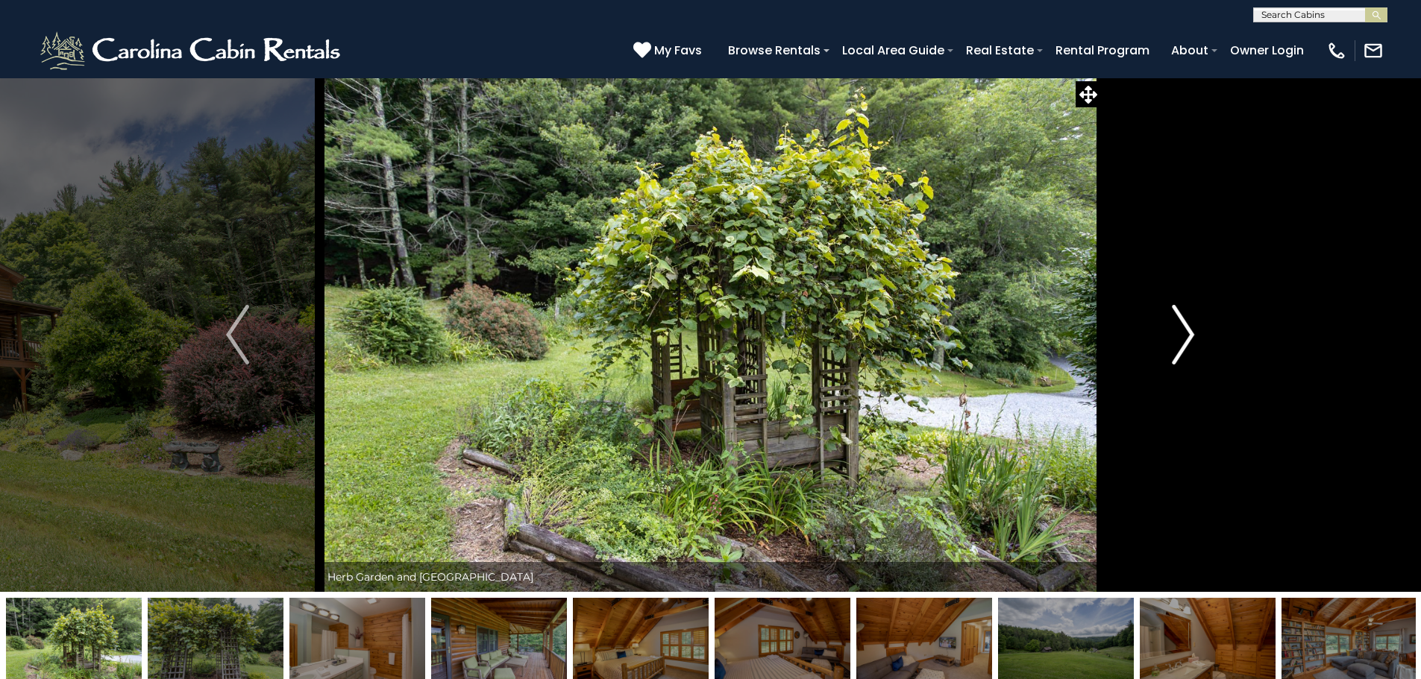
click at [1189, 342] on img "Next" at bounding box center [1183, 335] width 22 height 60
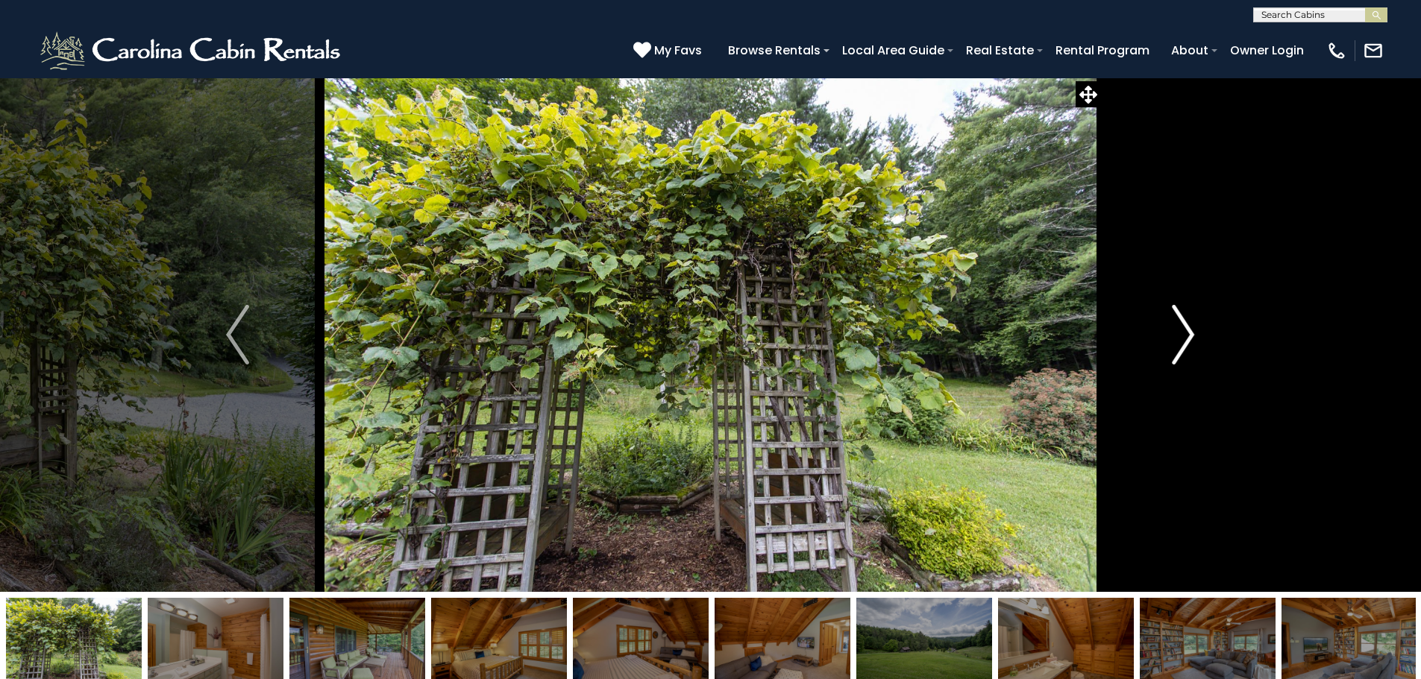
click at [1189, 342] on img "Next" at bounding box center [1183, 335] width 22 height 60
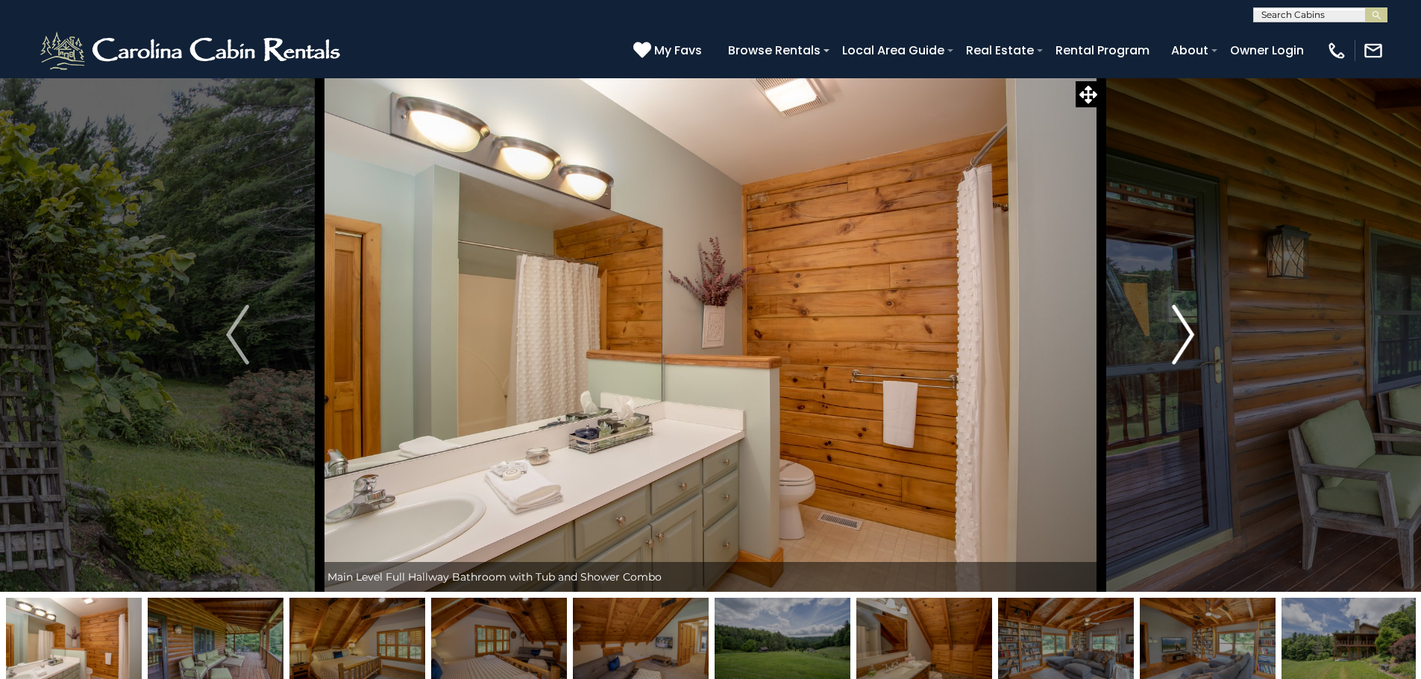
click at [1189, 342] on img "Next" at bounding box center [1183, 335] width 22 height 60
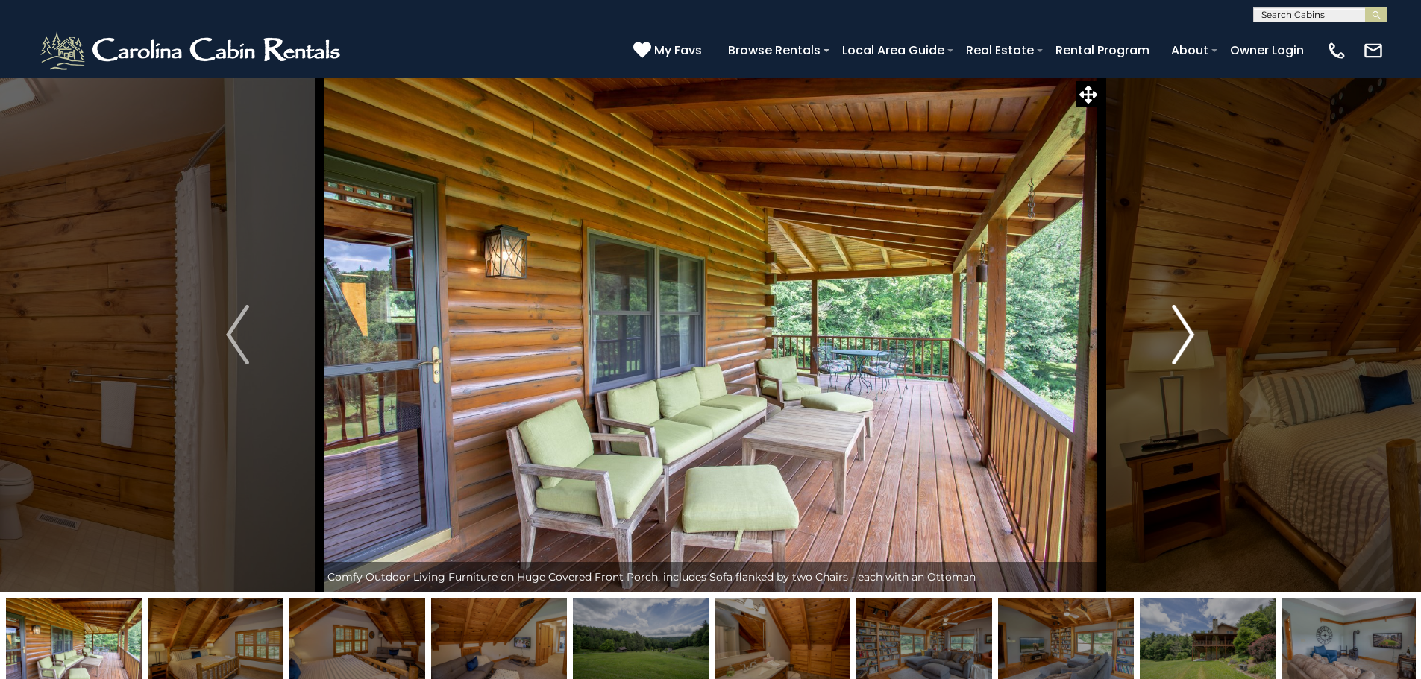
click at [1189, 342] on img "Next" at bounding box center [1183, 335] width 22 height 60
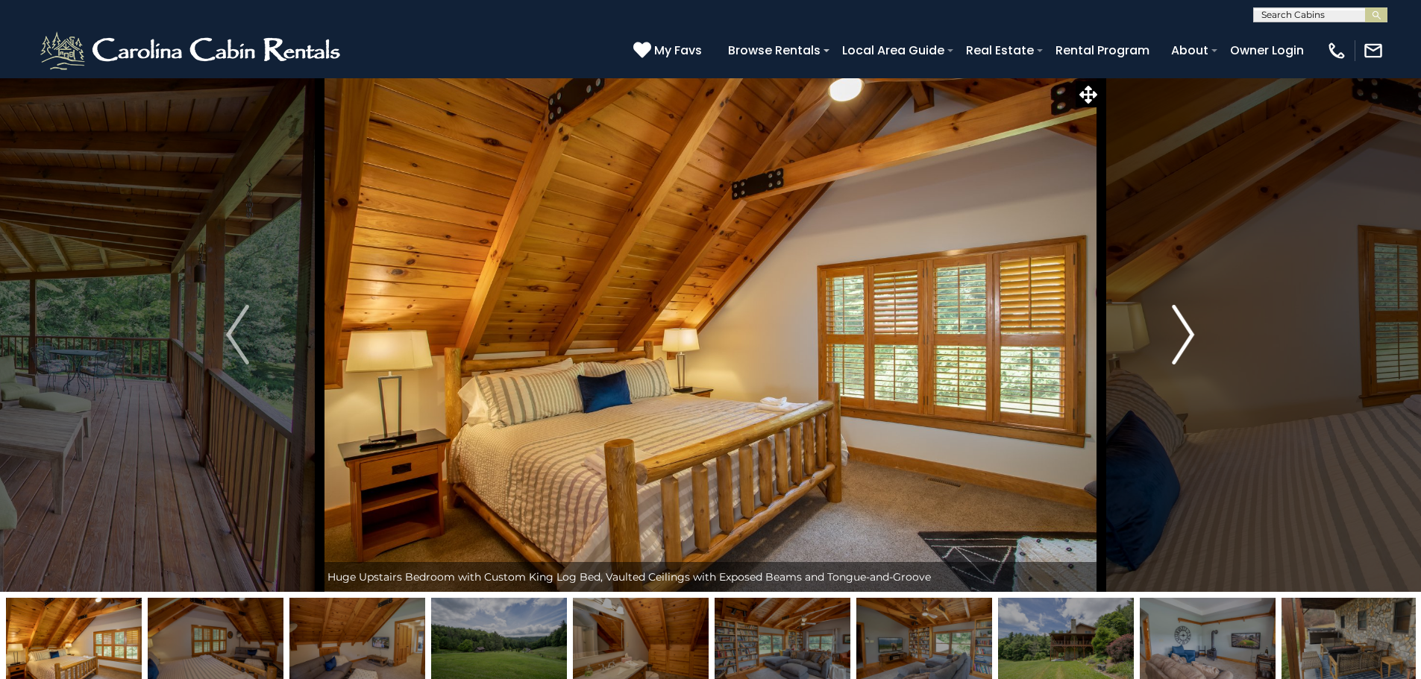
click at [1189, 342] on img "Next" at bounding box center [1183, 335] width 22 height 60
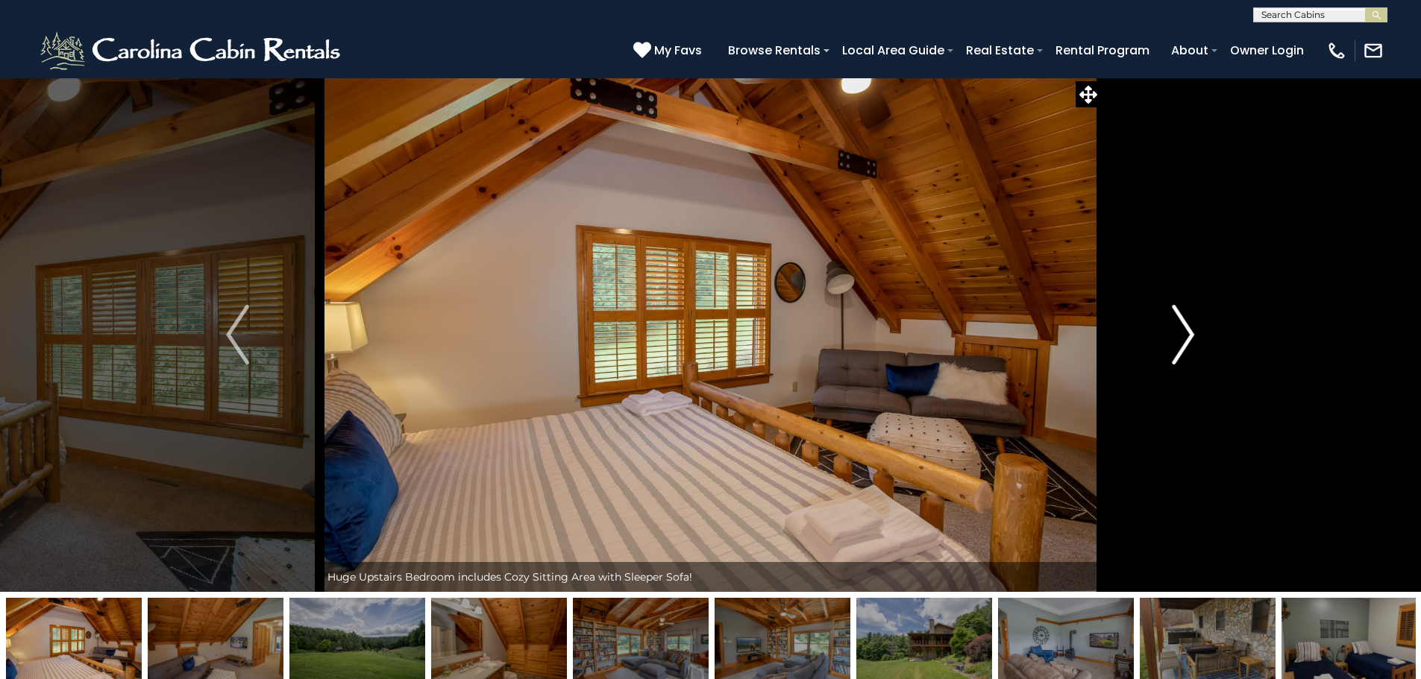
click at [1189, 342] on img "Next" at bounding box center [1183, 335] width 22 height 60
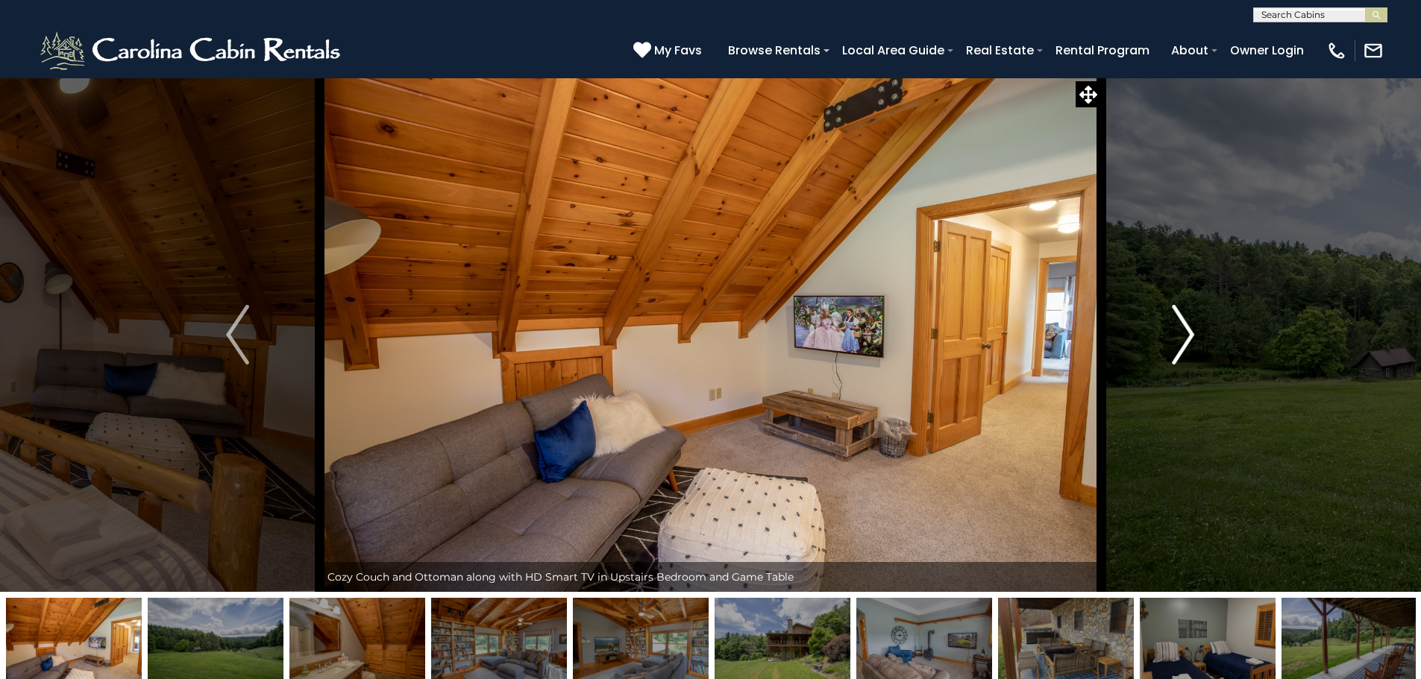
click at [1189, 342] on img "Next" at bounding box center [1183, 335] width 22 height 60
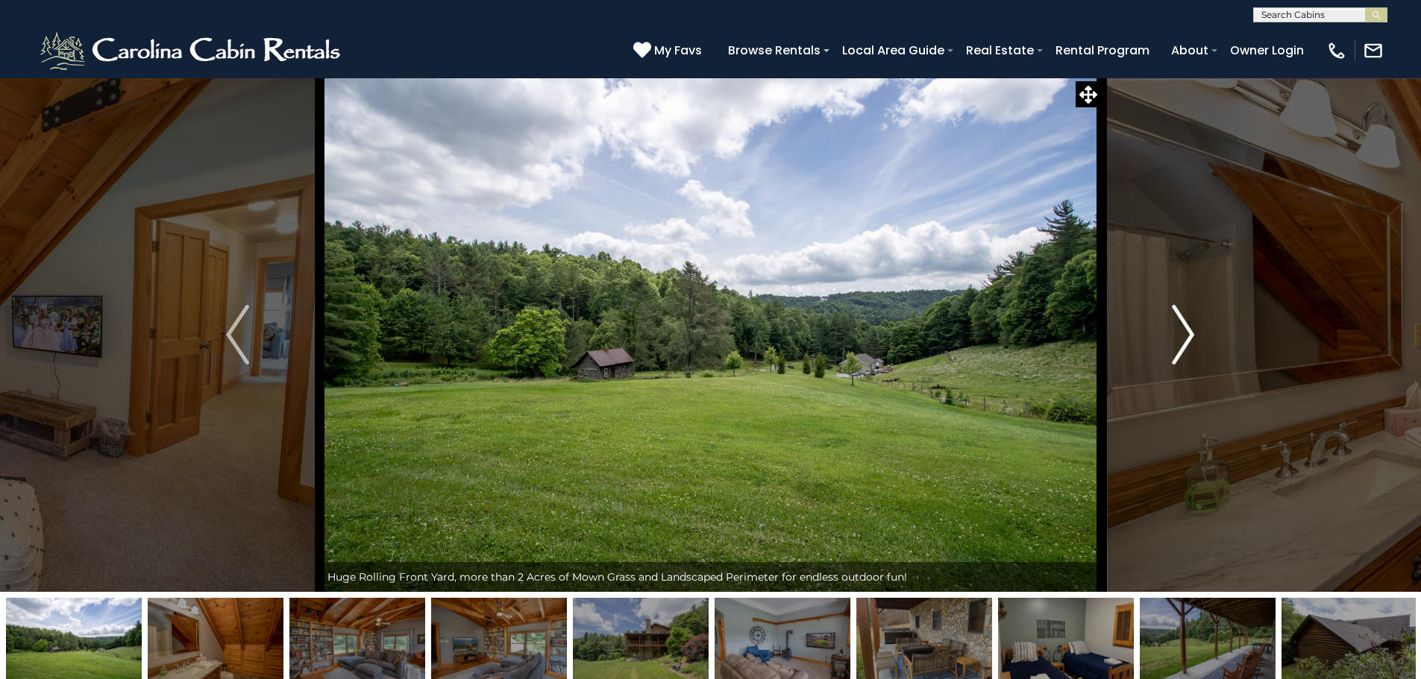
click at [1189, 342] on img "Next" at bounding box center [1183, 335] width 22 height 60
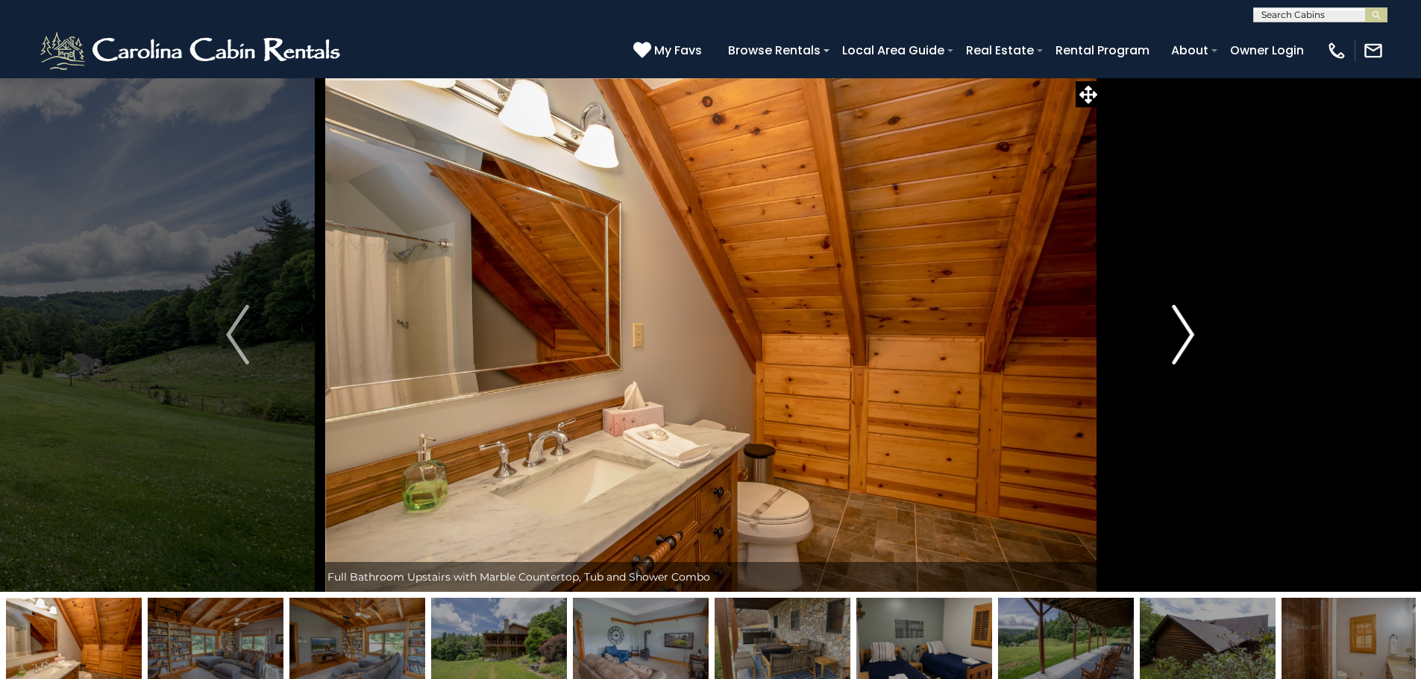
click at [1189, 342] on img "Next" at bounding box center [1183, 335] width 22 height 60
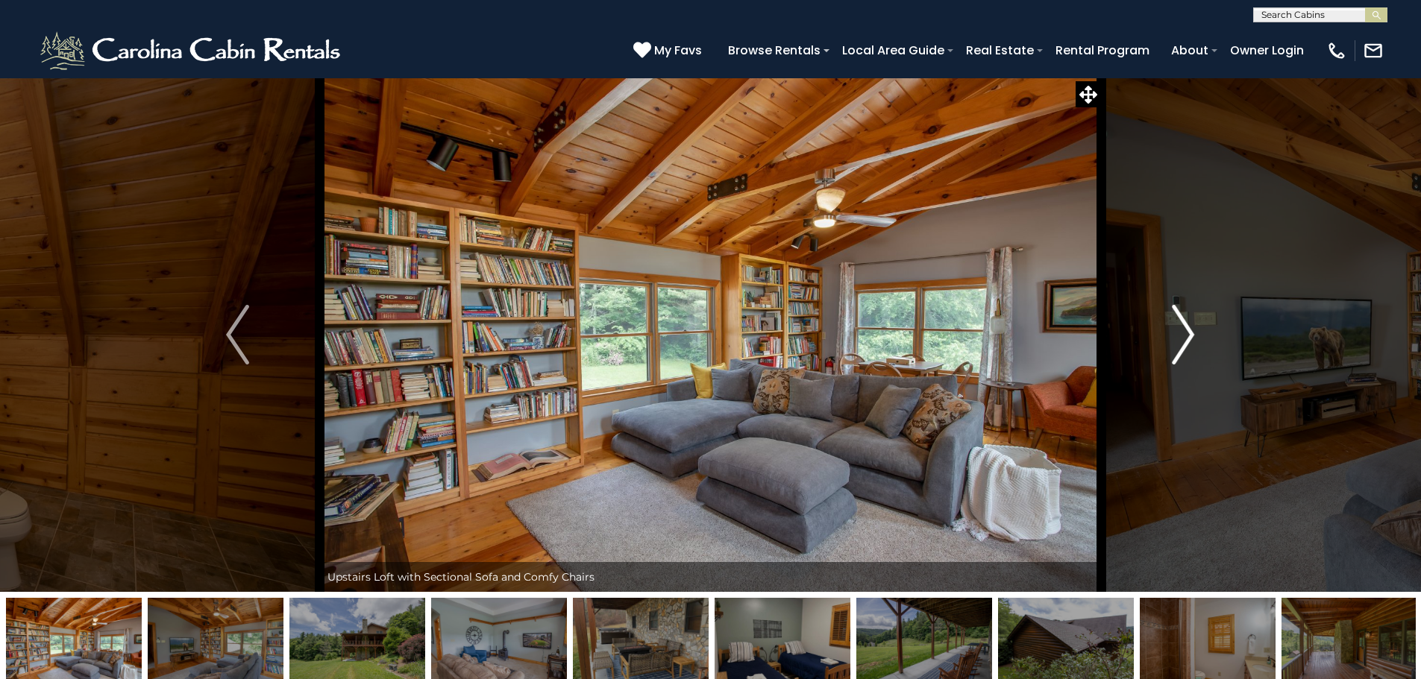
click at [1187, 344] on img "Next" at bounding box center [1183, 335] width 22 height 60
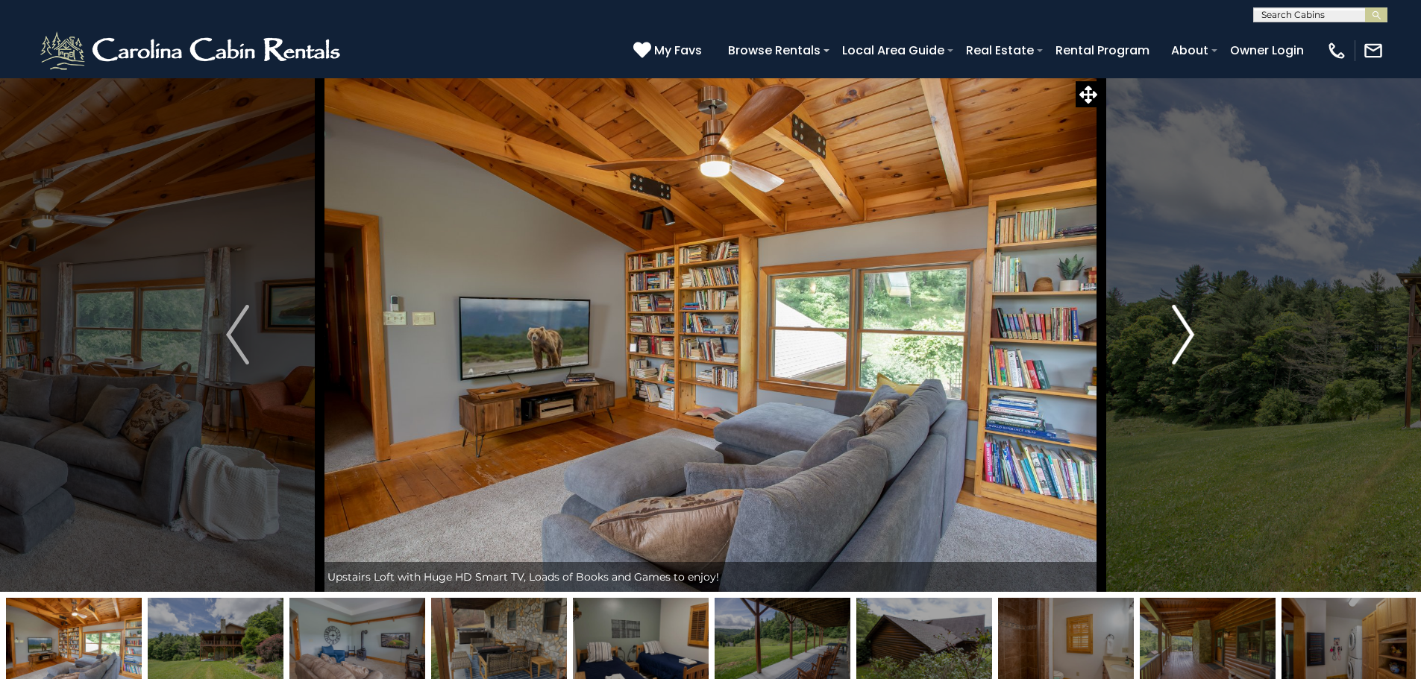
click at [1187, 344] on img "Next" at bounding box center [1183, 335] width 22 height 60
